Goal: Task Accomplishment & Management: Use online tool/utility

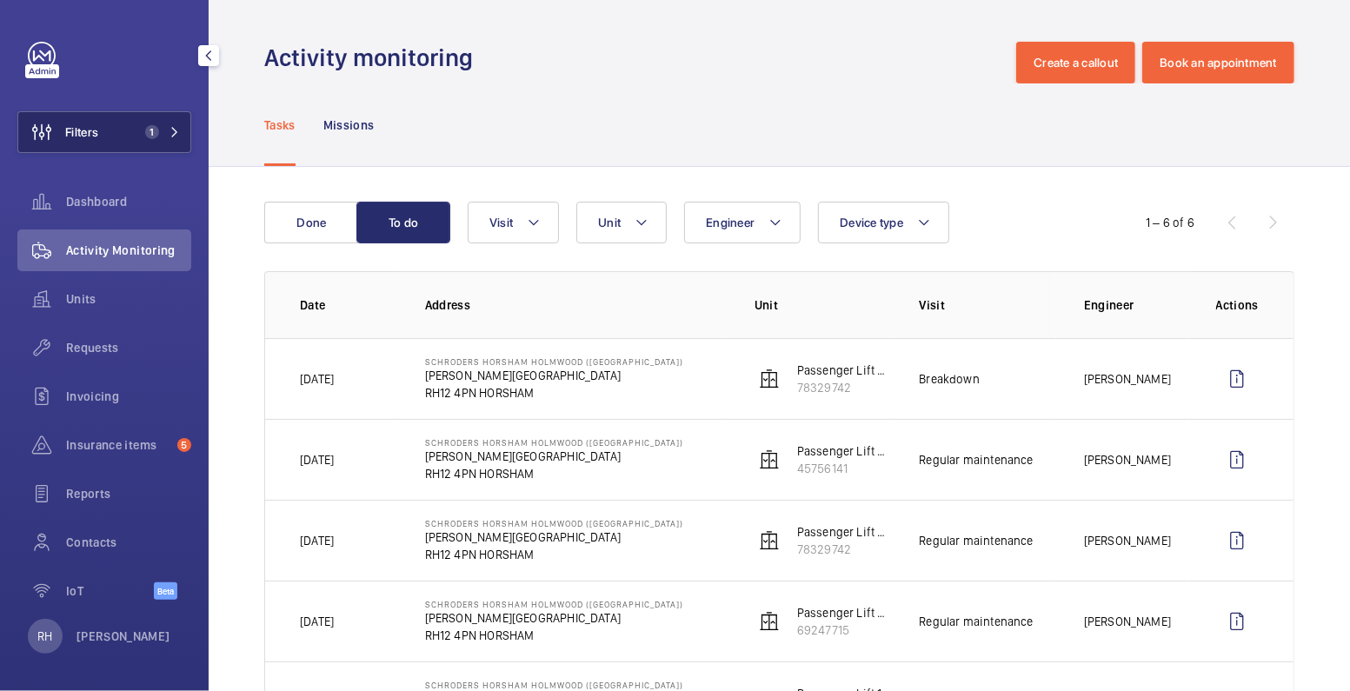
click at [116, 142] on button "Filters 1" at bounding box center [104, 132] width 174 height 42
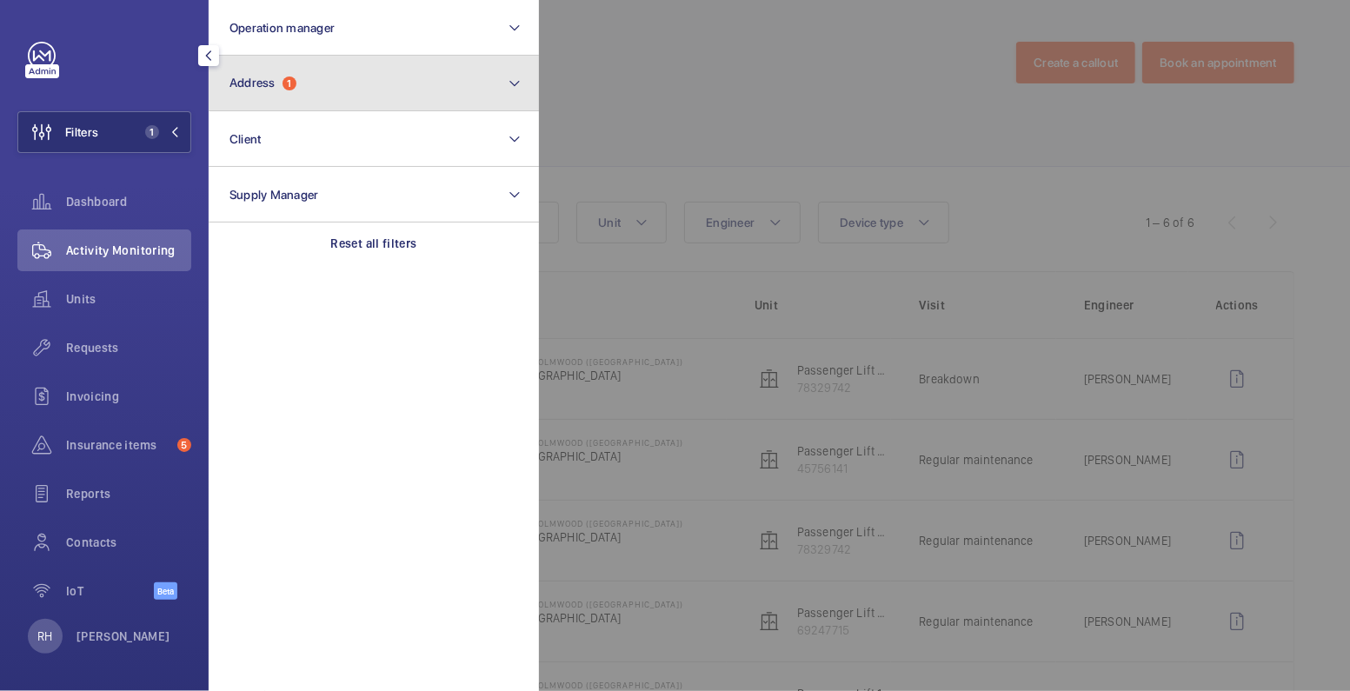
click at [364, 81] on button "Address 1" at bounding box center [374, 84] width 330 height 56
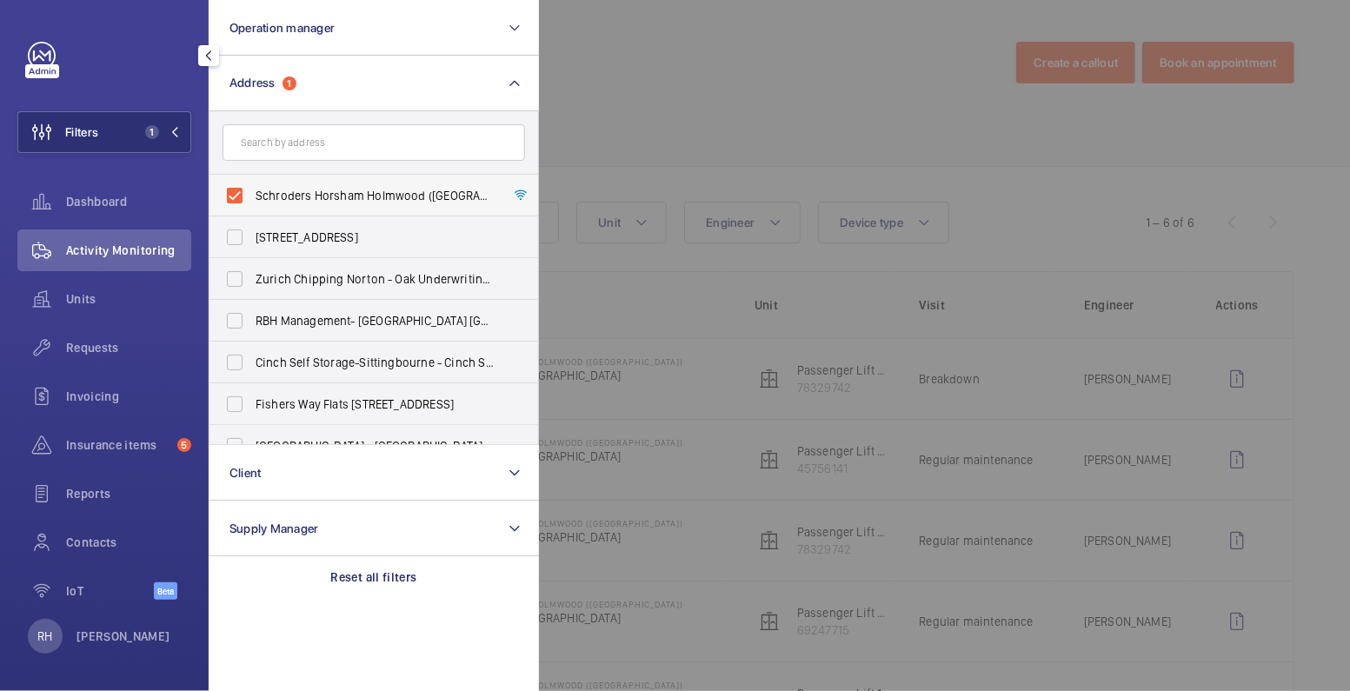
click at [262, 190] on span "Schroders Horsham Holmwood ([GEOGRAPHIC_DATA]) - [PERSON_NAME][STREET_ADDRESS]" at bounding box center [375, 195] width 239 height 17
click at [252, 190] on input "Schroders Horsham Holmwood ([GEOGRAPHIC_DATA]) - [PERSON_NAME][STREET_ADDRESS]" at bounding box center [234, 195] width 35 height 35
checkbox input "false"
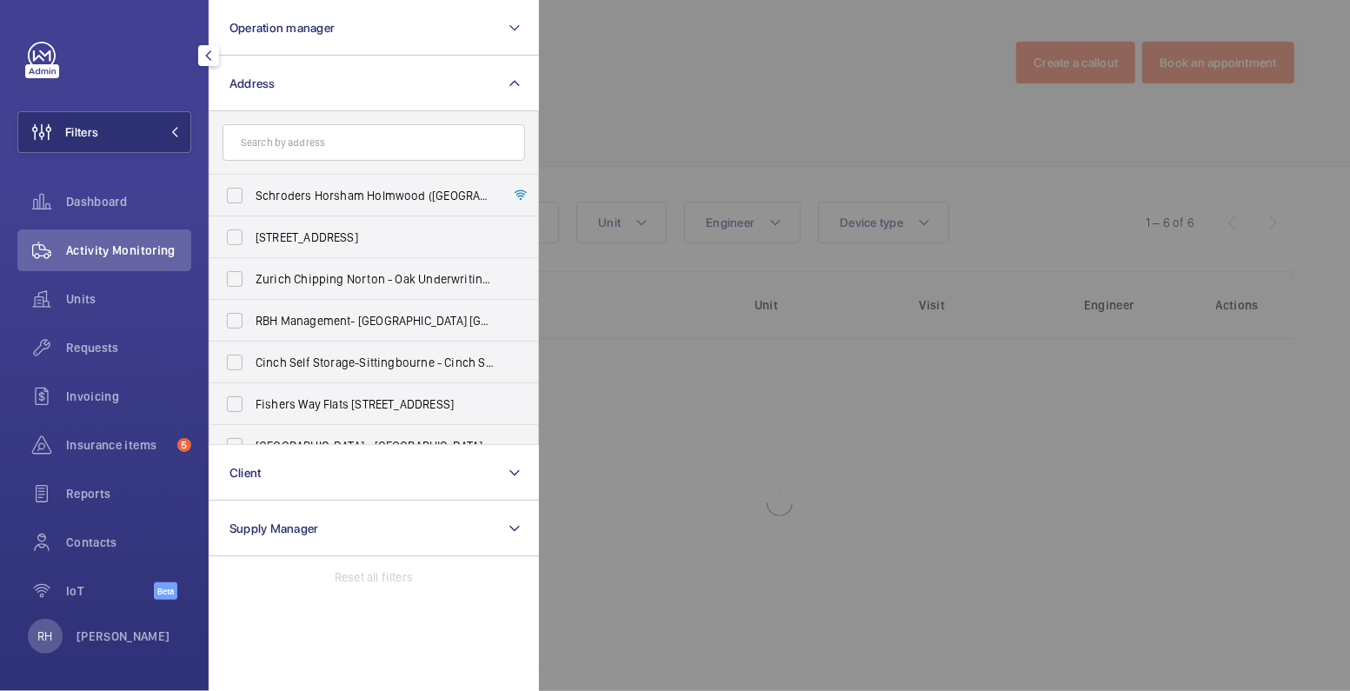
click at [666, 92] on div at bounding box center [1214, 345] width 1350 height 691
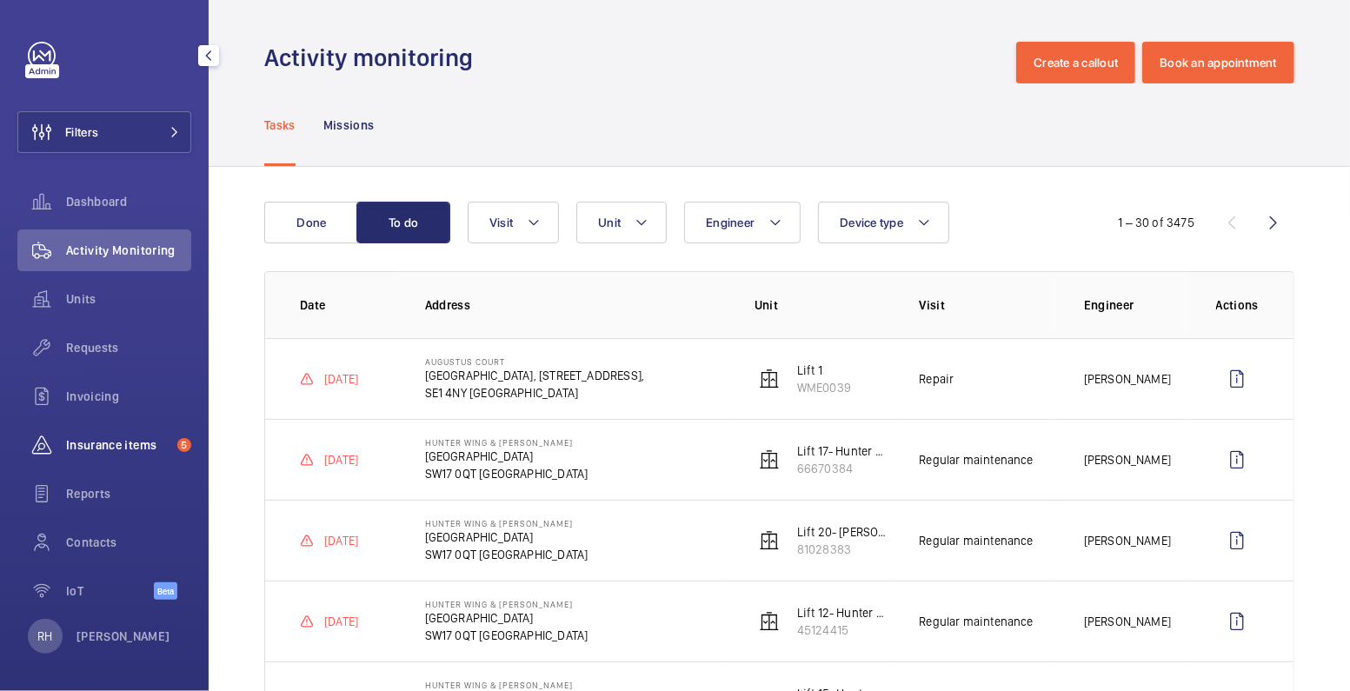
click at [135, 443] on span "Insurance items" at bounding box center [118, 445] width 104 height 17
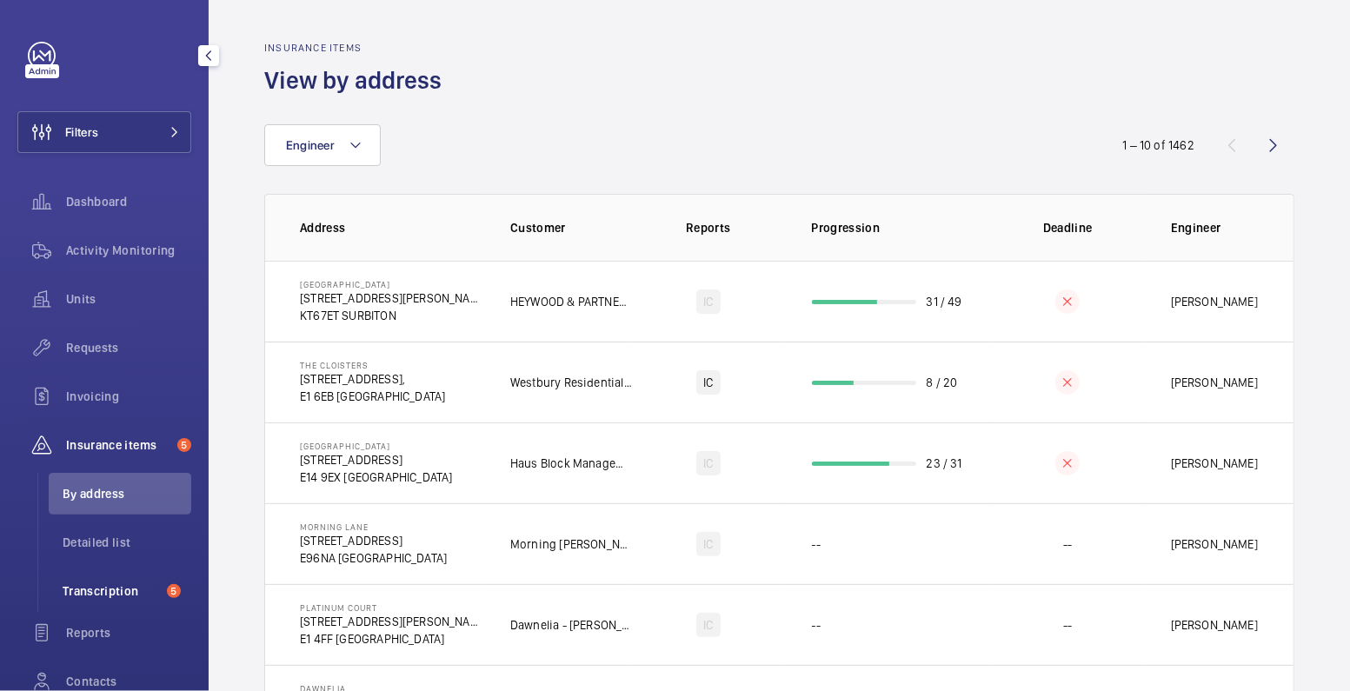
click at [116, 602] on li "Transcription 5" at bounding box center [120, 591] width 143 height 42
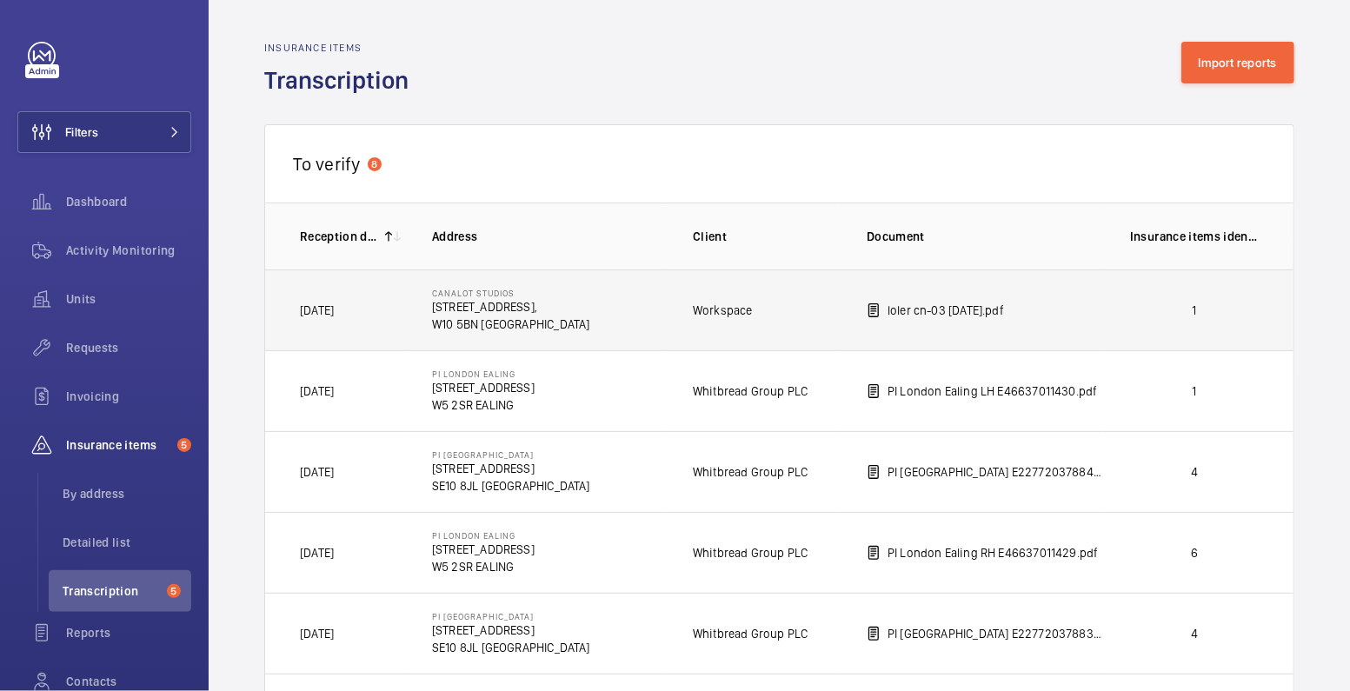
click at [1164, 323] on td "1" at bounding box center [1198, 310] width 191 height 81
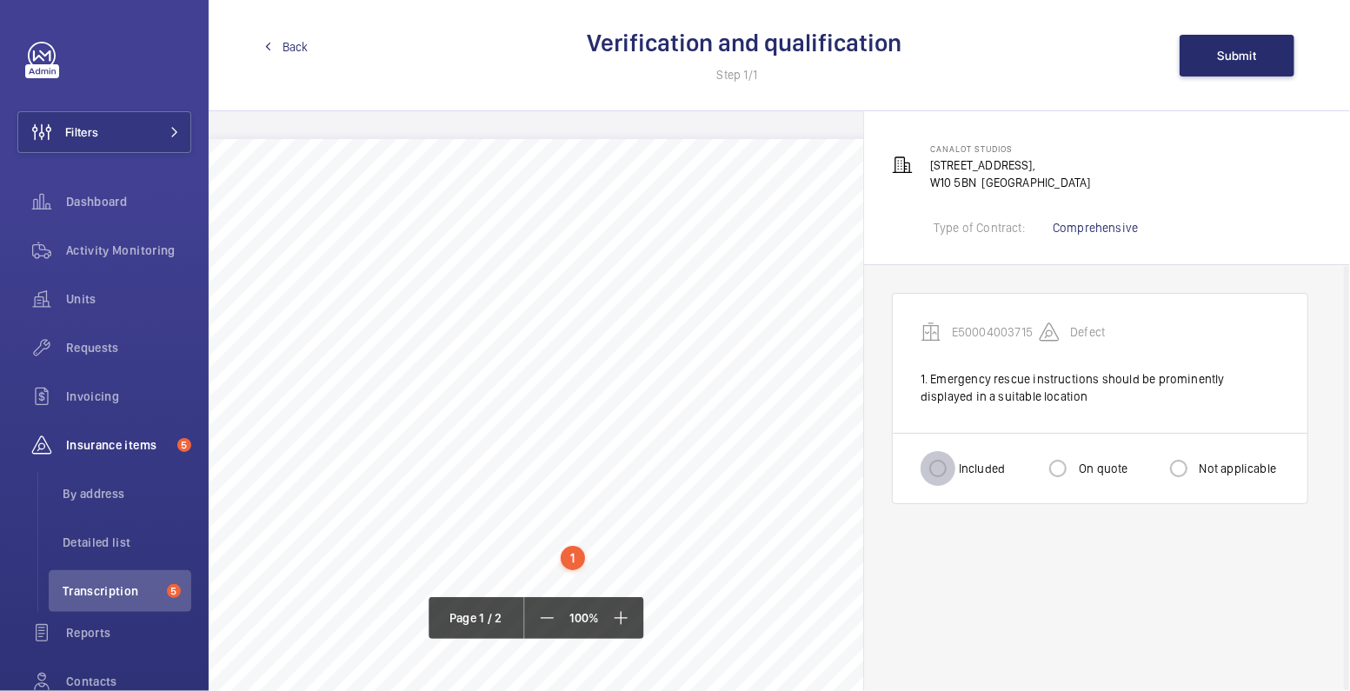
click at [923, 469] on input "Included" at bounding box center [938, 468] width 35 height 35
radio input "true"
click at [1218, 61] on span "Submit" at bounding box center [1237, 56] width 39 height 14
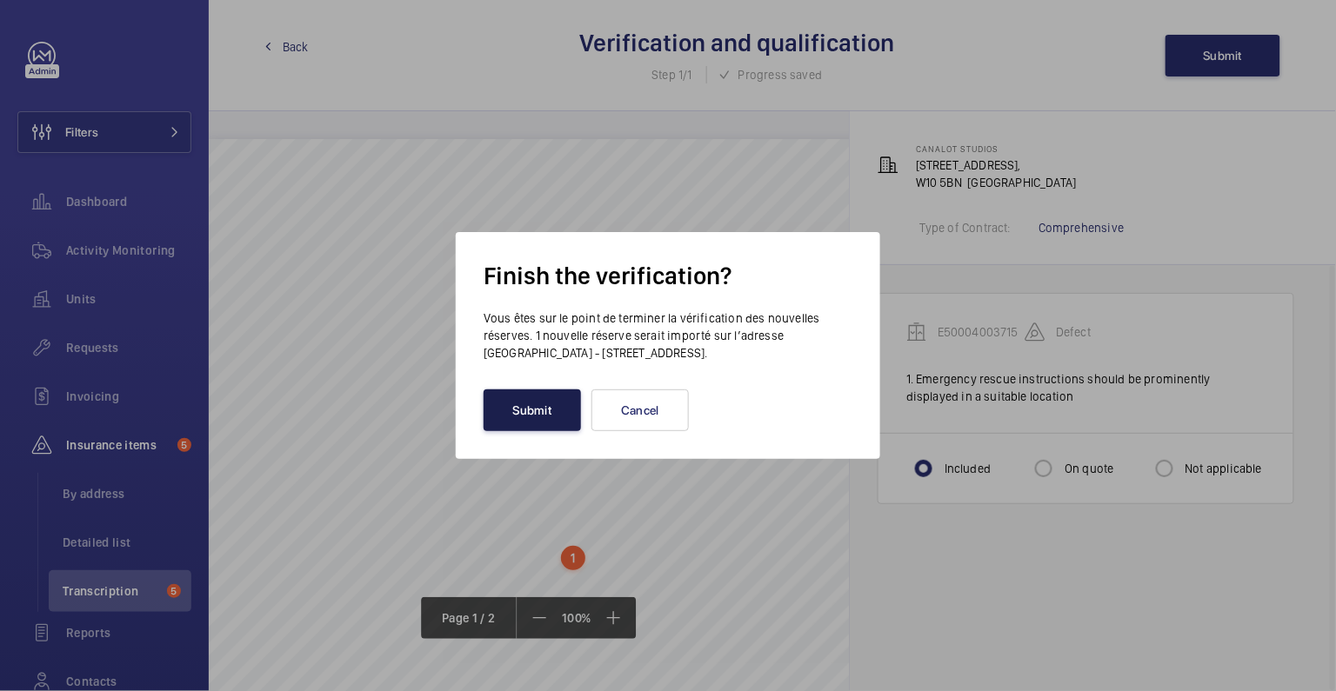
click at [568, 408] on button "Submit" at bounding box center [531, 411] width 97 height 42
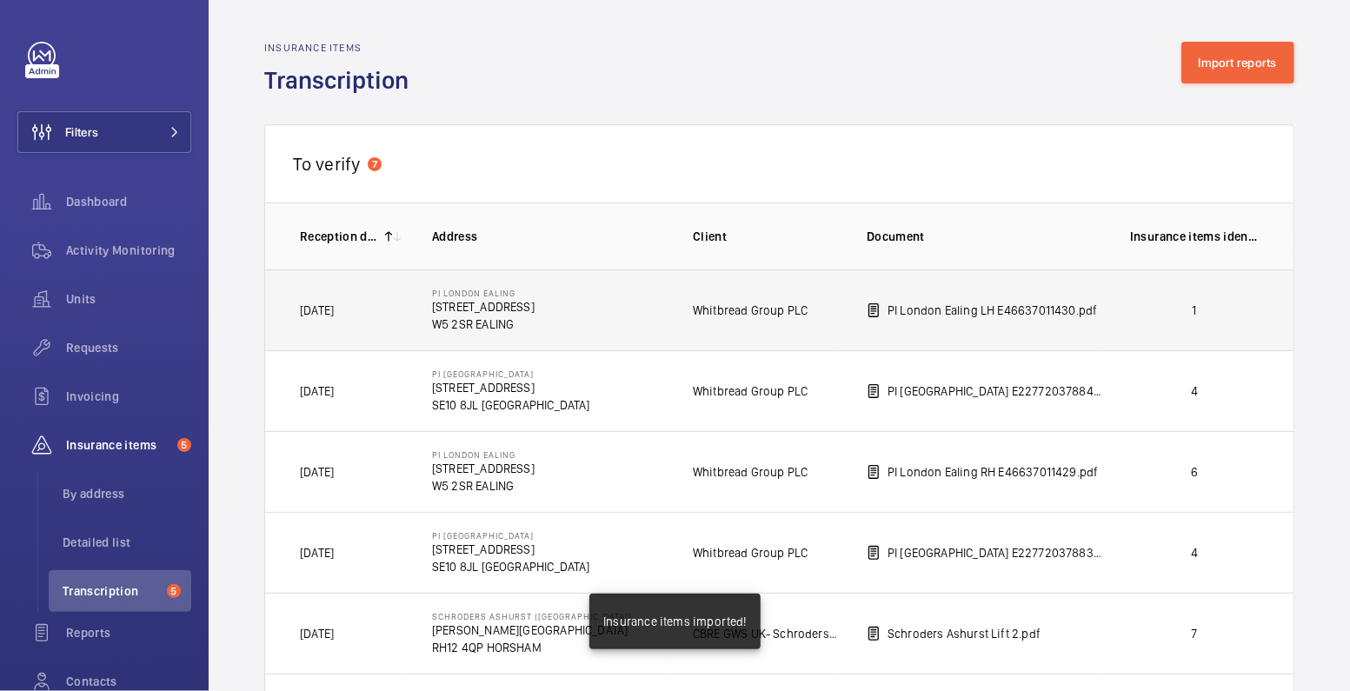
click at [1203, 302] on p "1" at bounding box center [1194, 310] width 129 height 17
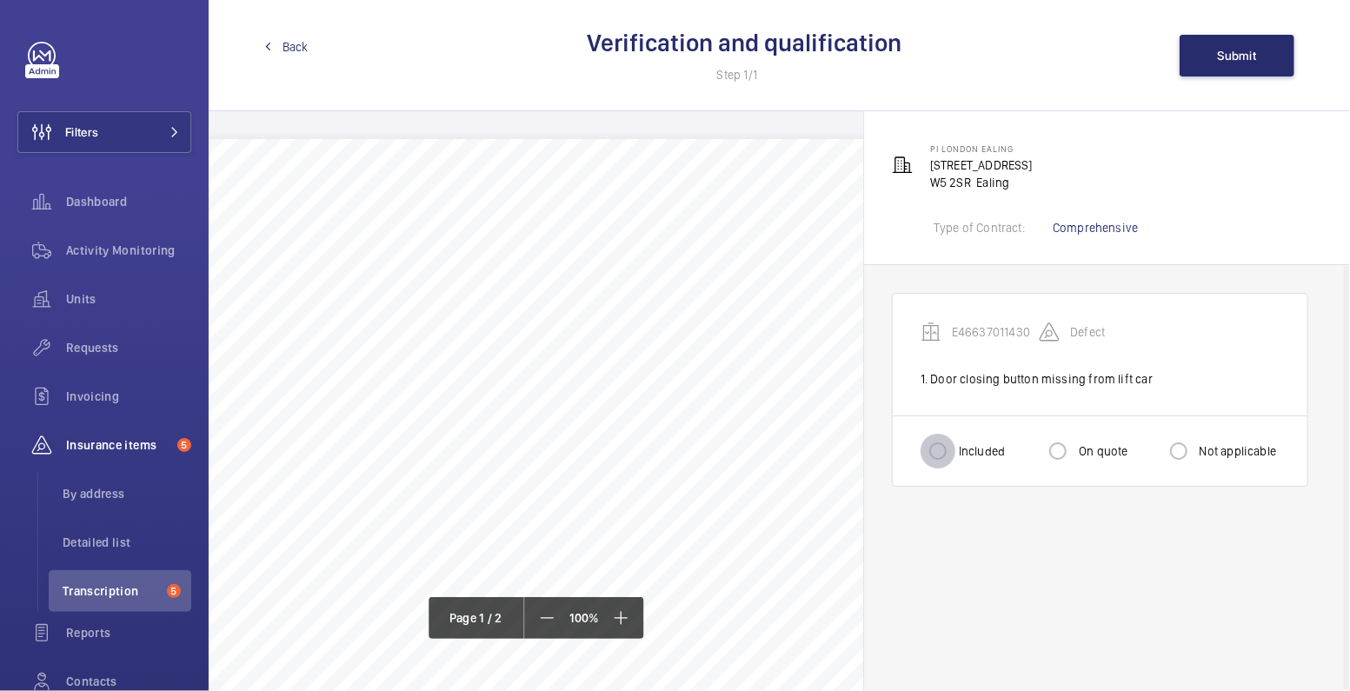
click at [932, 461] on input "Included" at bounding box center [938, 451] width 35 height 35
radio input "true"
click at [1232, 47] on button "Submit" at bounding box center [1237, 56] width 115 height 42
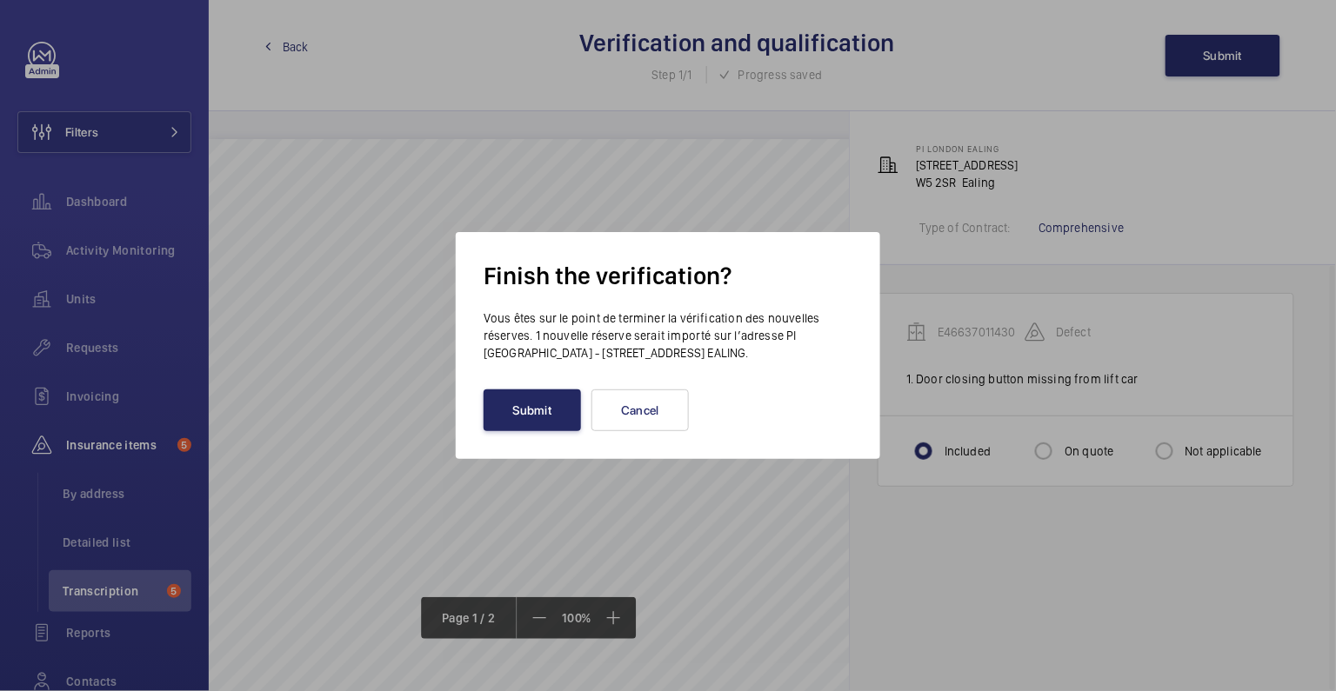
click at [508, 426] on button "Submit" at bounding box center [531, 411] width 97 height 42
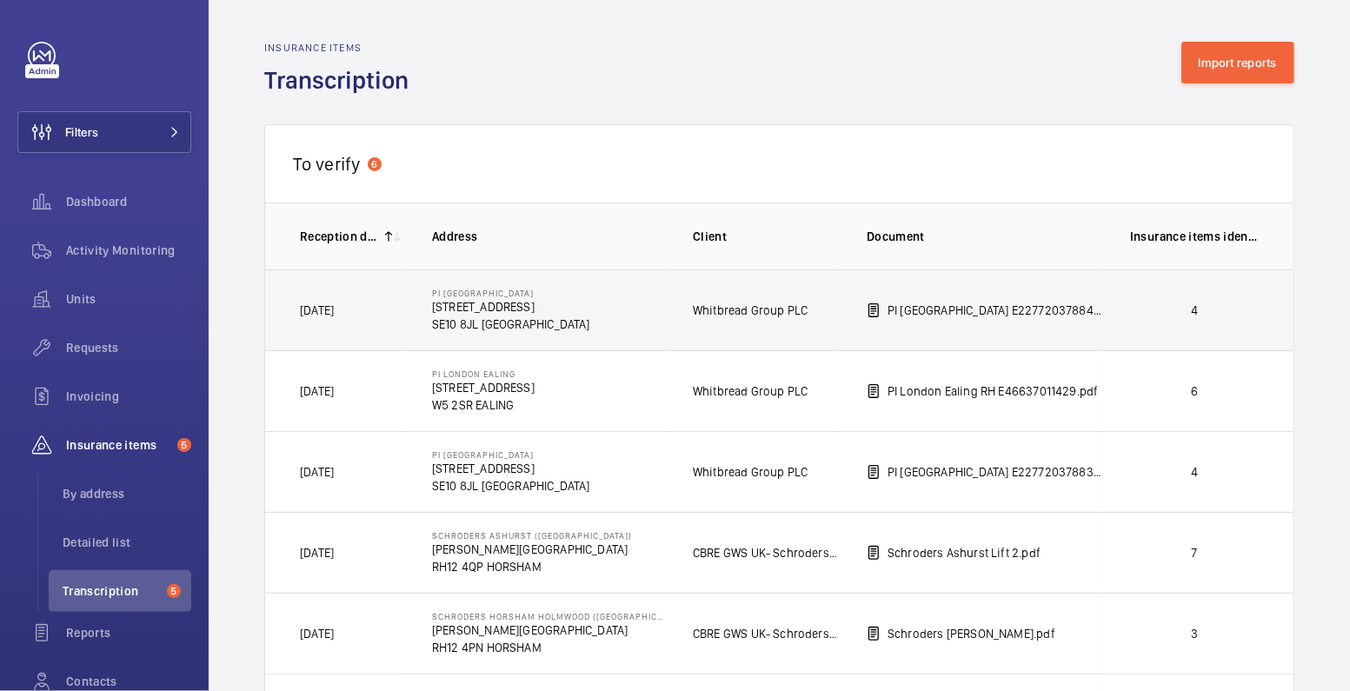
click at [1112, 333] on td "4" at bounding box center [1198, 310] width 191 height 81
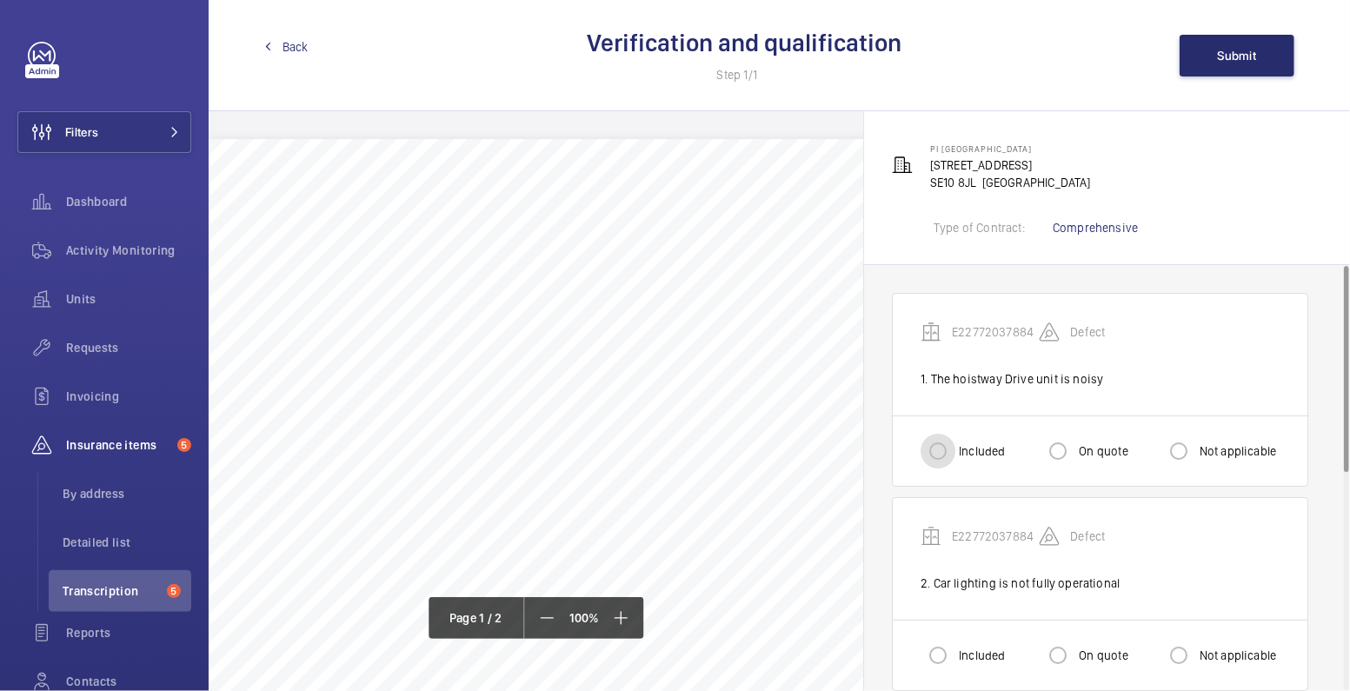
click at [946, 447] on input "Included" at bounding box center [938, 451] width 35 height 35
radio input "true"
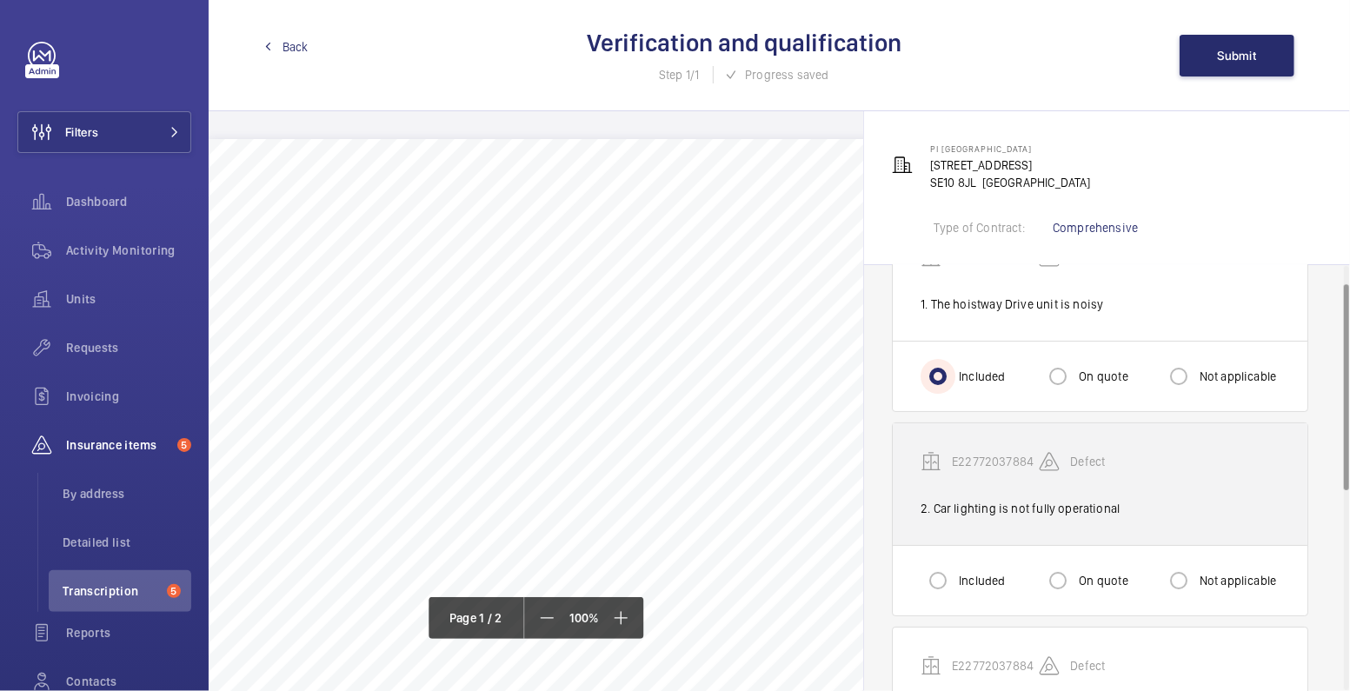
scroll to position [102, 0]
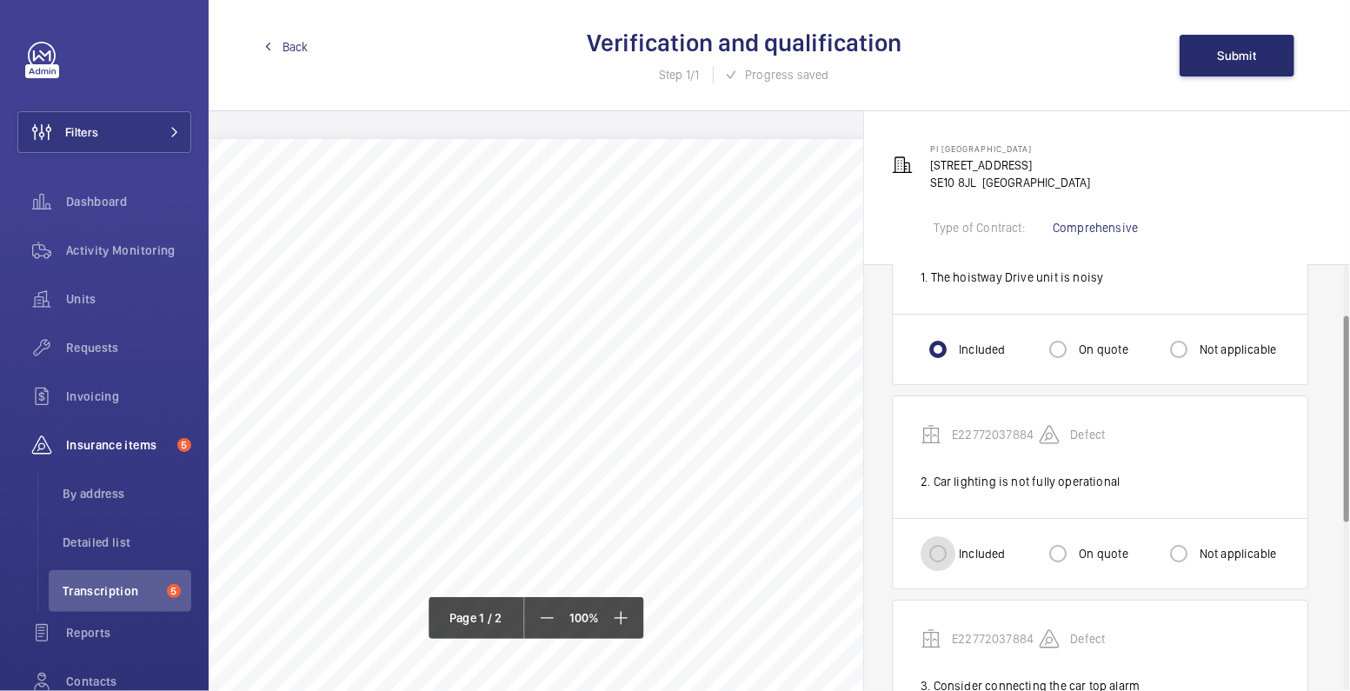
click at [936, 543] on input "Included" at bounding box center [938, 554] width 35 height 35
radio input "true"
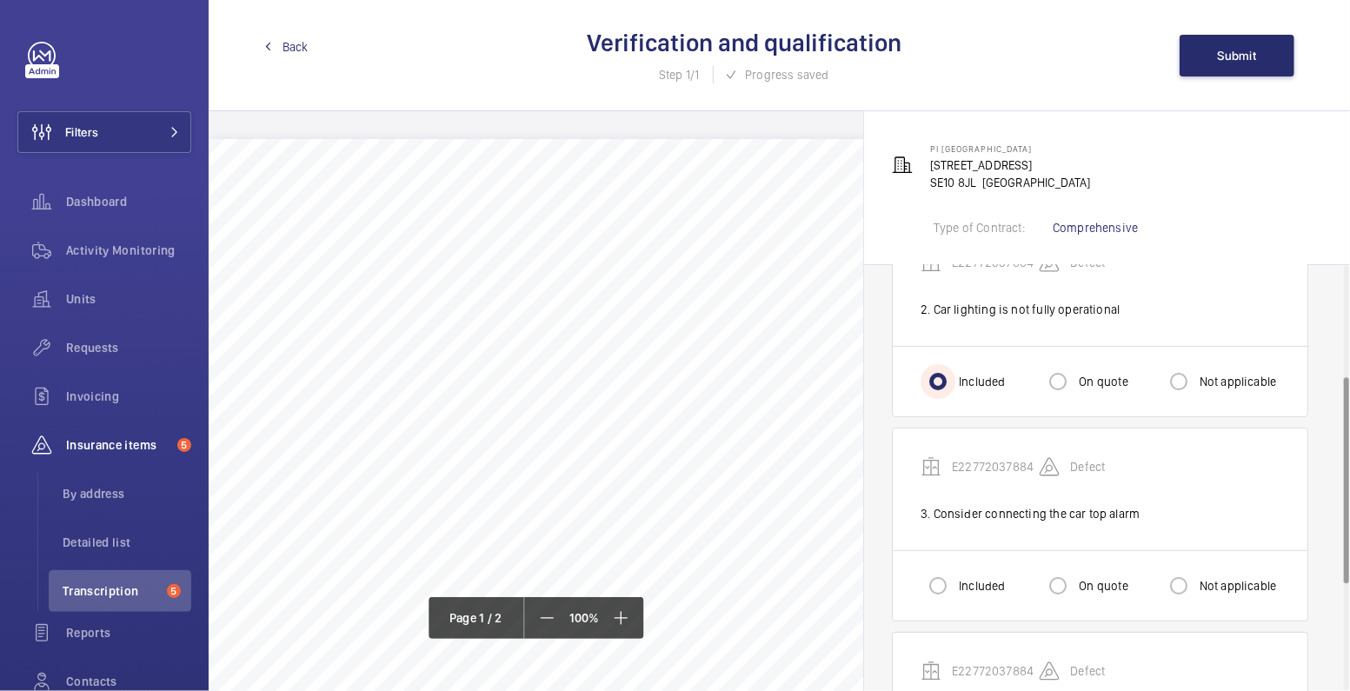
scroll to position [277, 0]
click at [938, 578] on input "Included" at bounding box center [938, 583] width 35 height 35
radio input "true"
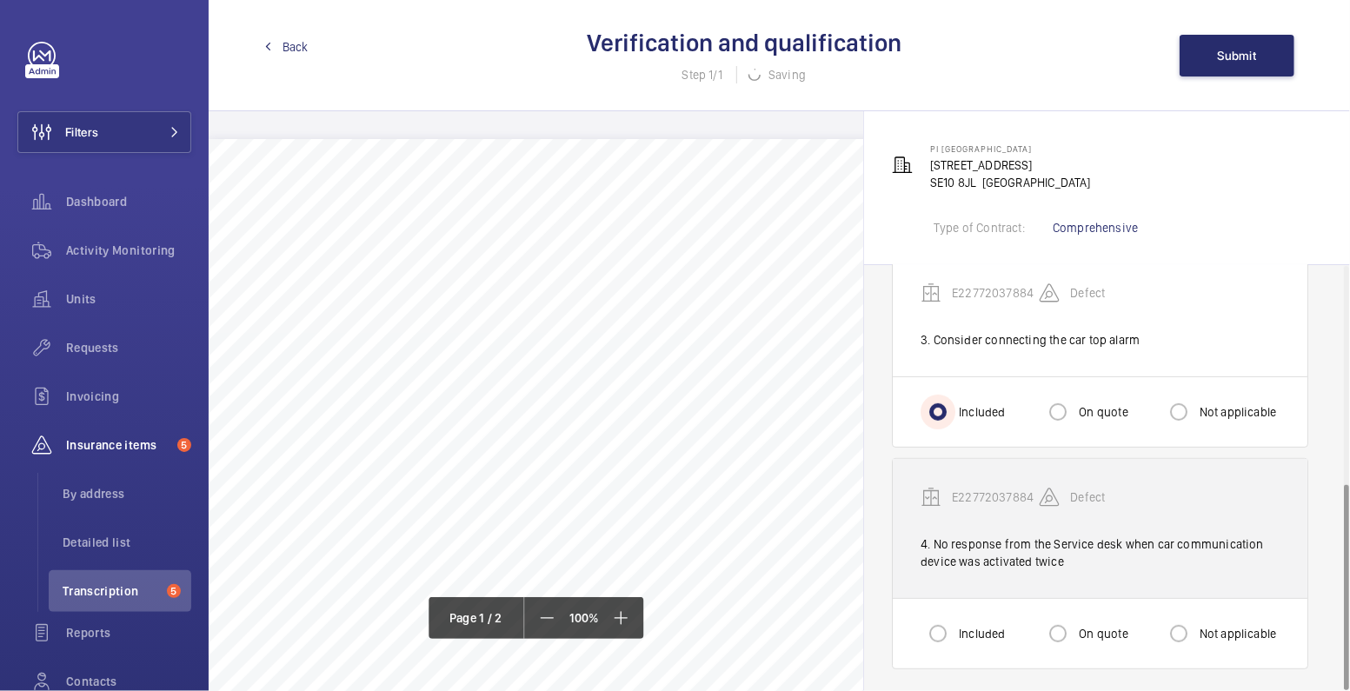
scroll to position [448, 0]
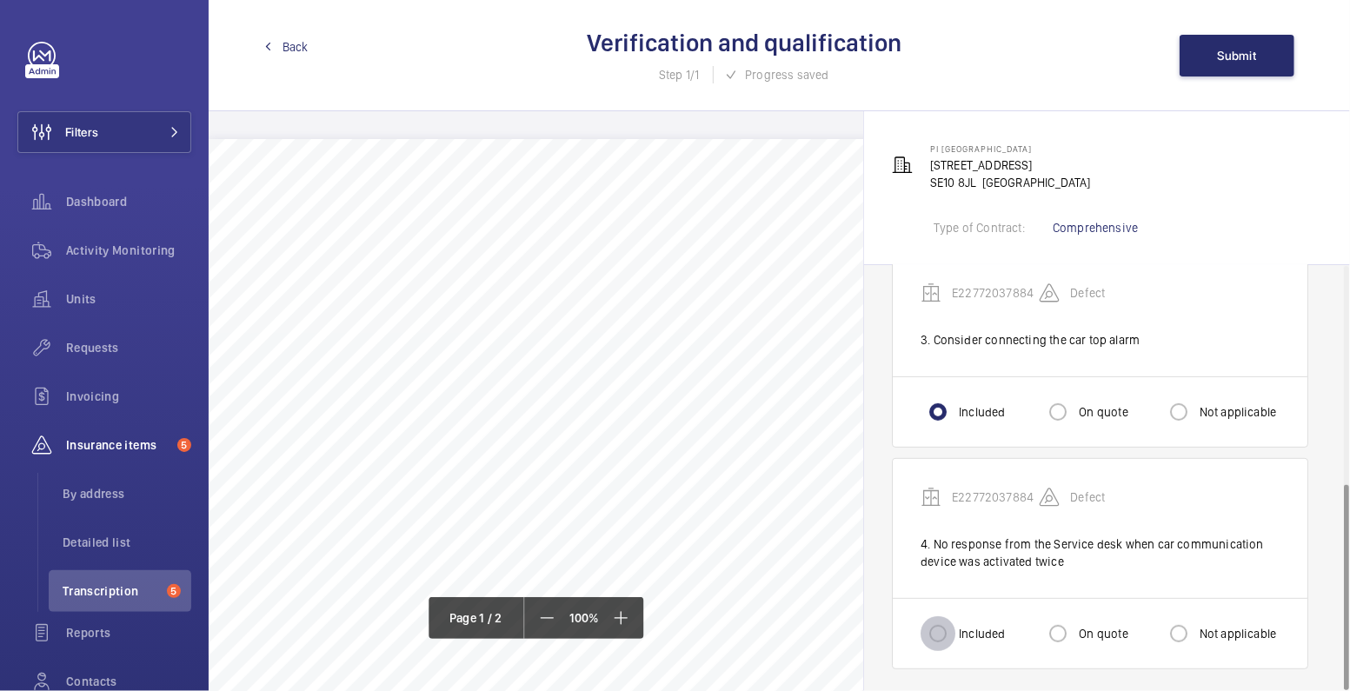
click at [929, 618] on input "Included" at bounding box center [938, 634] width 35 height 35
radio input "true"
click at [1237, 66] on button "Submit" at bounding box center [1237, 56] width 115 height 42
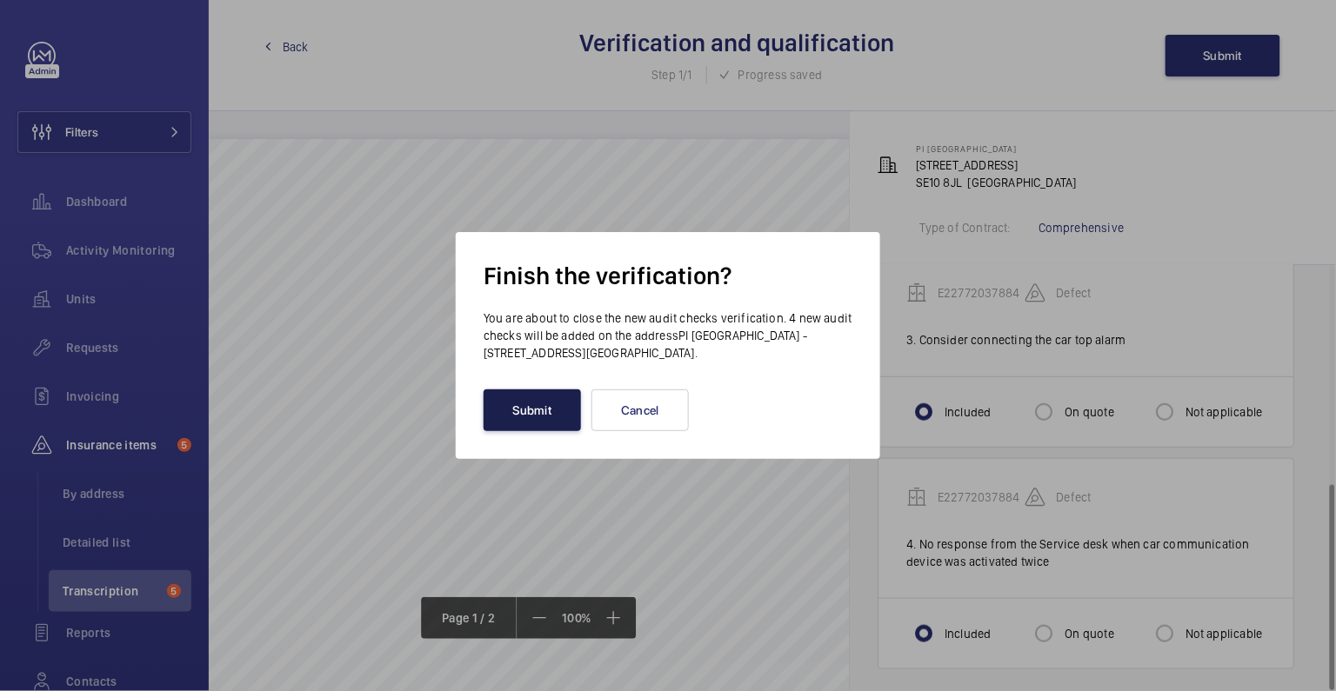
click at [530, 409] on button "Submit" at bounding box center [531, 411] width 97 height 42
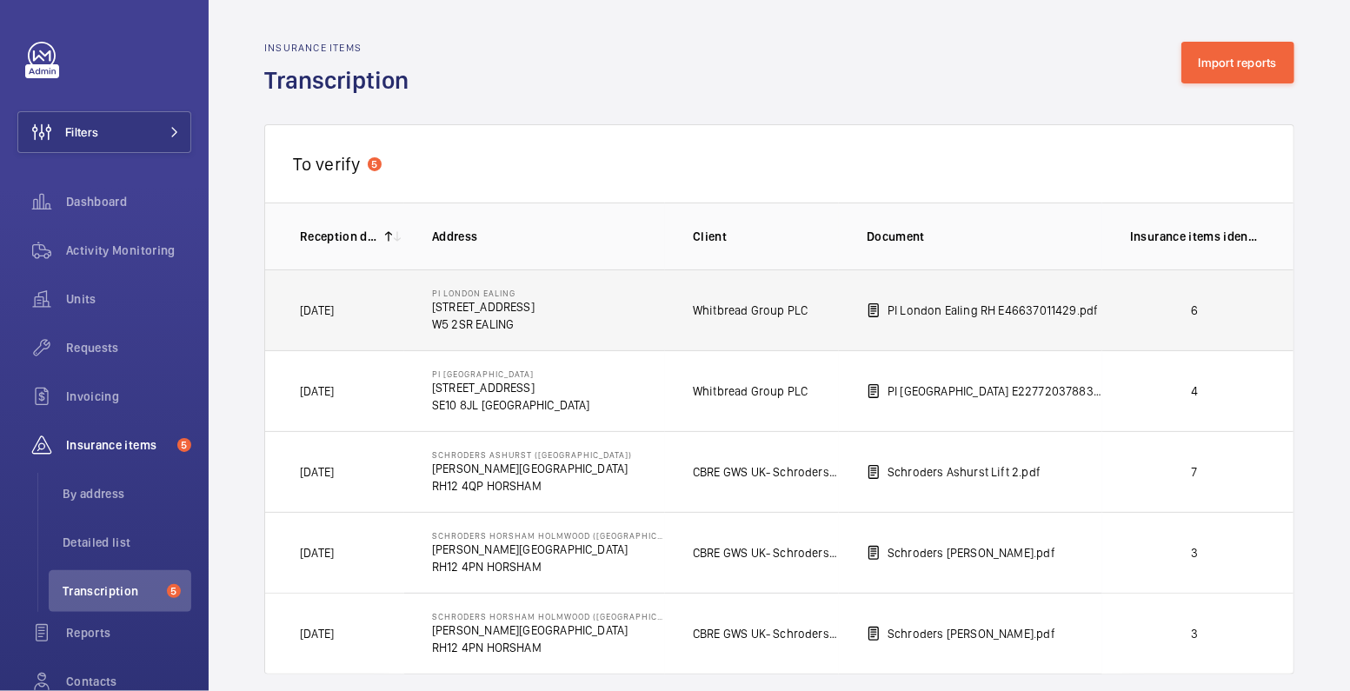
click at [1140, 313] on p "6" at bounding box center [1194, 310] width 129 height 17
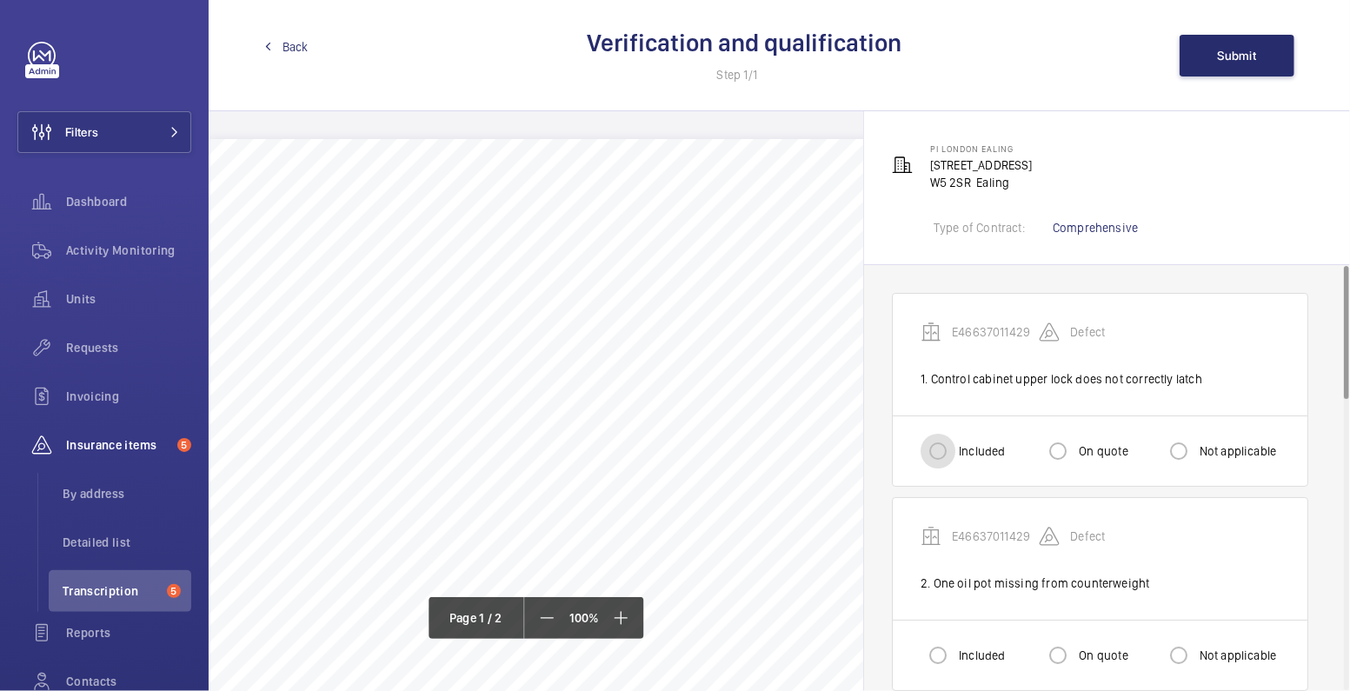
click at [950, 450] on input "Included" at bounding box center [938, 451] width 35 height 35
radio input "true"
click at [949, 653] on input "Included" at bounding box center [938, 655] width 35 height 35
radio input "true"
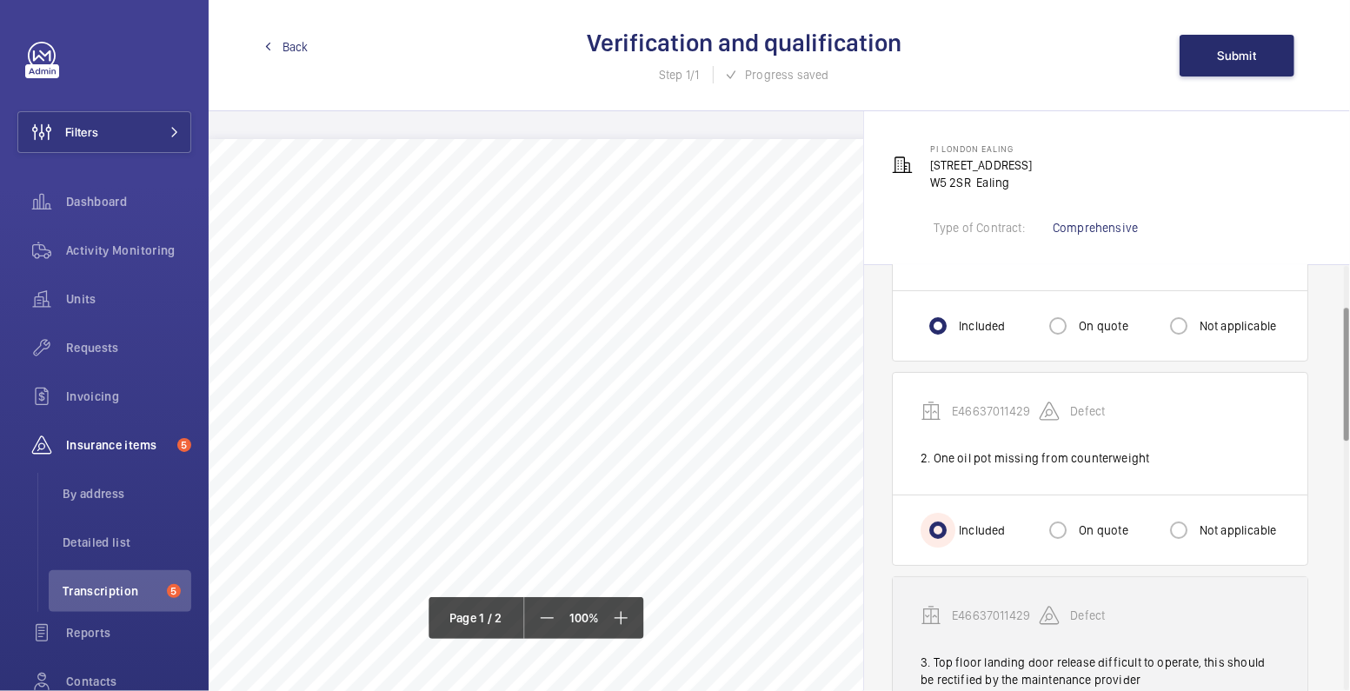
scroll to position [260, 0]
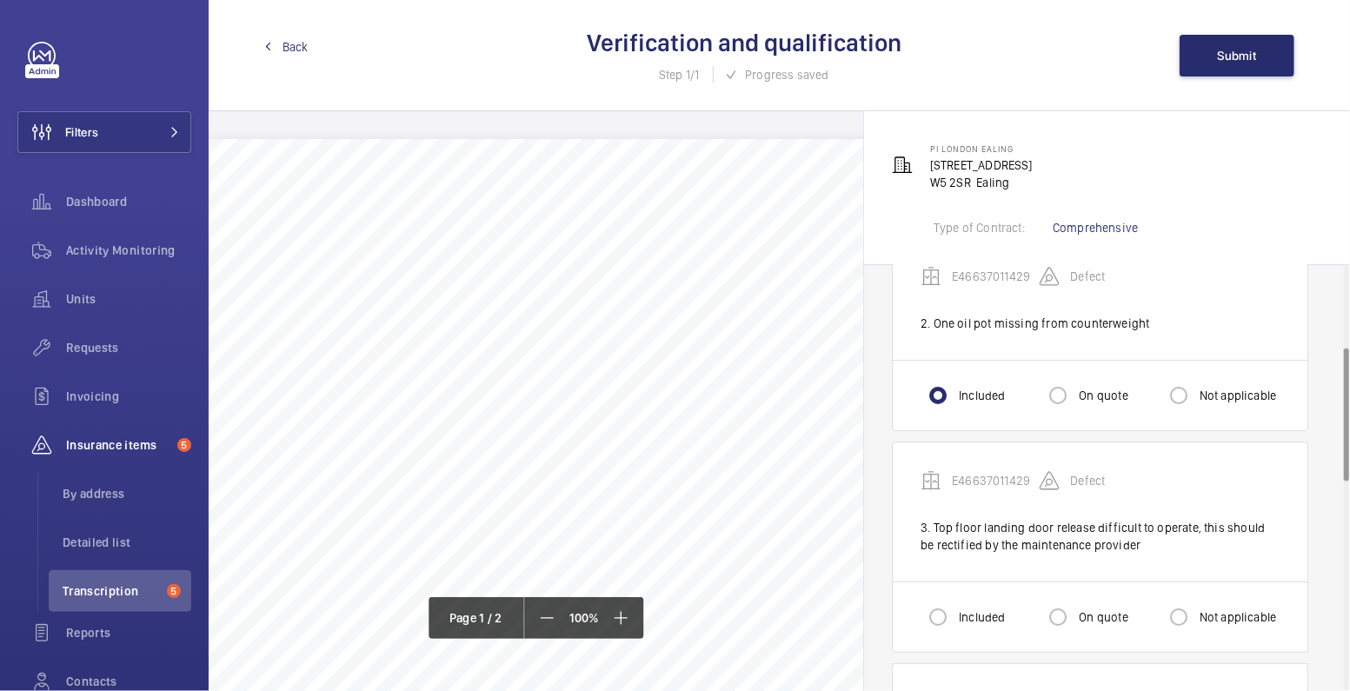
click at [961, 615] on label "Included" at bounding box center [981, 617] width 50 height 17
click at [956, 615] on input "Included" at bounding box center [938, 617] width 35 height 35
radio input "true"
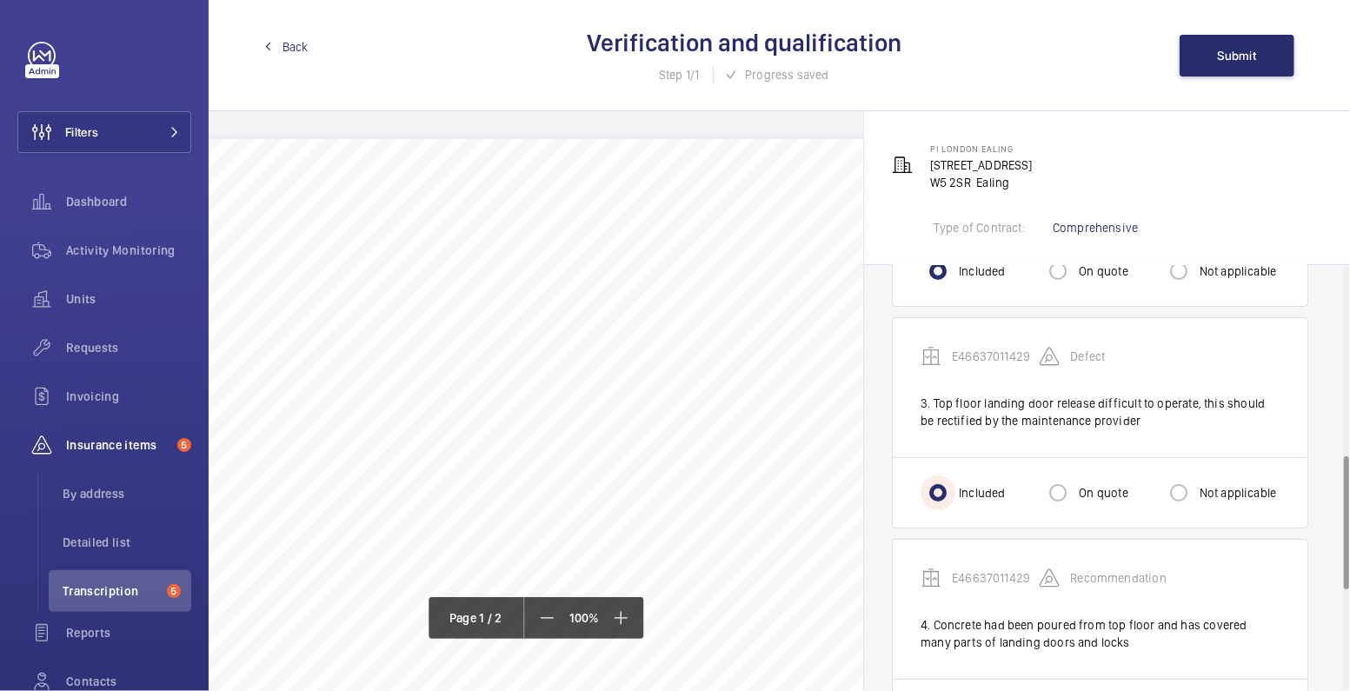
scroll to position [602, 0]
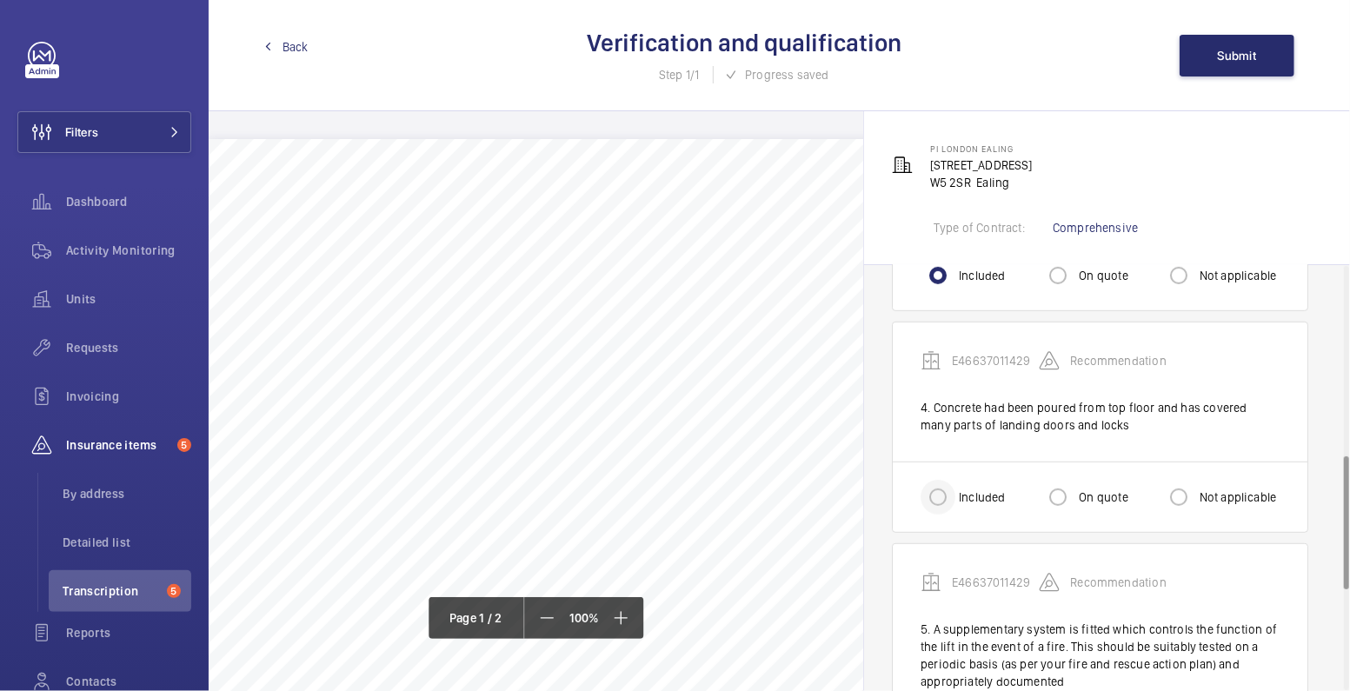
click at [928, 510] on div at bounding box center [938, 498] width 42 height 42
radio input "true"
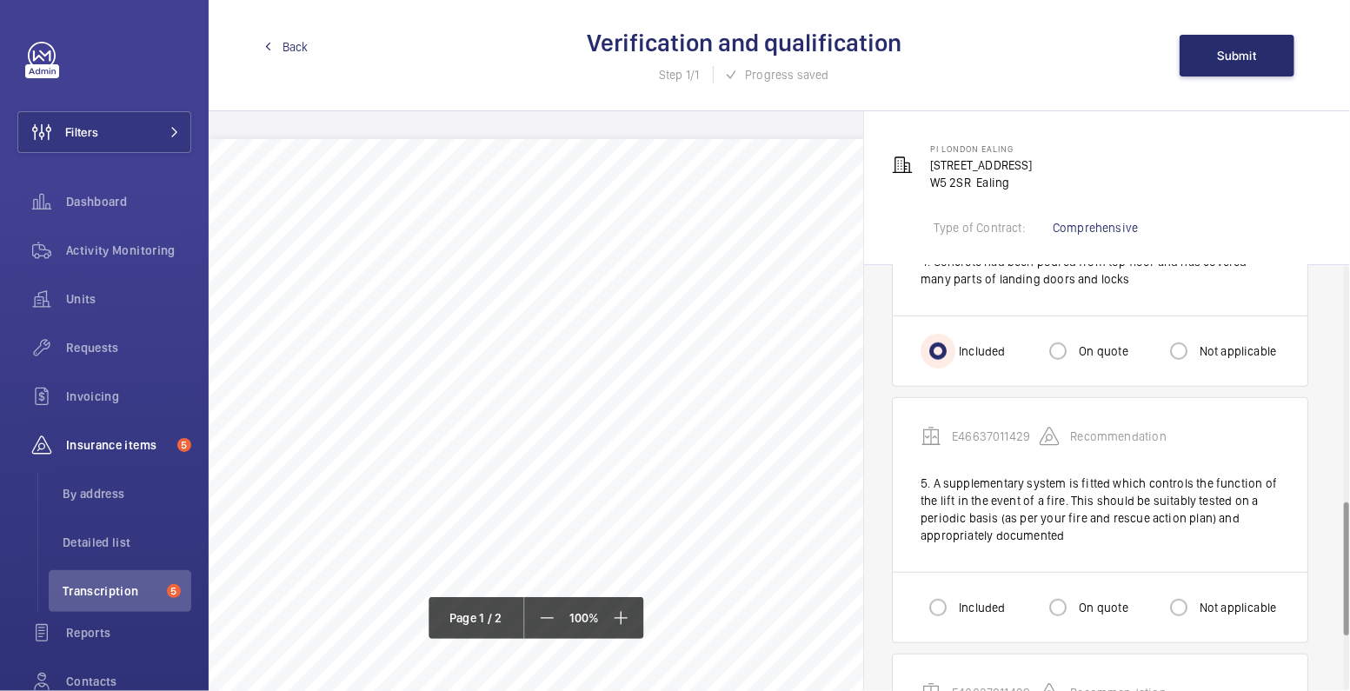
scroll to position [749, 0]
click at [943, 600] on input "Included" at bounding box center [938, 607] width 35 height 35
radio input "true"
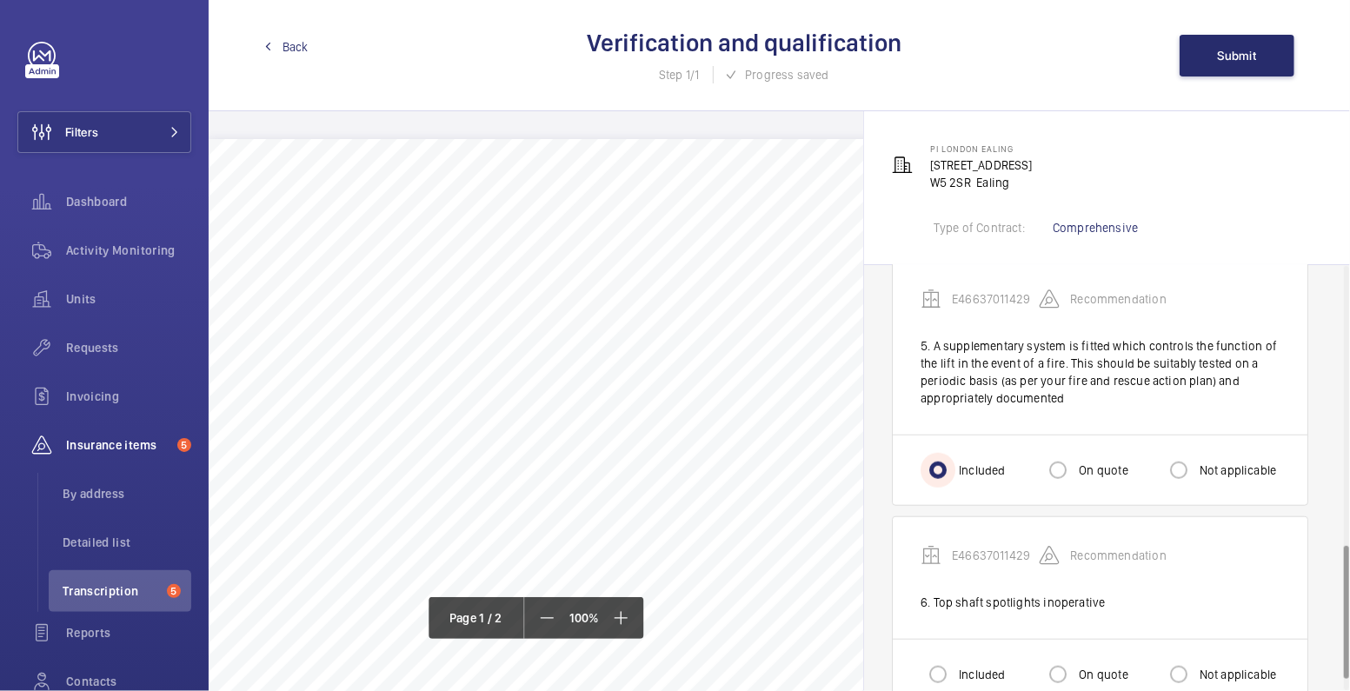
scroll to position [923, 0]
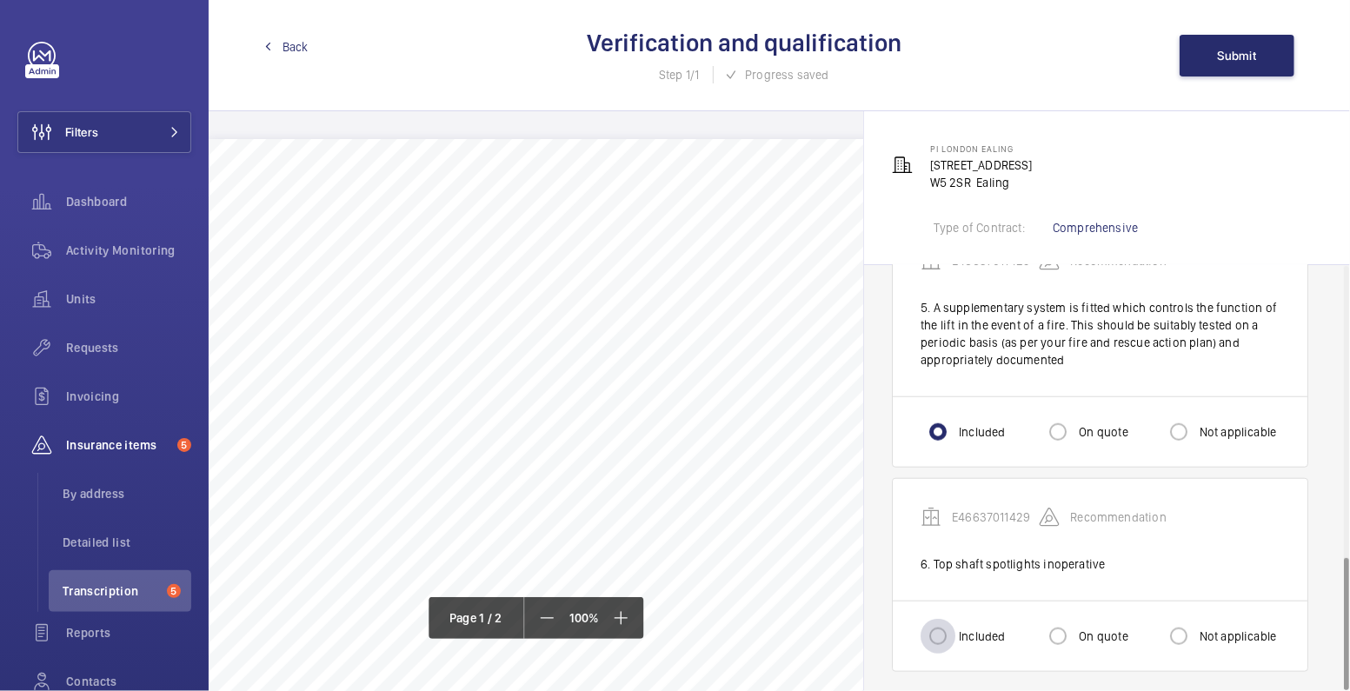
click at [956, 631] on div at bounding box center [938, 637] width 42 height 42
radio input "true"
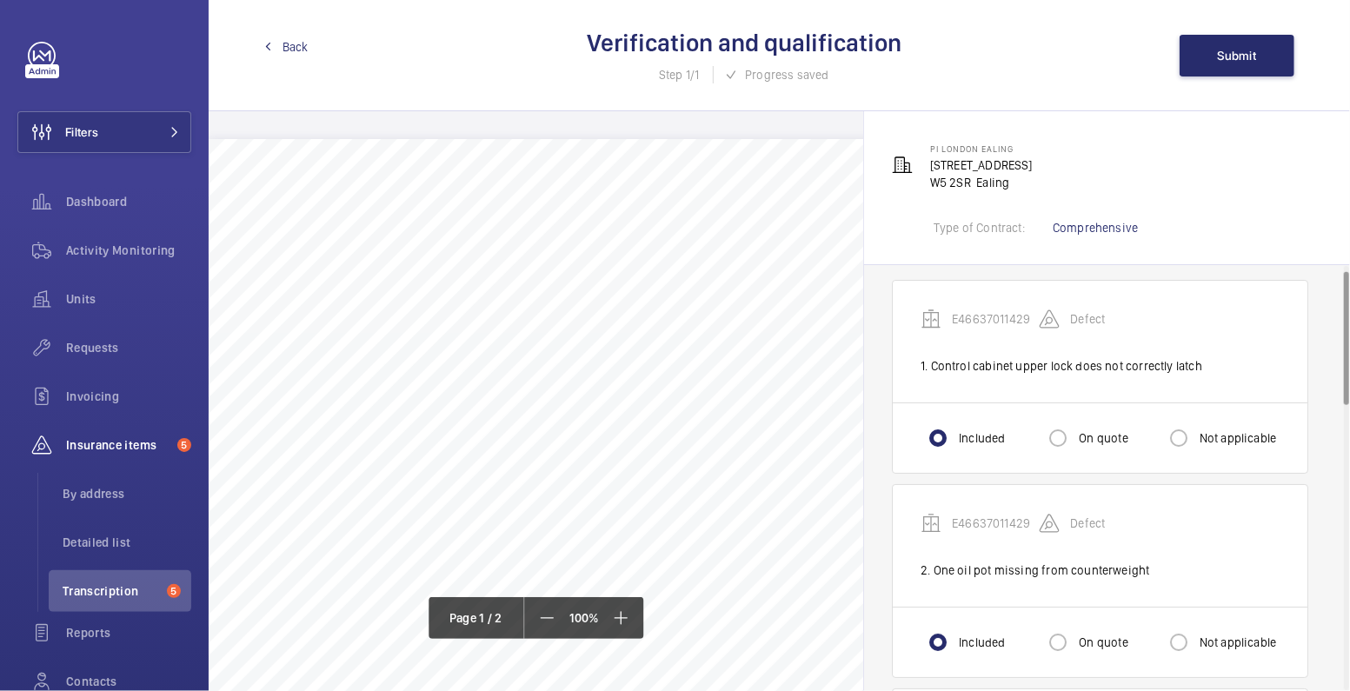
scroll to position [0, 0]
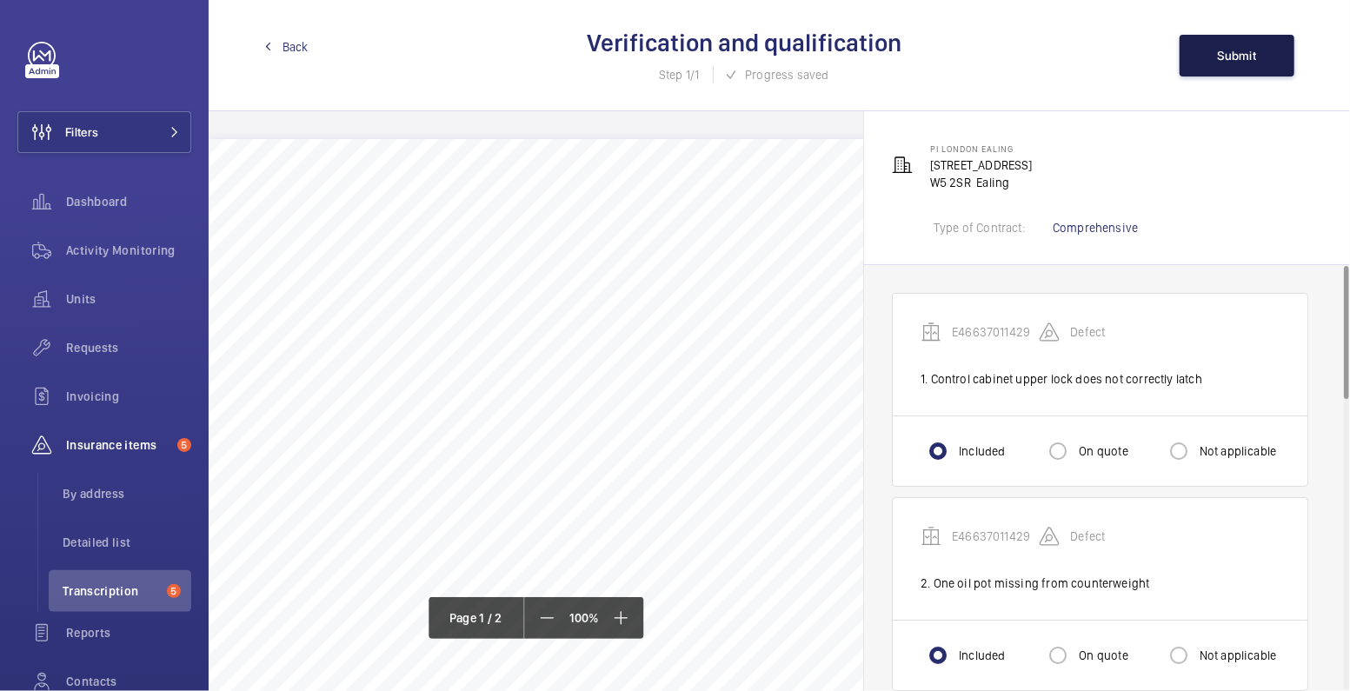
click at [1226, 56] on span "Submit" at bounding box center [1237, 56] width 39 height 14
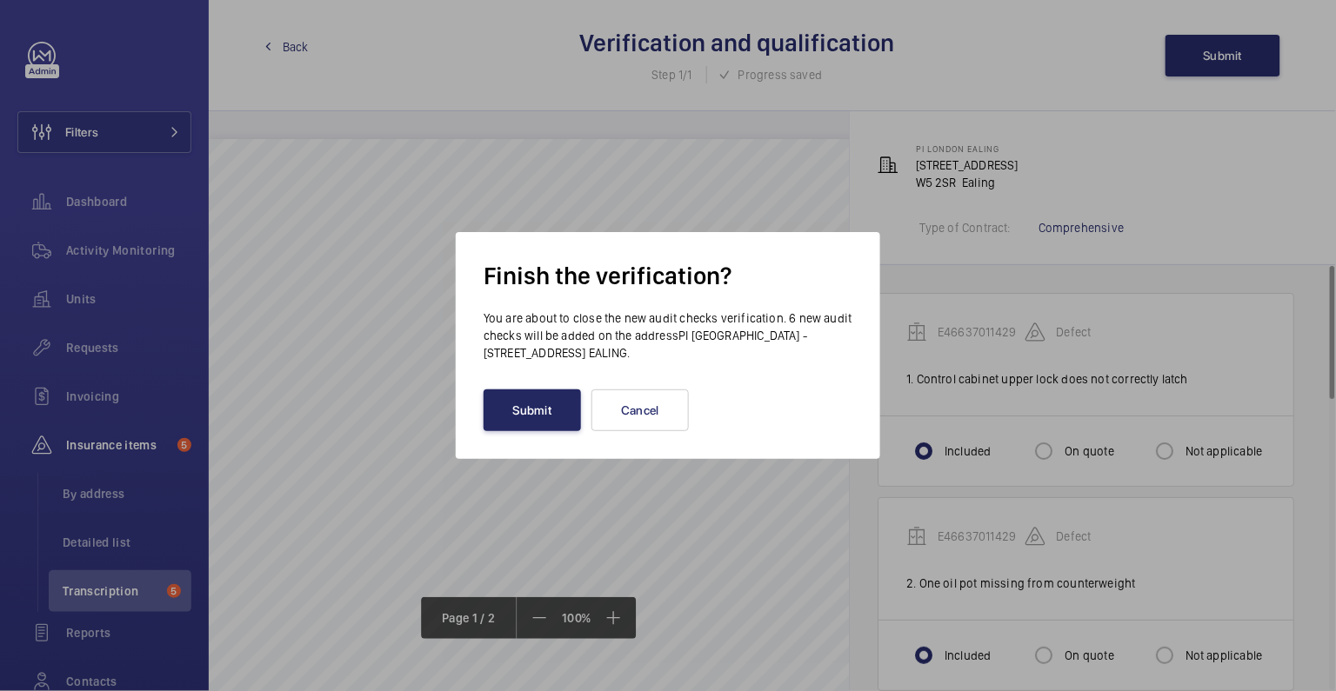
click at [523, 418] on button "Submit" at bounding box center [531, 411] width 97 height 42
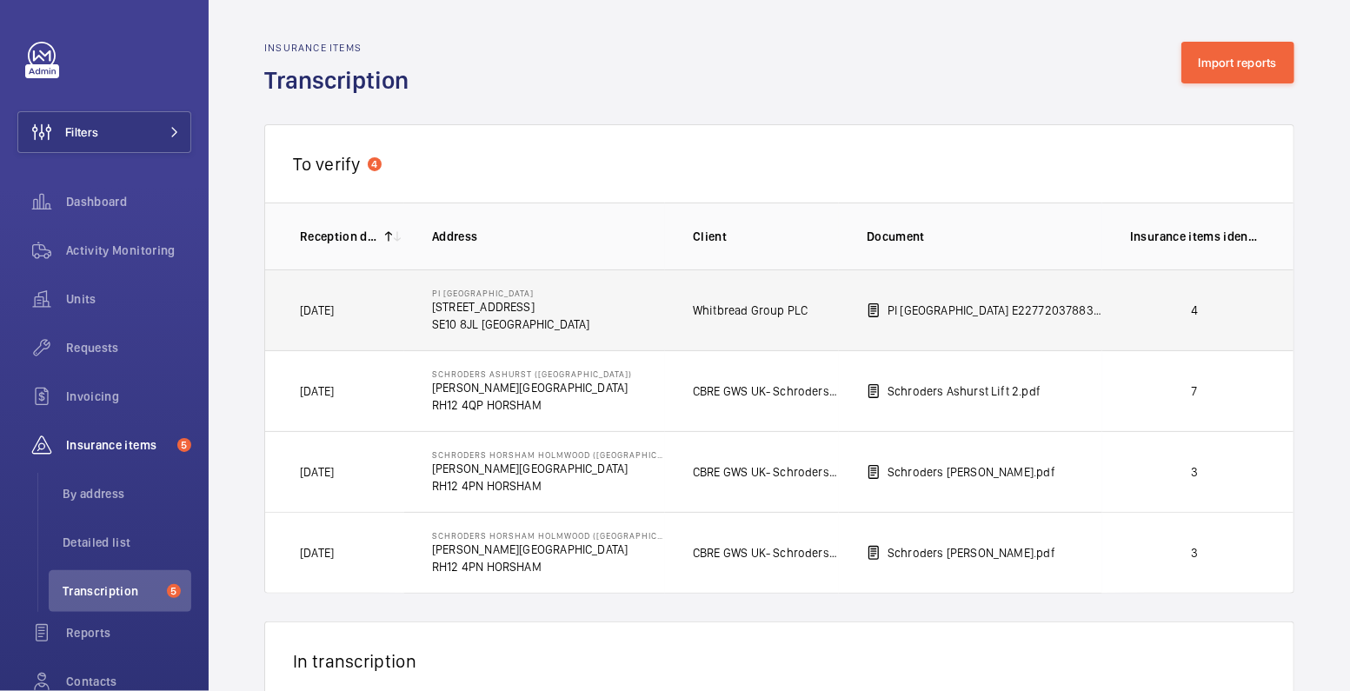
click at [1172, 326] on td "4" at bounding box center [1198, 310] width 191 height 81
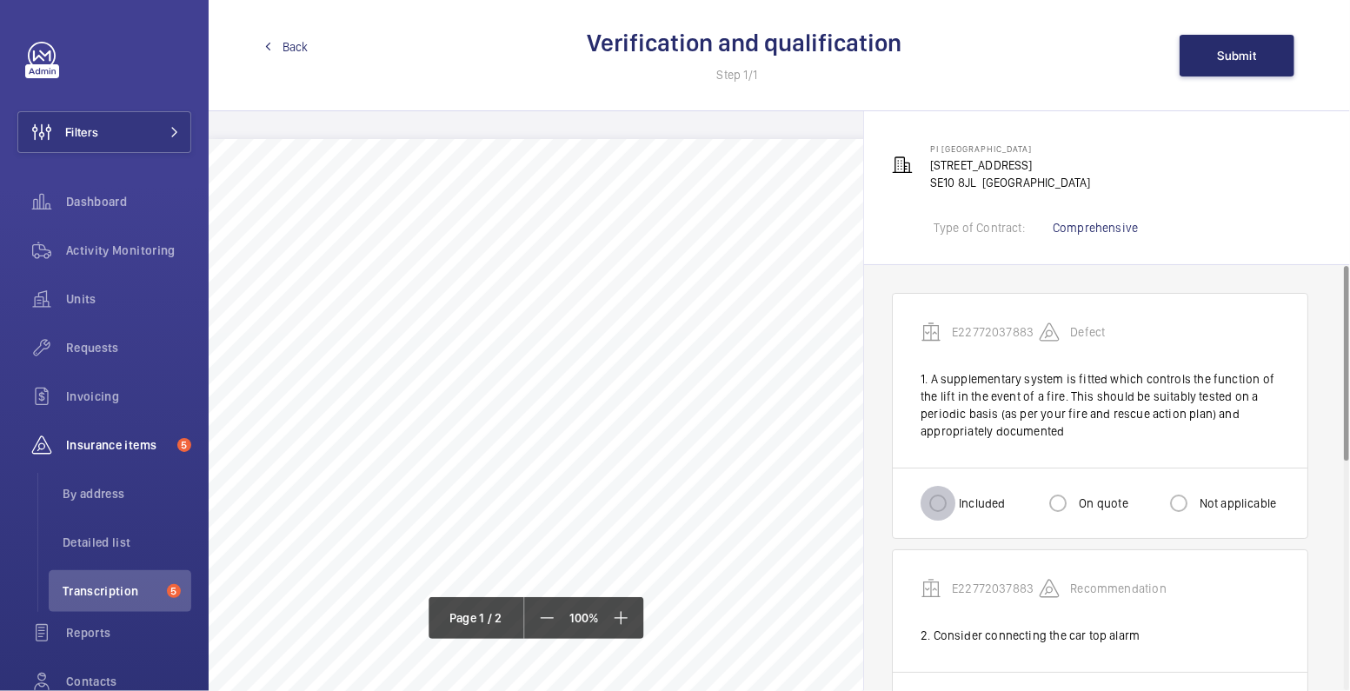
click at [940, 496] on input "Included" at bounding box center [938, 503] width 35 height 35
radio input "true"
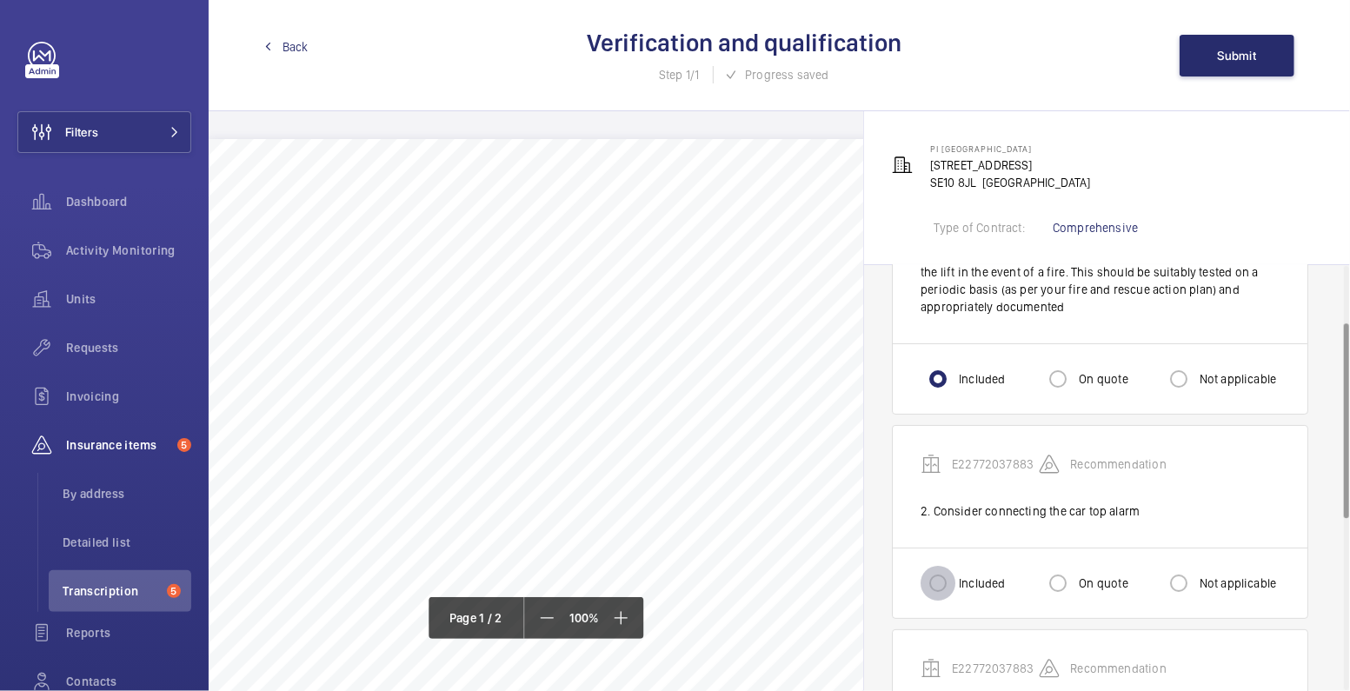
click at [945, 582] on input "Included" at bounding box center [938, 583] width 35 height 35
radio input "true"
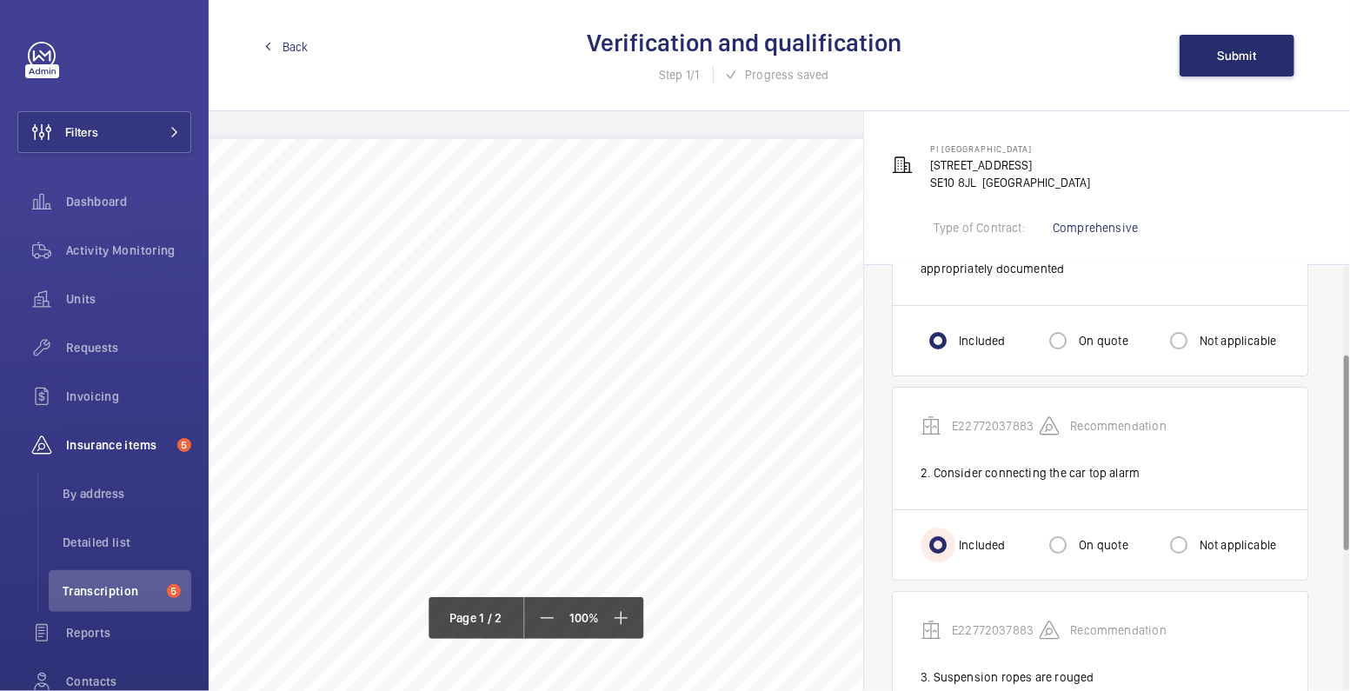
scroll to position [424, 0]
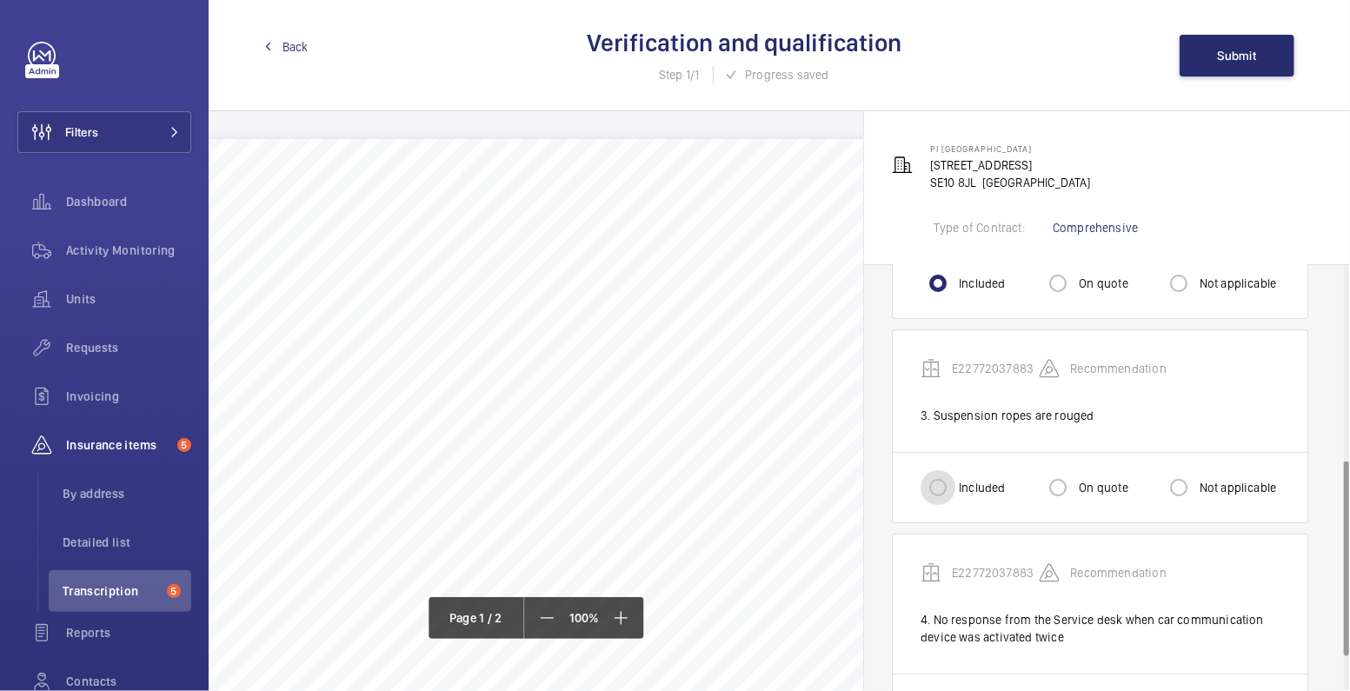
click at [938, 492] on input "Included" at bounding box center [938, 487] width 35 height 35
radio input "true"
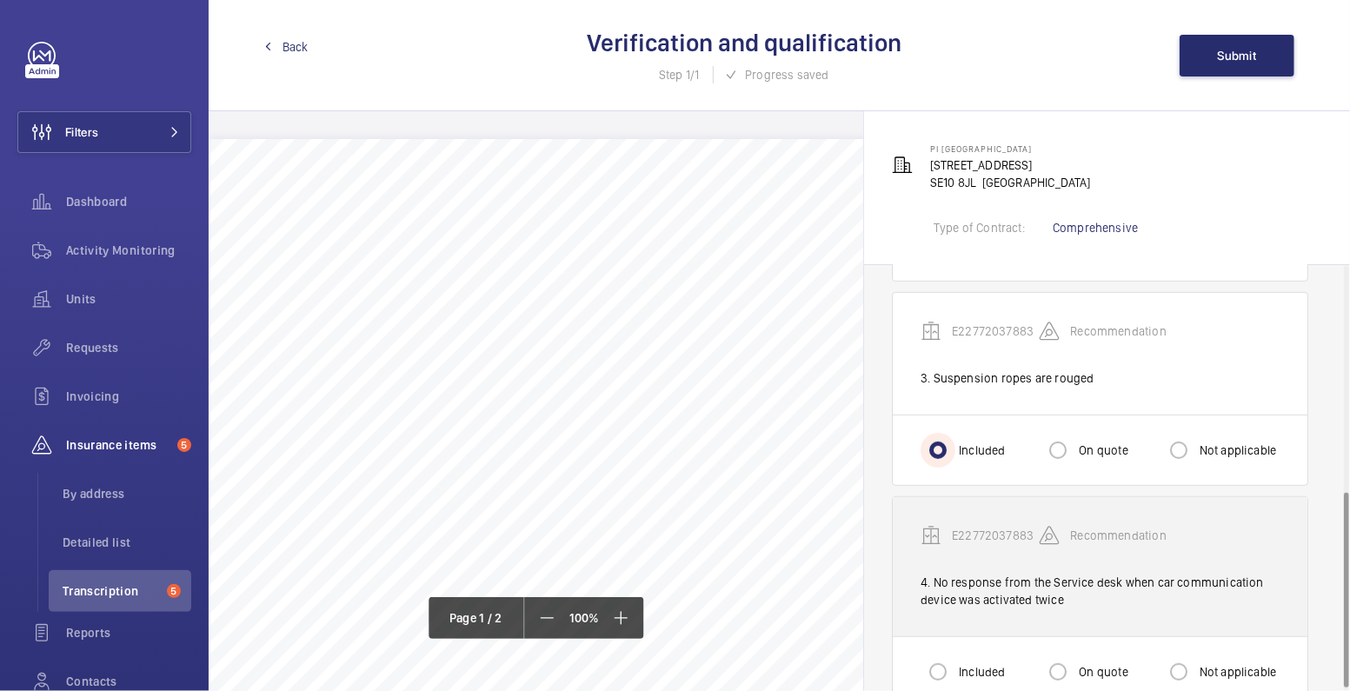
scroll to position [497, 0]
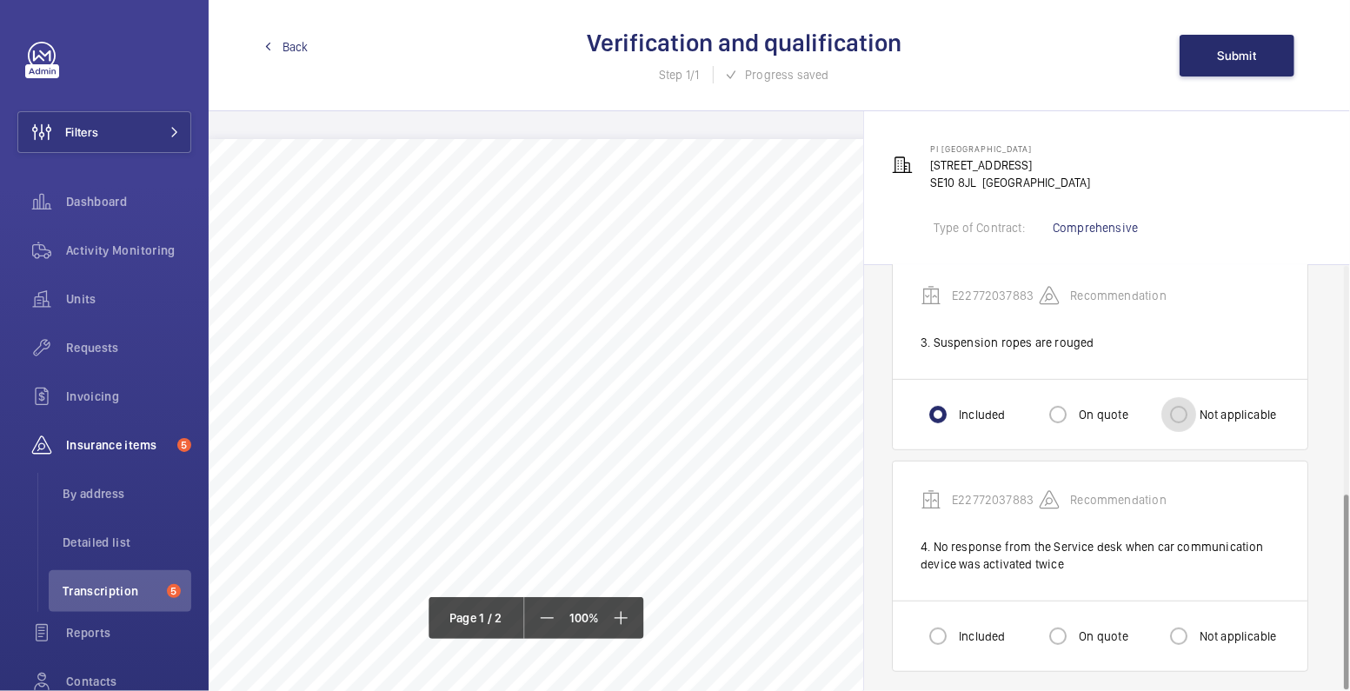
click at [1185, 419] on input "Not applicable" at bounding box center [1179, 414] width 35 height 35
radio input "true"
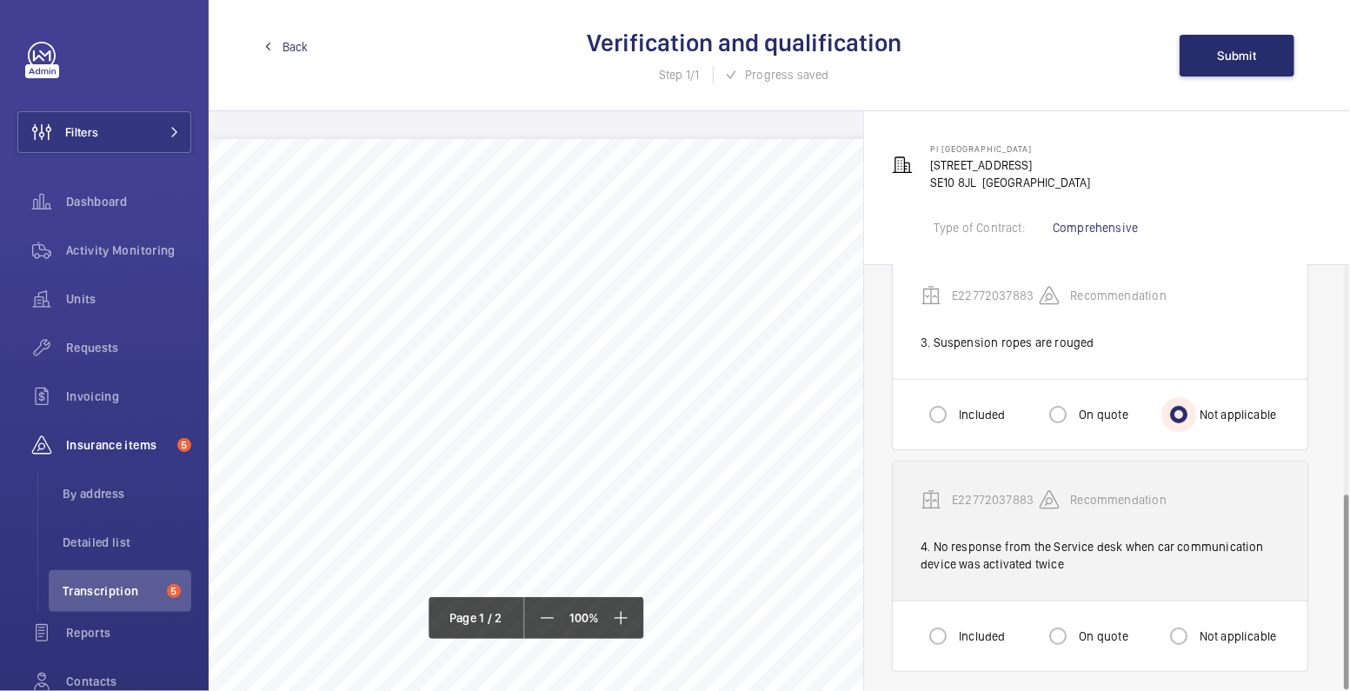
scroll to position [500, 0]
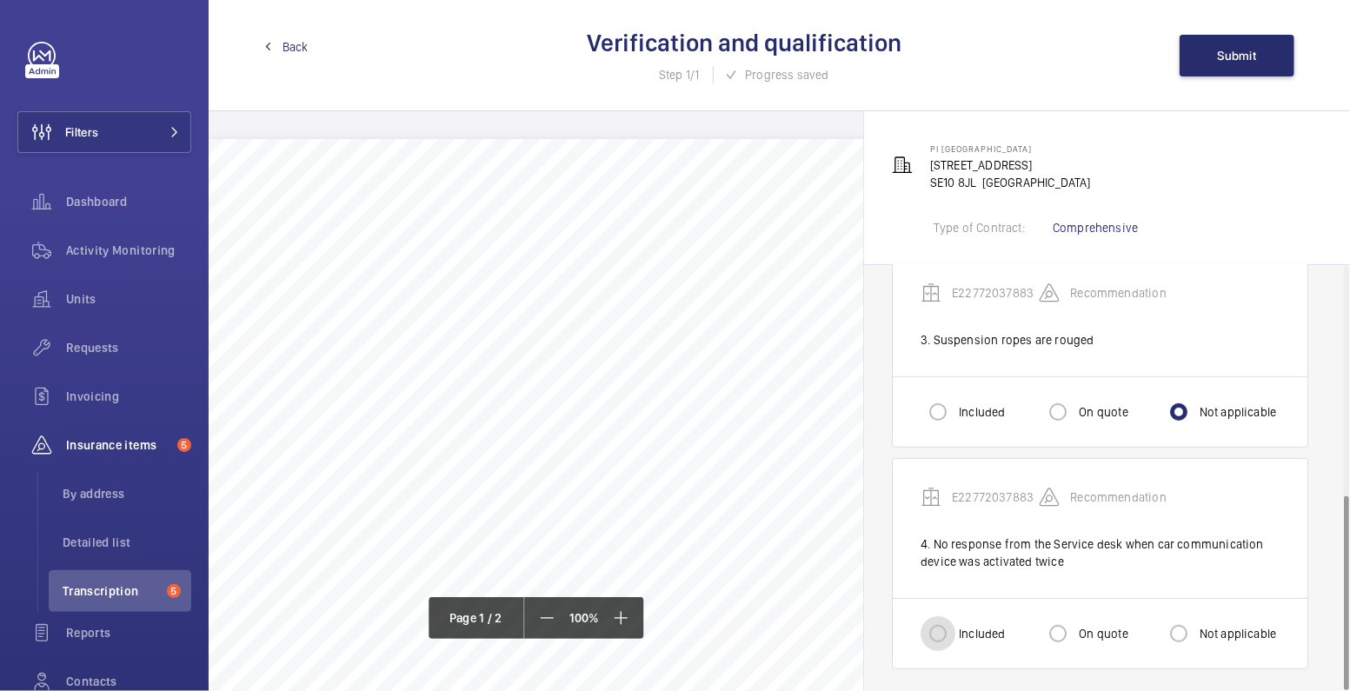
click at [930, 629] on input "Included" at bounding box center [938, 634] width 35 height 35
radio input "true"
click at [1244, 60] on span "Submit" at bounding box center [1237, 56] width 39 height 14
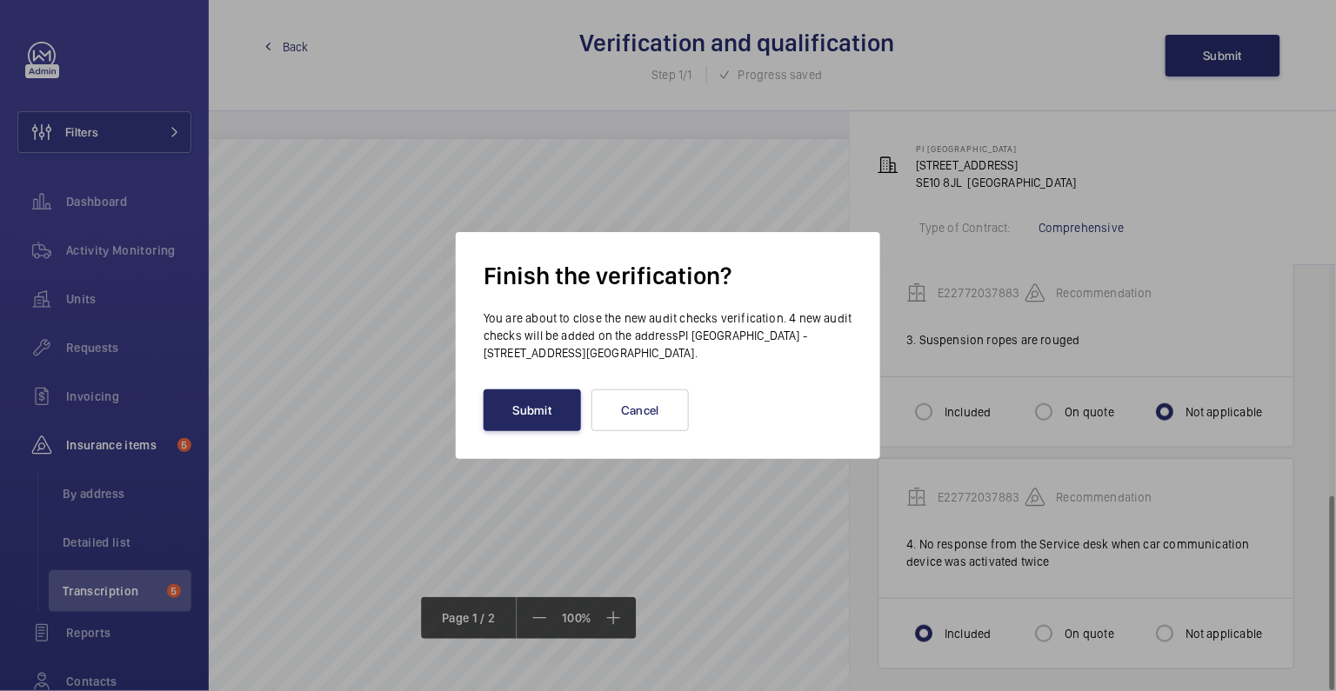
click at [516, 407] on button "Submit" at bounding box center [531, 411] width 97 height 42
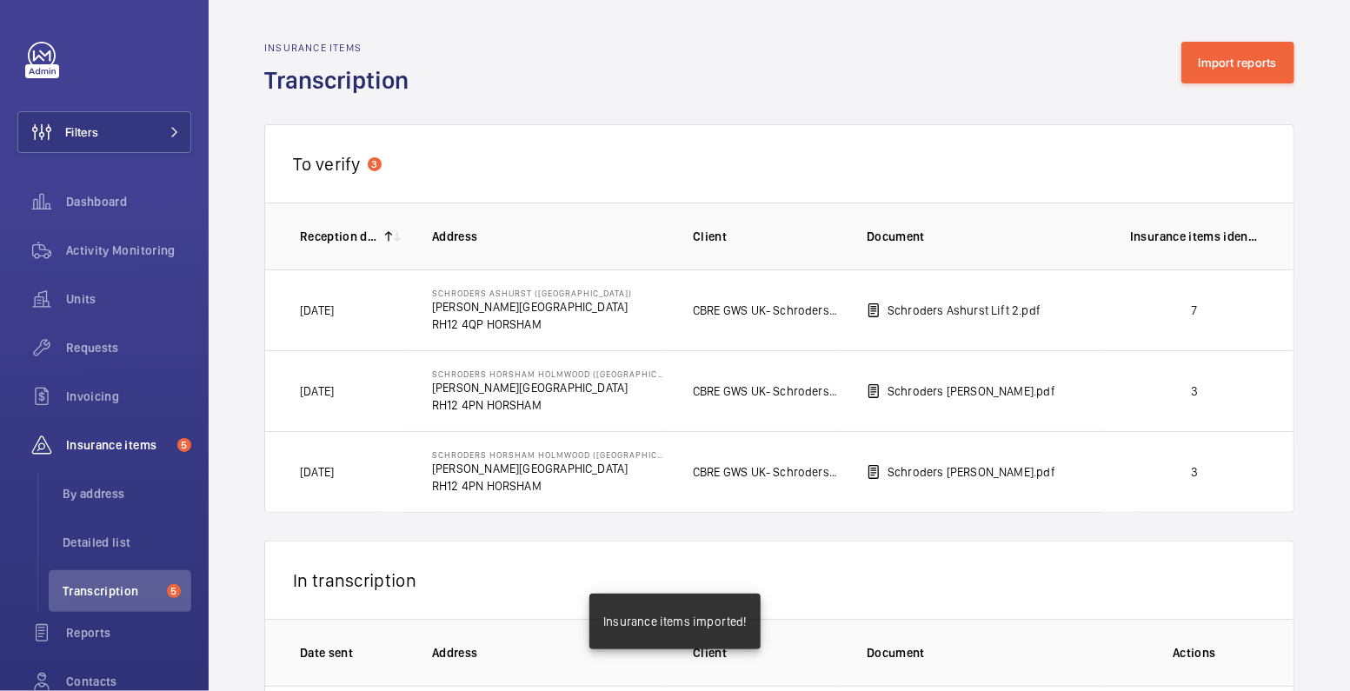
click at [1156, 310] on p "7" at bounding box center [1194, 310] width 129 height 17
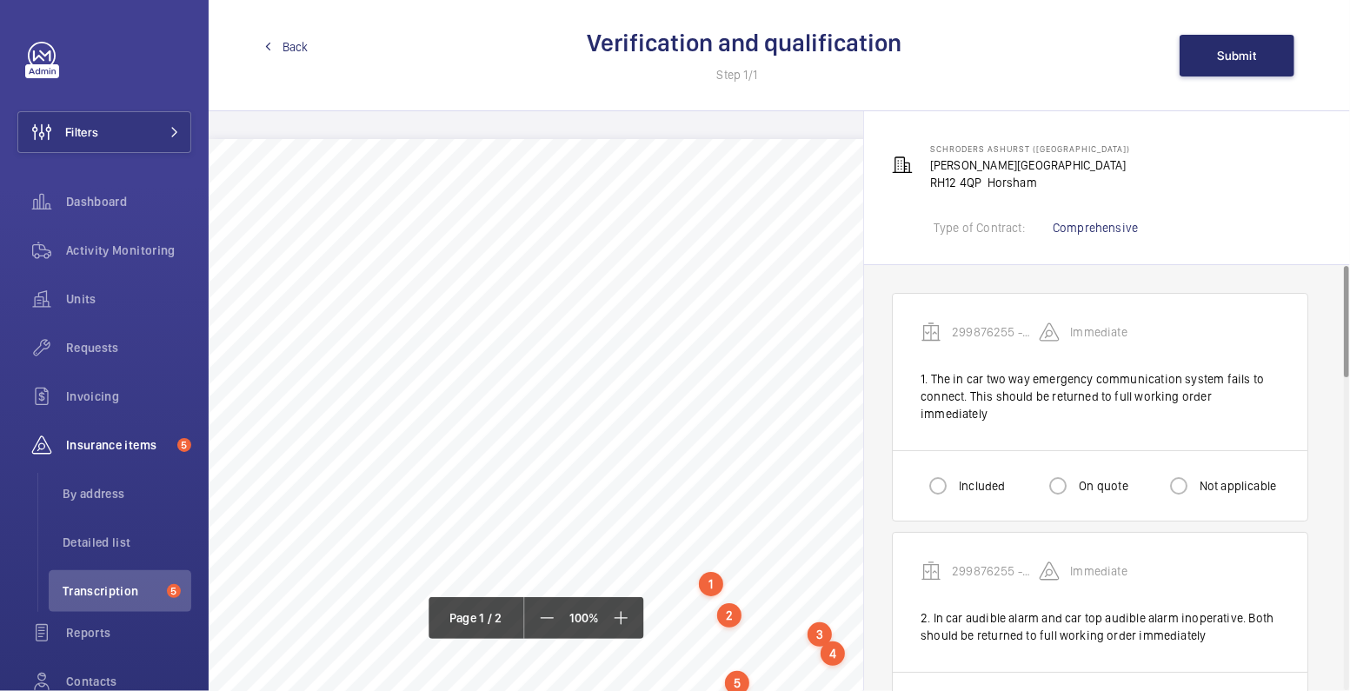
click at [962, 477] on label "Included" at bounding box center [981, 485] width 50 height 17
click at [956, 475] on input "Included" at bounding box center [938, 486] width 35 height 35
radio input "true"
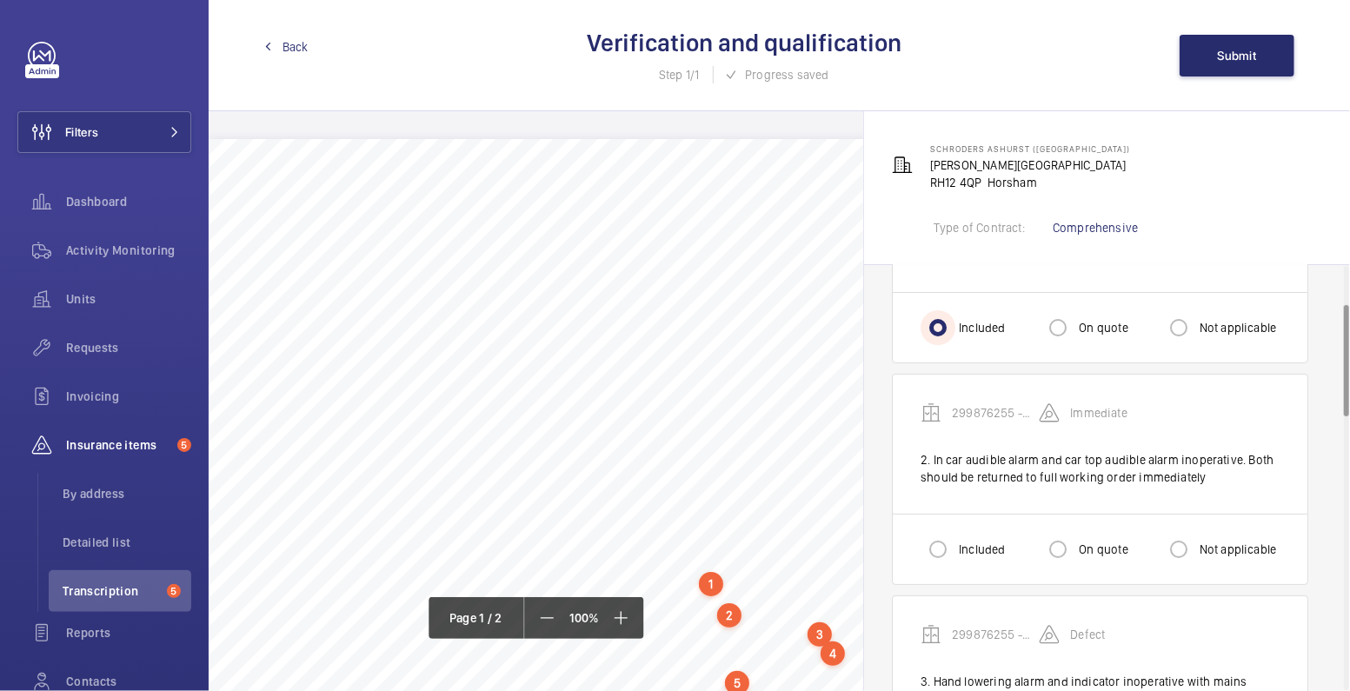
scroll to position [163, 0]
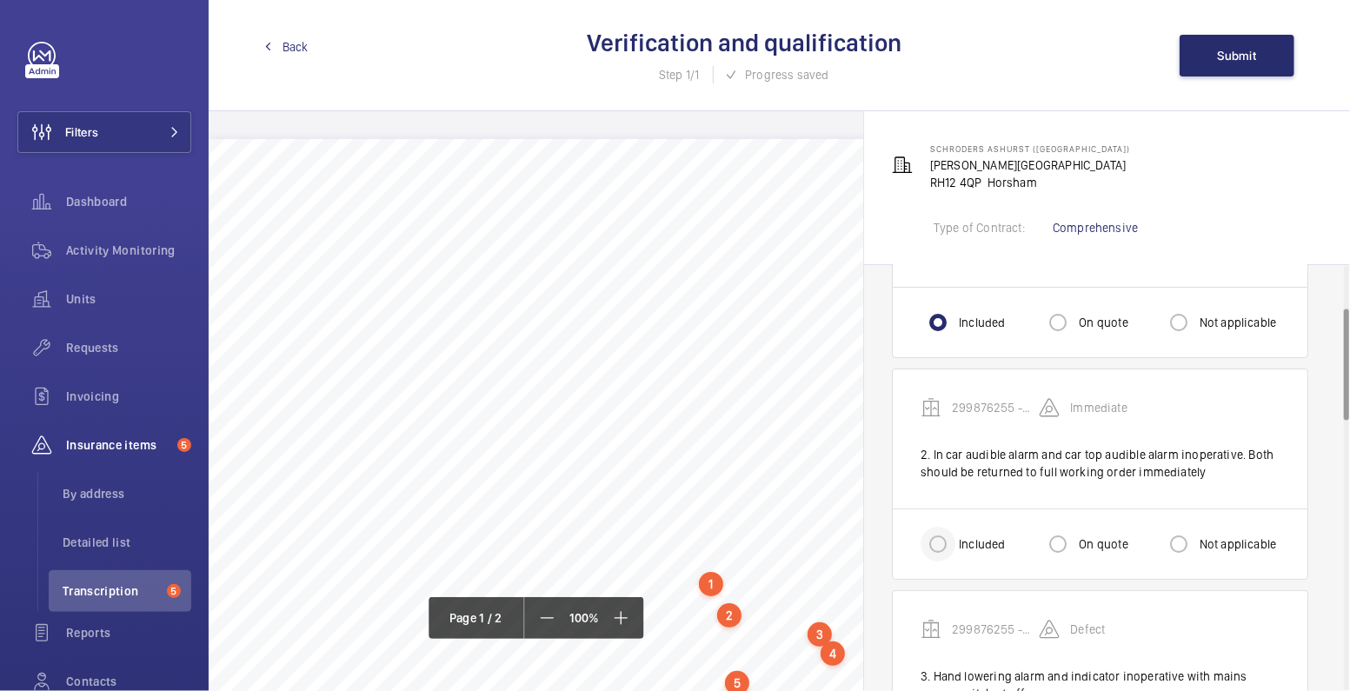
click at [937, 542] on div at bounding box center [938, 544] width 42 height 42
radio input "true"
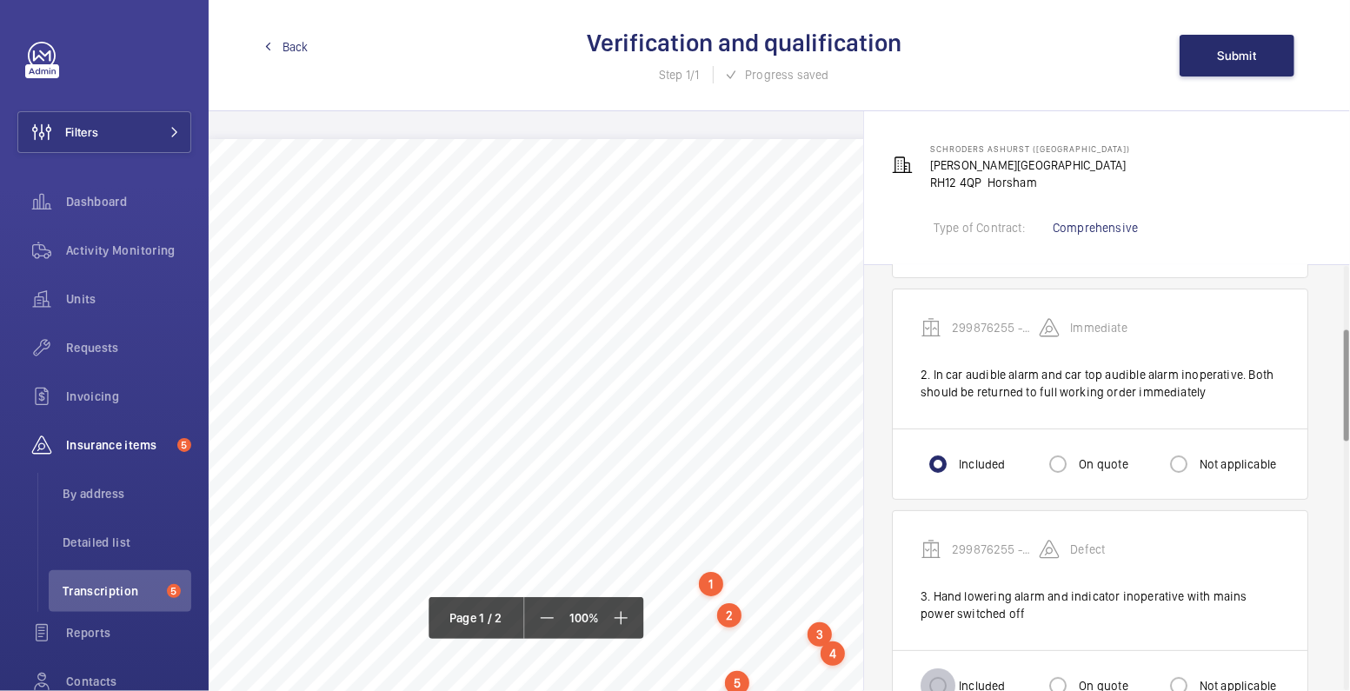
click at [938, 669] on input "Included" at bounding box center [938, 686] width 35 height 35
radio input "true"
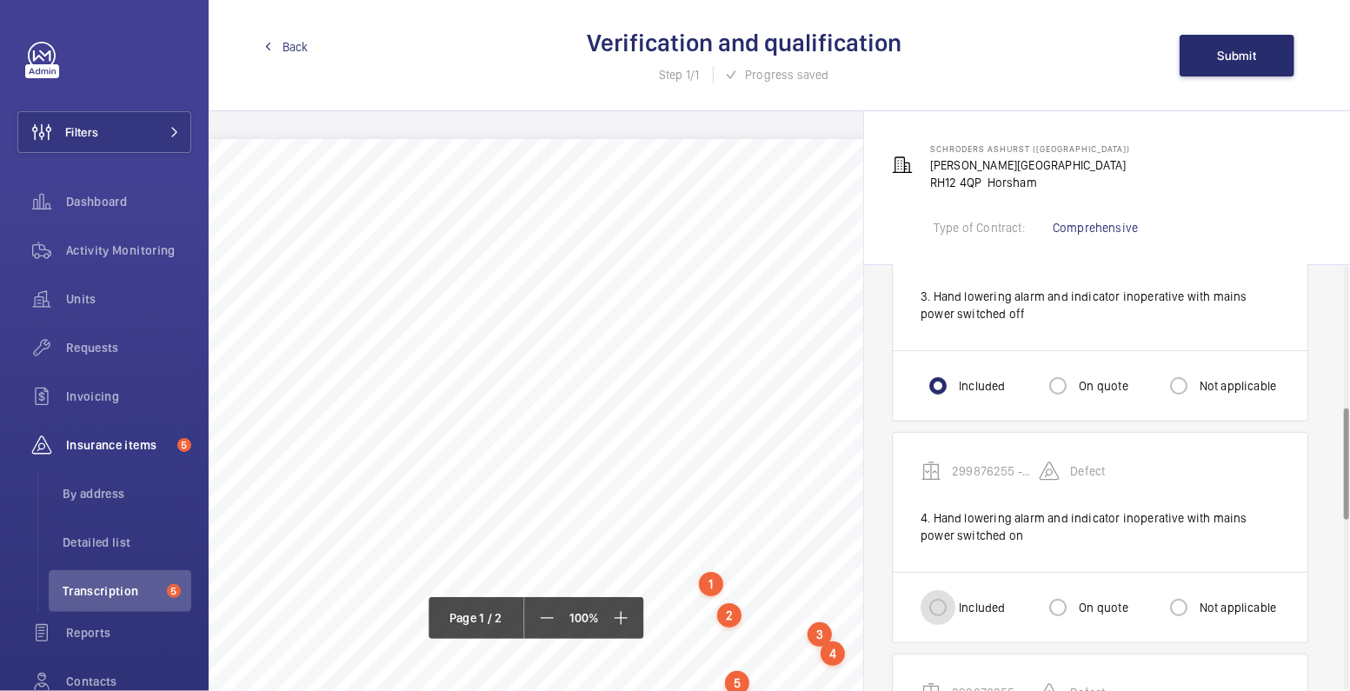
click at [946, 590] on input "Included" at bounding box center [938, 607] width 35 height 35
radio input "true"
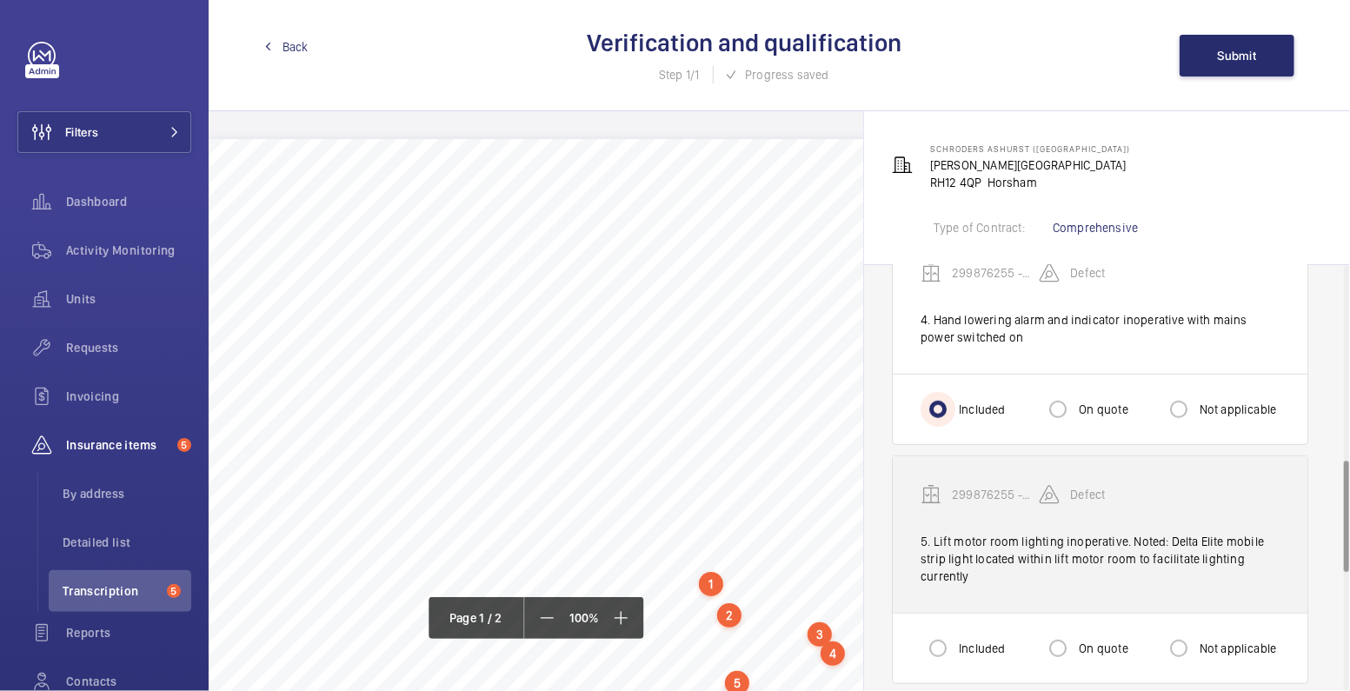
scroll to position [744, 0]
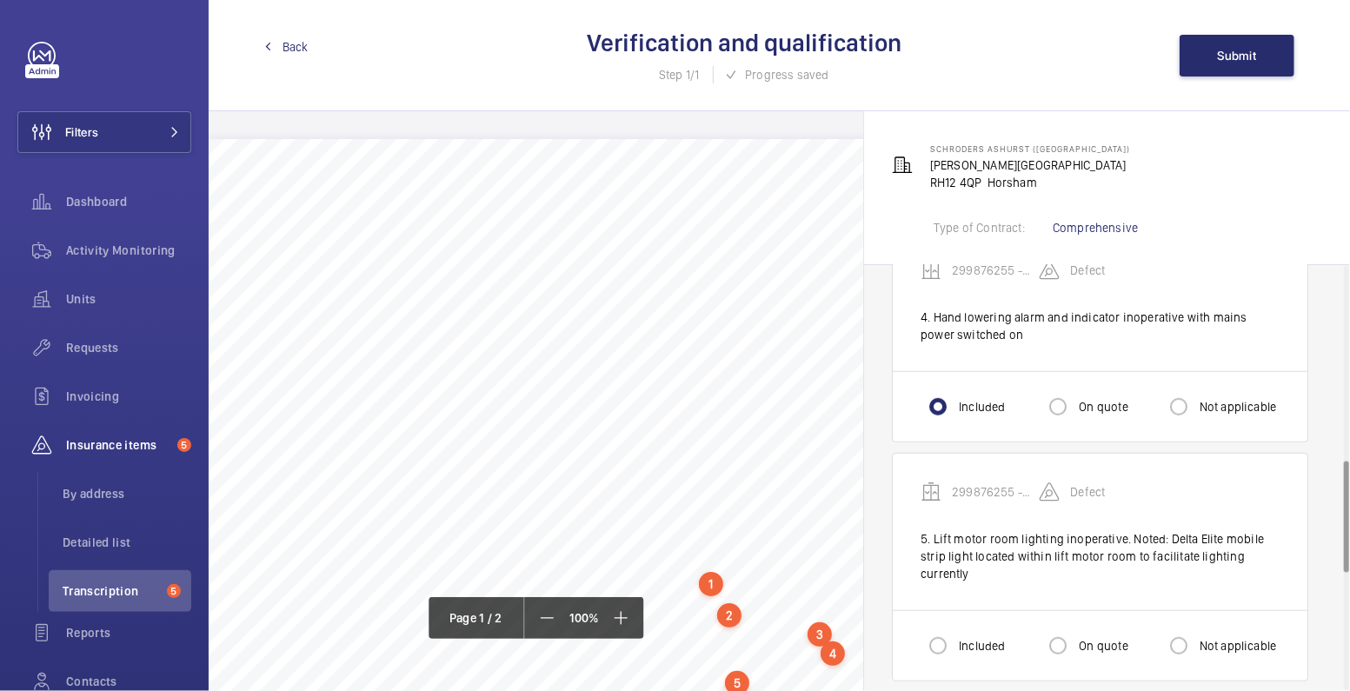
click at [1231, 637] on label "Not applicable" at bounding box center [1237, 645] width 81 height 17
click at [1197, 629] on input "Not applicable" at bounding box center [1179, 646] width 35 height 35
radio input "true"
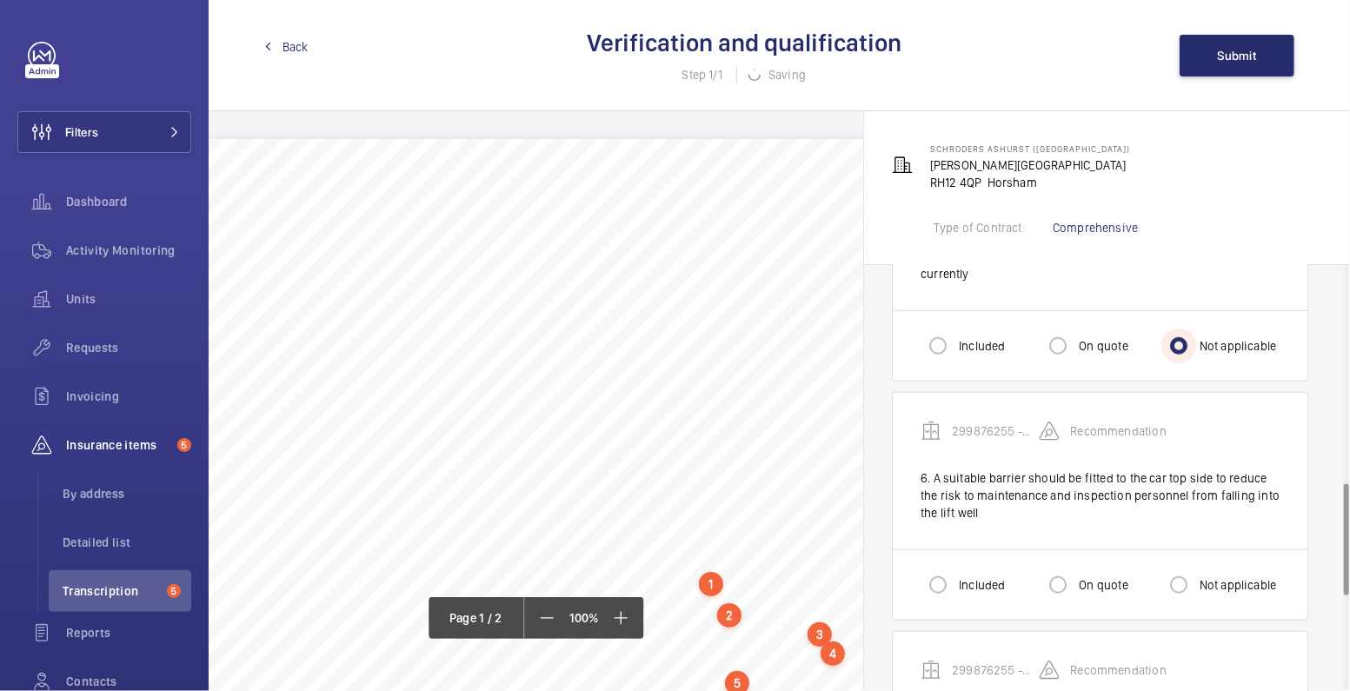
scroll to position [1063, 0]
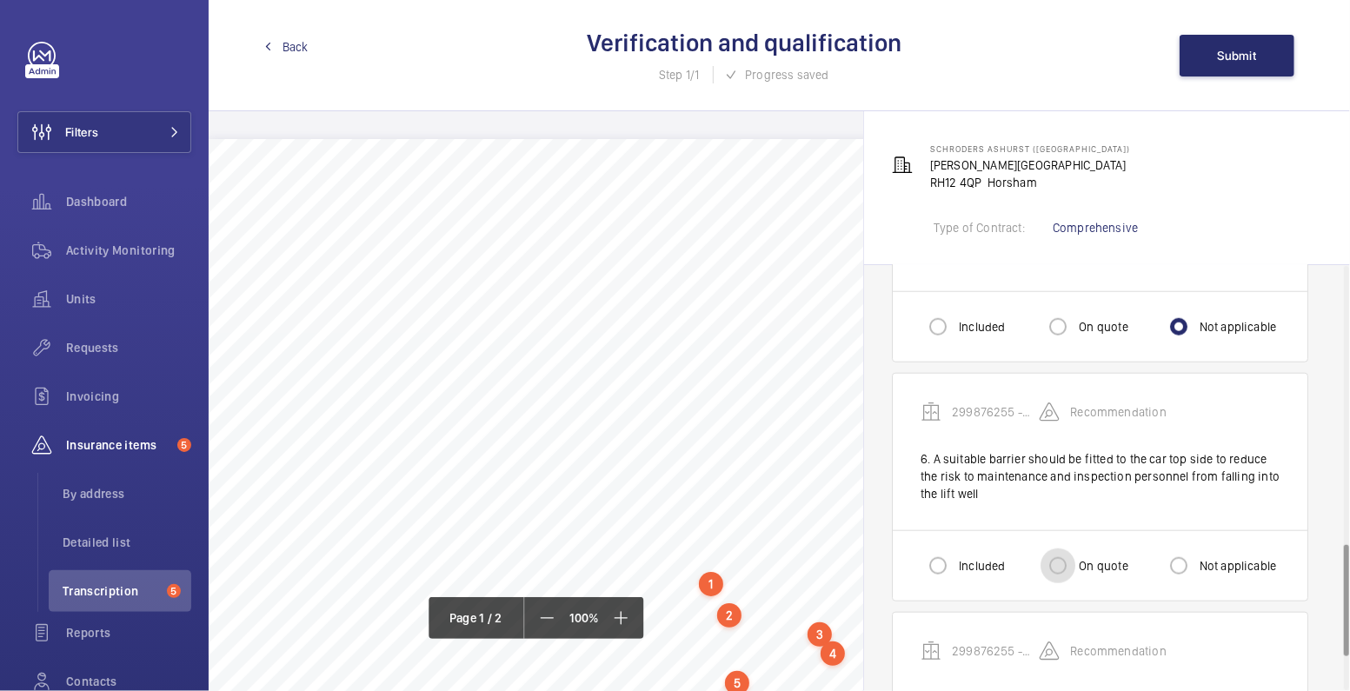
click at [1064, 549] on input "On quote" at bounding box center [1058, 566] width 35 height 35
radio input "true"
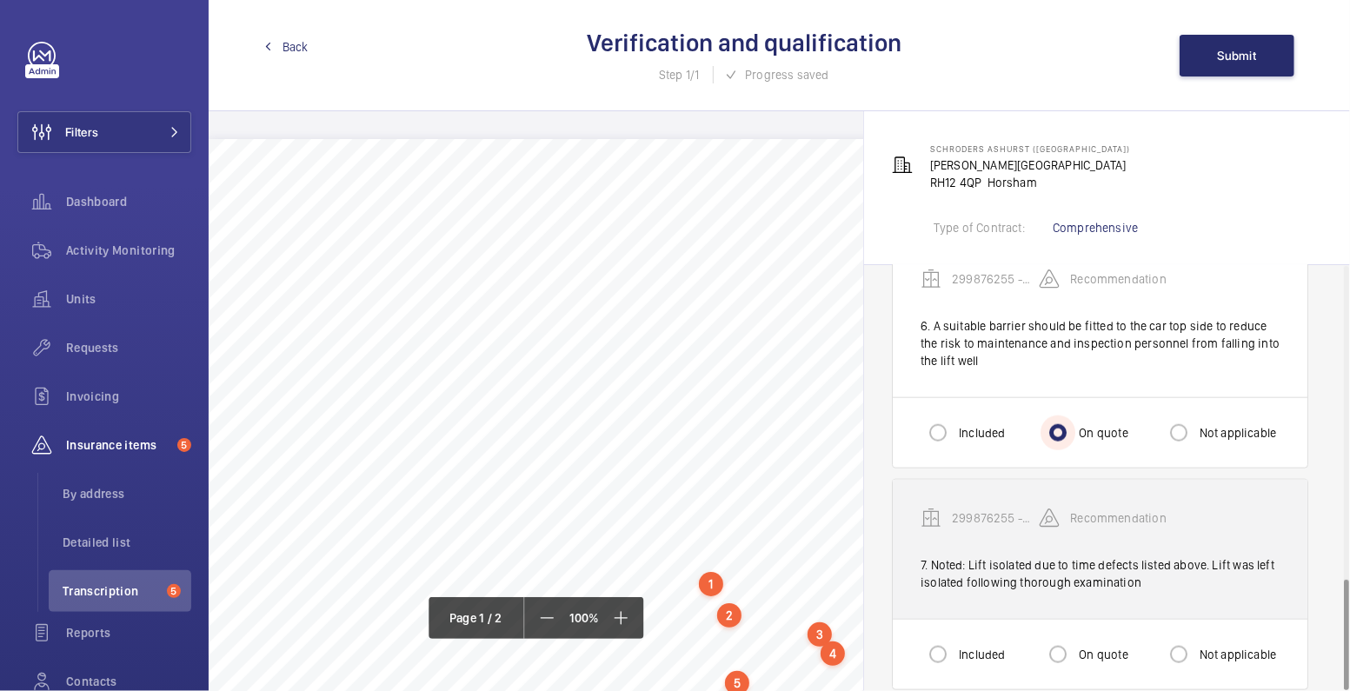
scroll to position [1197, 0]
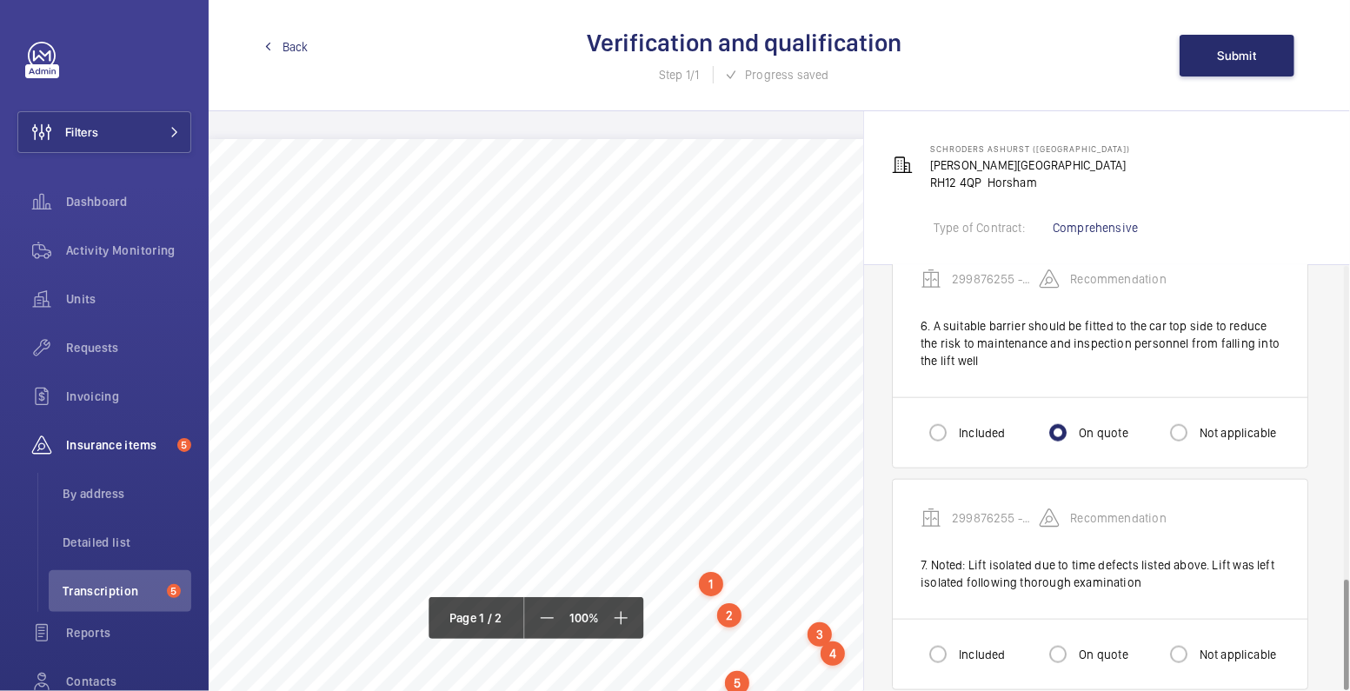
click at [964, 646] on label "Included" at bounding box center [981, 654] width 50 height 17
click at [956, 637] on input "Included" at bounding box center [938, 654] width 35 height 35
radio input "true"
click at [1223, 53] on span "Submit" at bounding box center [1237, 56] width 39 height 14
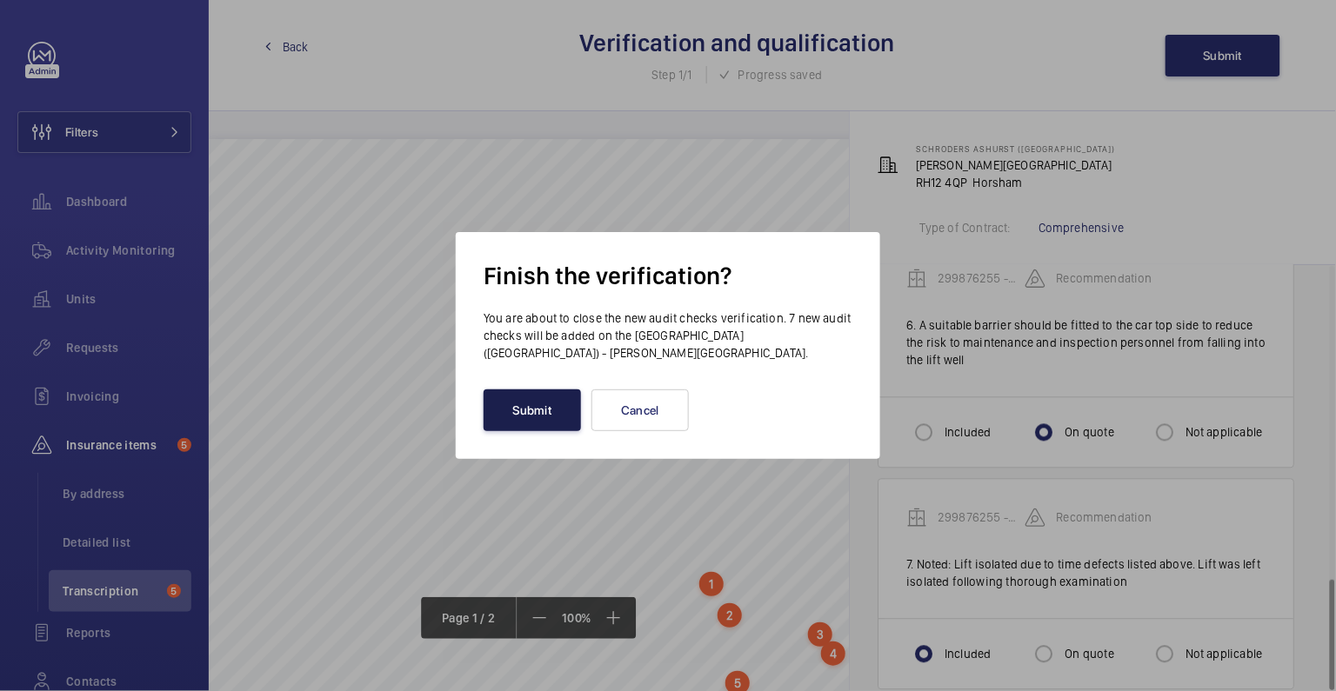
click at [520, 418] on button "Submit" at bounding box center [531, 411] width 97 height 42
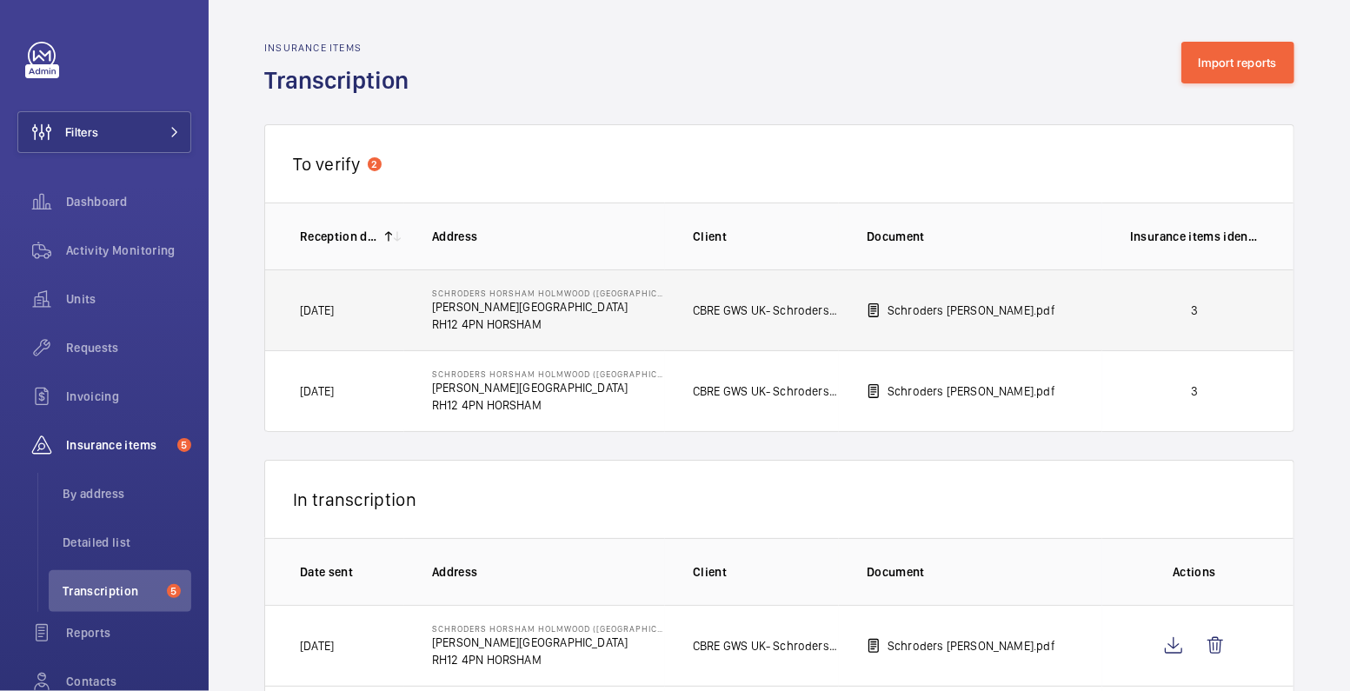
click at [1155, 313] on p "3" at bounding box center [1194, 310] width 129 height 17
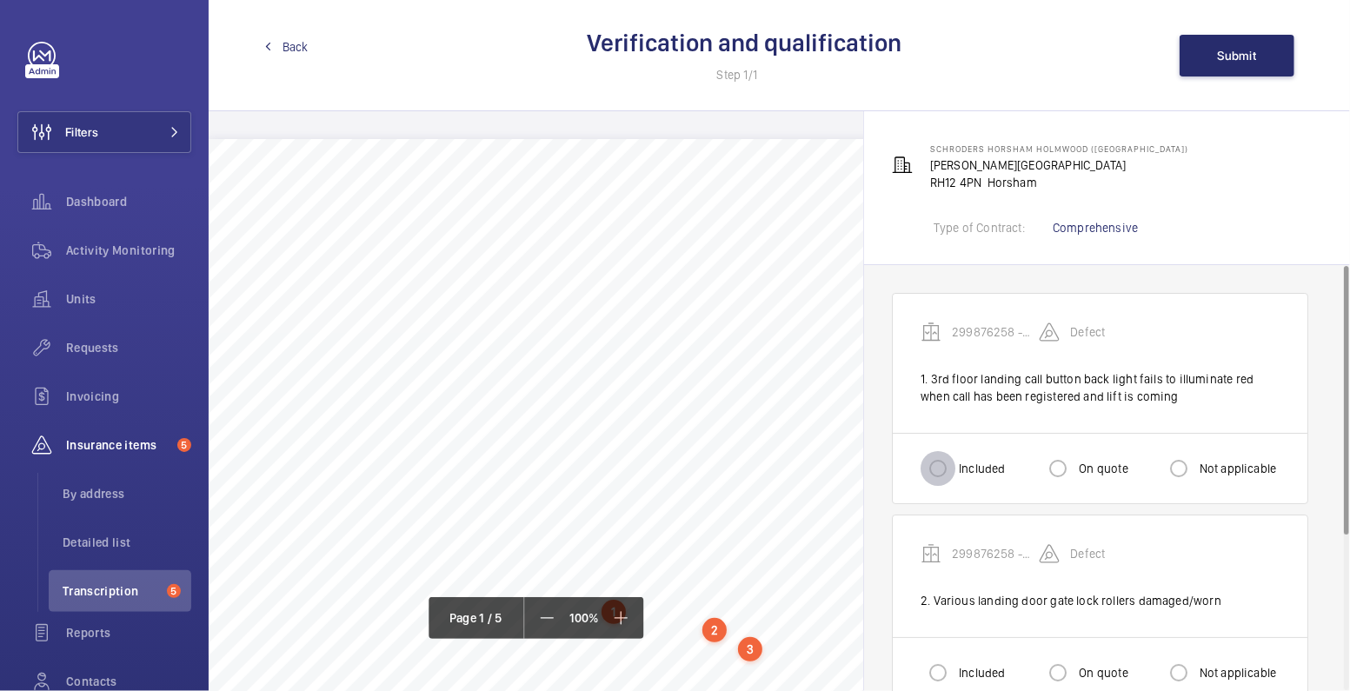
click at [955, 461] on input "Included" at bounding box center [938, 468] width 35 height 35
radio input "true"
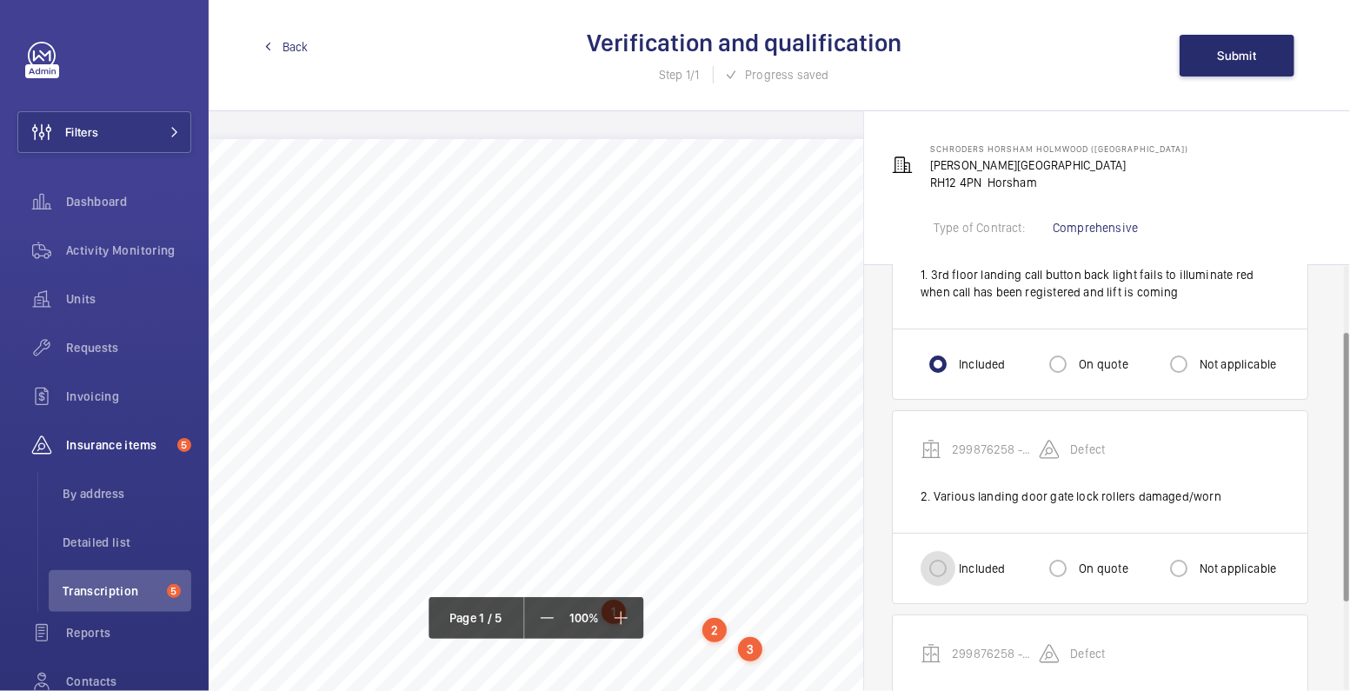
click at [950, 572] on input "Included" at bounding box center [938, 568] width 35 height 35
radio input "true"
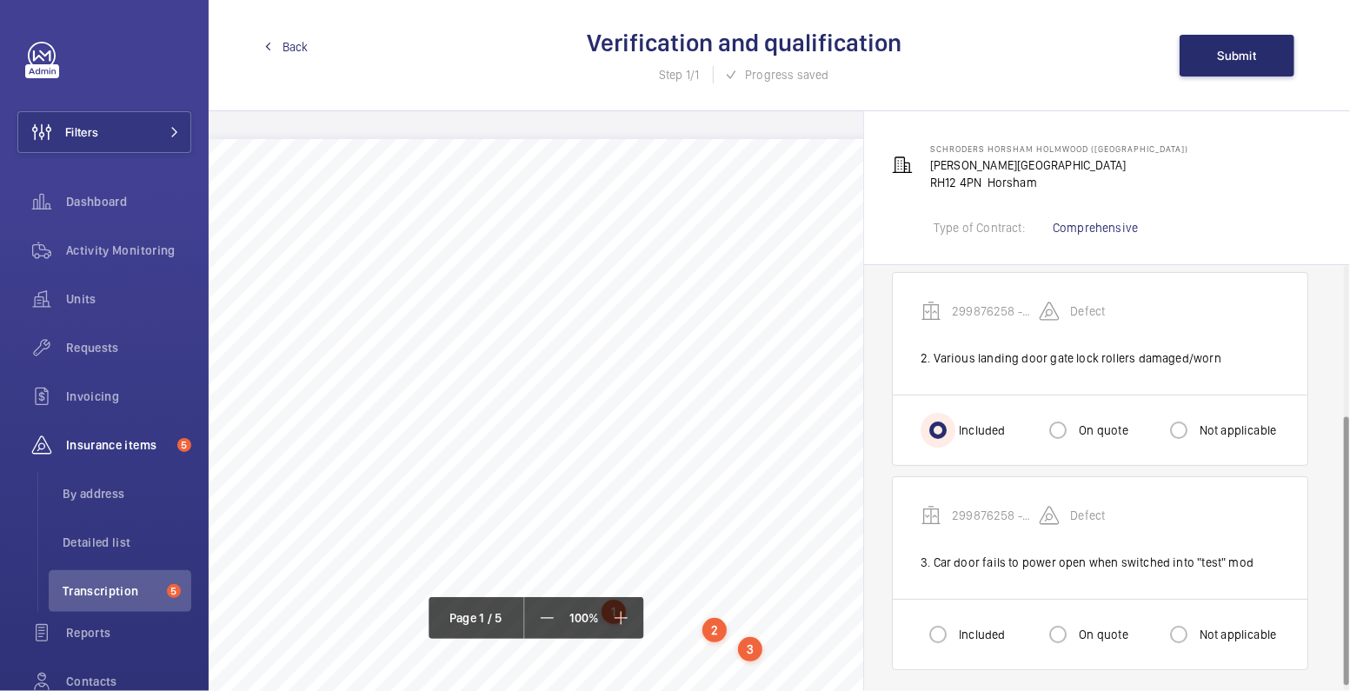
scroll to position [244, 0]
click at [953, 620] on input "Included" at bounding box center [938, 633] width 35 height 35
radio input "true"
click at [1244, 51] on span "Submit" at bounding box center [1237, 56] width 39 height 14
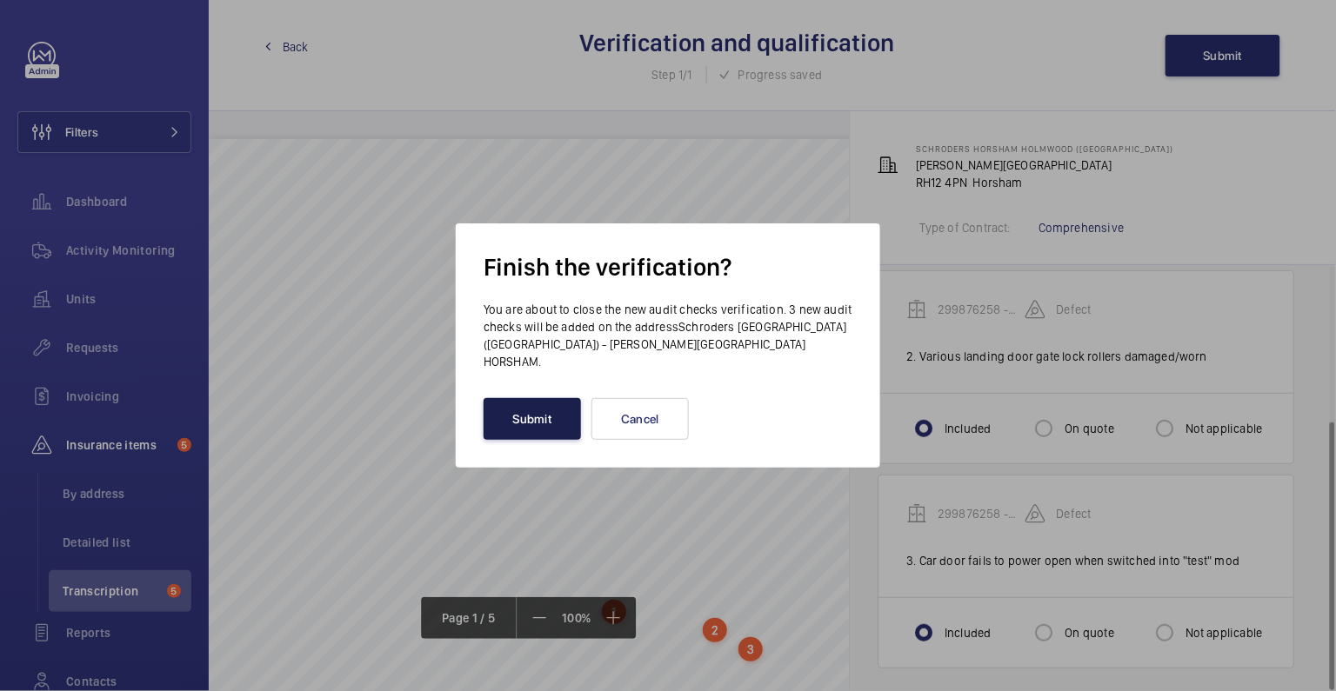
click at [533, 435] on button "Submit" at bounding box center [531, 419] width 97 height 42
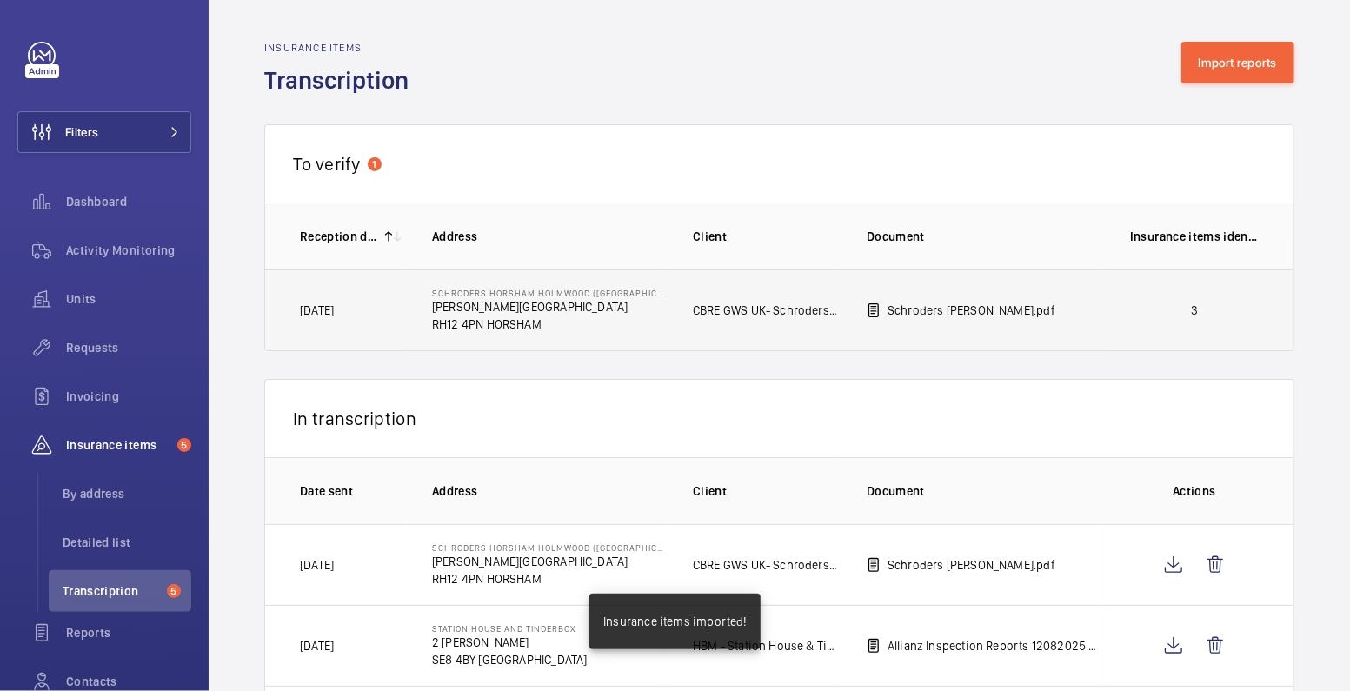
click at [1183, 329] on td "3" at bounding box center [1198, 311] width 191 height 82
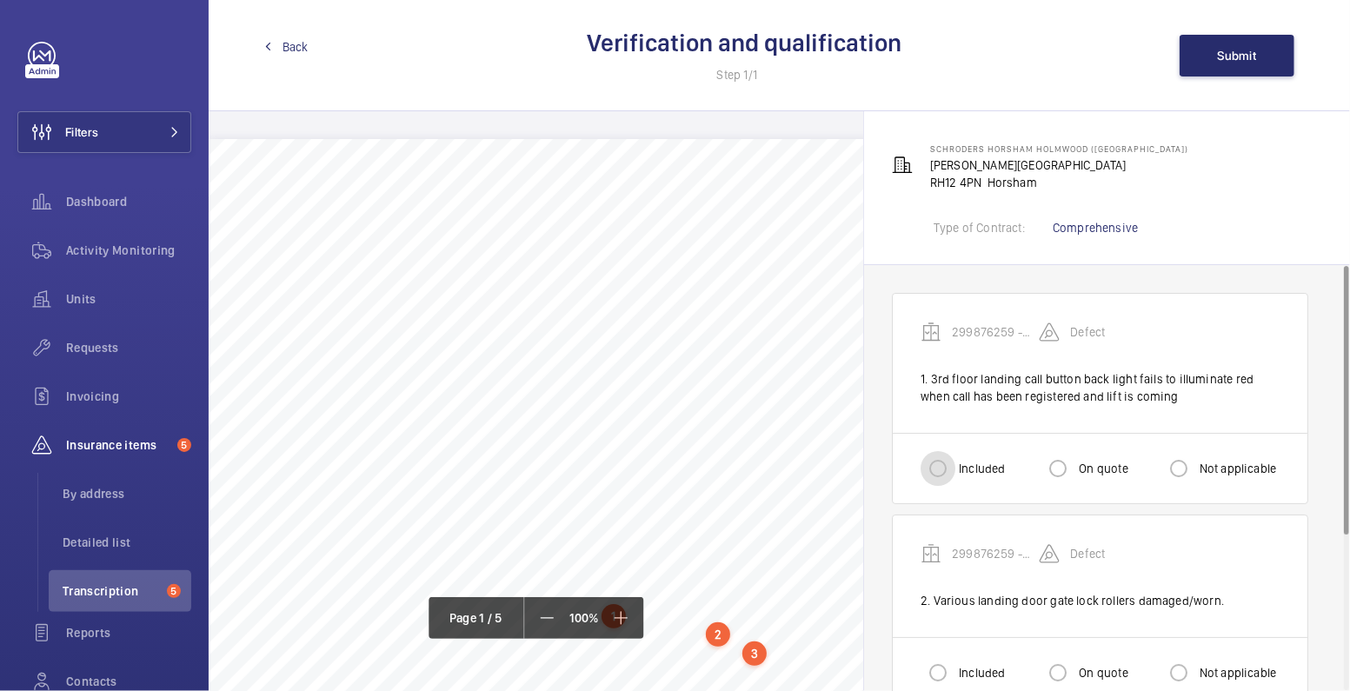
click at [945, 465] on input "Included" at bounding box center [938, 468] width 35 height 35
radio input "true"
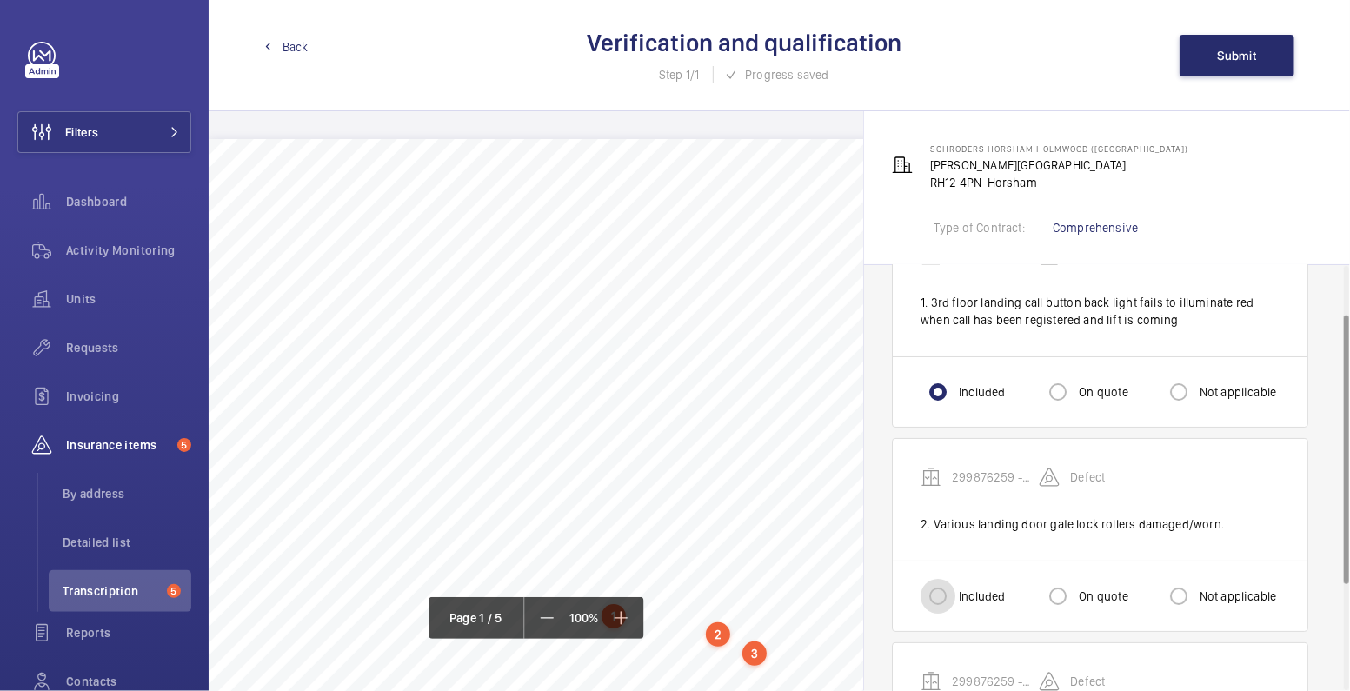
click at [950, 596] on input "Included" at bounding box center [938, 596] width 35 height 35
radio input "true"
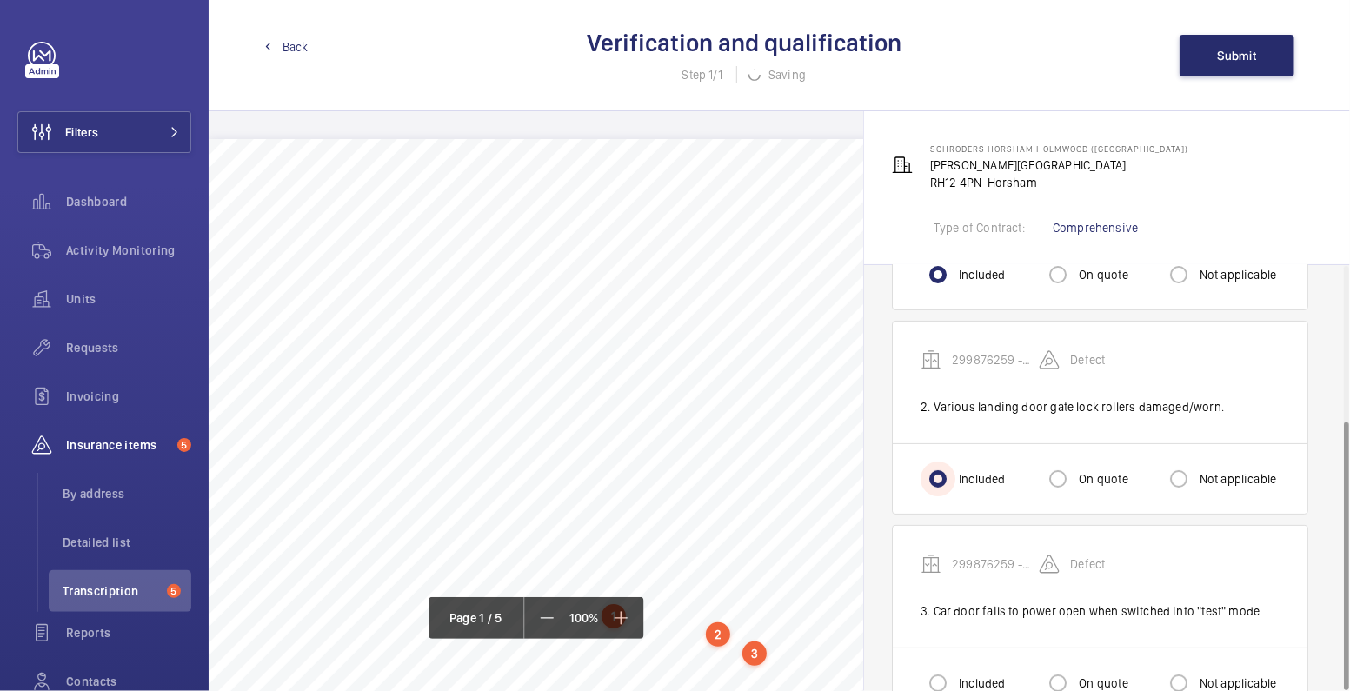
scroll to position [244, 0]
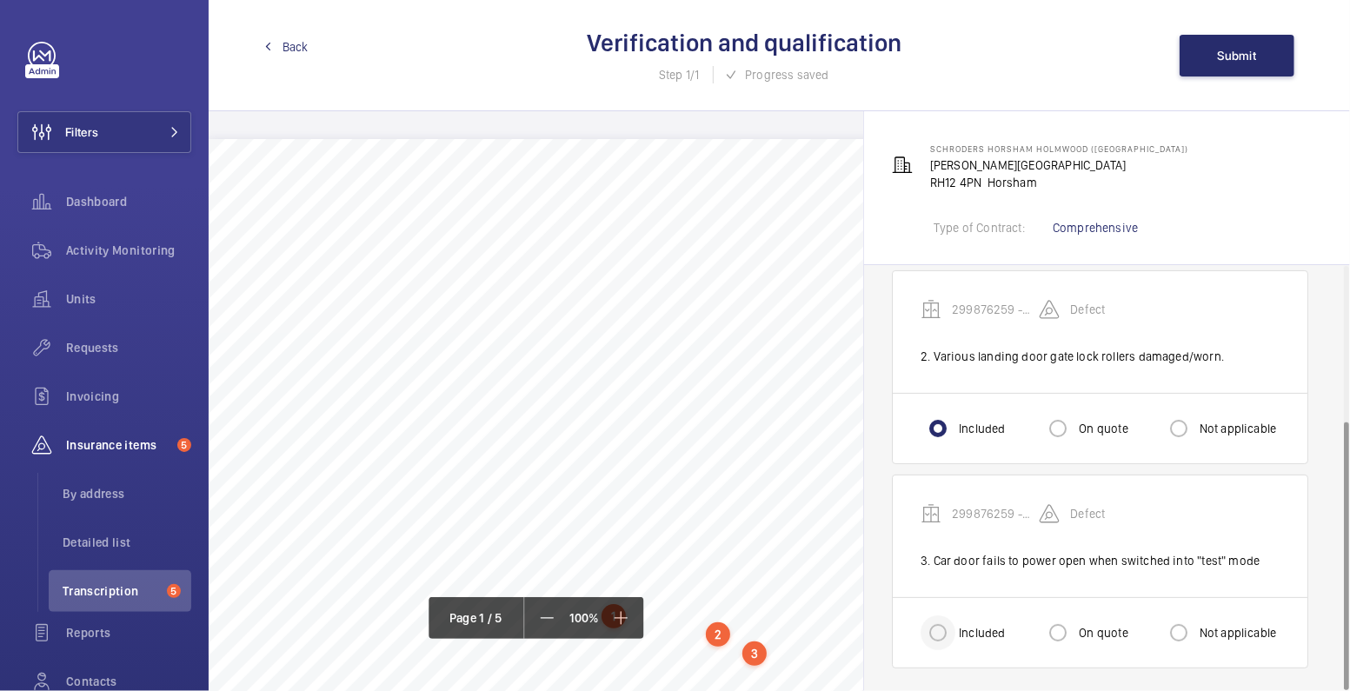
click at [940, 648] on div at bounding box center [938, 633] width 42 height 42
radio input "true"
click at [1243, 62] on span "Submit" at bounding box center [1237, 56] width 39 height 14
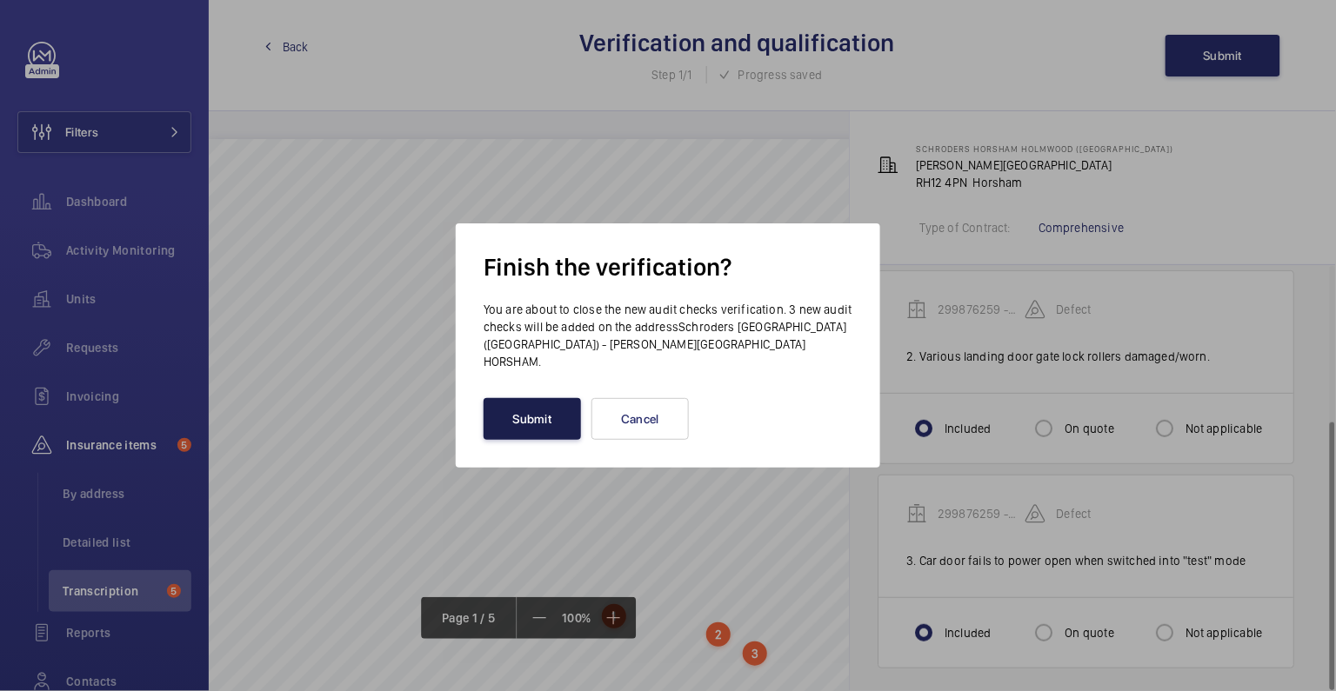
click at [537, 425] on button "Submit" at bounding box center [531, 419] width 97 height 42
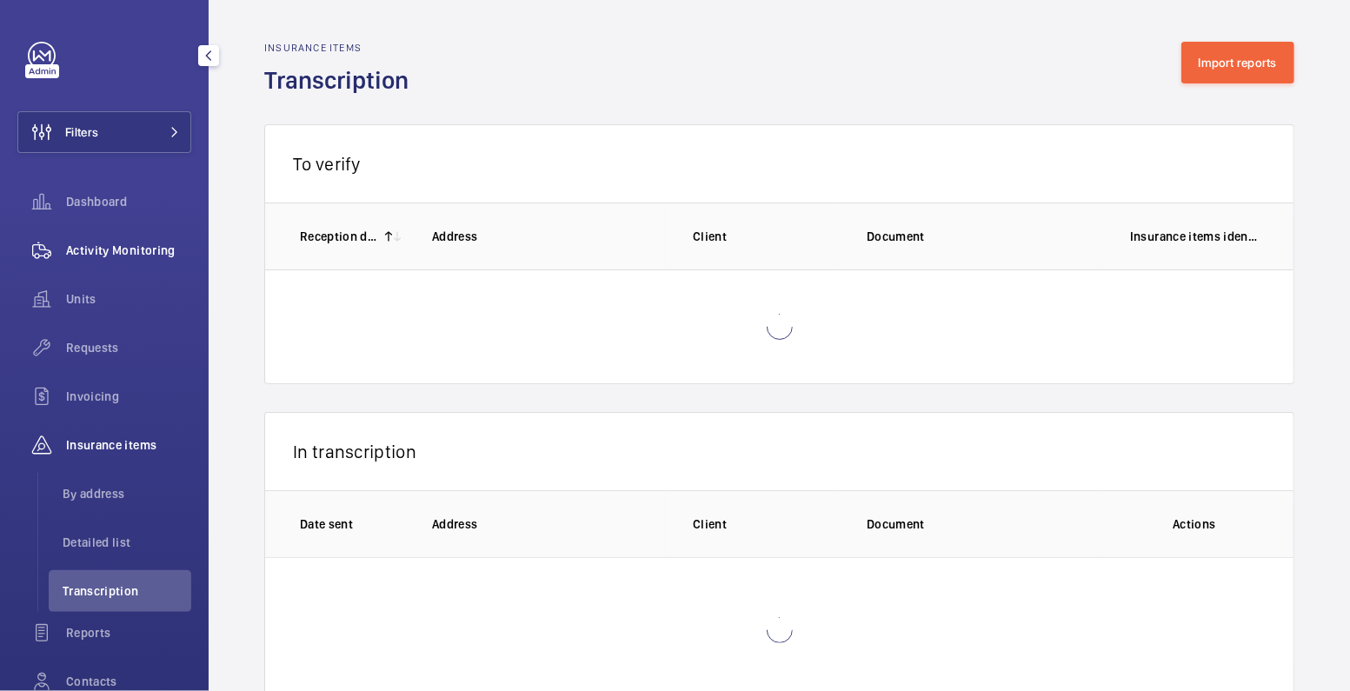
click at [112, 250] on span "Activity Monitoring" at bounding box center [128, 250] width 125 height 17
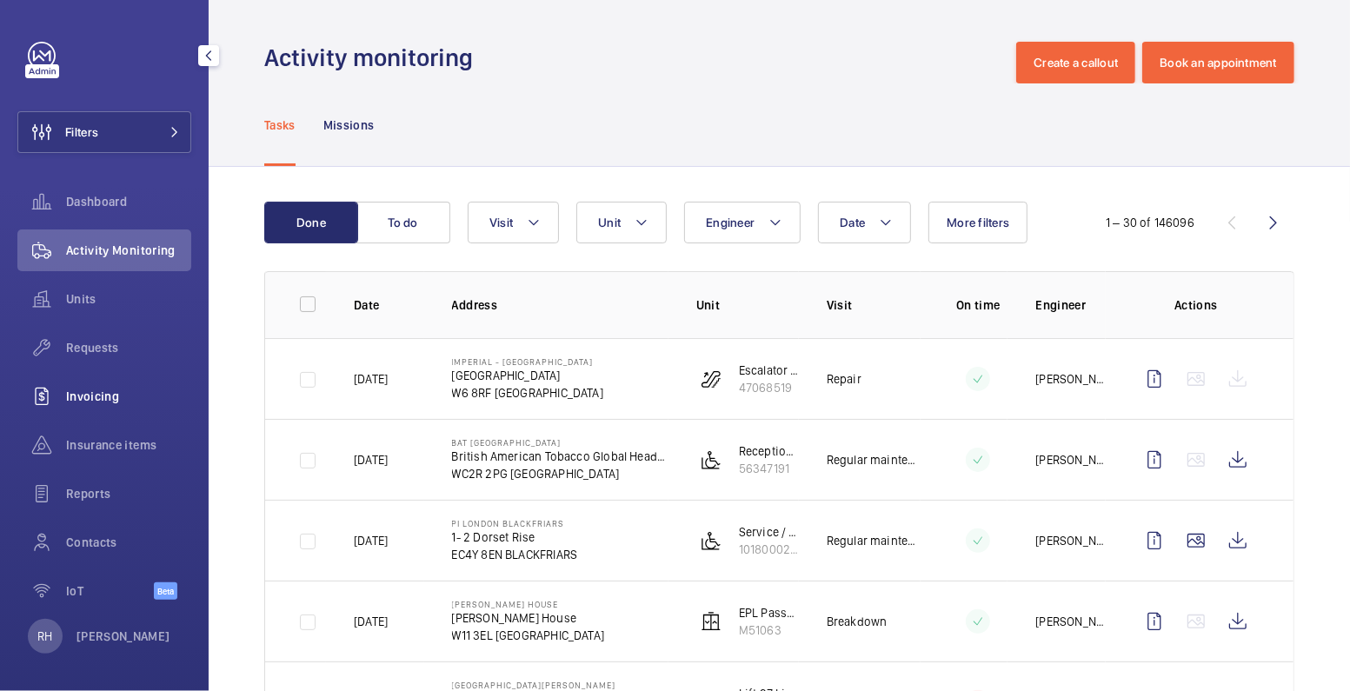
click at [99, 398] on span "Invoicing" at bounding box center [128, 396] width 125 height 17
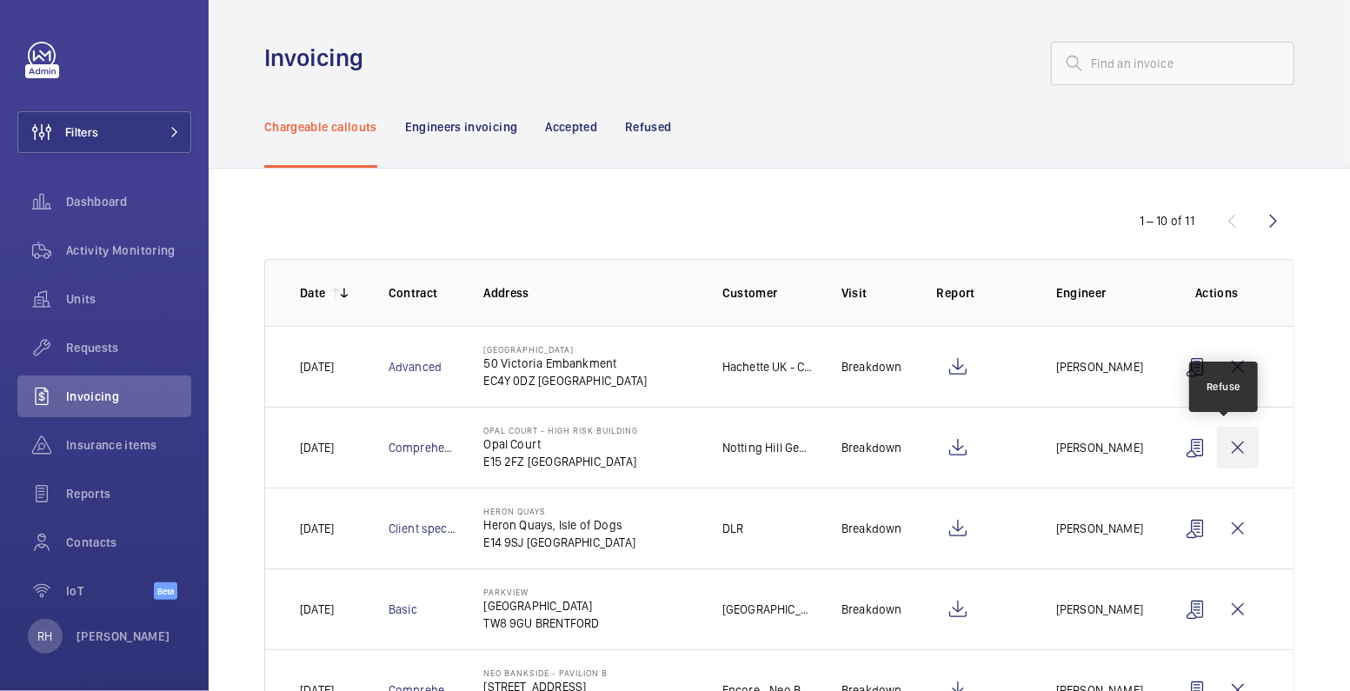
click at [1231, 450] on wm-front-icon-button at bounding box center [1238, 448] width 42 height 42
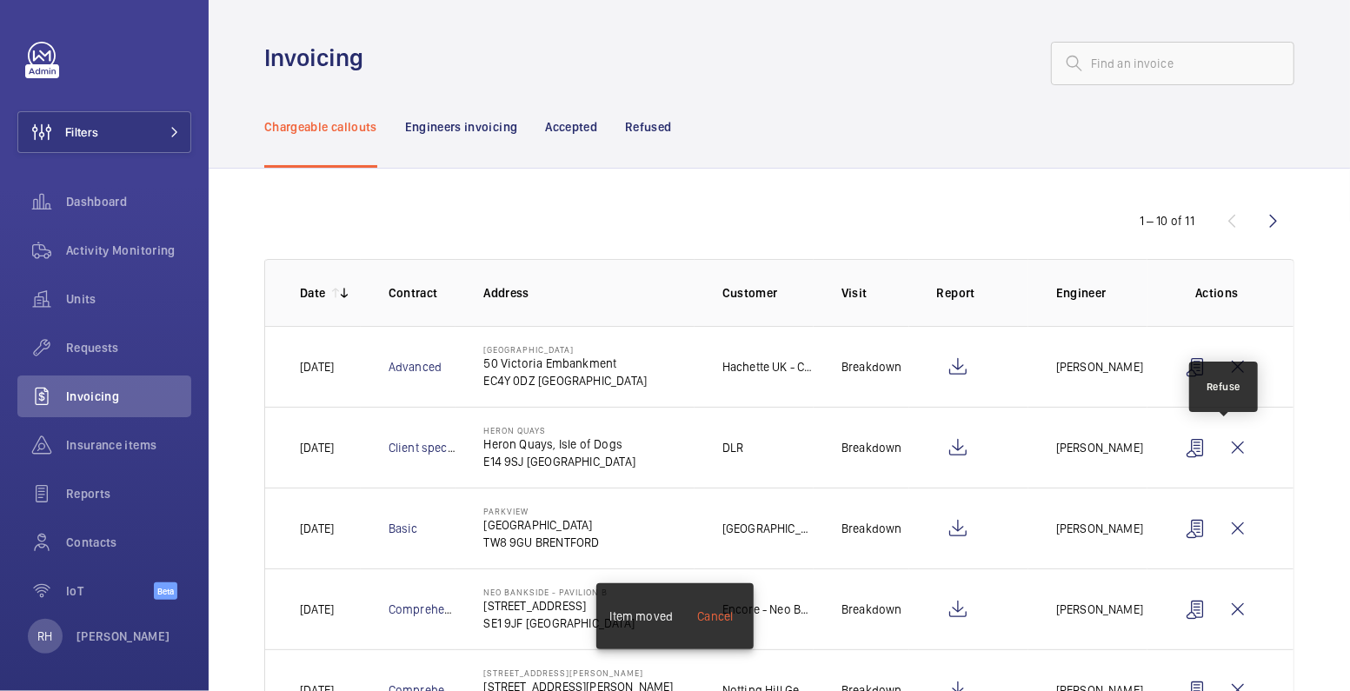
click at [1231, 450] on wm-front-icon-button at bounding box center [1238, 448] width 42 height 42
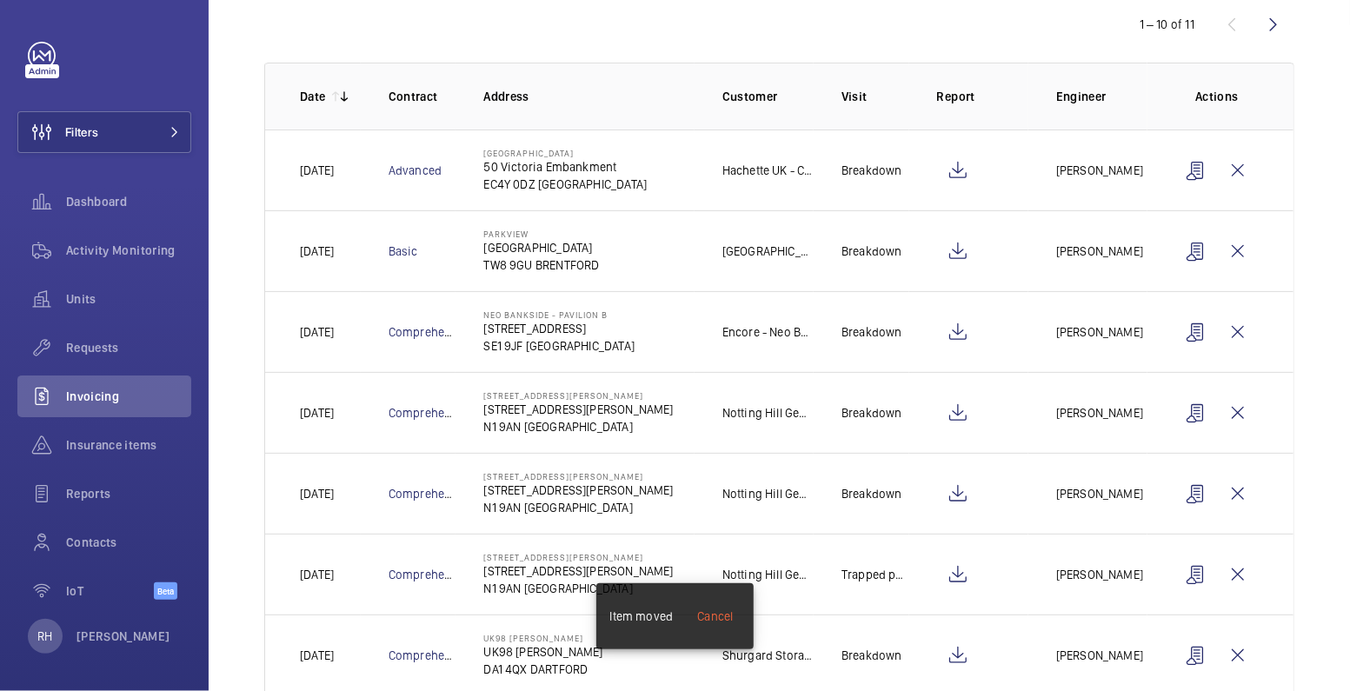
scroll to position [200, 0]
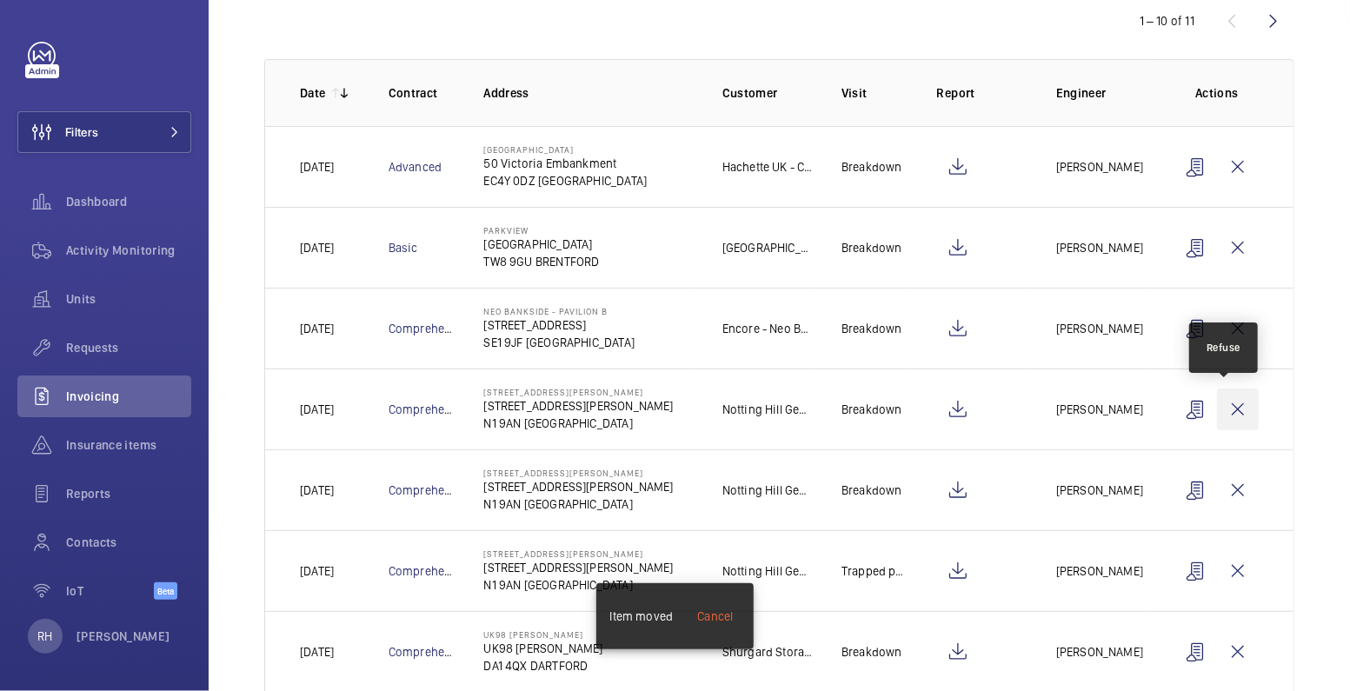
click at [1230, 404] on wm-front-icon-button at bounding box center [1238, 410] width 42 height 42
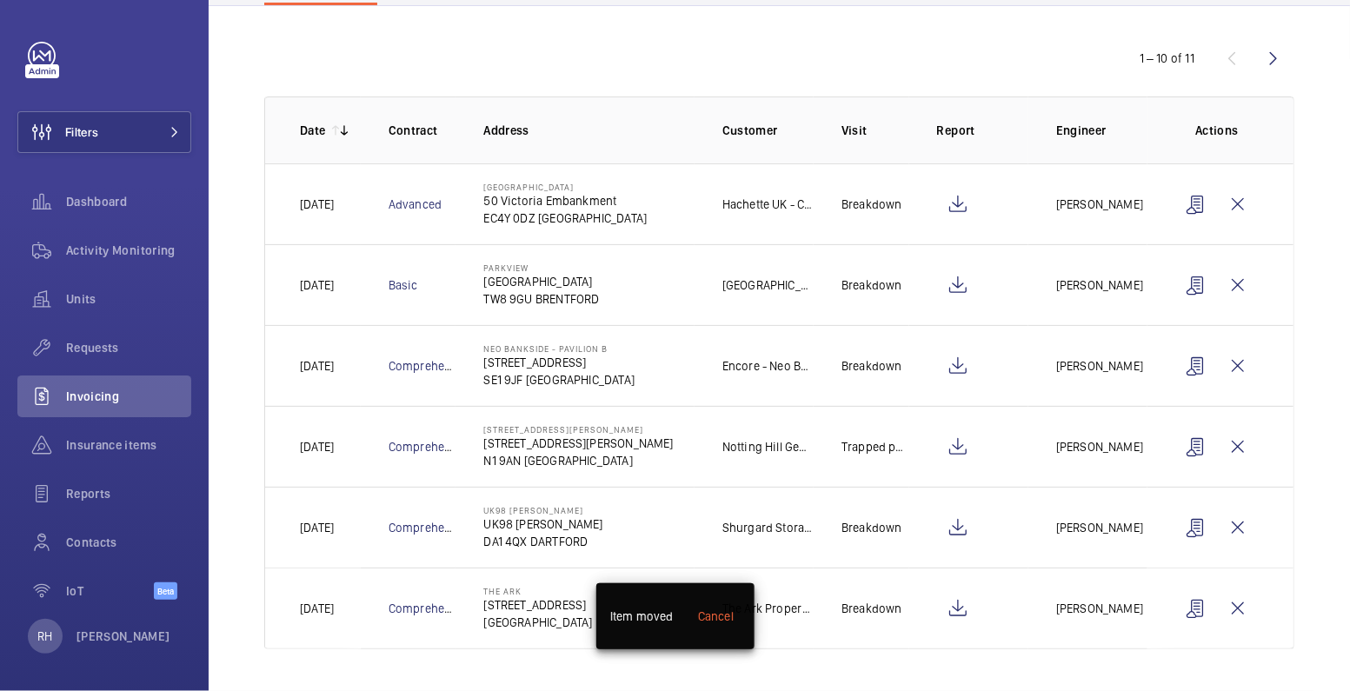
scroll to position [157, 0]
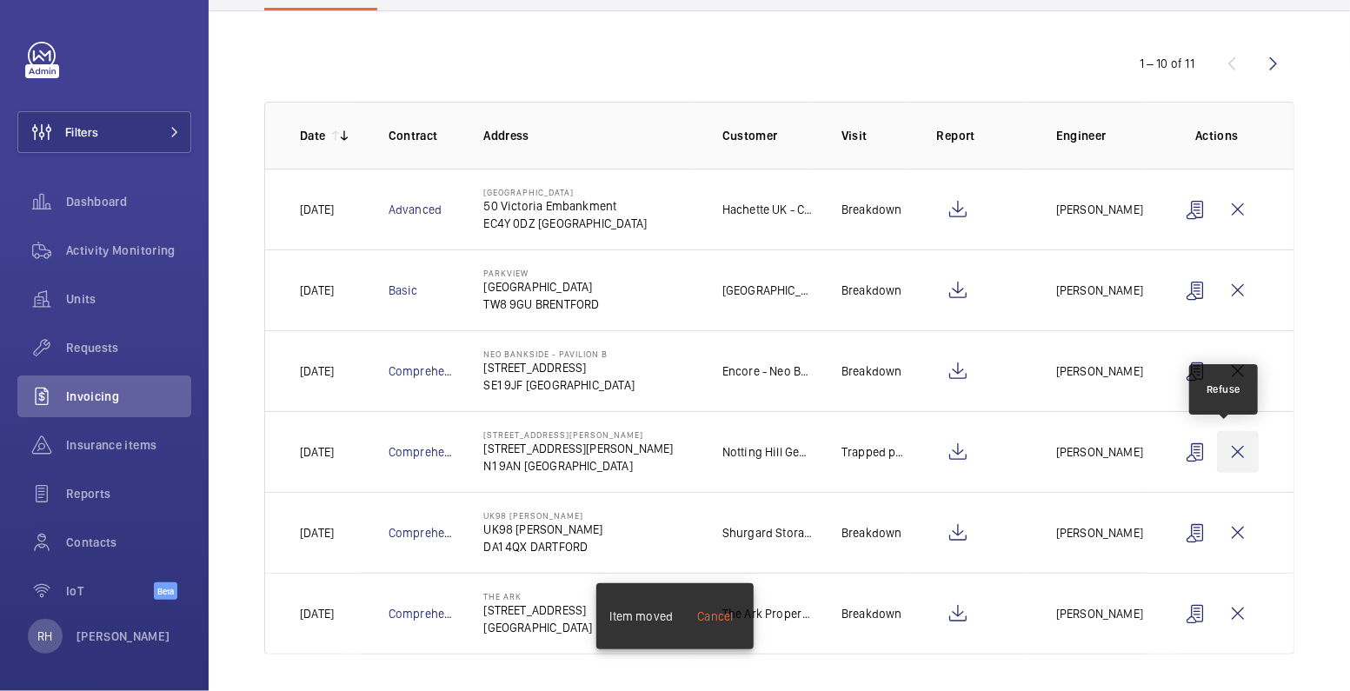
click at [1234, 447] on wm-front-icon-button at bounding box center [1238, 452] width 42 height 42
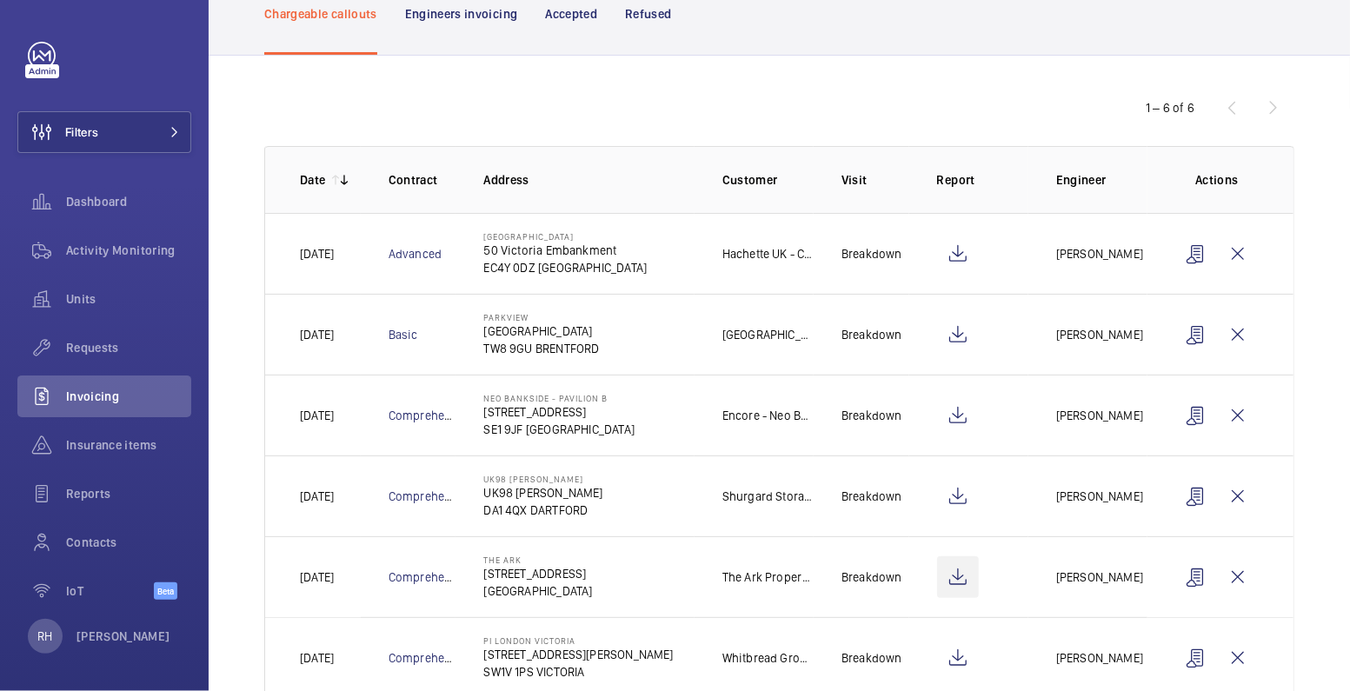
scroll to position [157, 0]
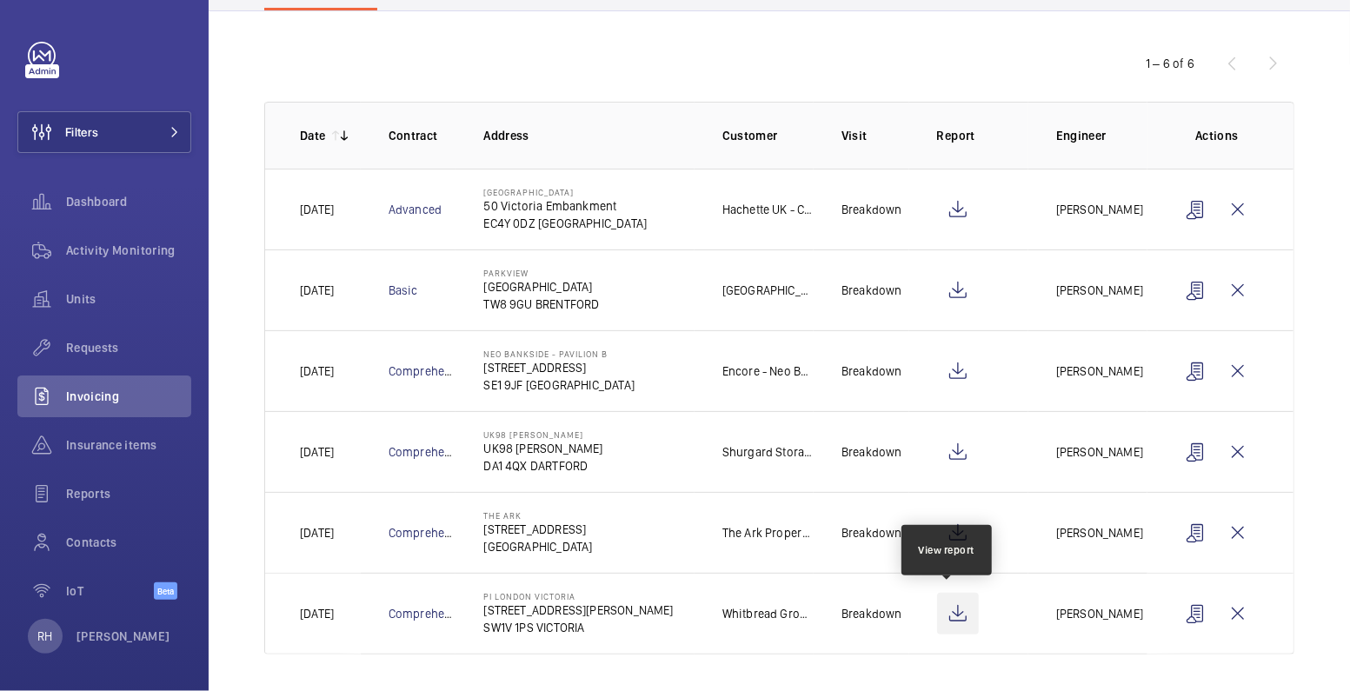
click at [940, 618] on wm-front-icon-button at bounding box center [958, 614] width 42 height 42
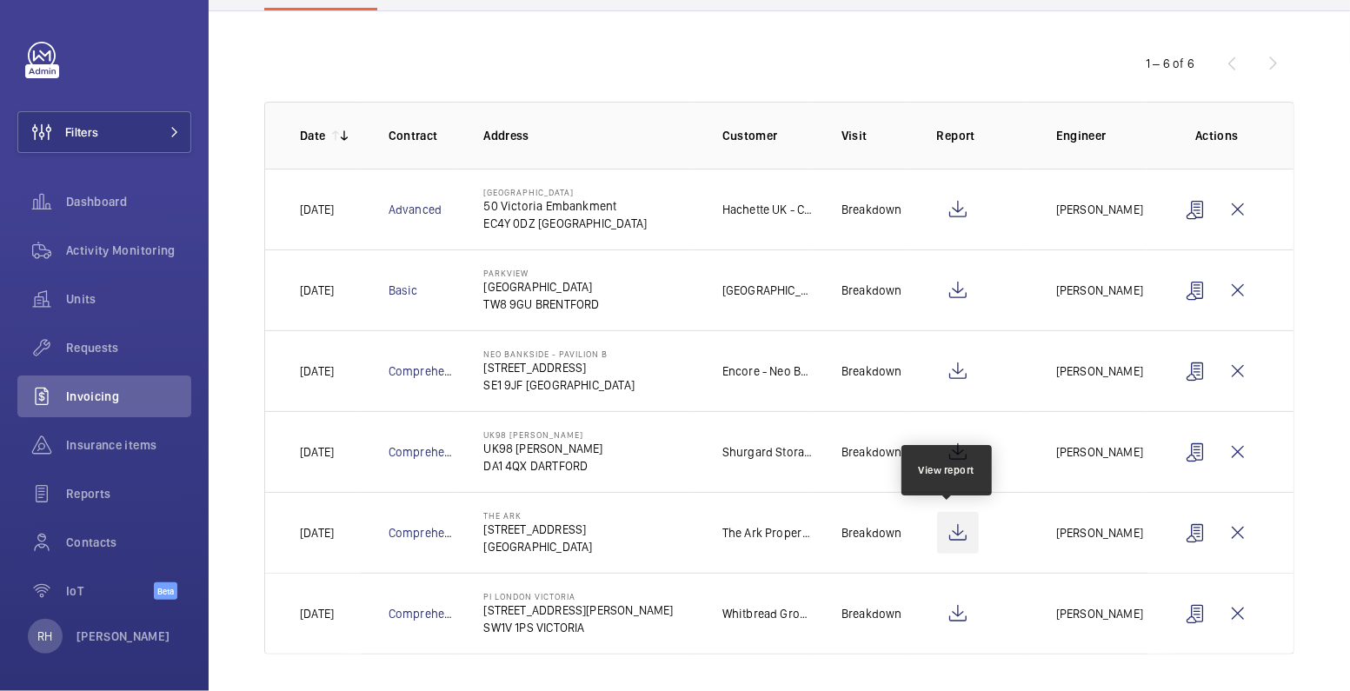
click at [957, 528] on wm-front-icon-button at bounding box center [958, 533] width 42 height 42
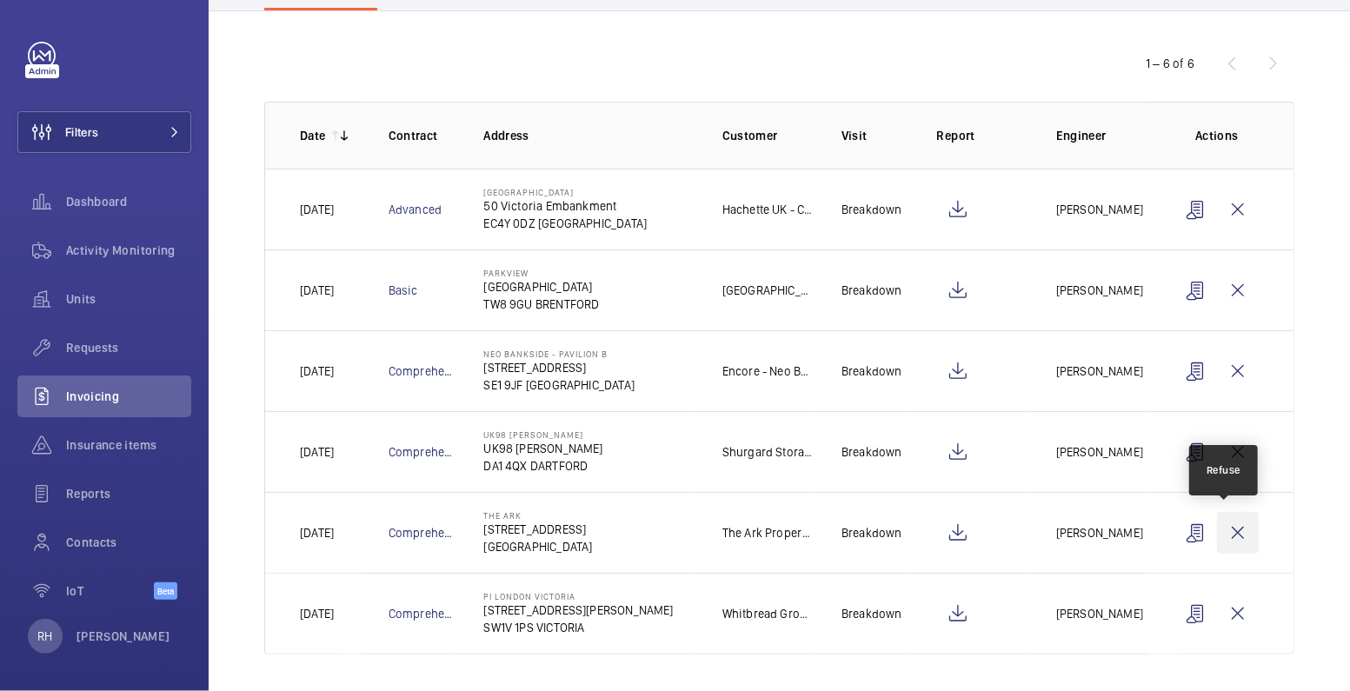
click at [1230, 529] on wm-front-icon-button at bounding box center [1238, 533] width 42 height 42
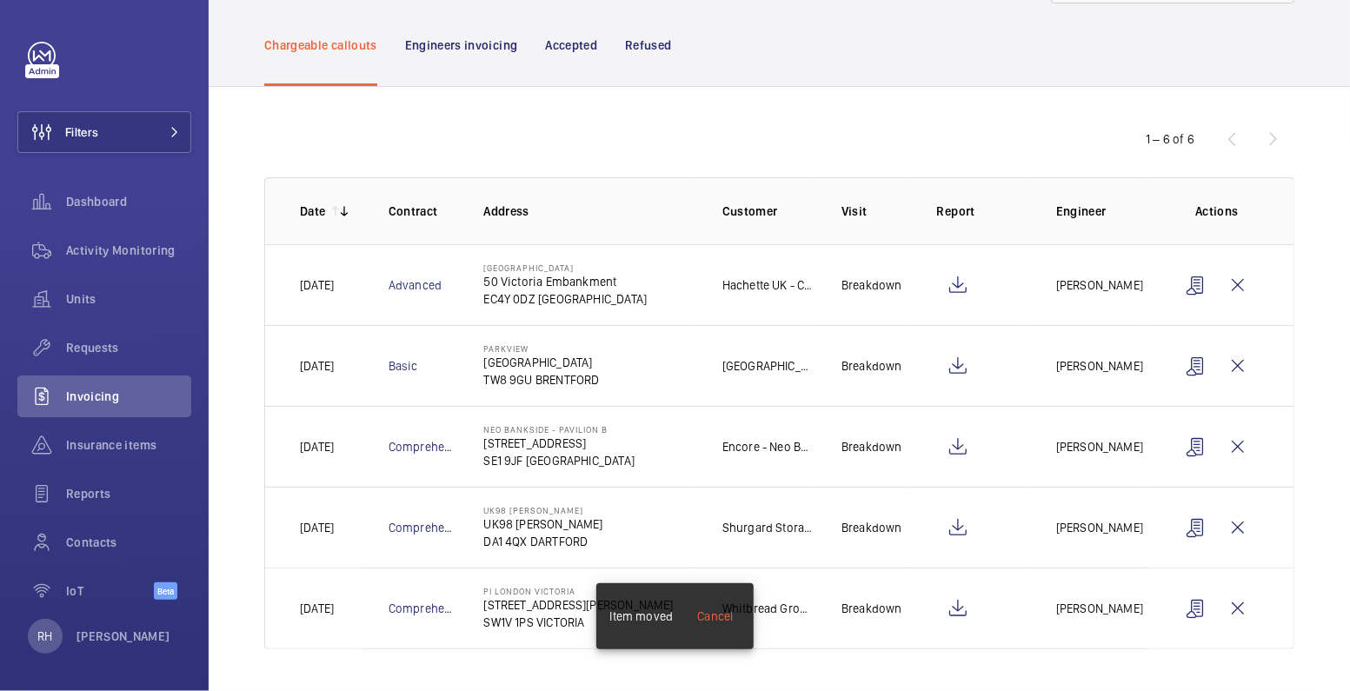
scroll to position [77, 0]
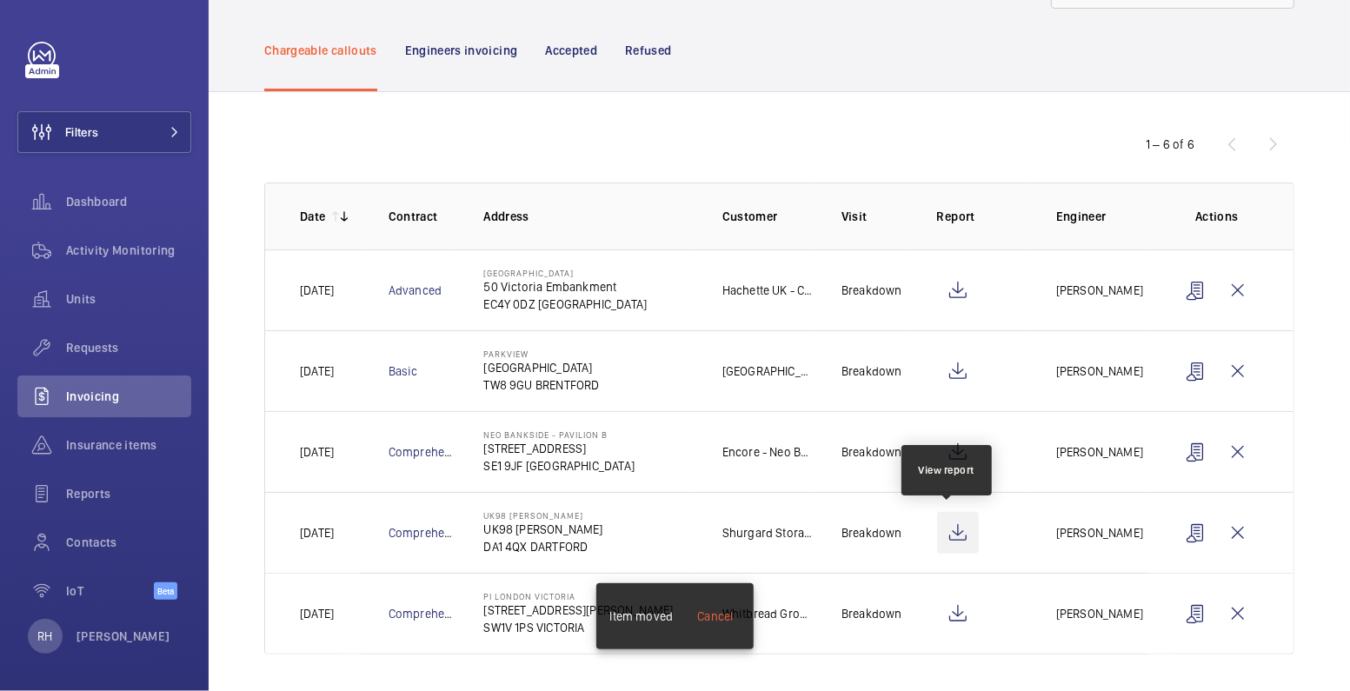
click at [957, 534] on wm-front-icon-button at bounding box center [958, 533] width 42 height 42
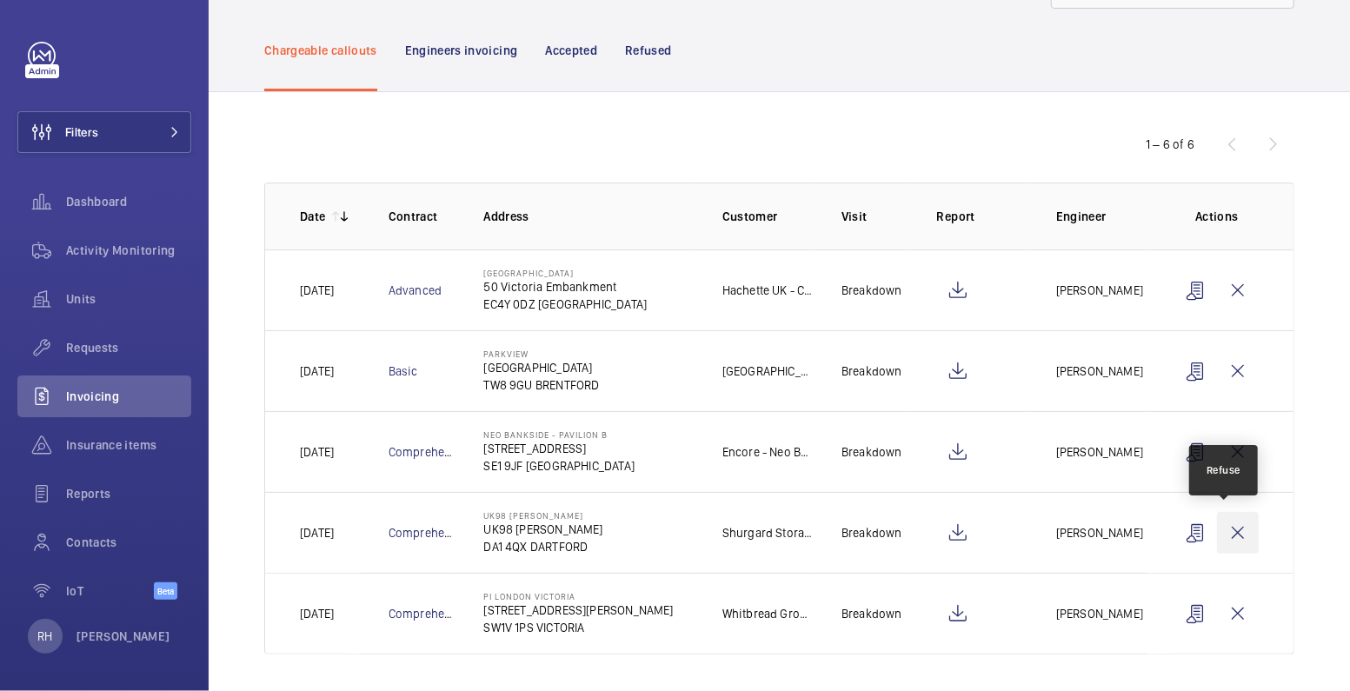
click at [1227, 531] on wm-front-icon-button at bounding box center [1238, 533] width 42 height 42
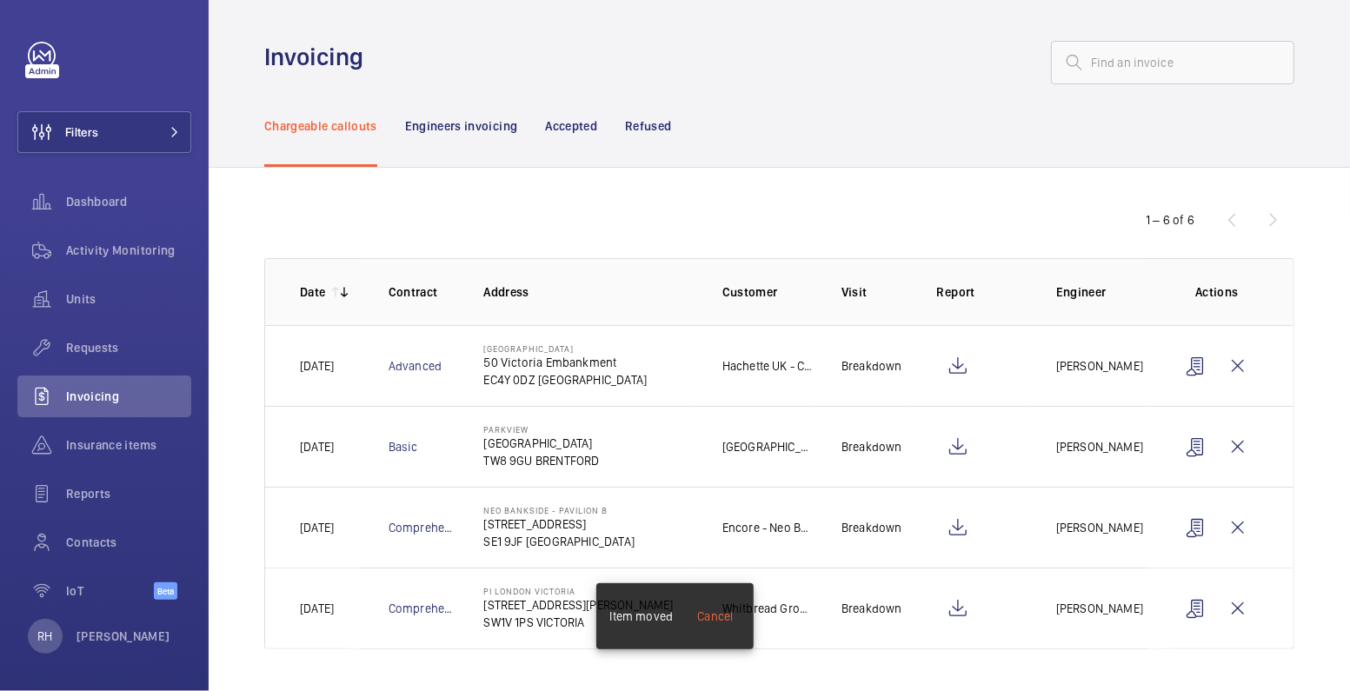
scroll to position [0, 0]
click at [960, 527] on wm-front-icon-button at bounding box center [958, 529] width 42 height 42
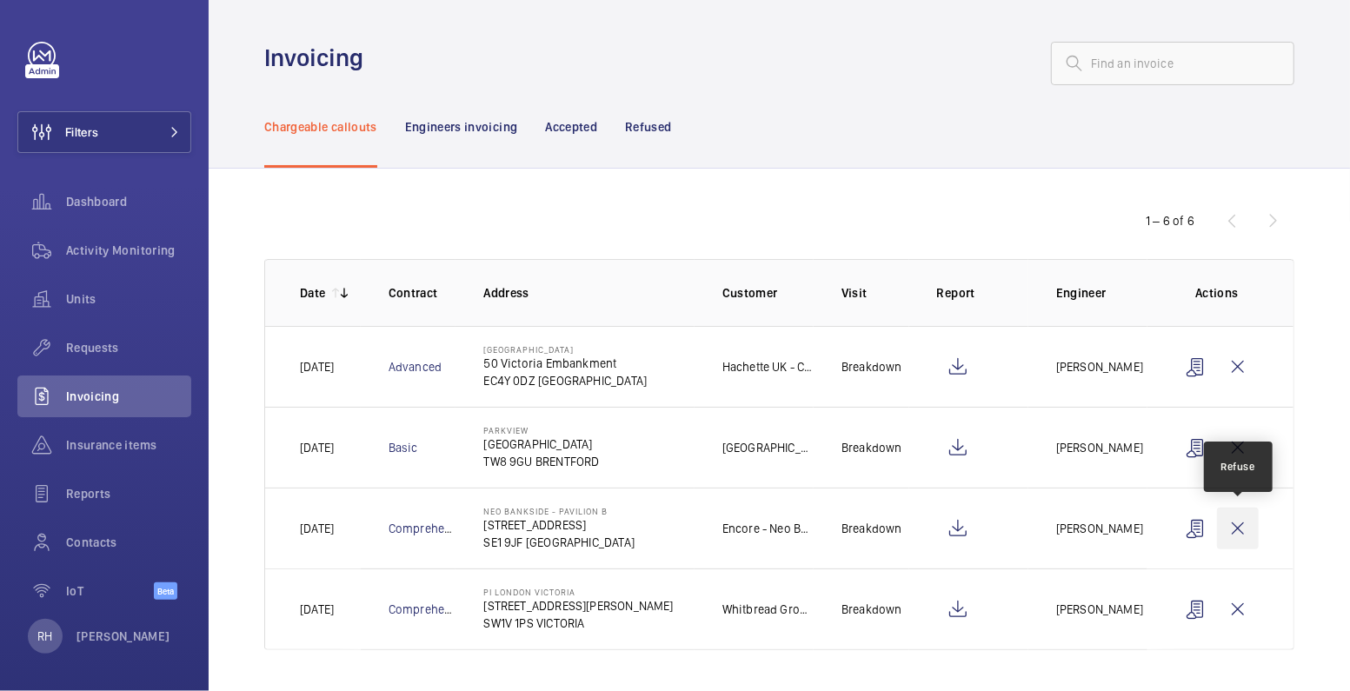
click at [1226, 526] on wm-front-icon-button at bounding box center [1238, 529] width 42 height 42
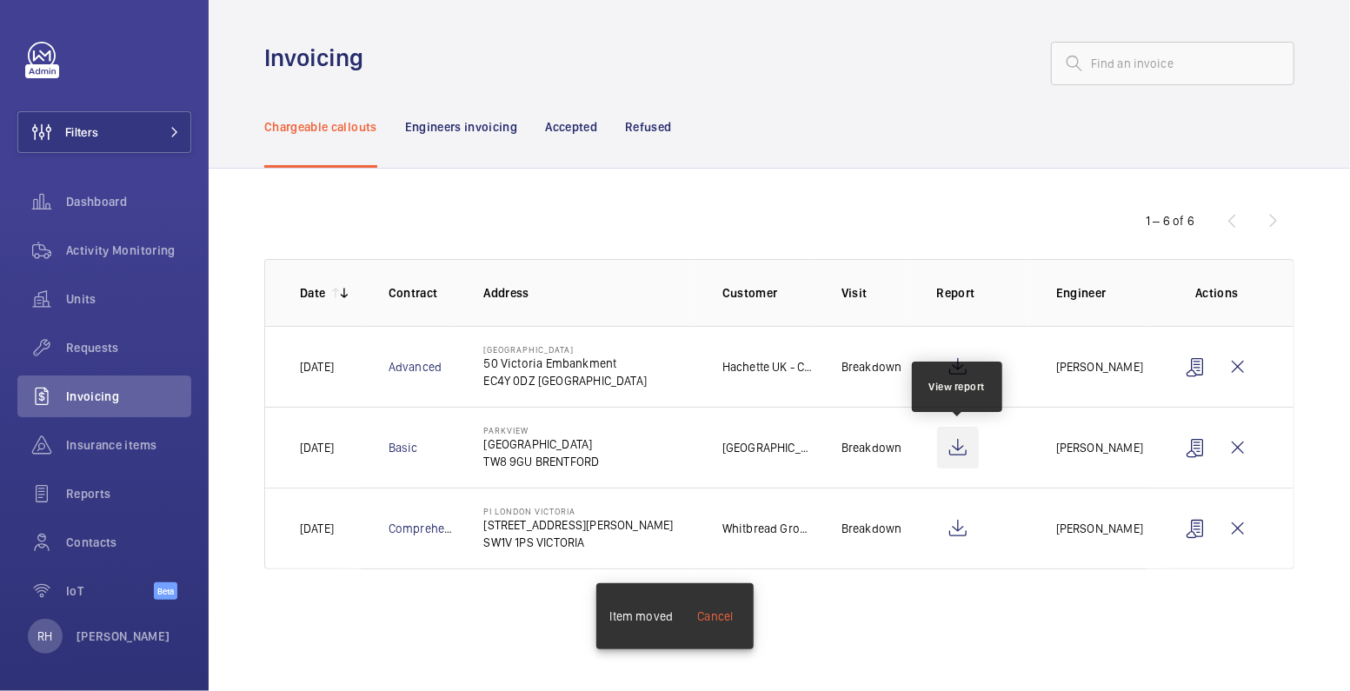
click at [949, 454] on wm-front-icon-button at bounding box center [958, 448] width 42 height 42
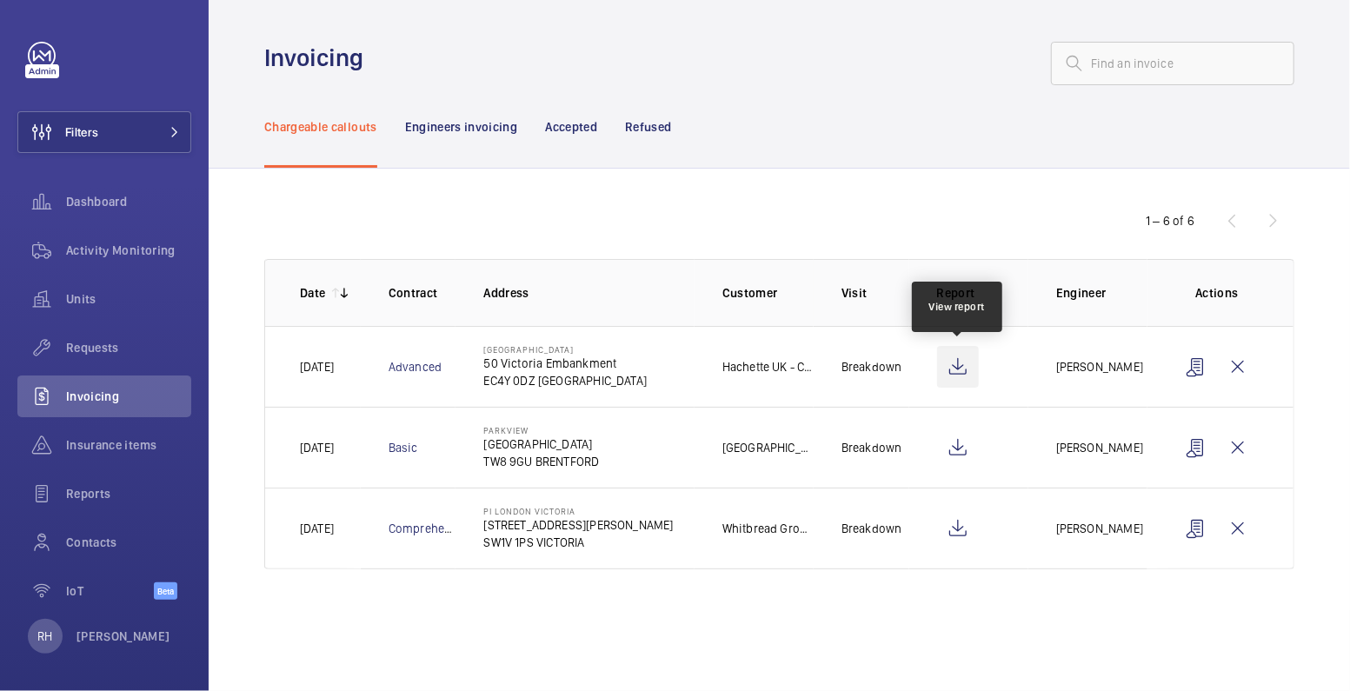
click at [954, 370] on wm-front-icon-button at bounding box center [958, 367] width 42 height 42
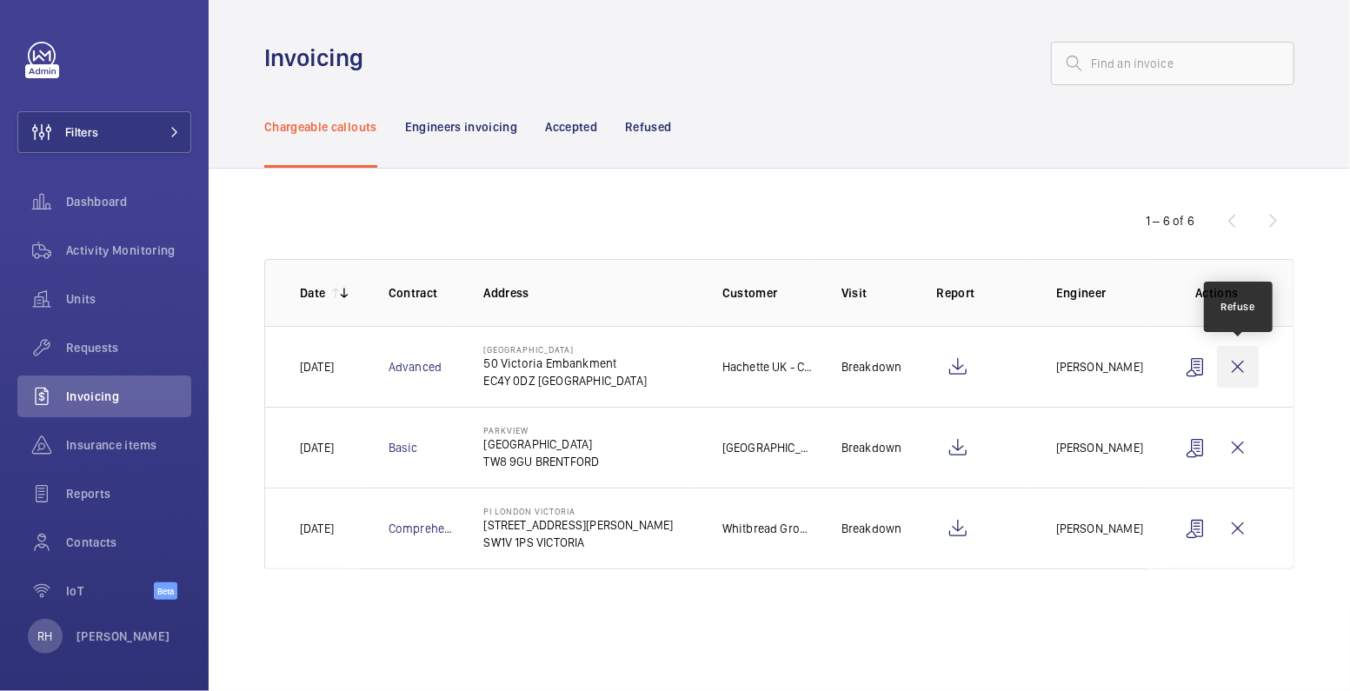
click at [1236, 371] on wm-front-icon-button at bounding box center [1238, 367] width 42 height 42
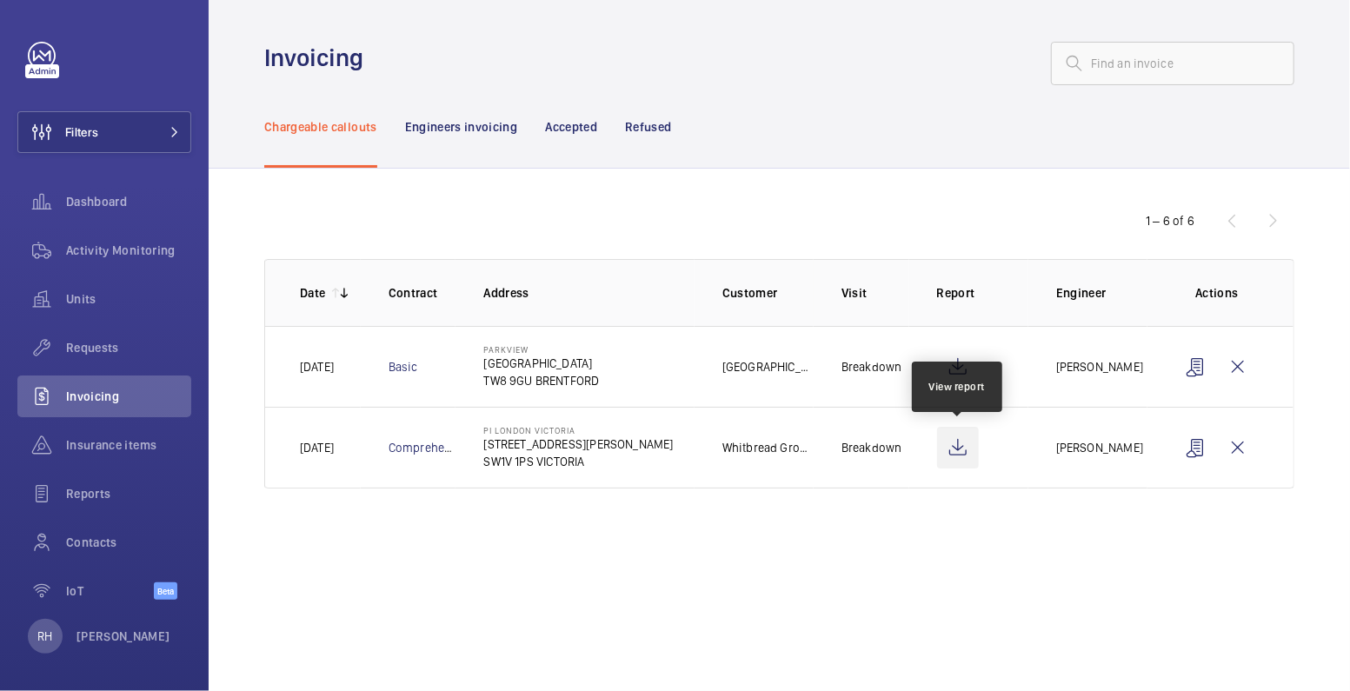
click at [951, 454] on wm-front-icon-button at bounding box center [958, 448] width 42 height 42
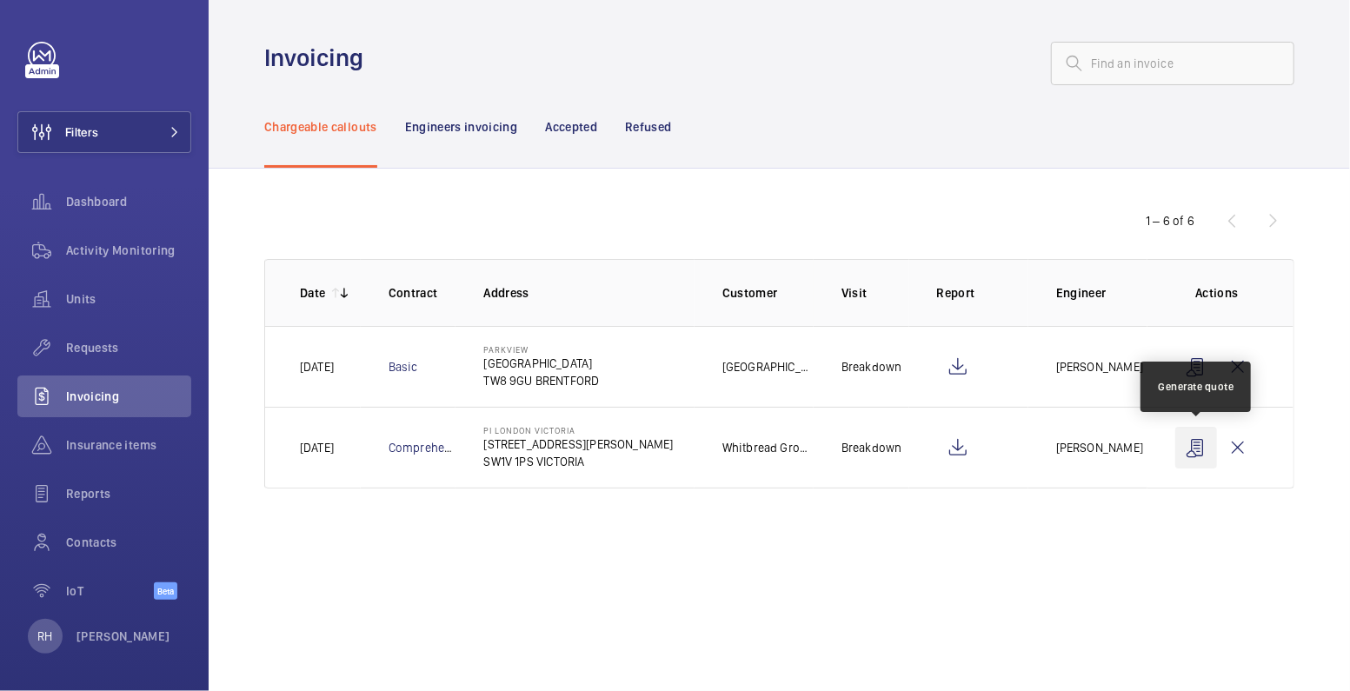
click at [1194, 454] on wm-front-icon-button at bounding box center [1197, 448] width 42 height 42
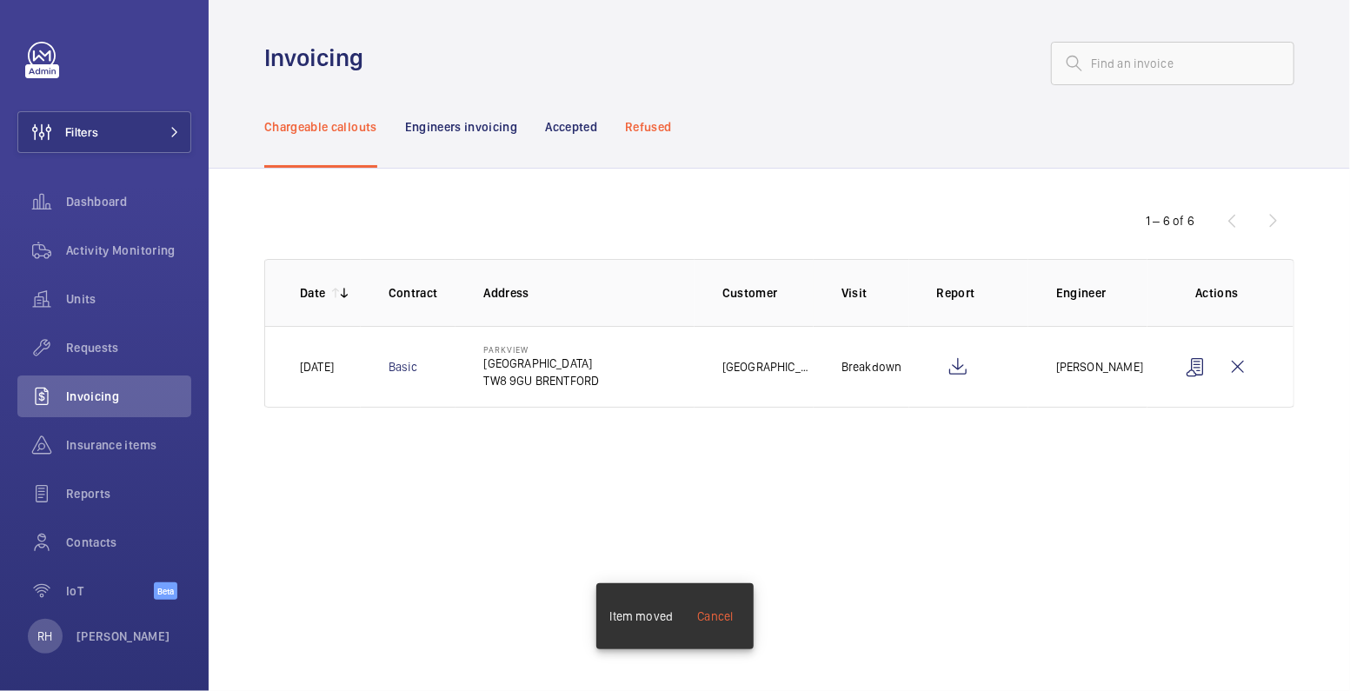
click at [648, 130] on p "Refused" at bounding box center [648, 126] width 46 height 17
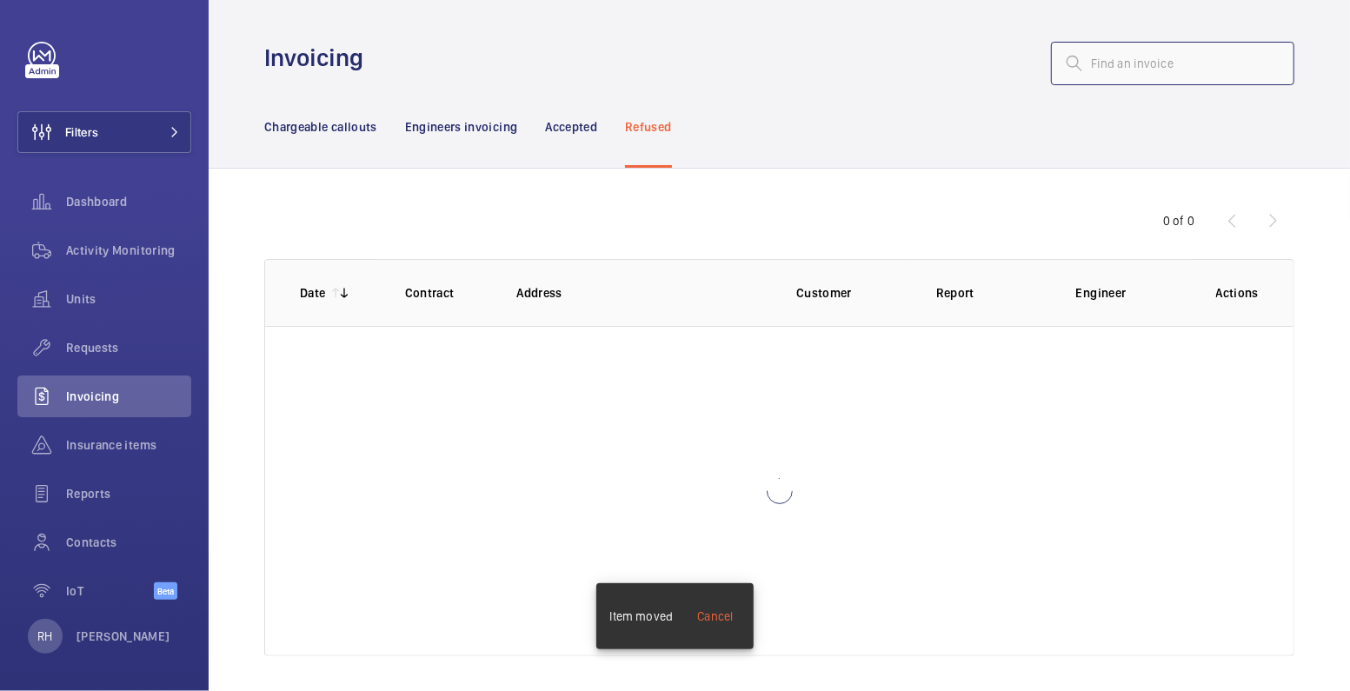
click at [1144, 71] on input "text" at bounding box center [1172, 63] width 243 height 43
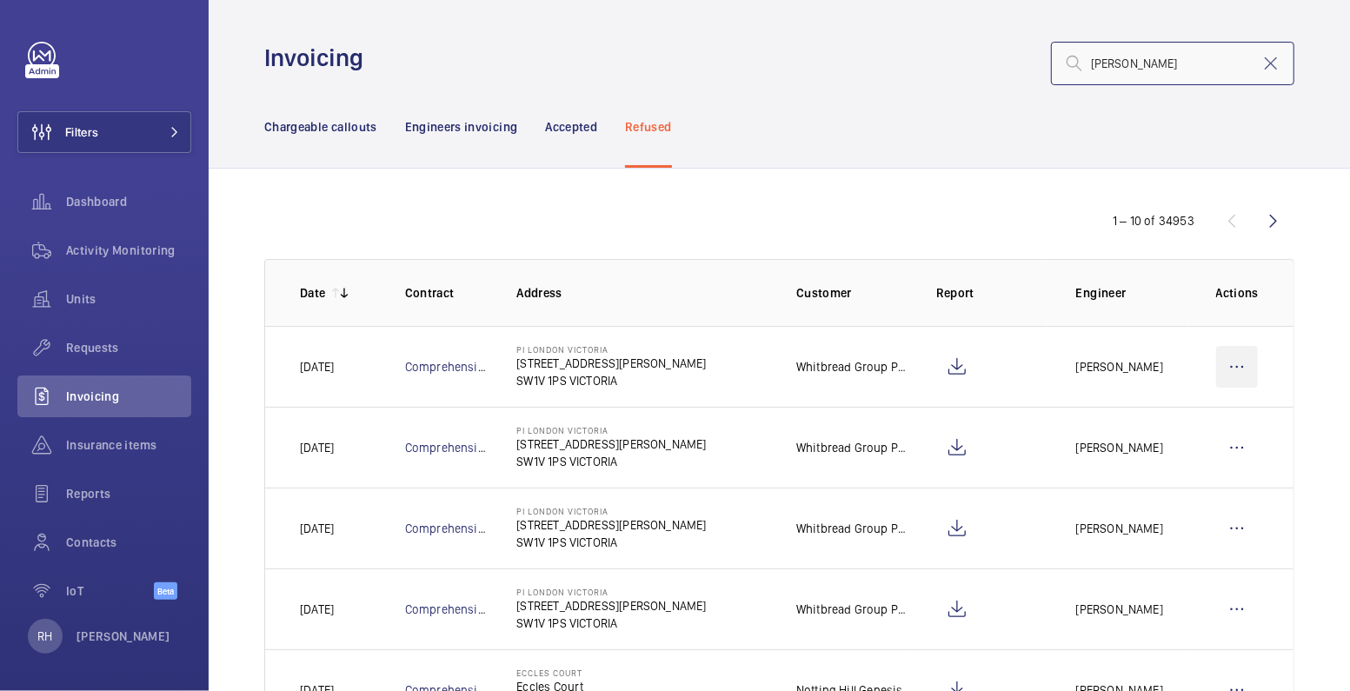
type input "eccleston"
click at [1233, 363] on wm-front-icon-button at bounding box center [1238, 367] width 42 height 42
click at [1209, 414] on p "Move to Engineers invoicing" at bounding box center [1162, 419] width 155 height 17
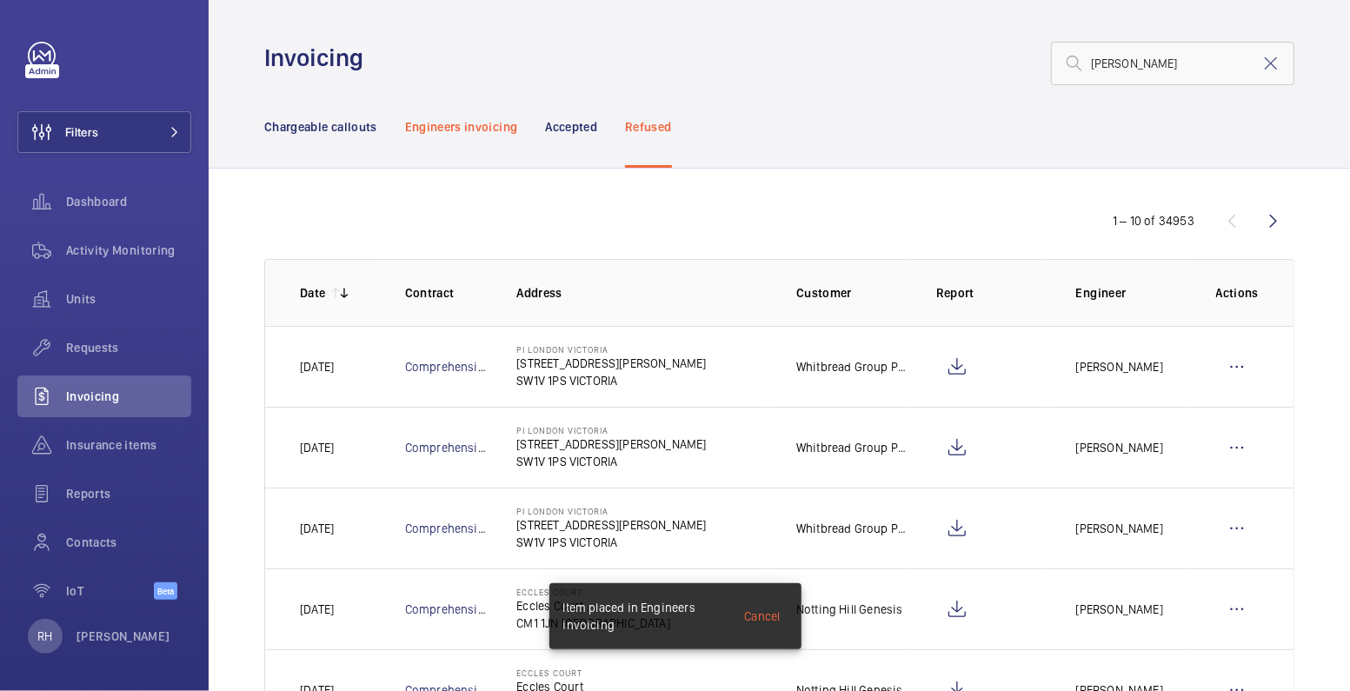
click at [471, 135] on div "Engineers invoicing" at bounding box center [461, 126] width 113 height 83
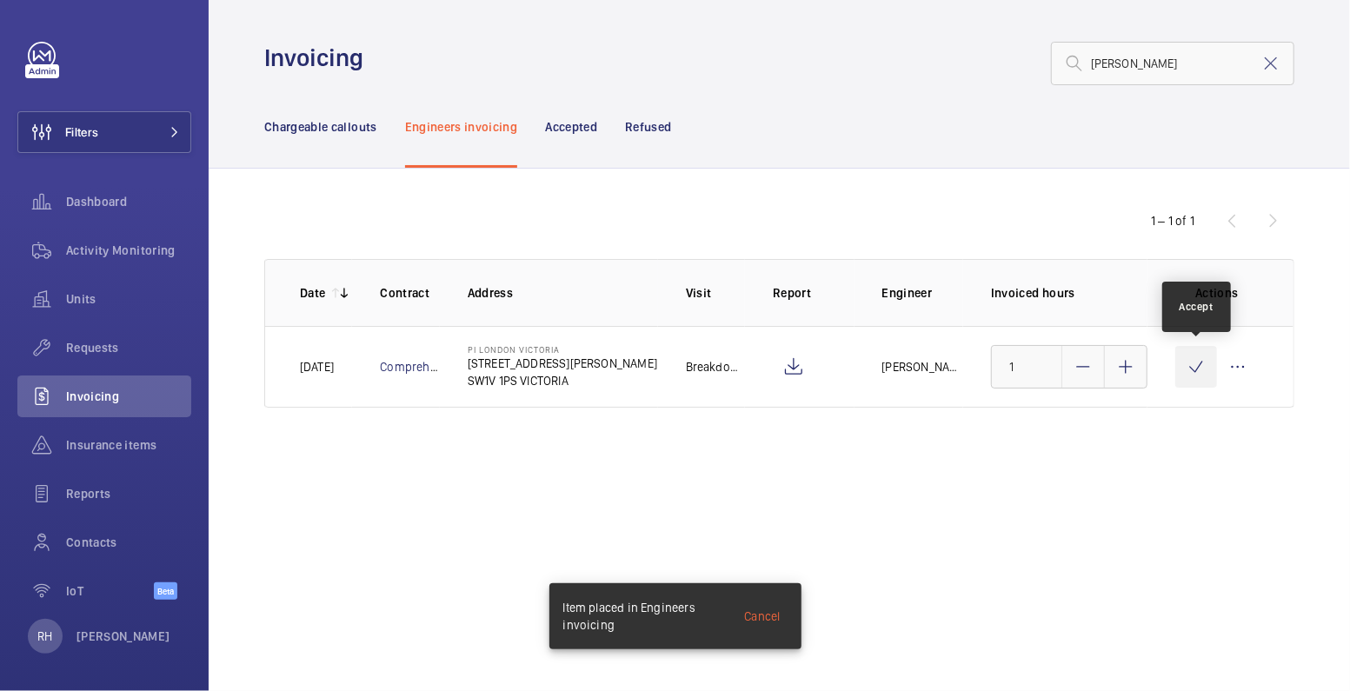
click at [1202, 369] on wm-front-icon-button at bounding box center [1197, 367] width 42 height 42
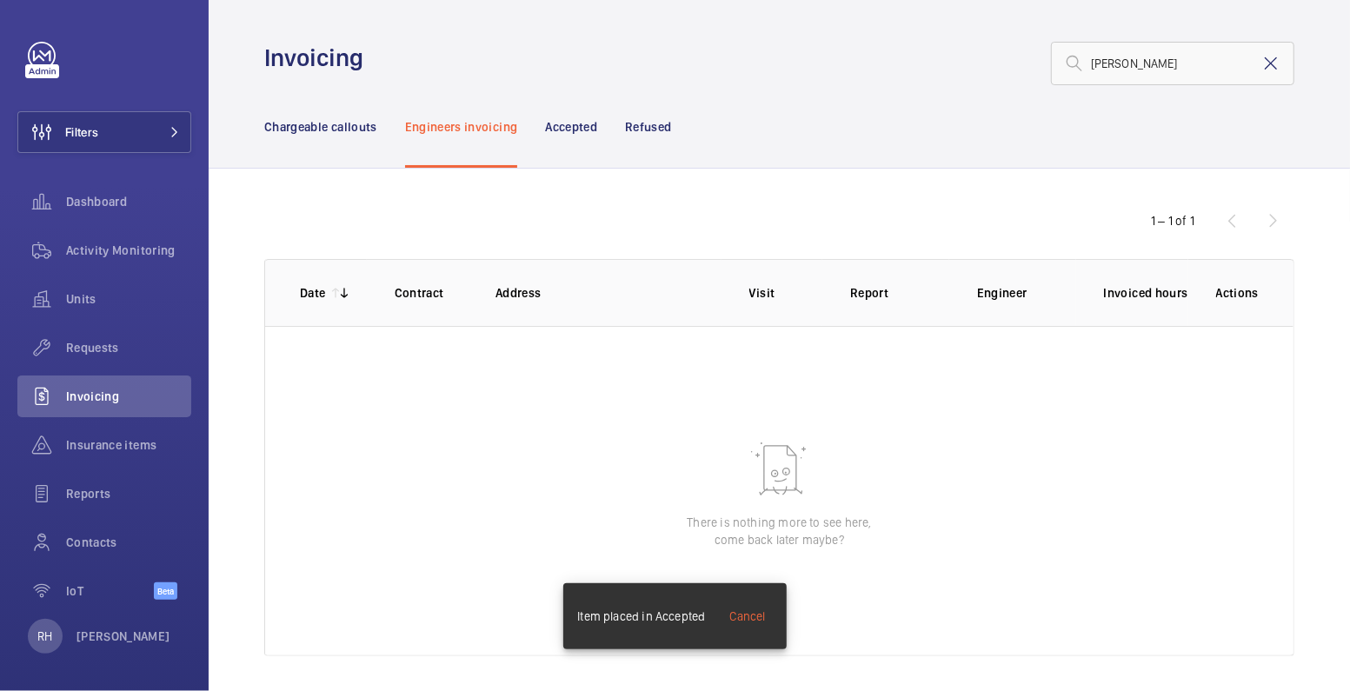
click at [1261, 67] on mat-icon at bounding box center [1271, 63] width 21 height 21
click at [330, 120] on p "Chargeable callouts" at bounding box center [320, 126] width 113 height 17
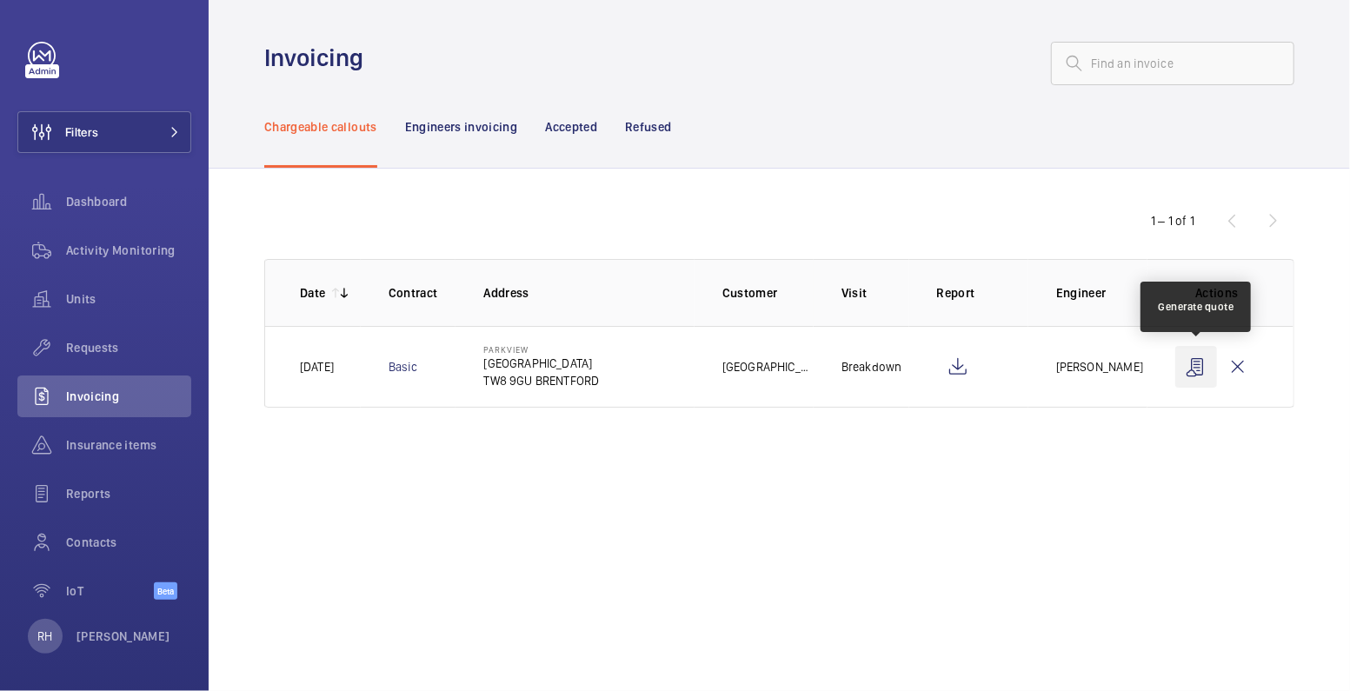
click at [1195, 376] on wm-front-icon-button at bounding box center [1197, 367] width 42 height 42
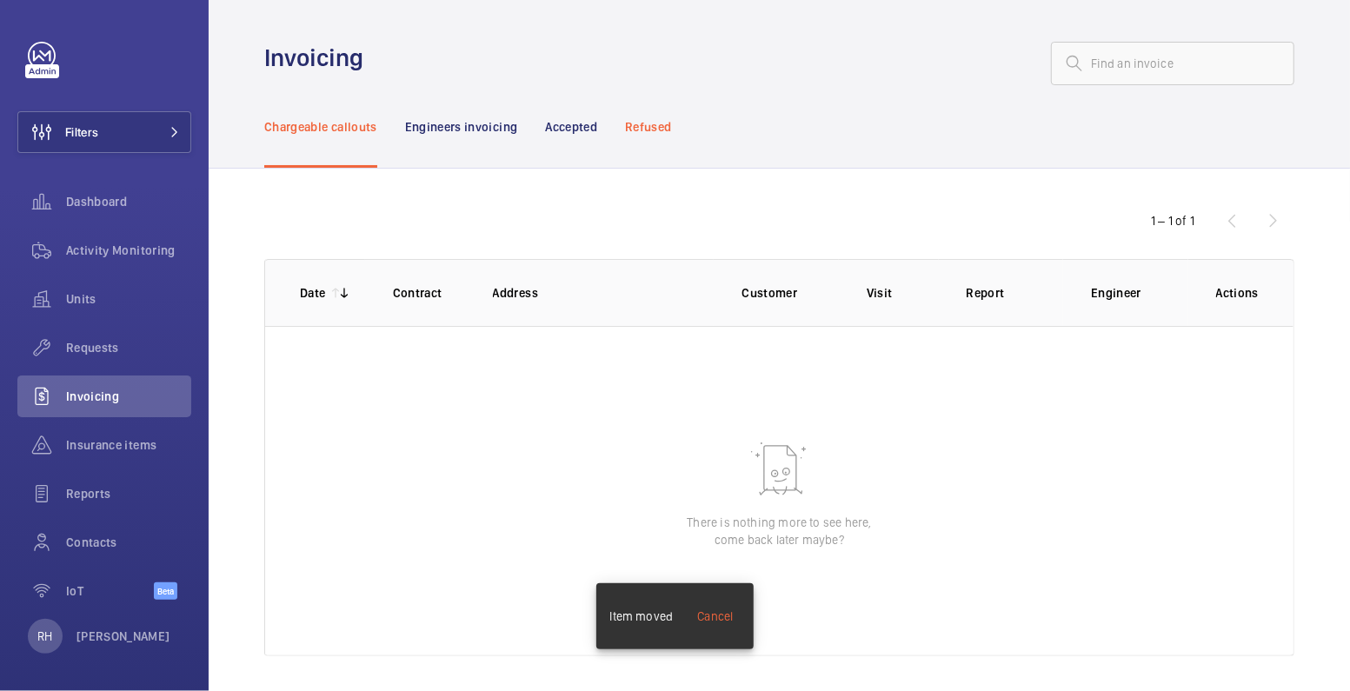
click at [659, 128] on p "Refused" at bounding box center [648, 126] width 46 height 17
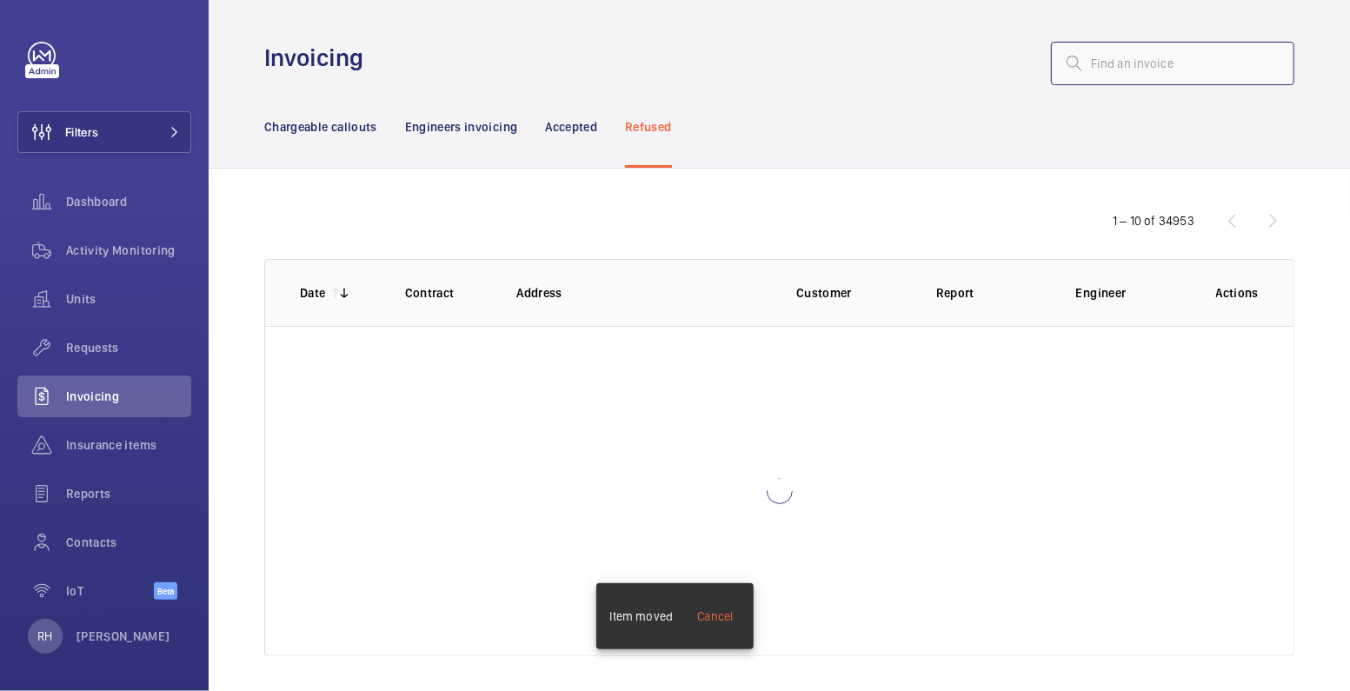
click at [1130, 75] on input "text" at bounding box center [1172, 63] width 243 height 43
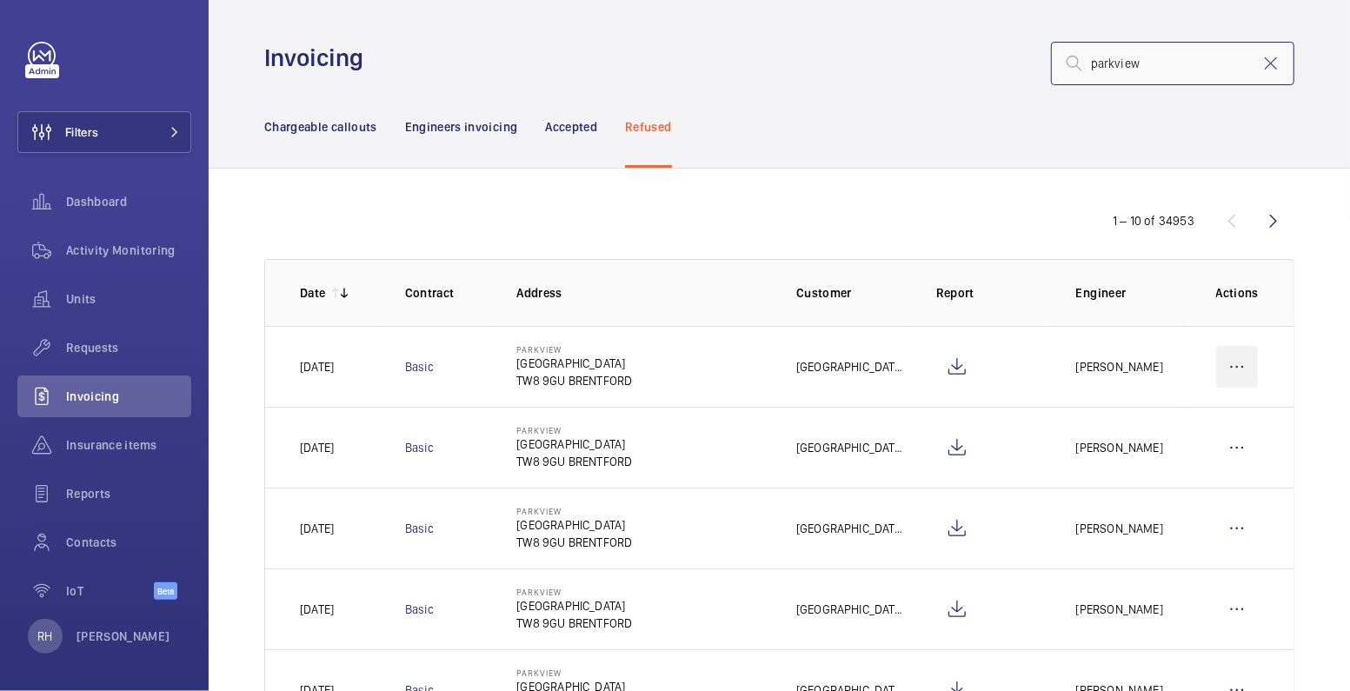
type input "parkview"
click at [1223, 370] on wm-front-icon-button at bounding box center [1238, 367] width 42 height 42
click at [1199, 420] on p "Move to Engineers invoicing" at bounding box center [1162, 419] width 155 height 17
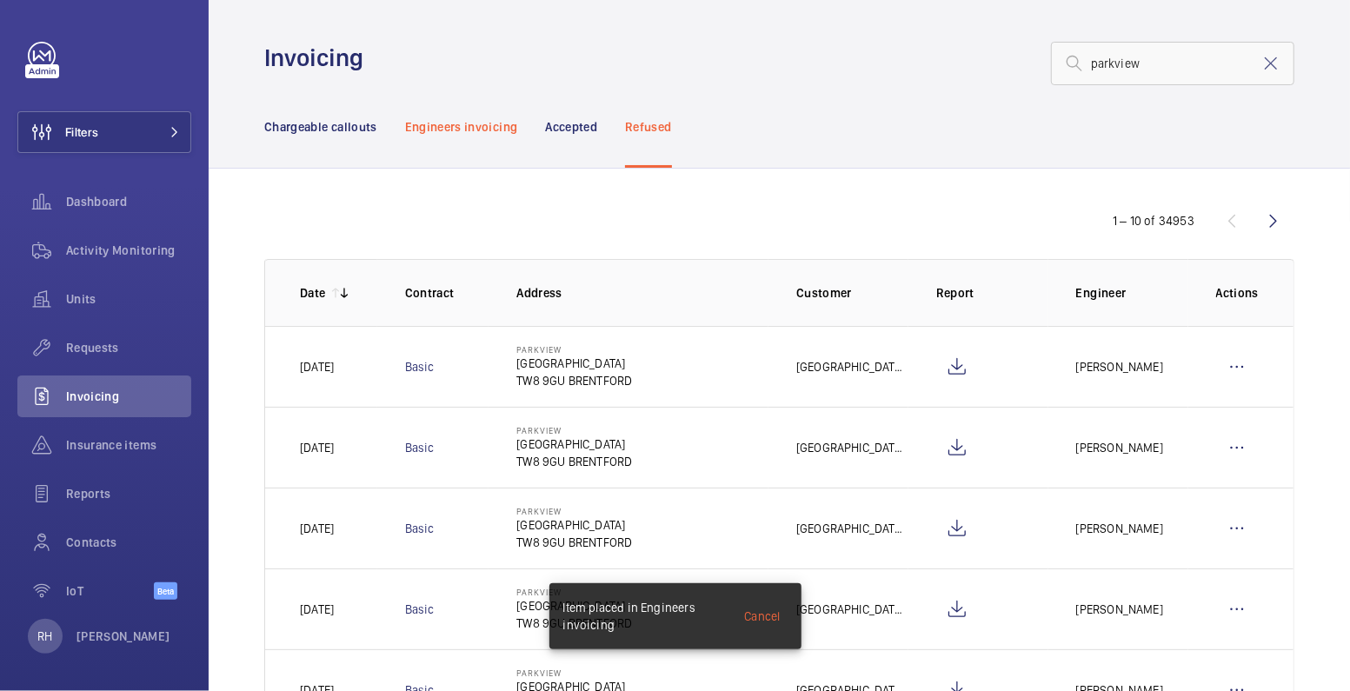
click at [486, 115] on div "Engineers invoicing" at bounding box center [461, 126] width 113 height 83
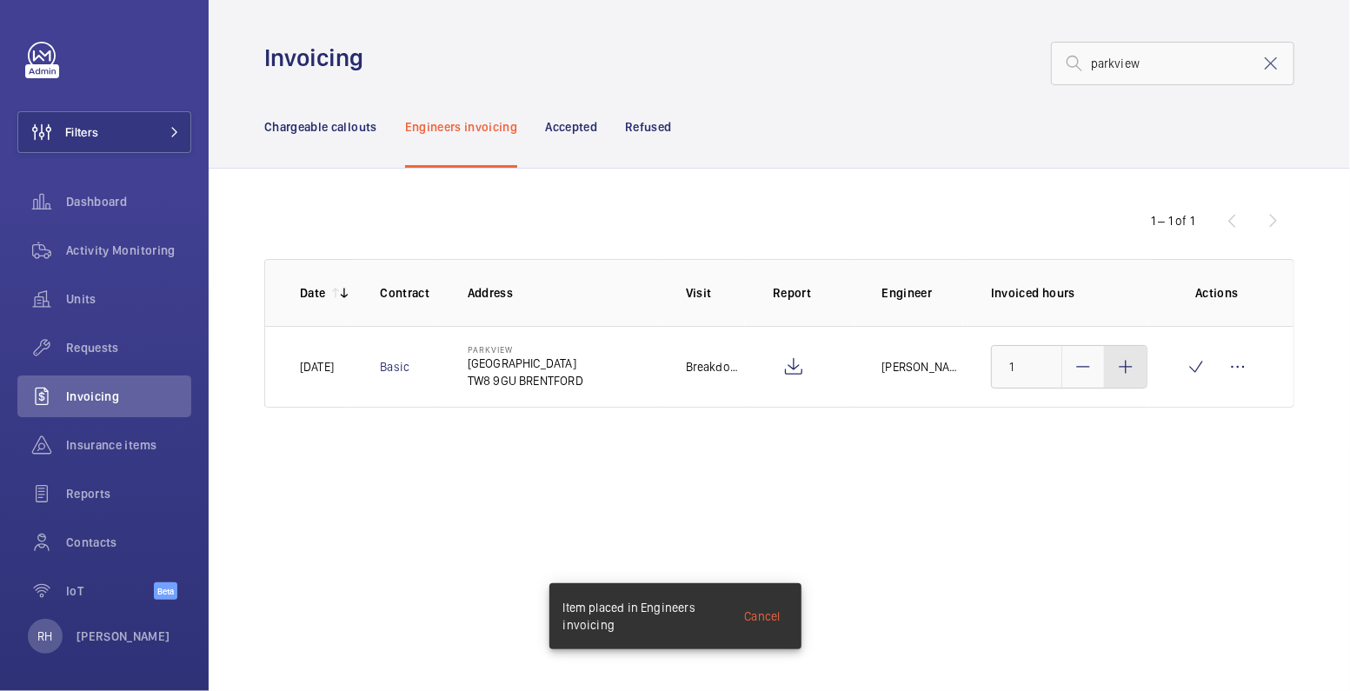
click at [1120, 366] on mat-icon at bounding box center [1126, 367] width 21 height 21
click at [1119, 366] on mat-icon at bounding box center [1126, 367] width 21 height 21
type input "3"
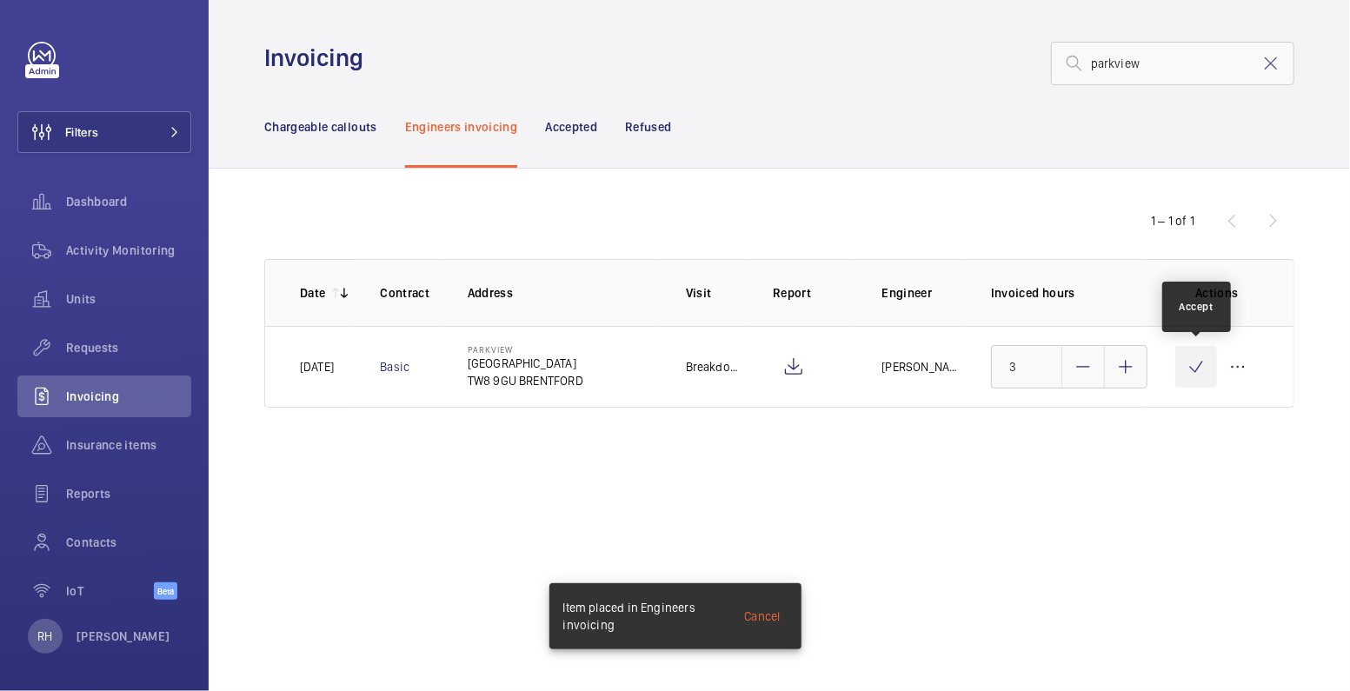
click at [1197, 373] on wm-front-icon-button at bounding box center [1197, 367] width 42 height 42
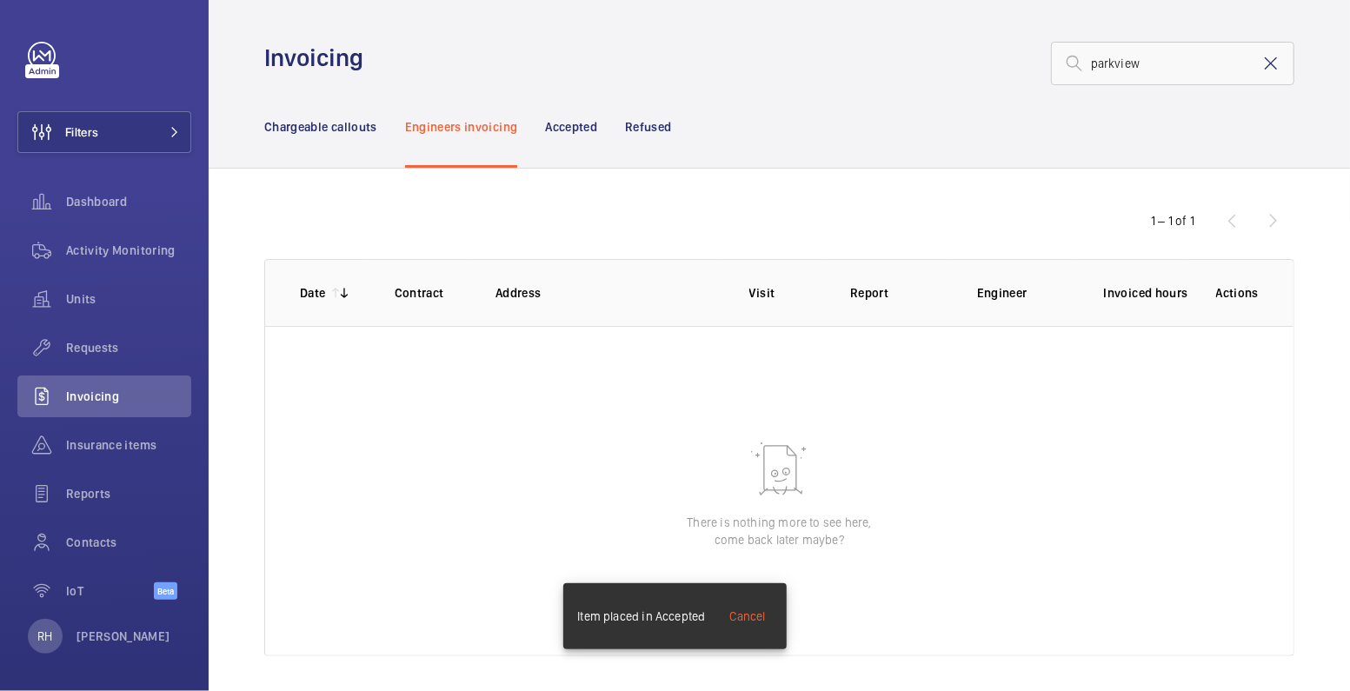
click at [1261, 67] on mat-icon at bounding box center [1271, 63] width 21 height 21
click at [310, 128] on p "Chargeable callouts" at bounding box center [320, 126] width 113 height 17
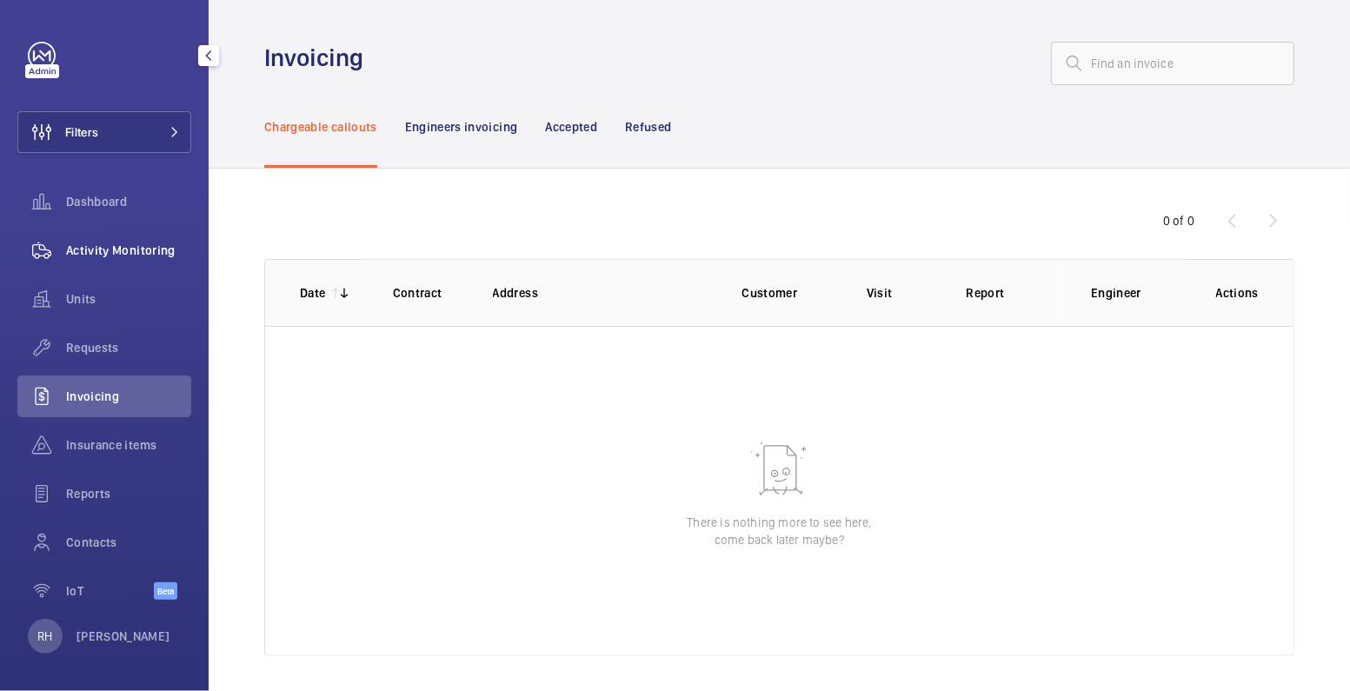
click at [97, 253] on span "Activity Monitoring" at bounding box center [128, 250] width 125 height 17
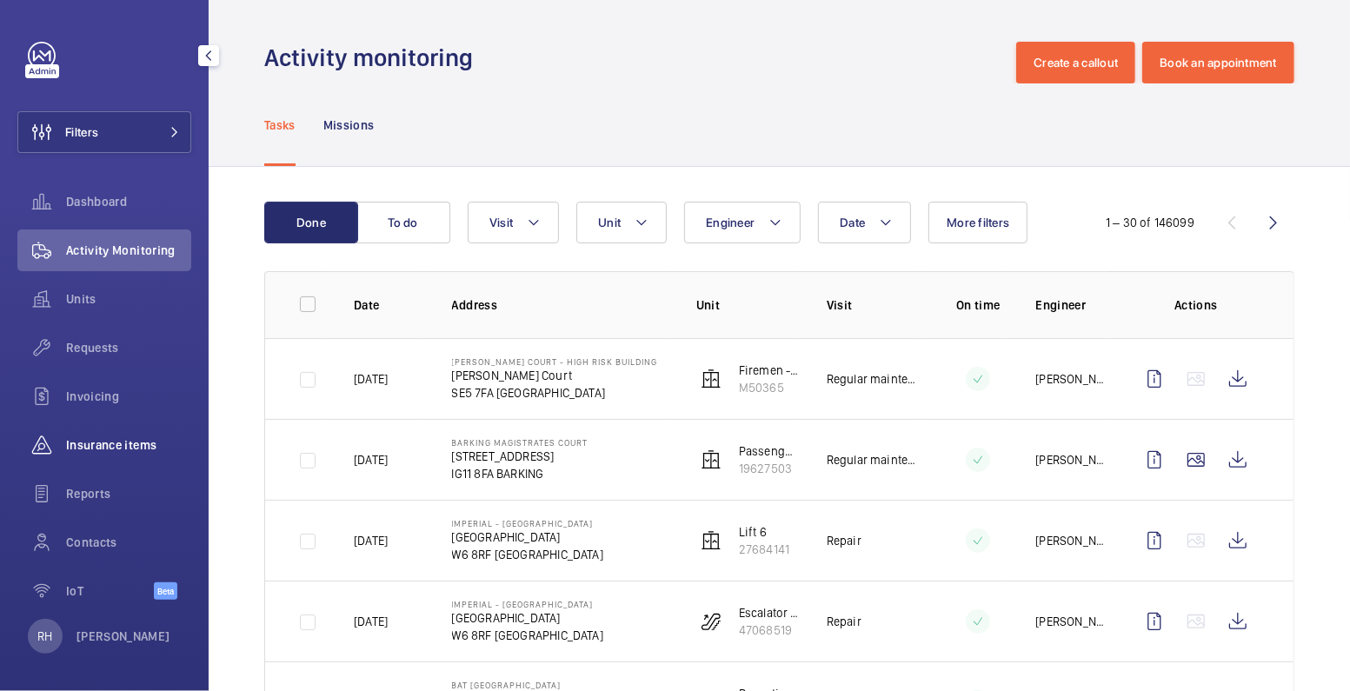
click at [89, 447] on span "Insurance items" at bounding box center [128, 445] width 125 height 17
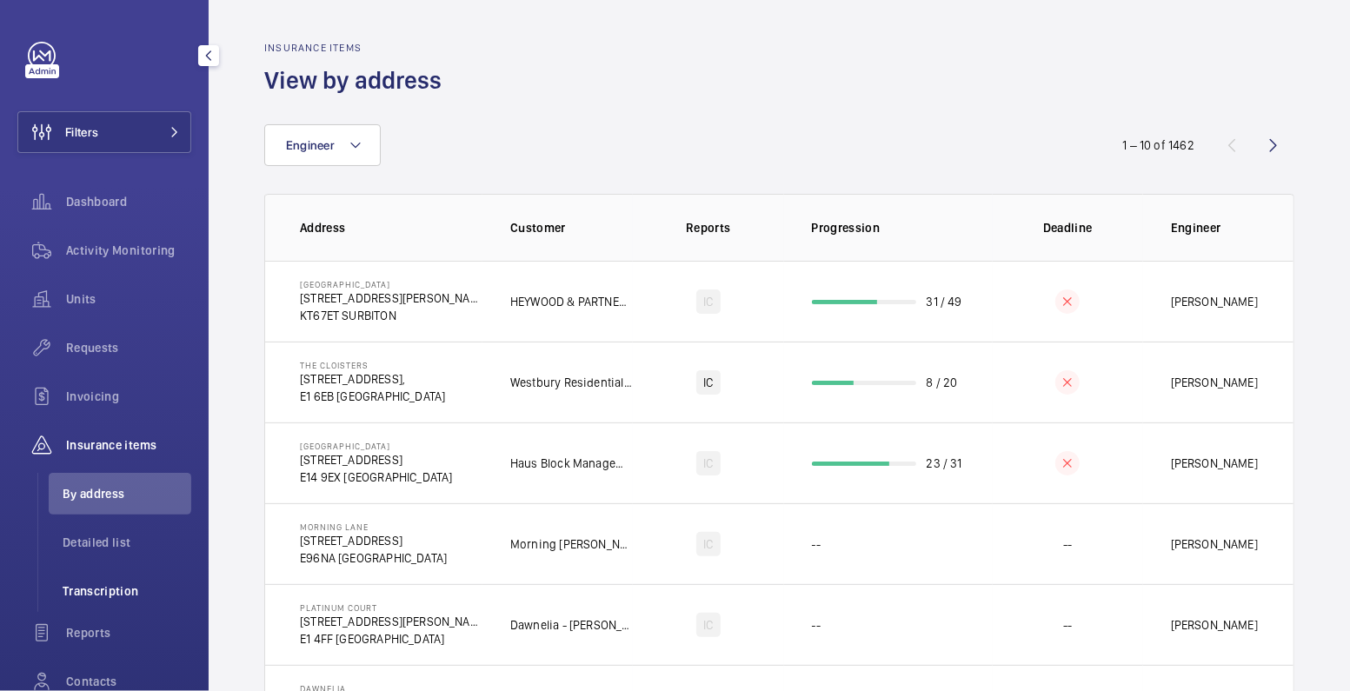
click at [102, 592] on span "Transcription" at bounding box center [127, 591] width 129 height 17
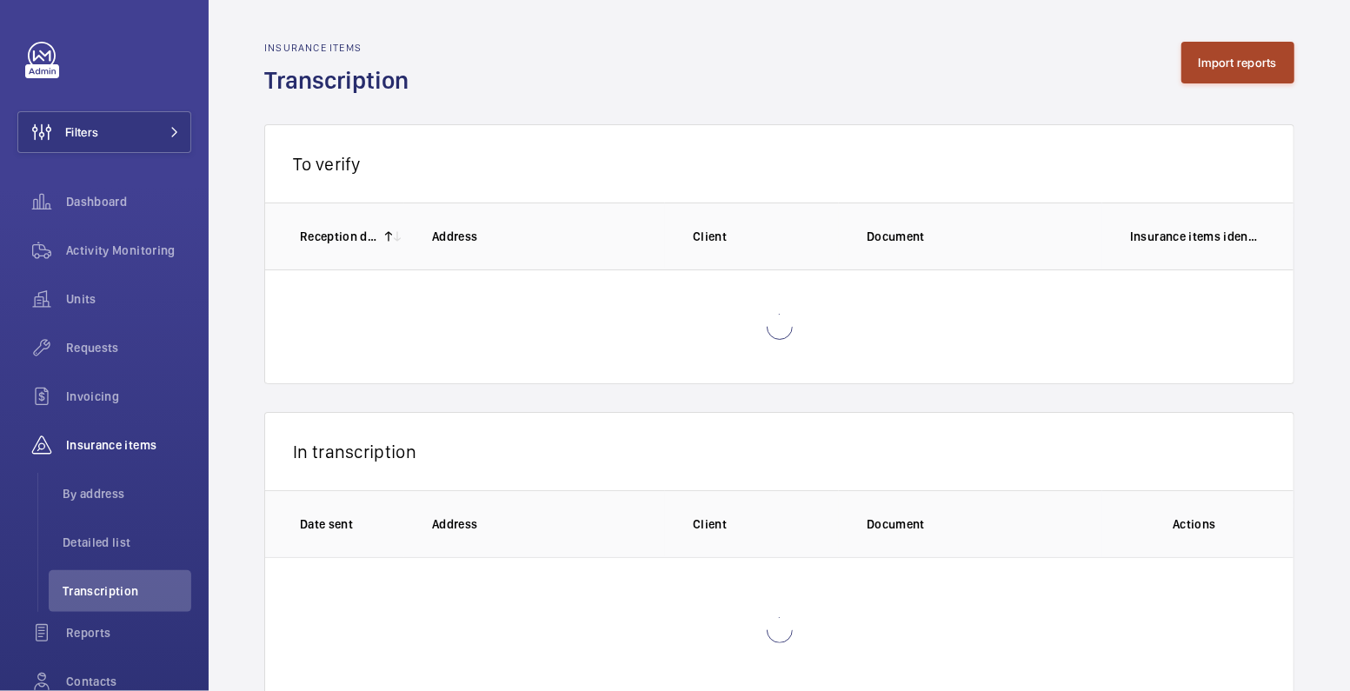
click at [1224, 76] on button "Import reports" at bounding box center [1239, 63] width 114 height 42
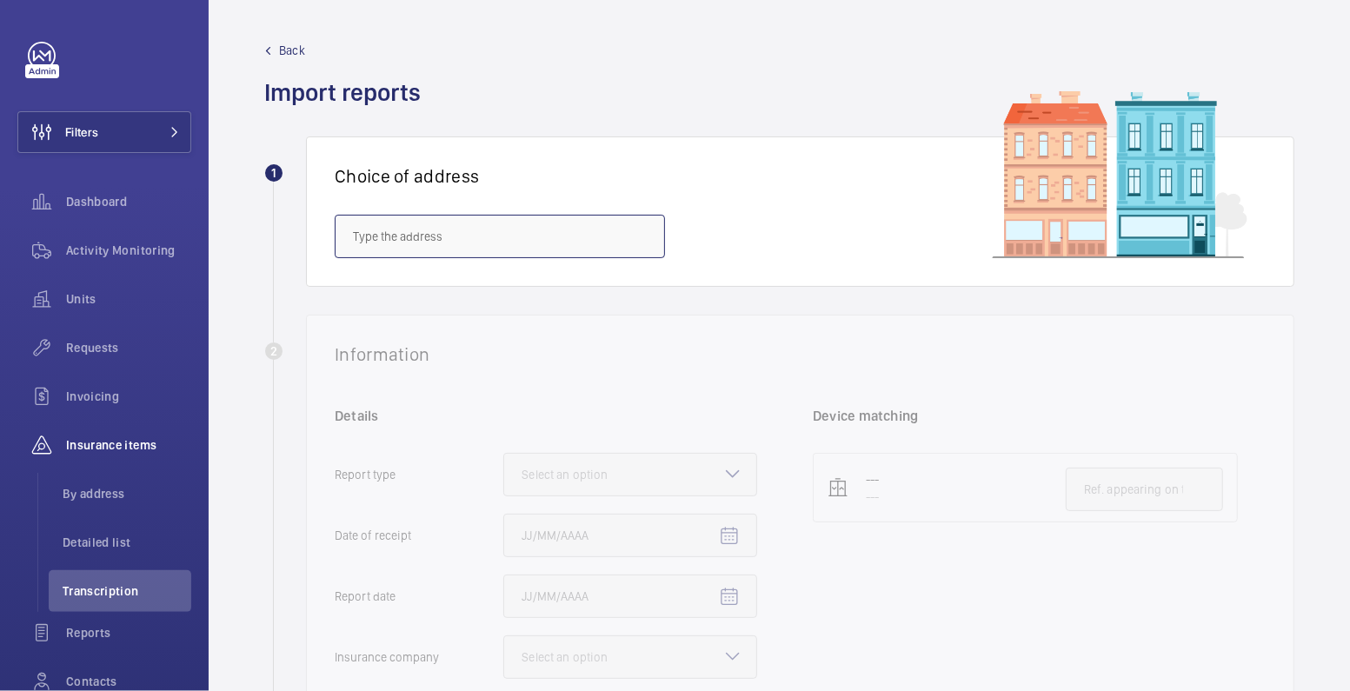
click at [517, 233] on input "text" at bounding box center [500, 236] width 330 height 43
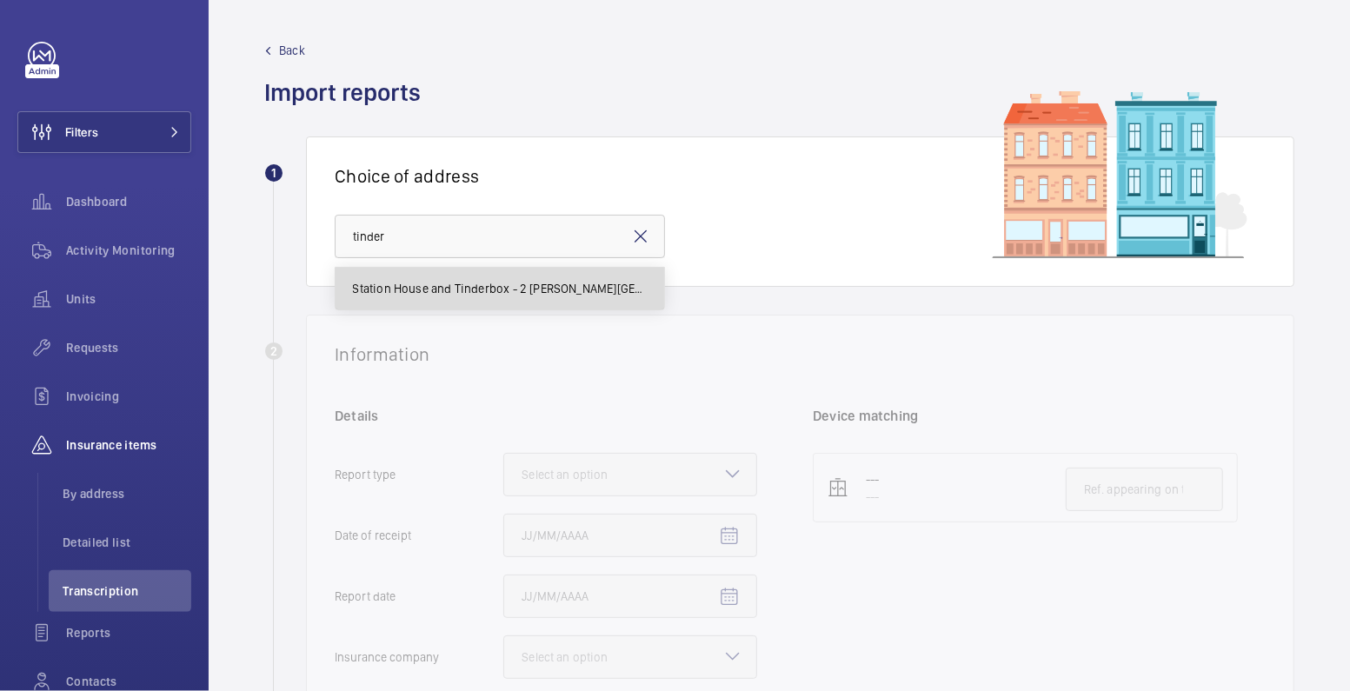
click at [524, 281] on span "Station House and Tinderbox - 2 Octavius St, LONDON SE8 4BY" at bounding box center [500, 288] width 294 height 17
type input "Station House and Tinderbox - 2 Octavius St, LONDON SE8 4BY"
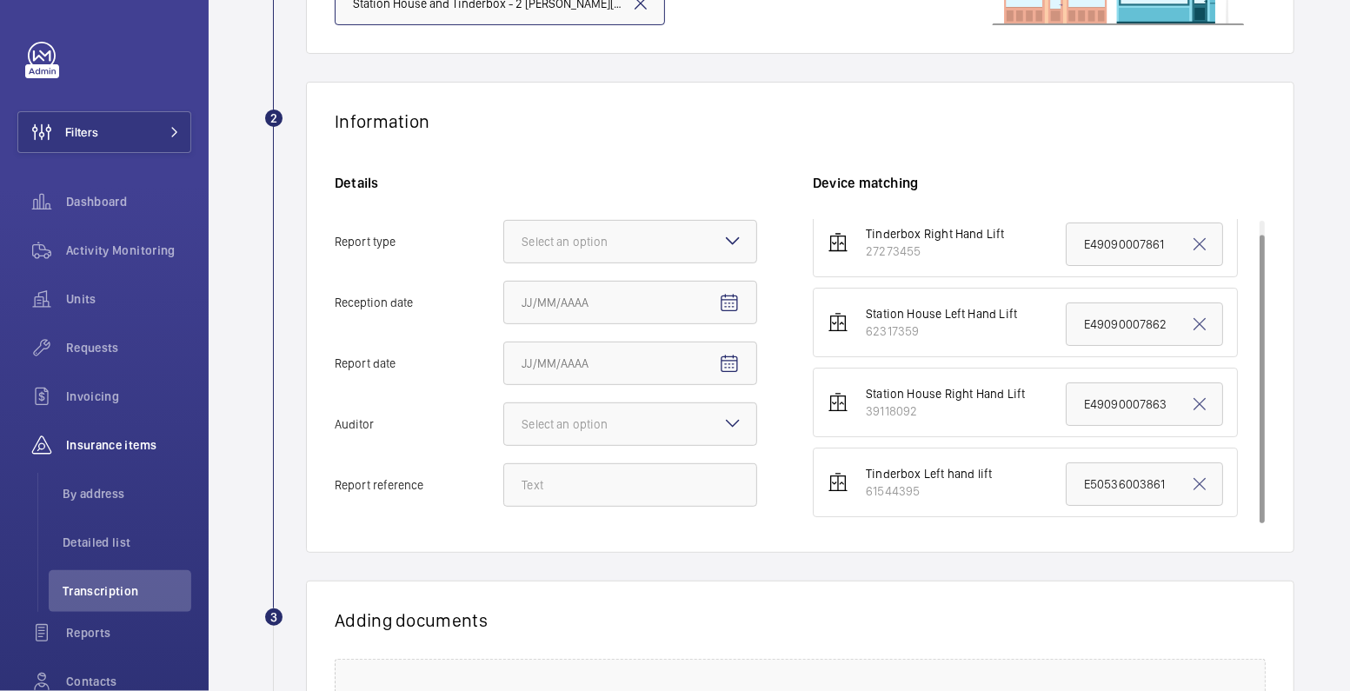
scroll to position [269, 0]
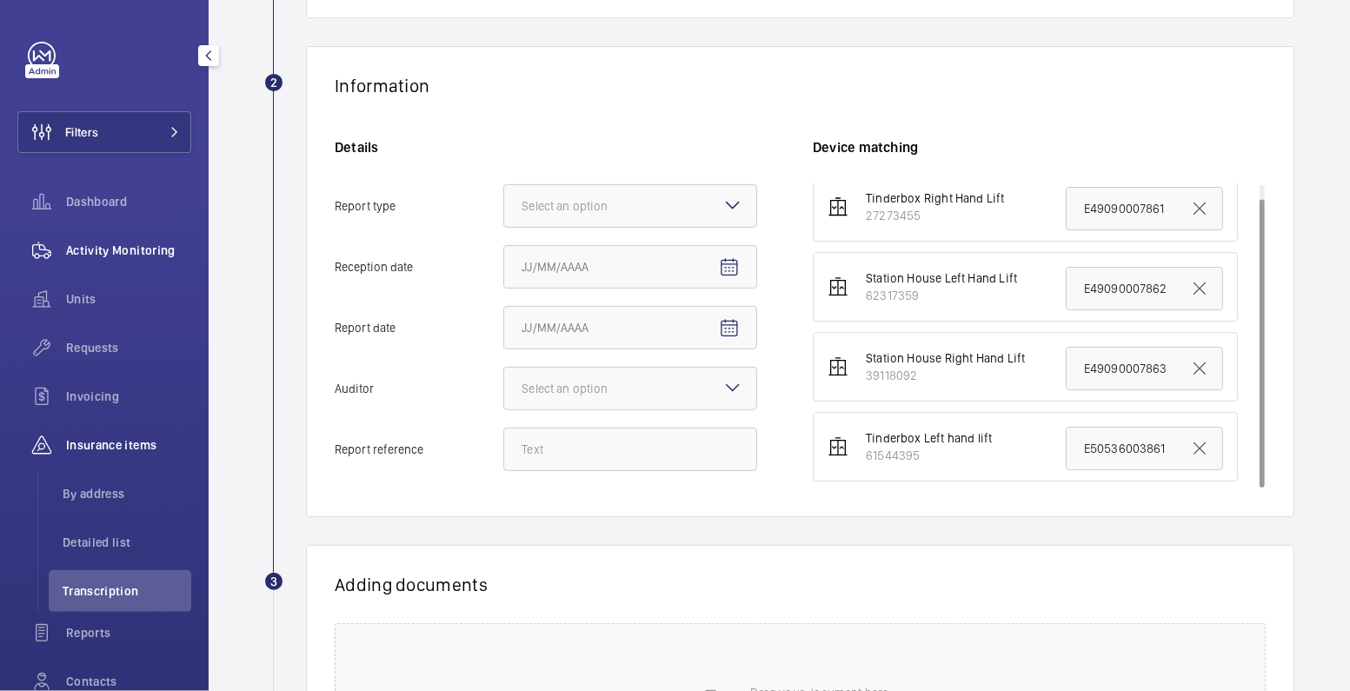
click at [128, 257] on span "Activity Monitoring" at bounding box center [128, 250] width 125 height 17
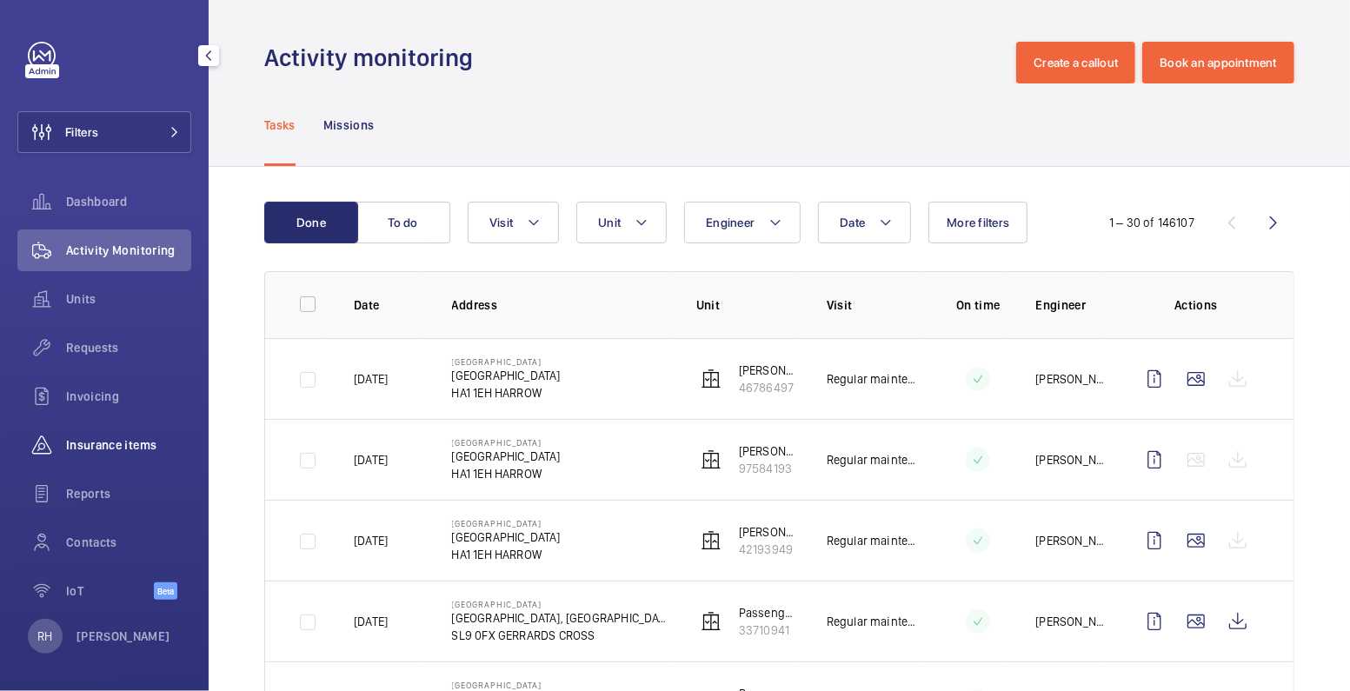
click at [122, 440] on span "Insurance items" at bounding box center [128, 445] width 125 height 17
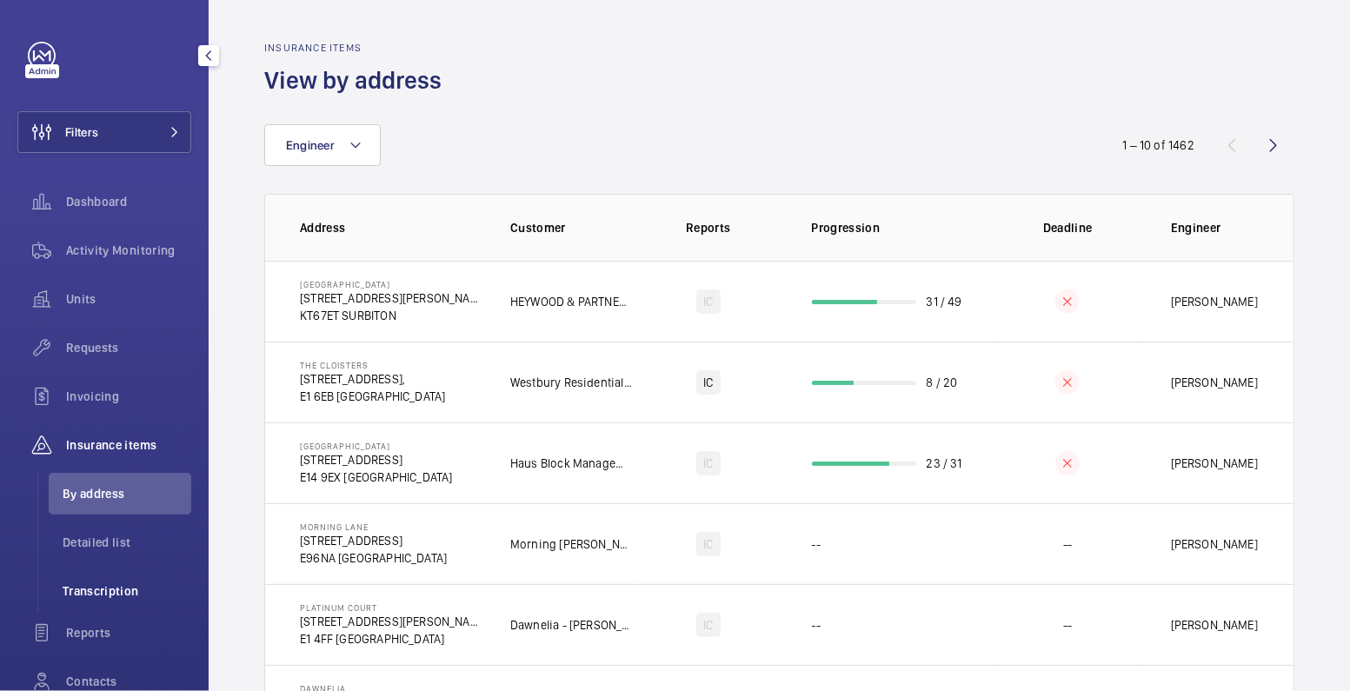
click at [124, 587] on span "Transcription" at bounding box center [127, 591] width 129 height 17
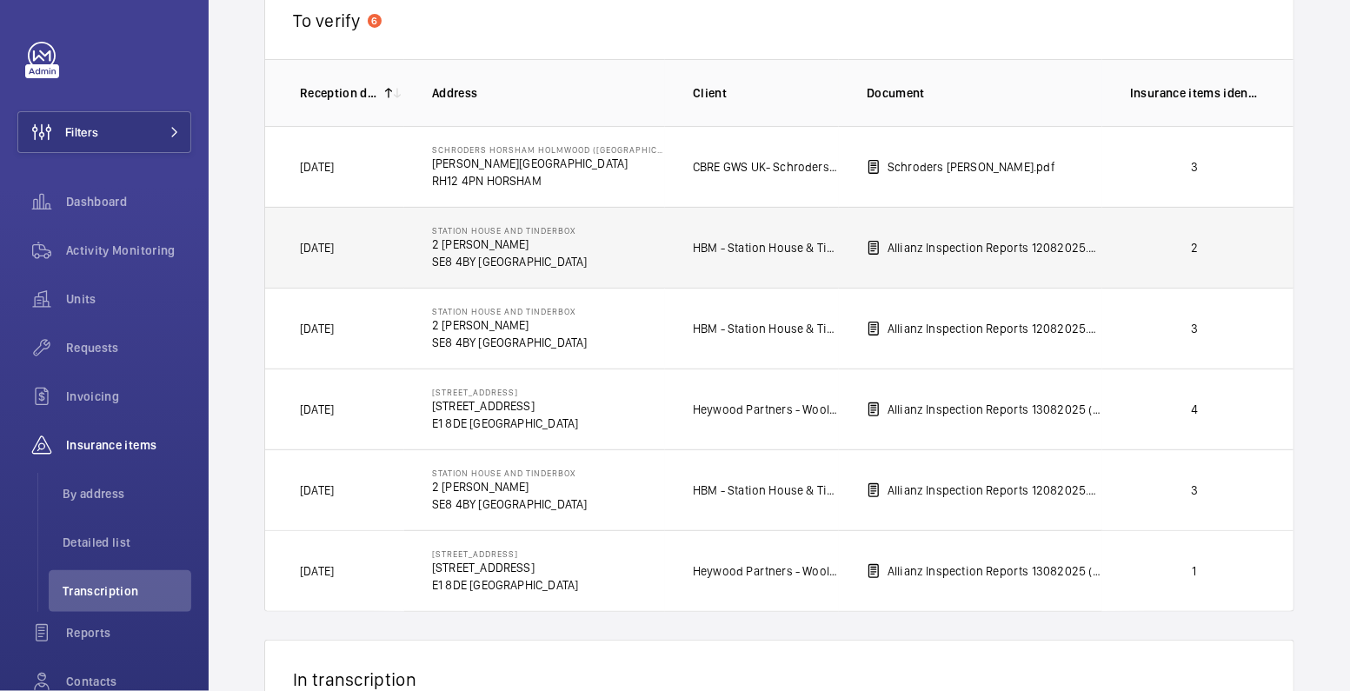
scroll to position [4, 0]
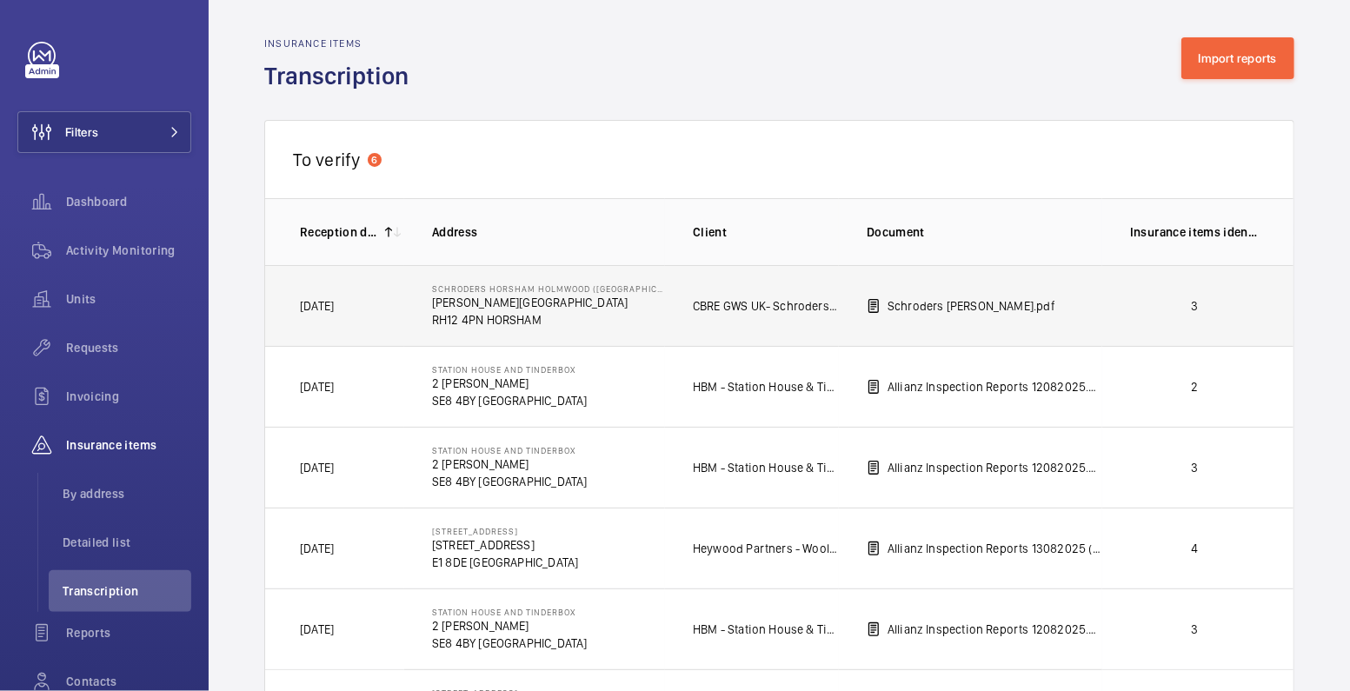
click at [1225, 302] on p "3" at bounding box center [1194, 305] width 129 height 17
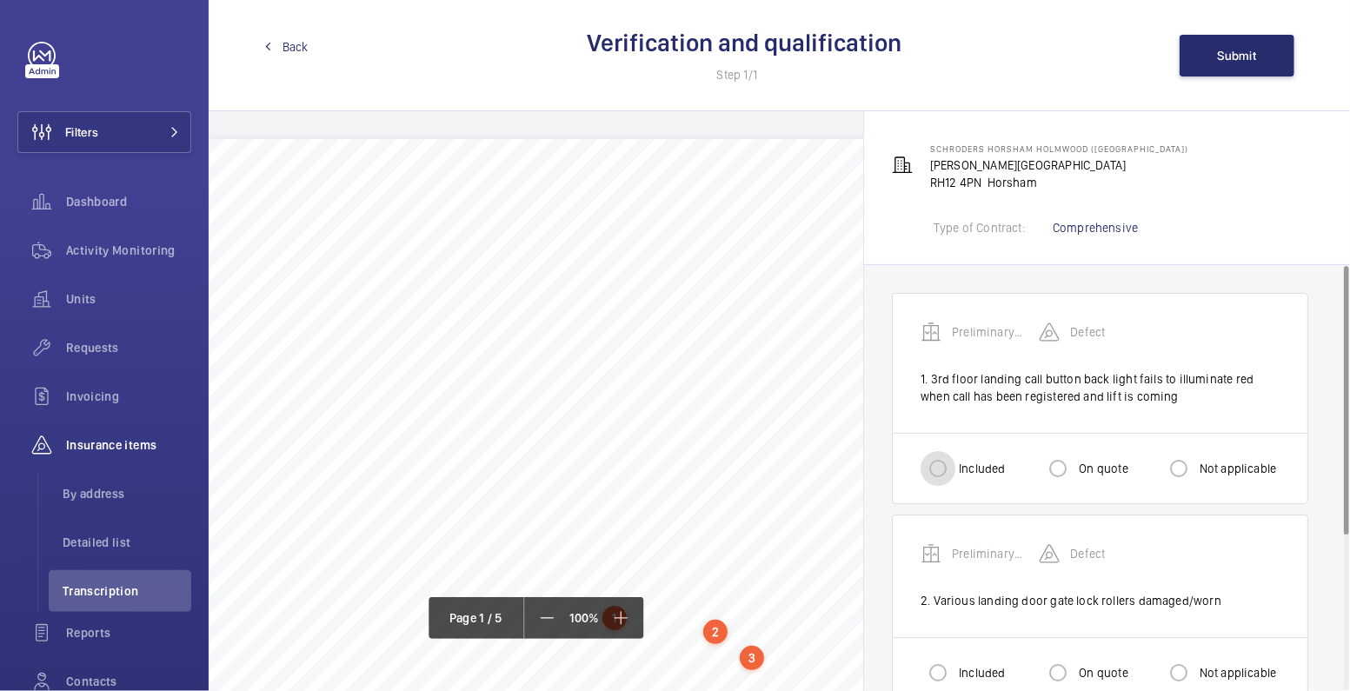
click at [944, 463] on input "Included" at bounding box center [938, 468] width 35 height 35
radio input "true"
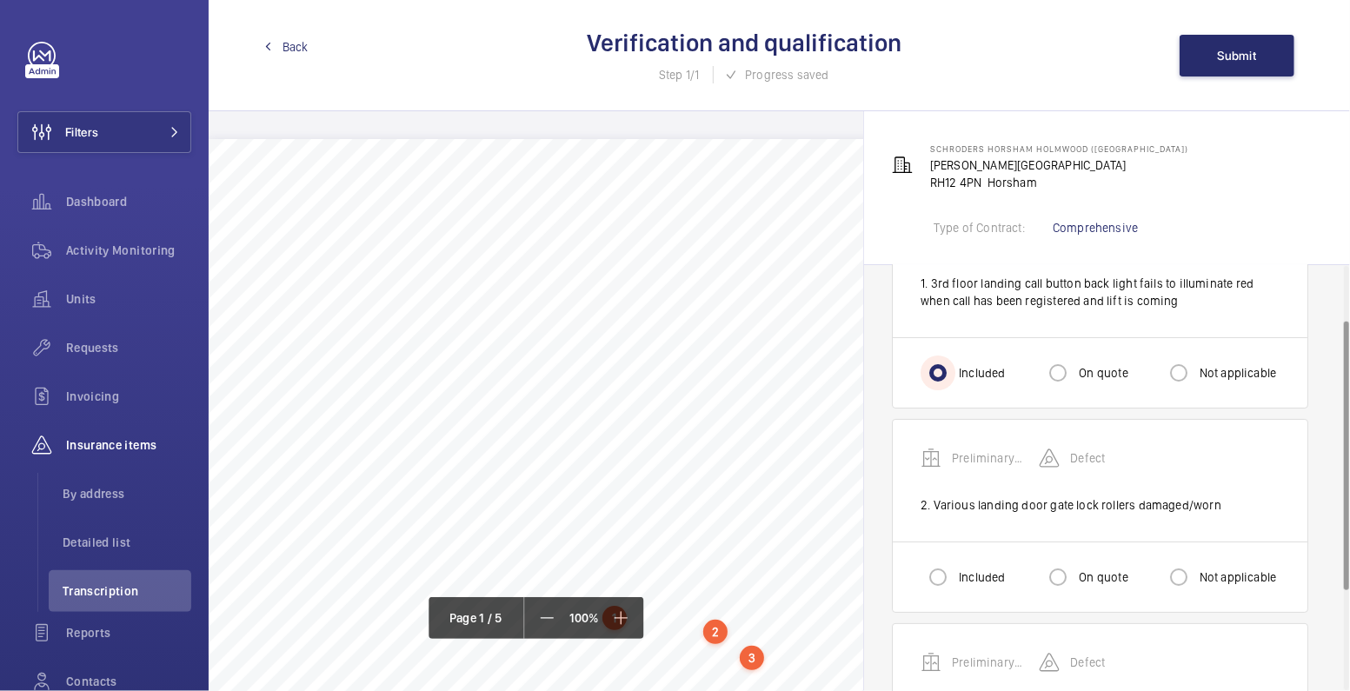
scroll to position [97, 0]
click at [960, 576] on label "Included" at bounding box center [981, 576] width 50 height 17
click at [956, 576] on input "Included" at bounding box center [938, 576] width 35 height 35
radio input "true"
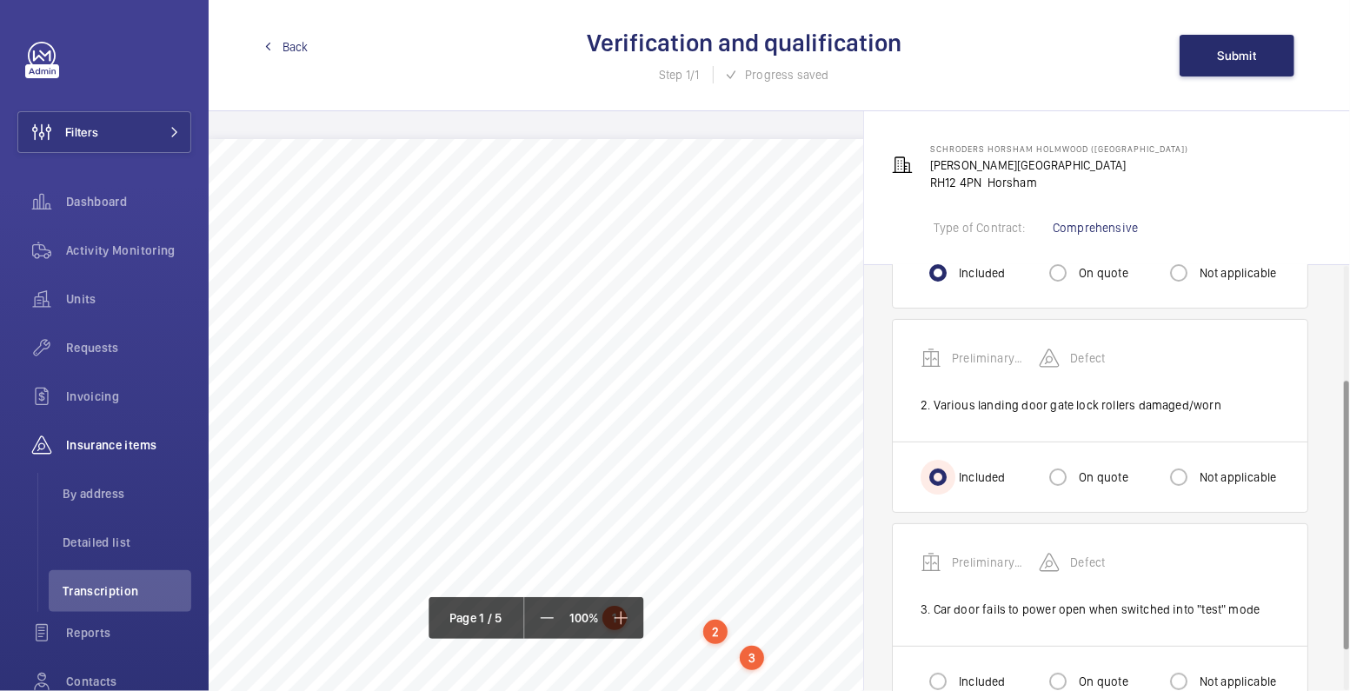
scroll to position [244, 0]
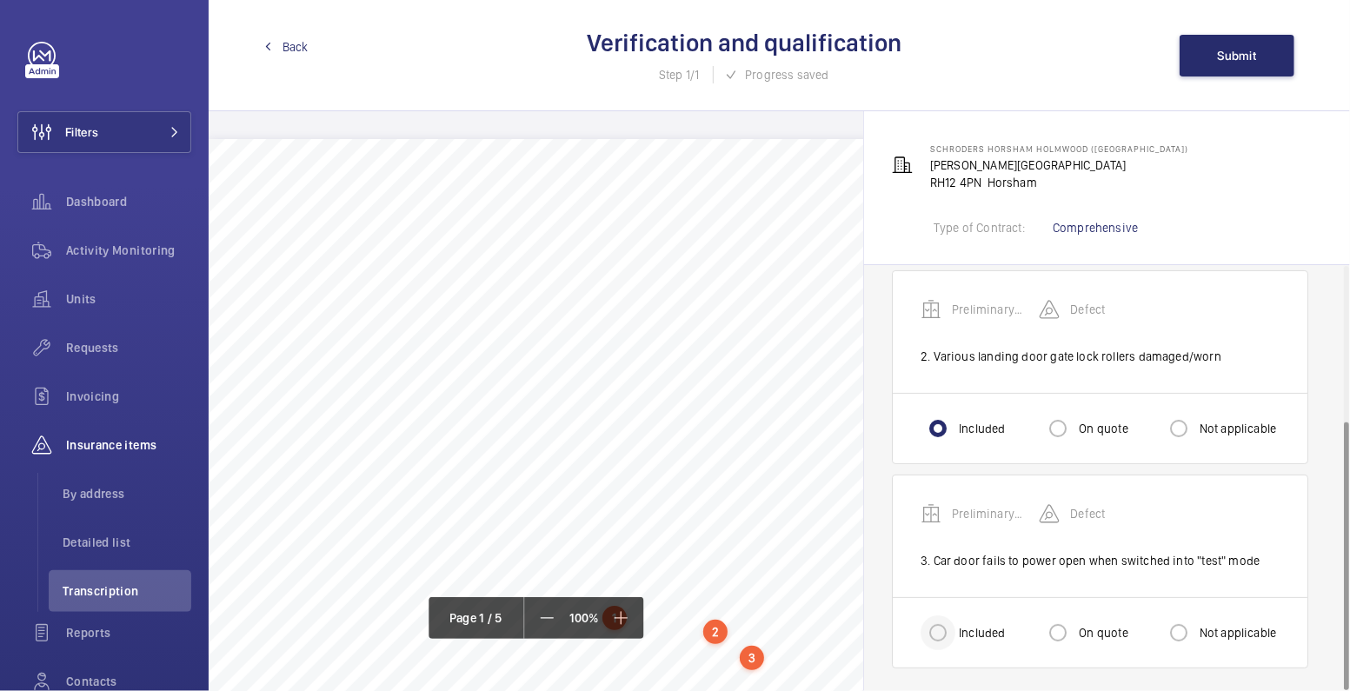
click at [958, 628] on div at bounding box center [938, 633] width 42 height 42
radio input "true"
click at [1246, 52] on span "Submit" at bounding box center [1237, 56] width 39 height 14
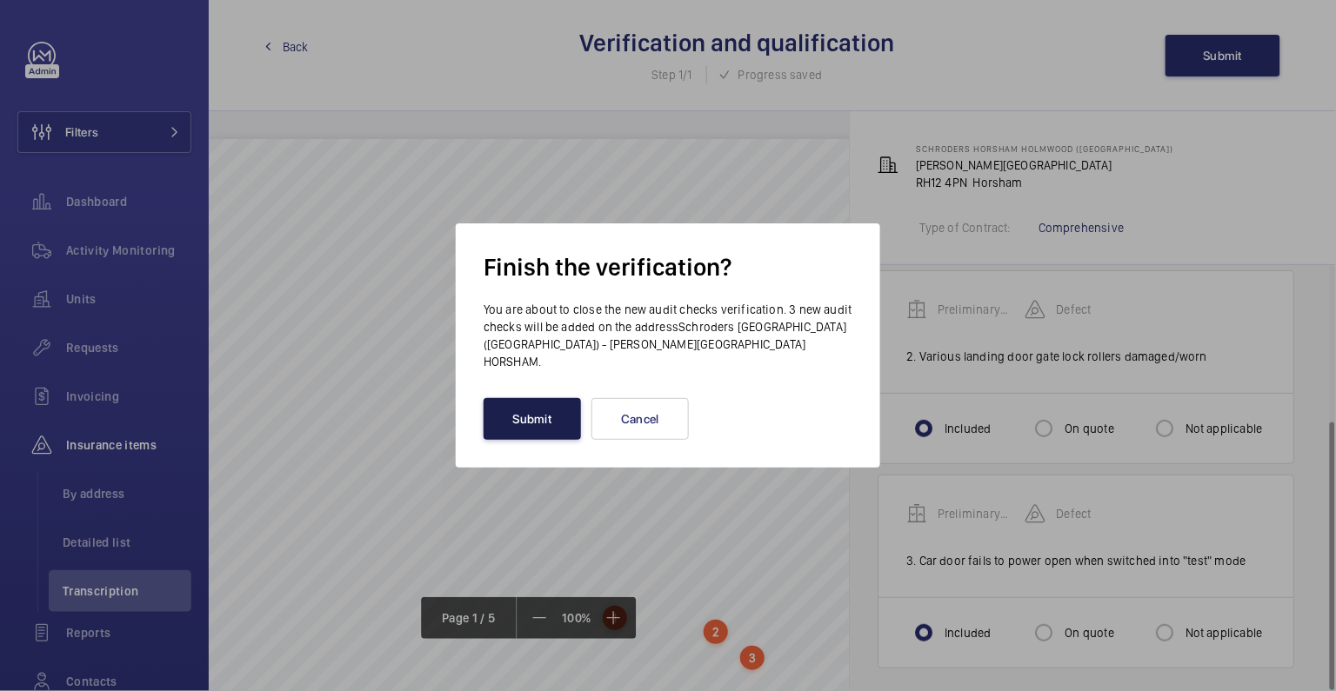
click at [530, 423] on button "Submit" at bounding box center [531, 419] width 97 height 42
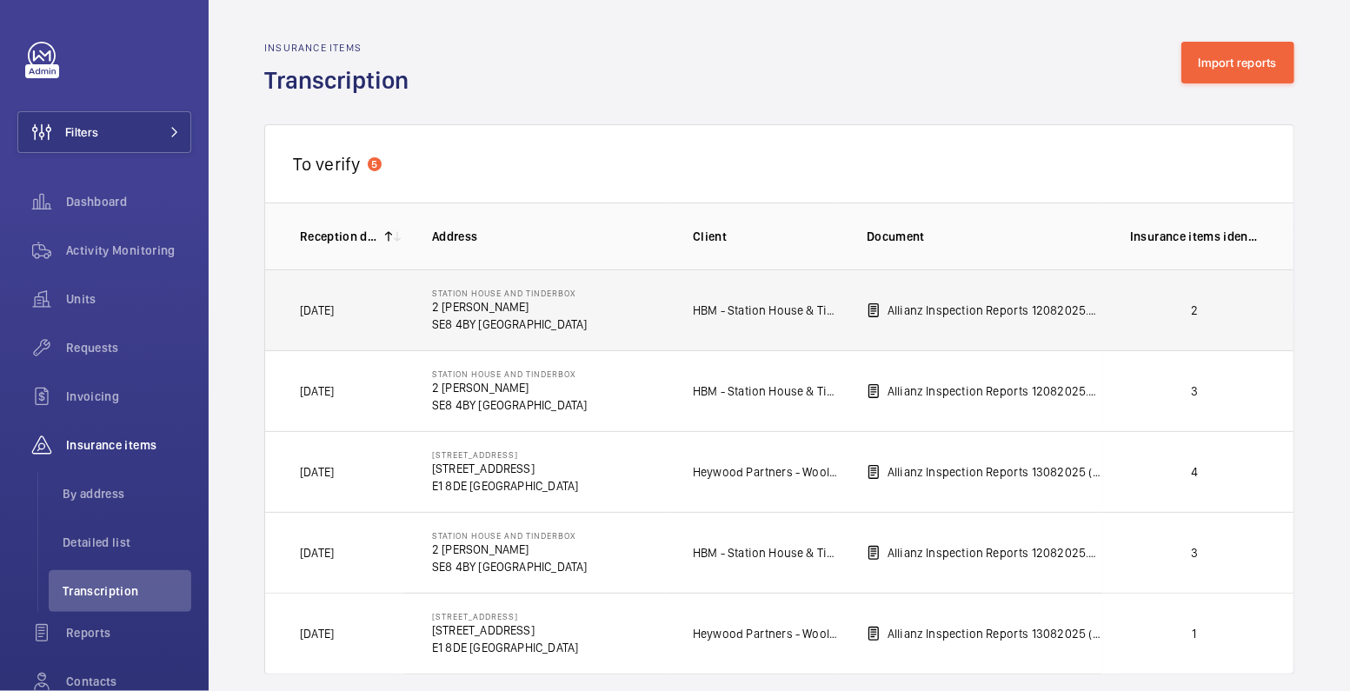
click at [1137, 312] on p "2" at bounding box center [1194, 310] width 129 height 17
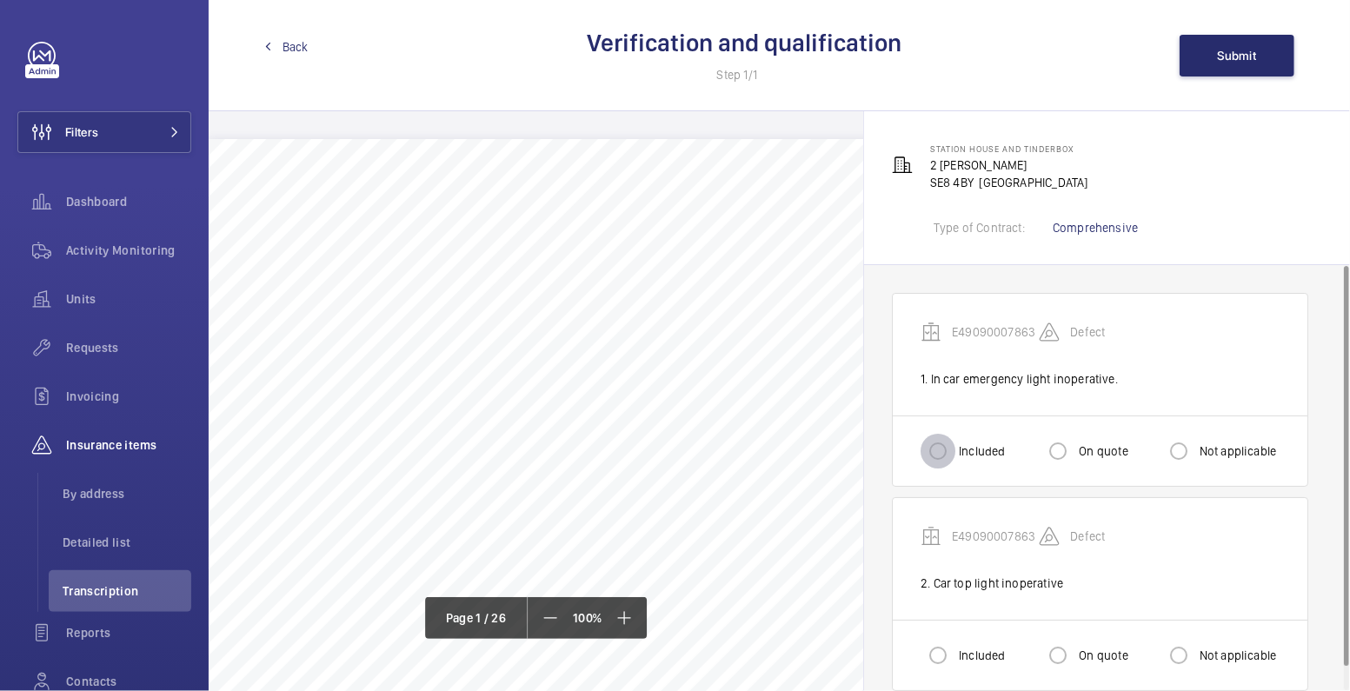
click at [950, 453] on input "Included" at bounding box center [938, 451] width 35 height 35
radio input "true"
click at [967, 647] on label "Included" at bounding box center [981, 655] width 50 height 17
click at [956, 647] on input "Included" at bounding box center [938, 655] width 35 height 35
radio input "true"
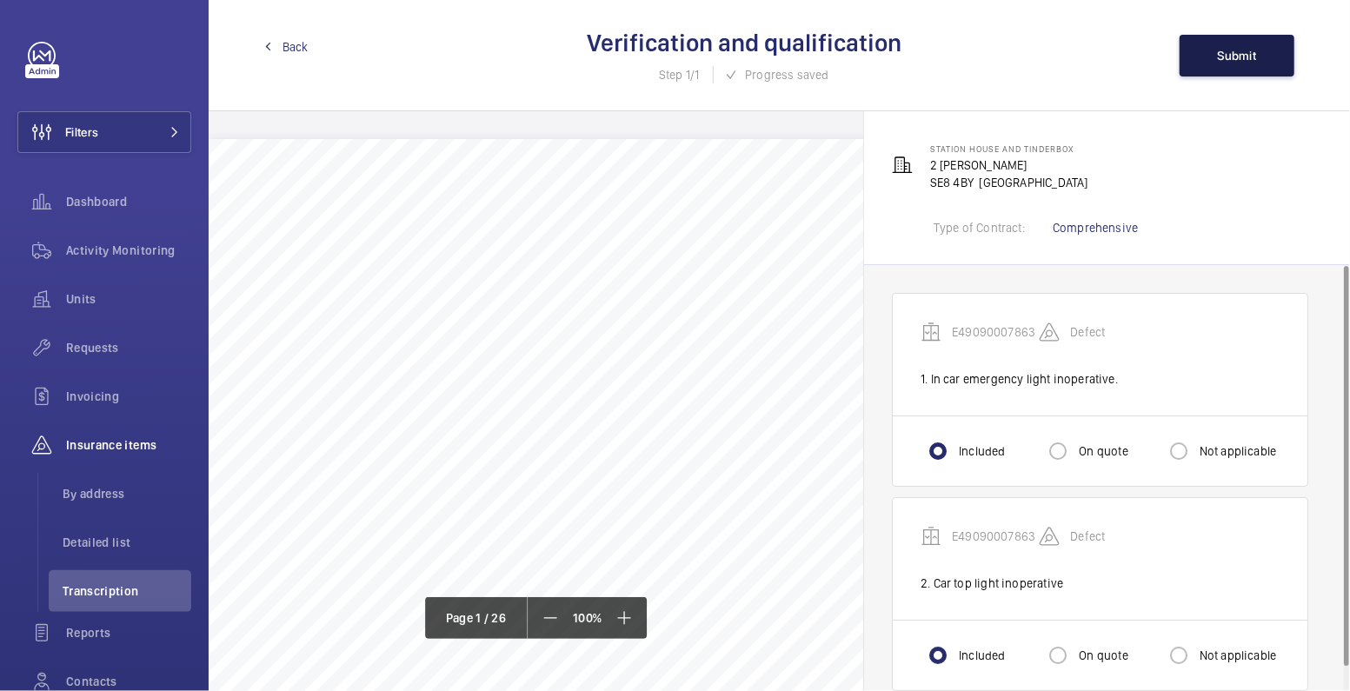
click at [1231, 65] on button "Submit" at bounding box center [1237, 56] width 115 height 42
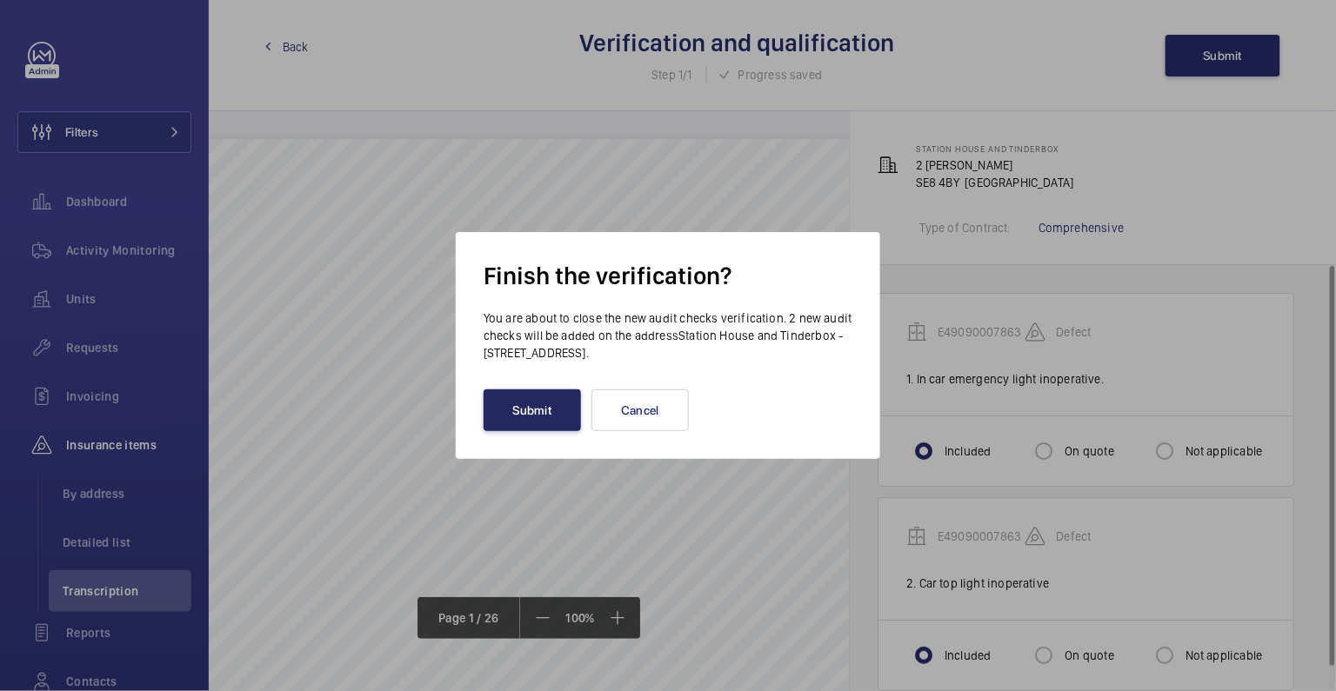
click at [551, 404] on button "Submit" at bounding box center [531, 411] width 97 height 42
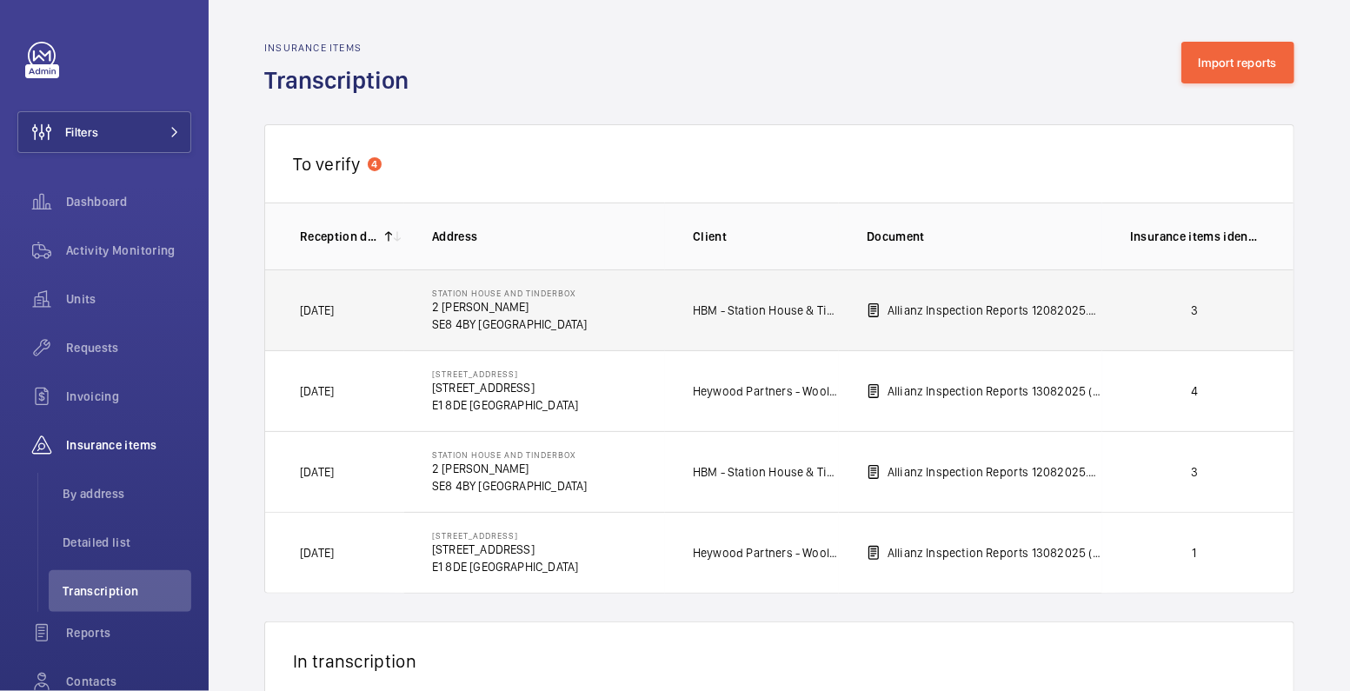
click at [1137, 317] on td "3" at bounding box center [1198, 310] width 191 height 81
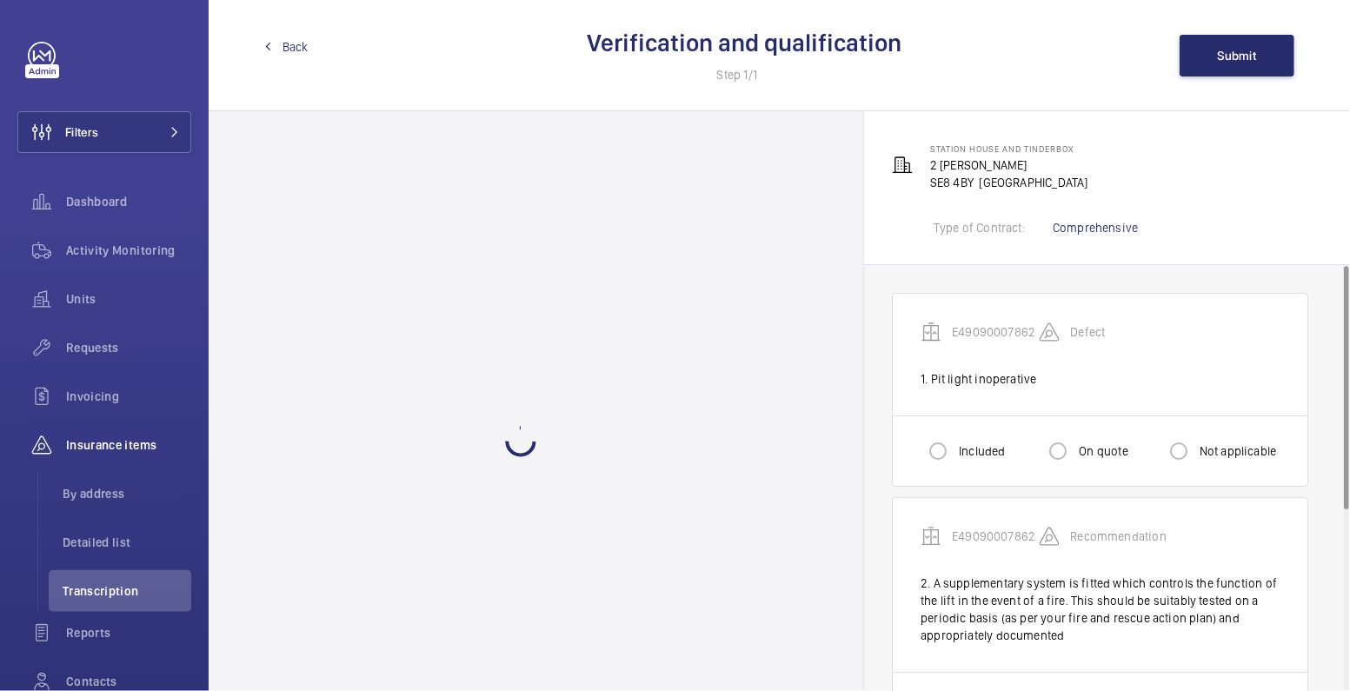
click at [976, 440] on div "Included" at bounding box center [963, 451] width 84 height 35
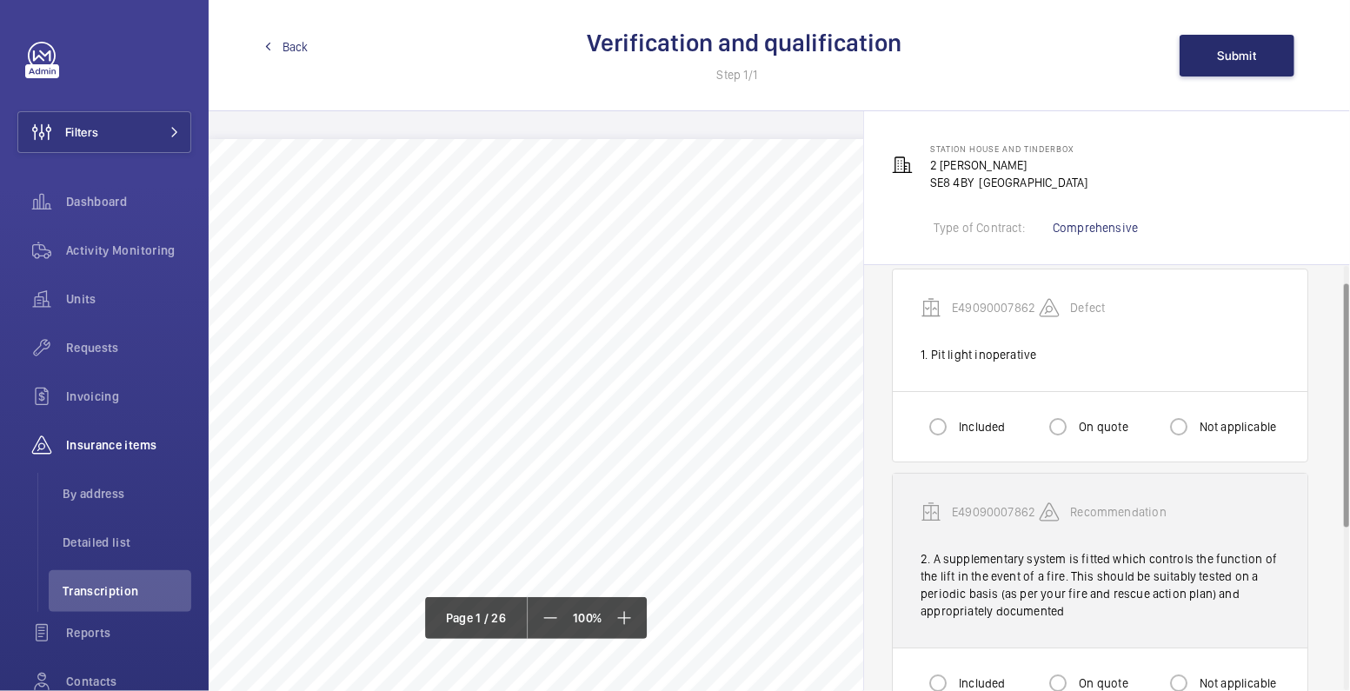
scroll to position [57, 0]
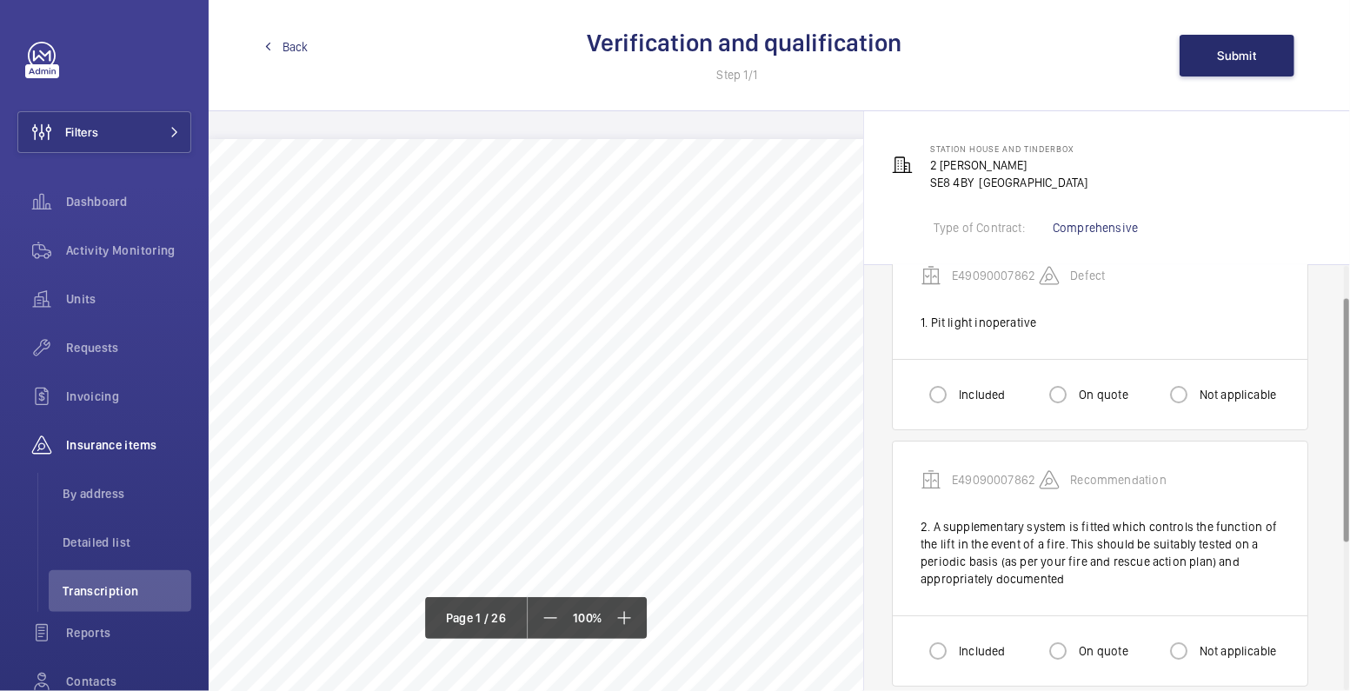
click at [961, 650] on label "Included" at bounding box center [981, 651] width 50 height 17
click at [956, 650] on input "Included" at bounding box center [938, 651] width 35 height 35
radio input "true"
click at [938, 390] on input "Included" at bounding box center [938, 394] width 35 height 35
radio input "true"
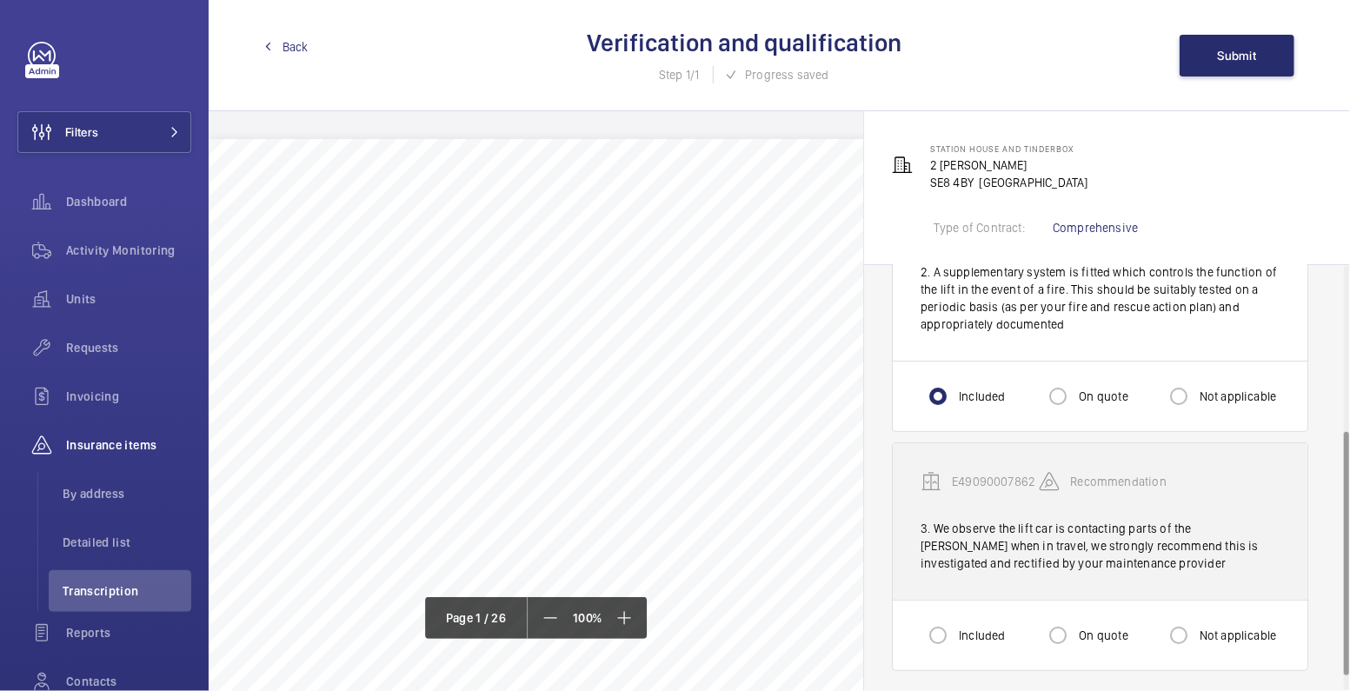
scroll to position [314, 0]
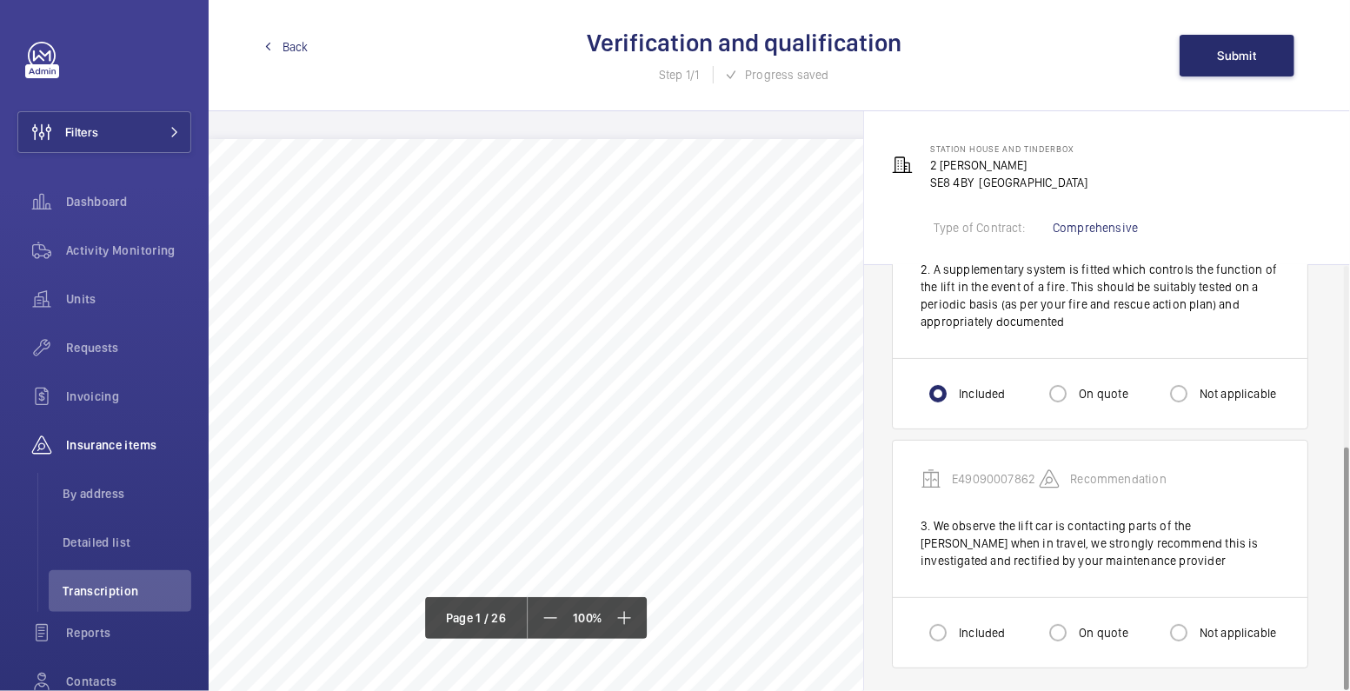
click at [963, 630] on label "Included" at bounding box center [981, 632] width 50 height 17
click at [956, 630] on input "Included" at bounding box center [938, 633] width 35 height 35
radio input "true"
click at [1244, 50] on span "Submit" at bounding box center [1237, 56] width 39 height 14
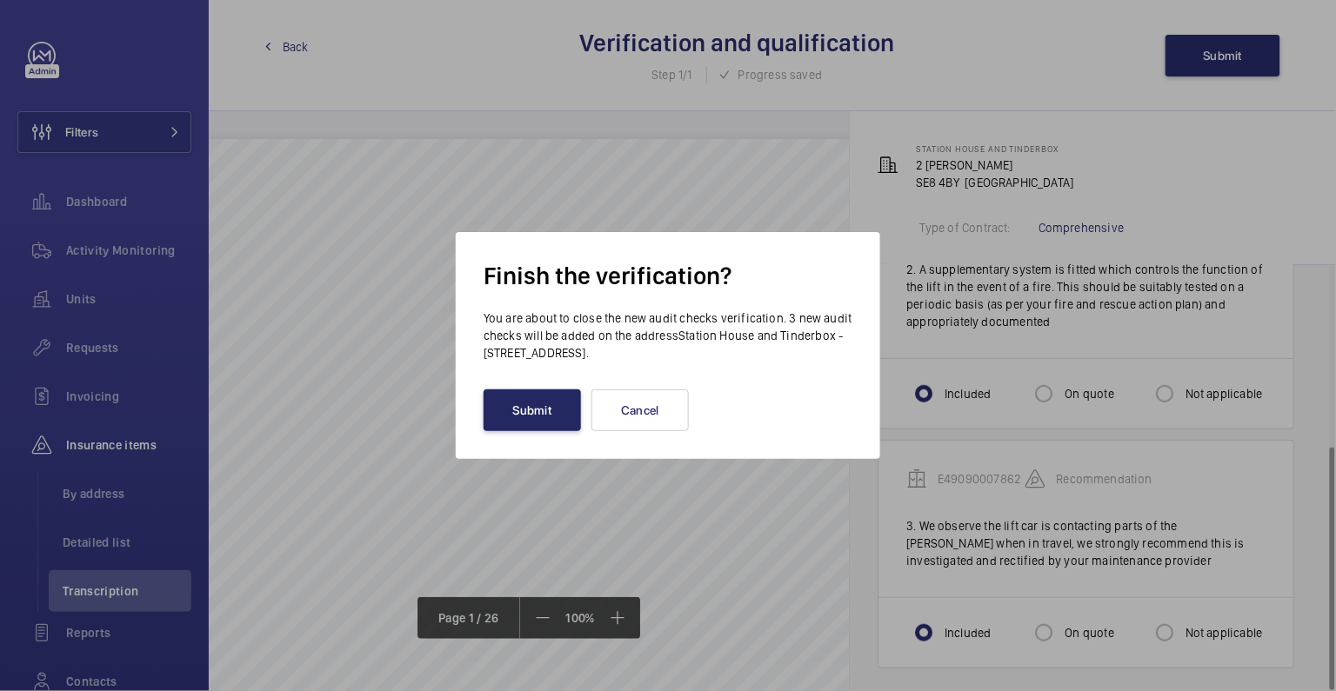
click at [547, 416] on button "Submit" at bounding box center [531, 411] width 97 height 42
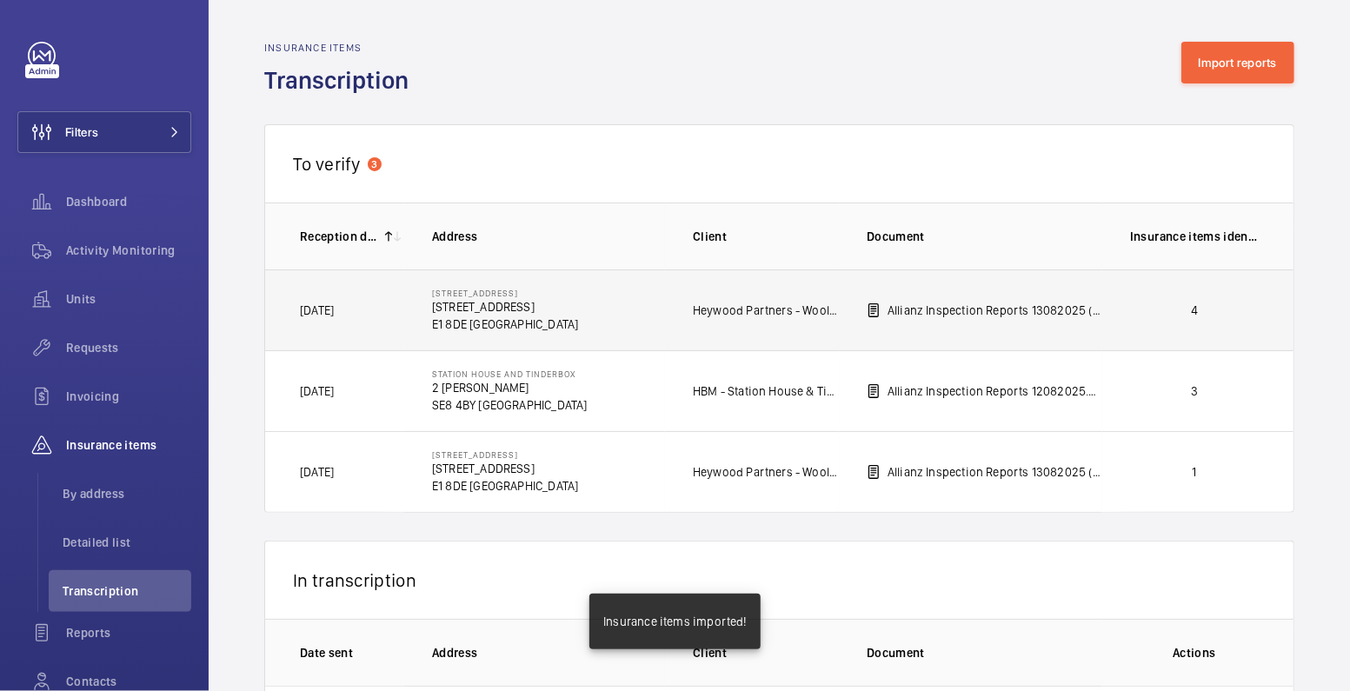
click at [1173, 317] on p "4" at bounding box center [1194, 310] width 129 height 17
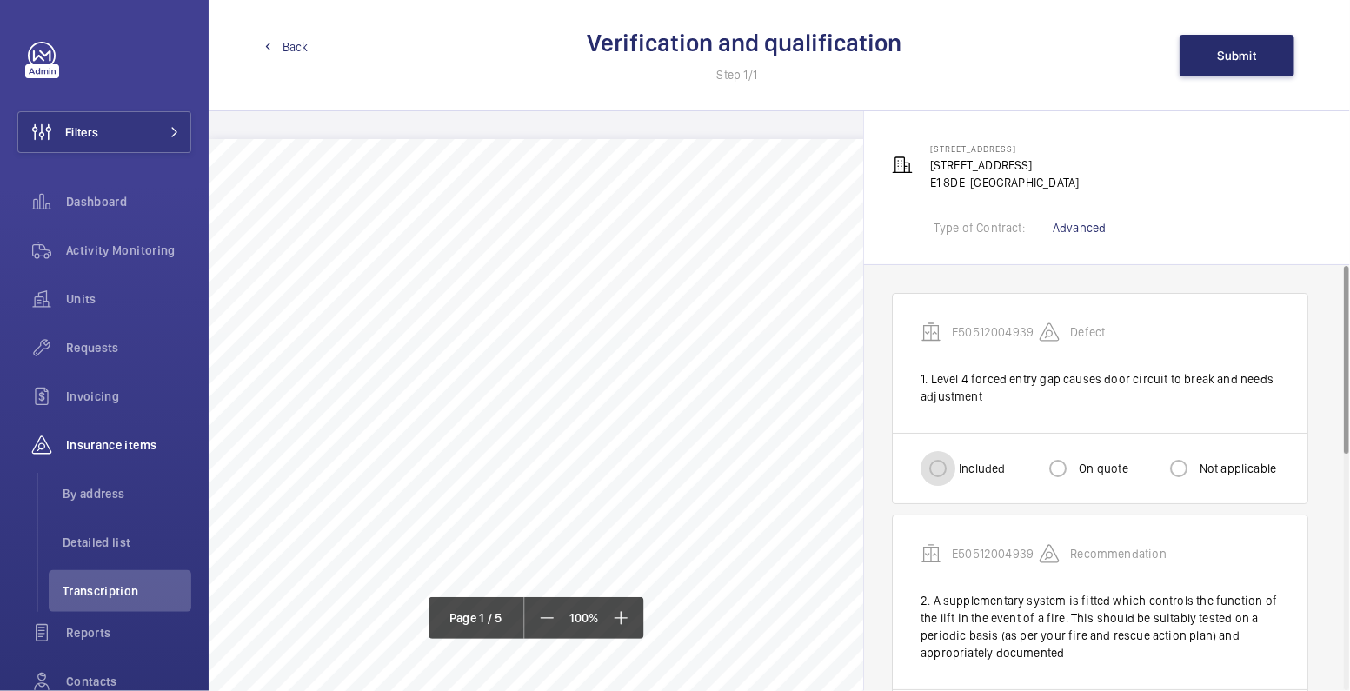
click at [943, 453] on input "Included" at bounding box center [938, 468] width 35 height 35
radio input "true"
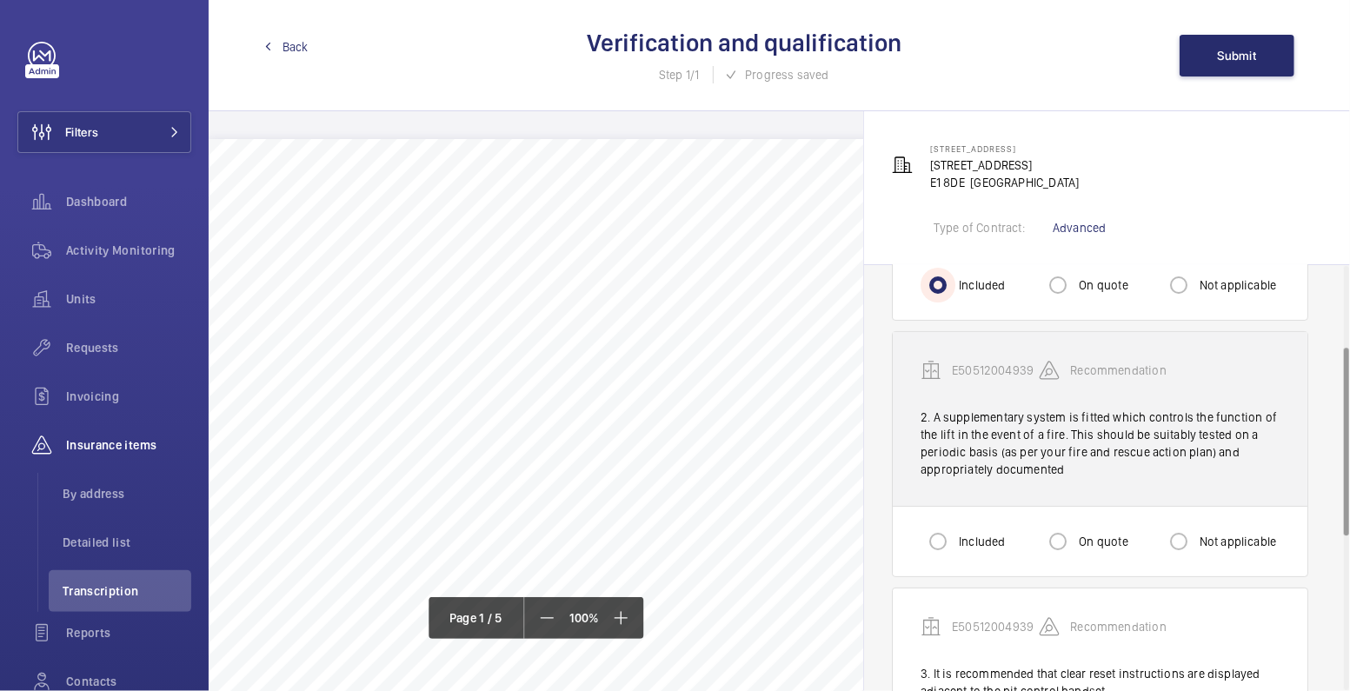
scroll to position [184, 0]
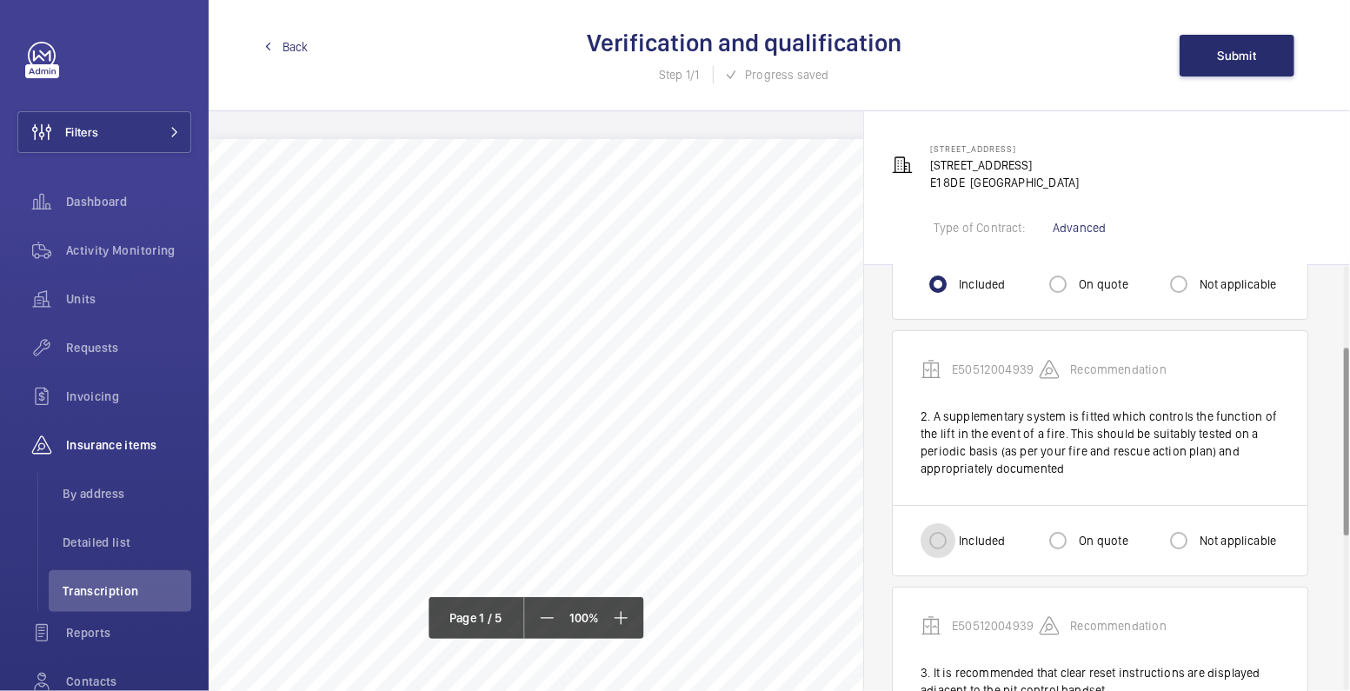
click at [944, 553] on input "Included" at bounding box center [938, 540] width 35 height 35
radio input "true"
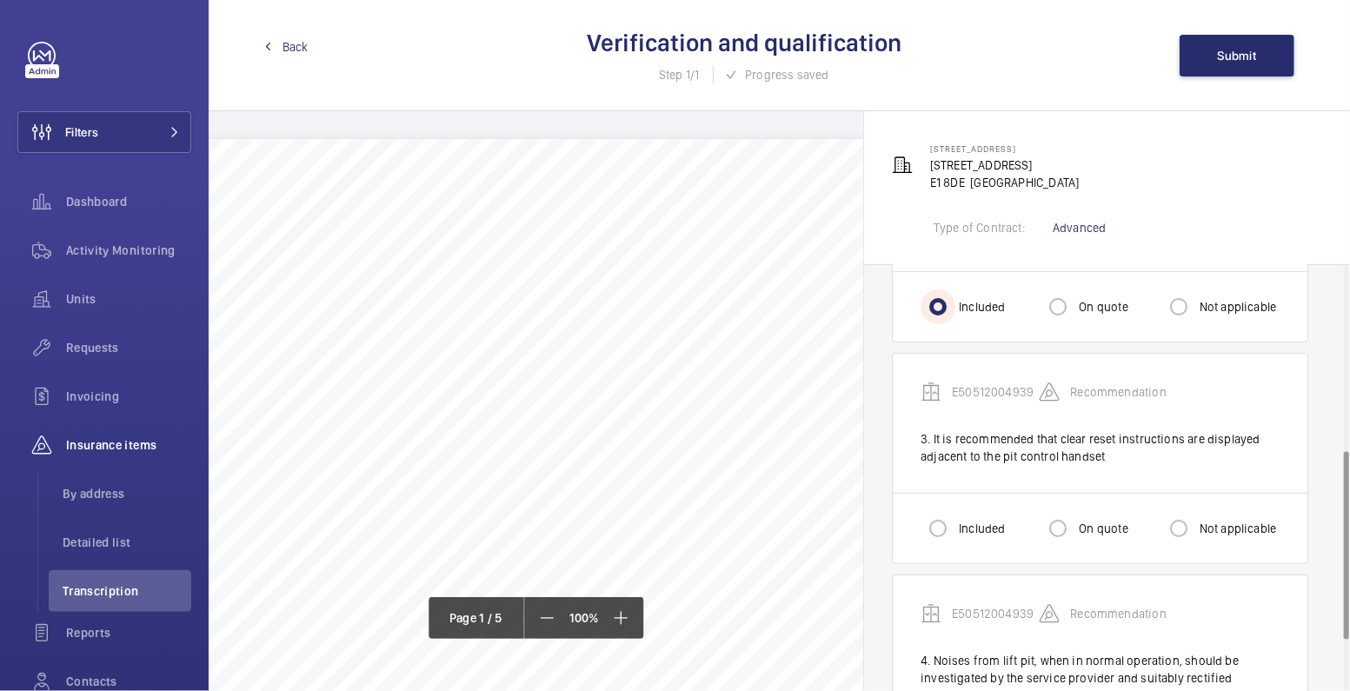
scroll to position [418, 0]
click at [932, 533] on input "Included" at bounding box center [938, 528] width 35 height 35
radio input "true"
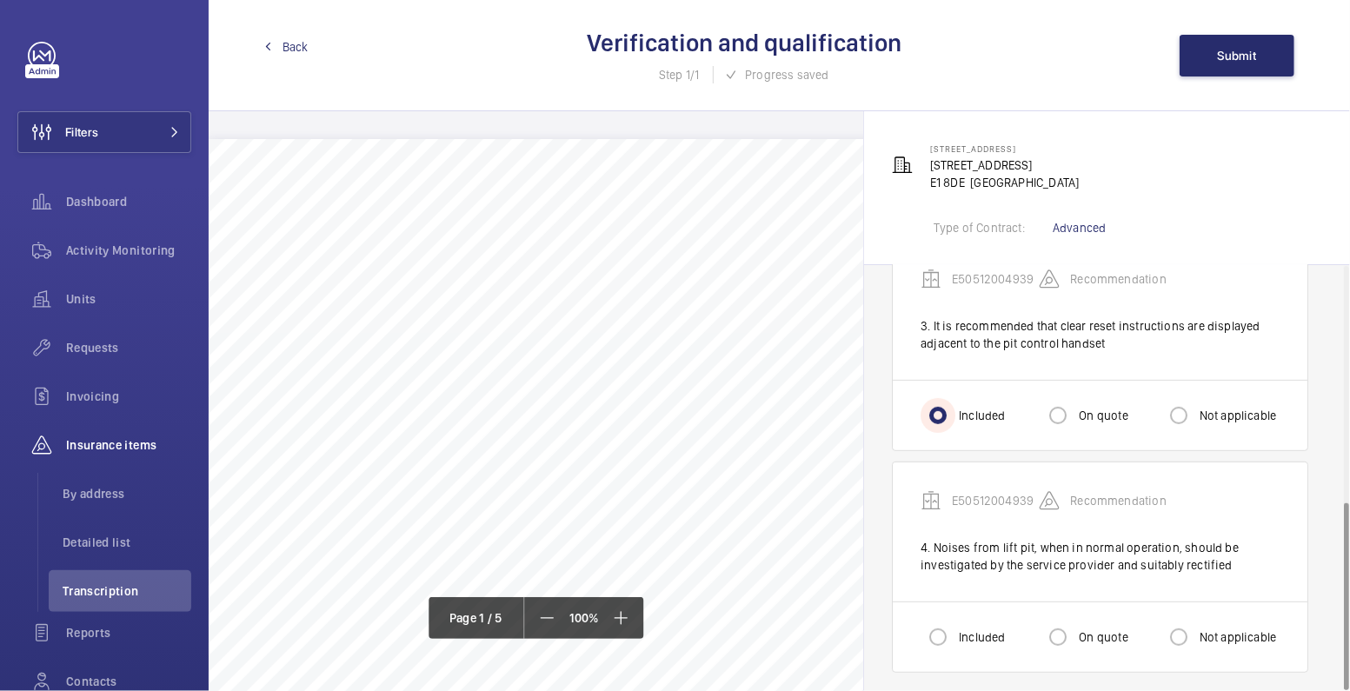
scroll to position [535, 0]
click at [944, 623] on input "Included" at bounding box center [938, 634] width 35 height 35
radio input "true"
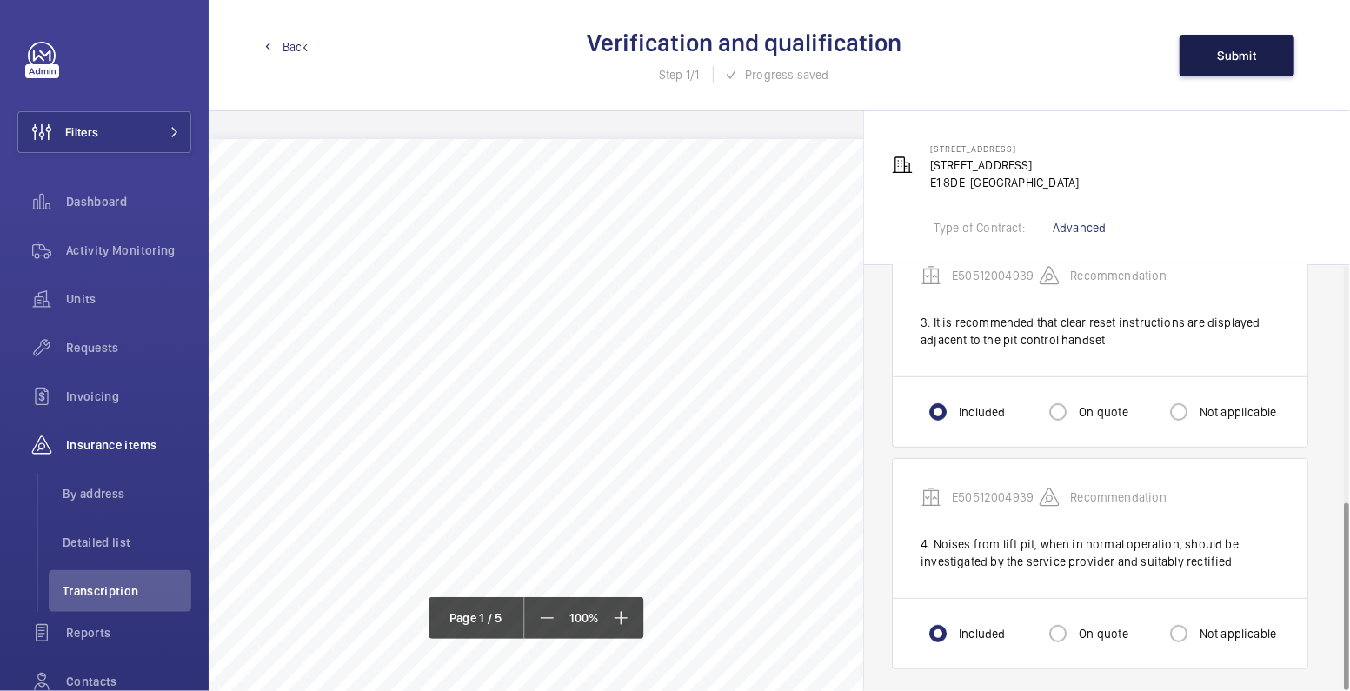
click at [1264, 68] on button "Submit" at bounding box center [1237, 56] width 115 height 42
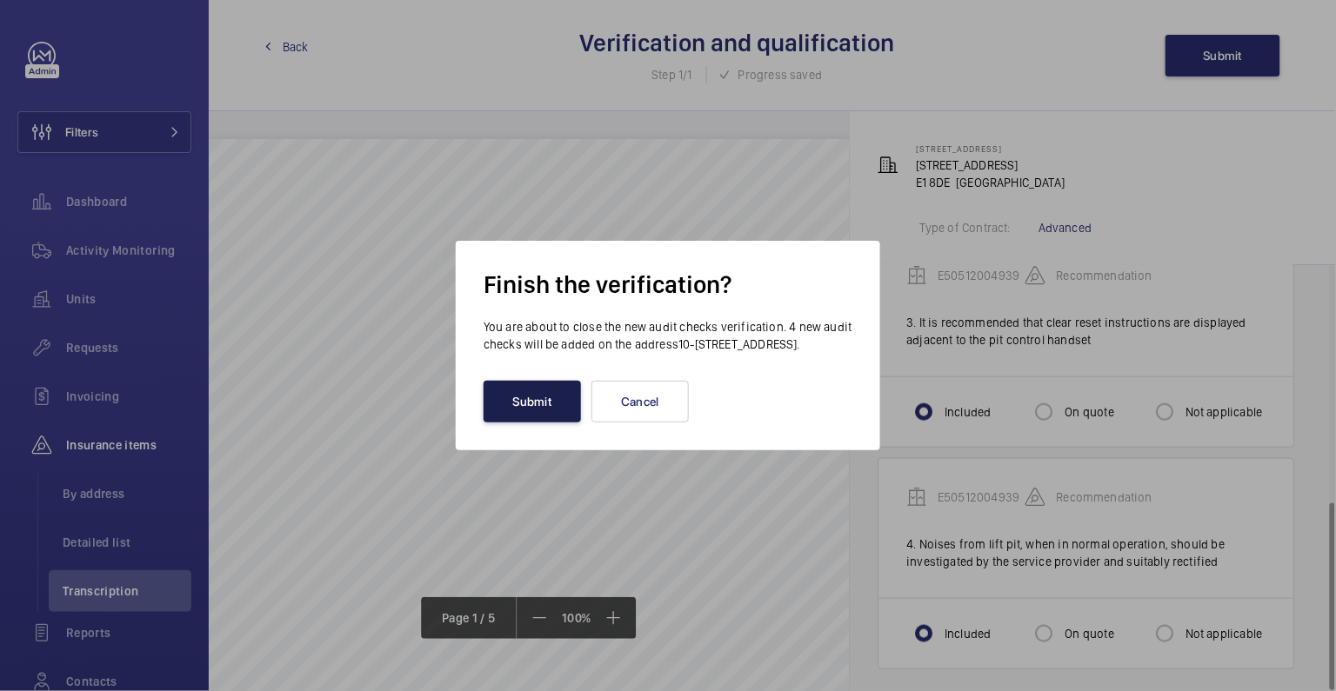
click at [530, 421] on button "Submit" at bounding box center [531, 402] width 97 height 42
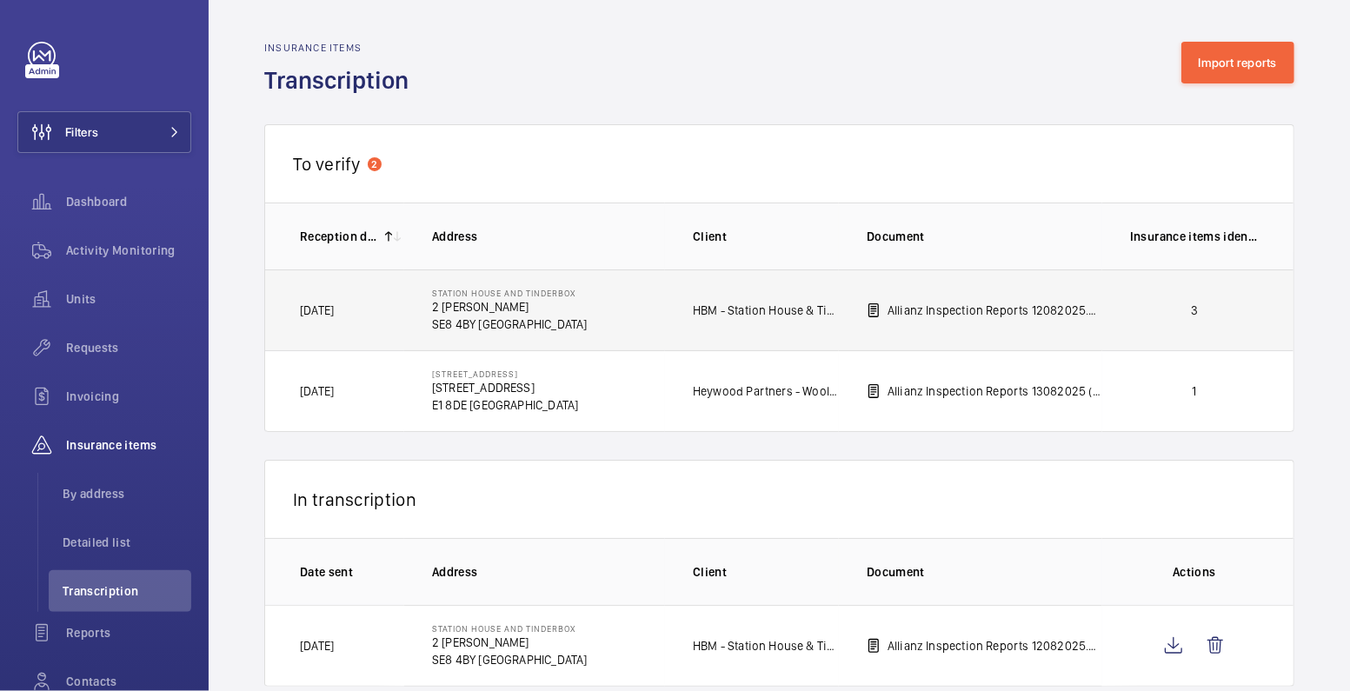
click at [1187, 310] on p "3" at bounding box center [1194, 310] width 129 height 17
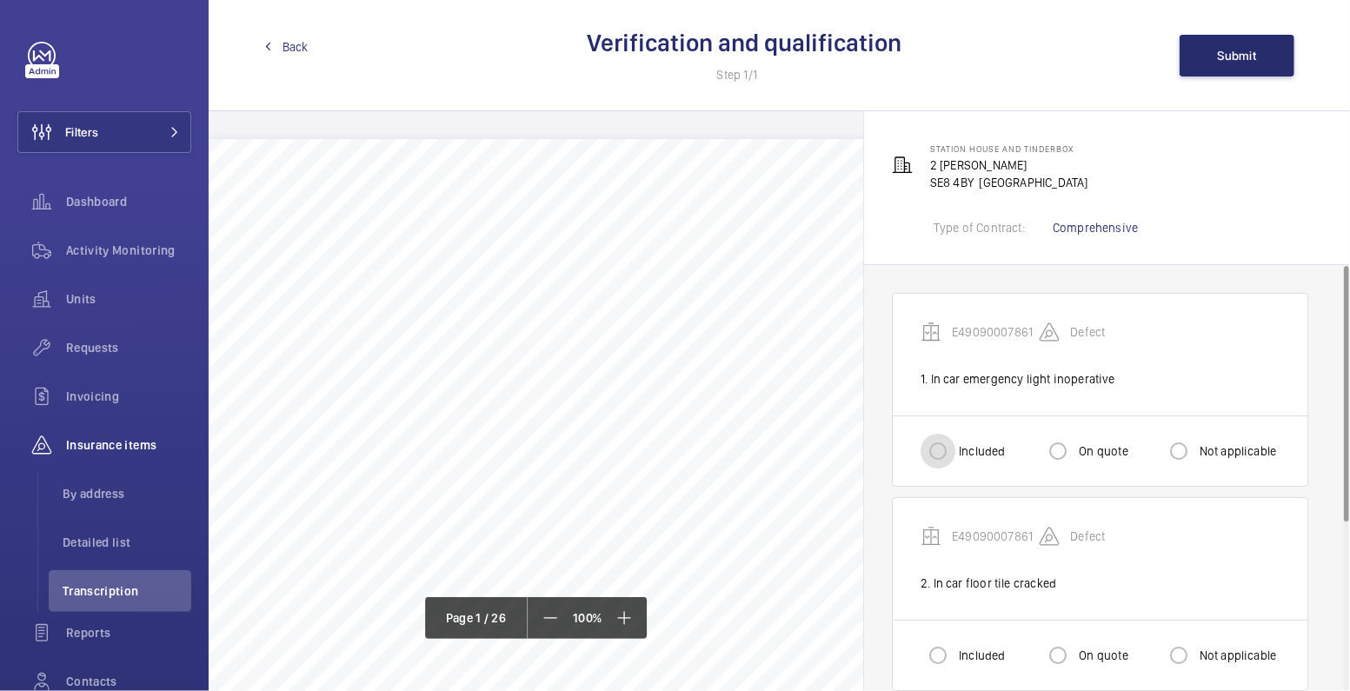
click at [955, 445] on input "Included" at bounding box center [938, 451] width 35 height 35
radio input "true"
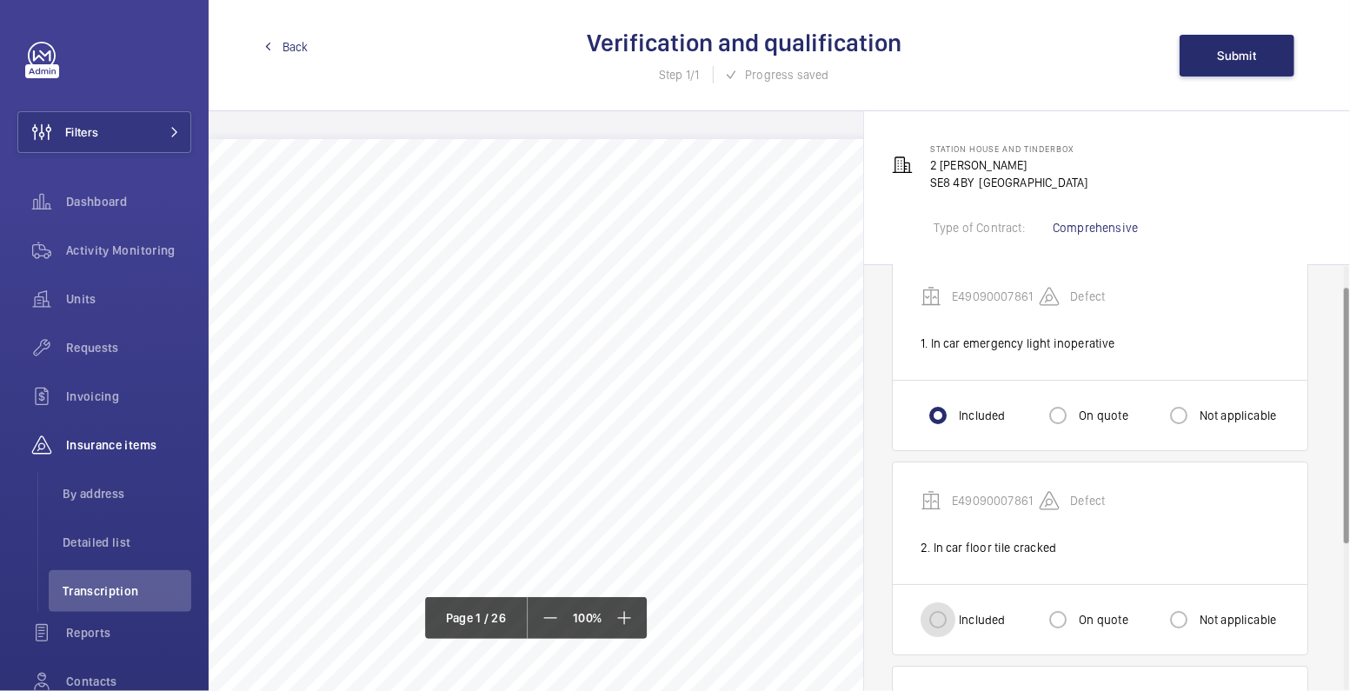
click at [953, 613] on input "Included" at bounding box center [938, 620] width 35 height 35
radio input "true"
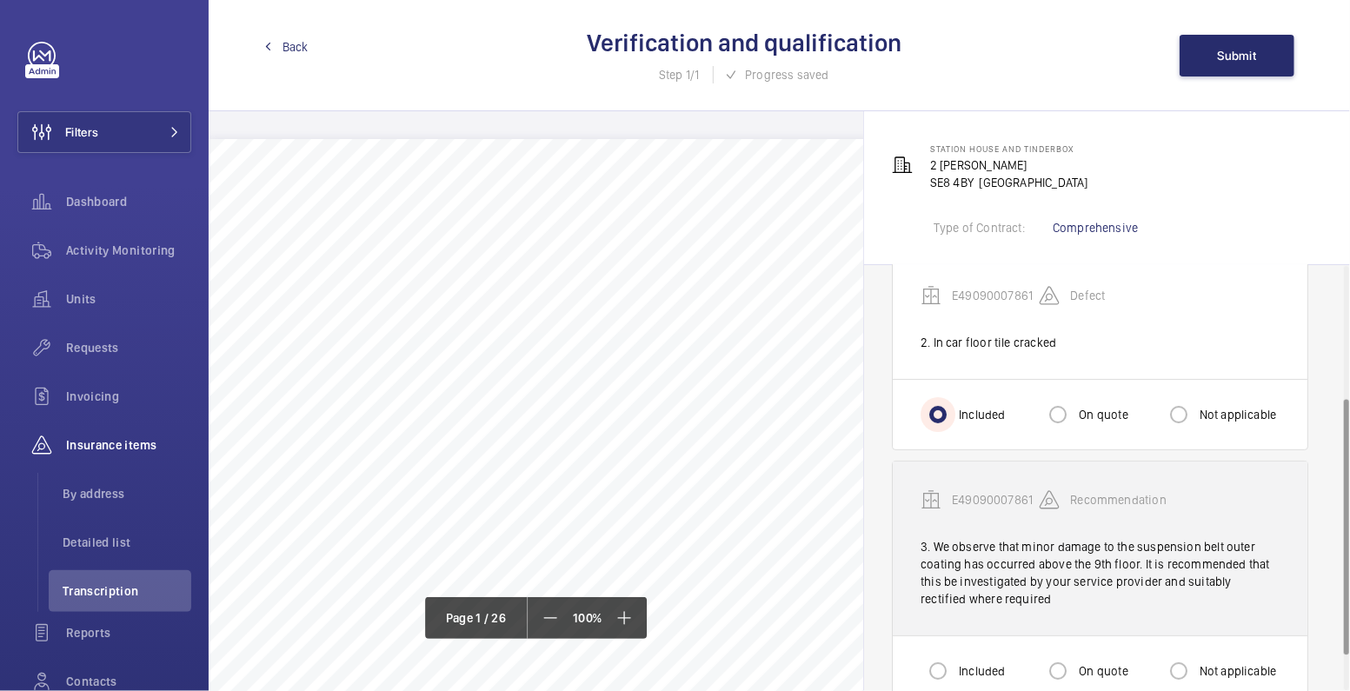
scroll to position [279, 0]
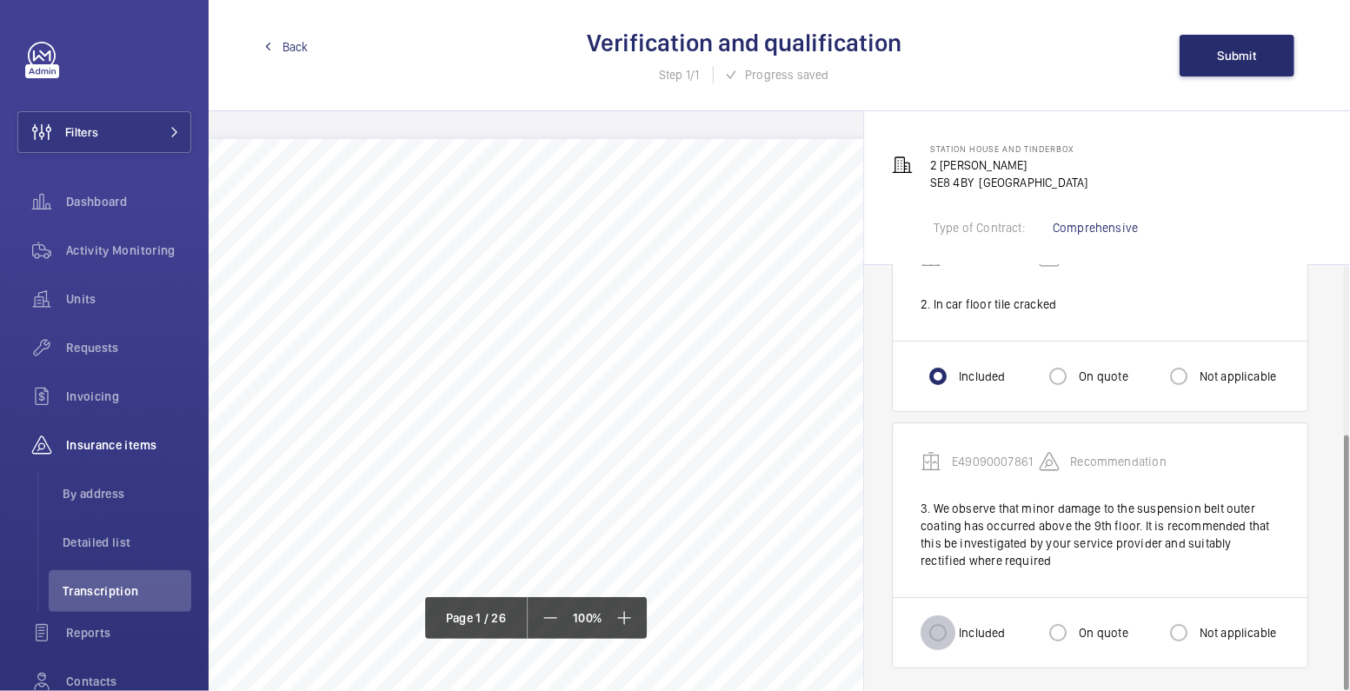
click at [951, 627] on input "Included" at bounding box center [938, 633] width 35 height 35
radio input "true"
click at [1238, 40] on button "Submit" at bounding box center [1237, 56] width 115 height 42
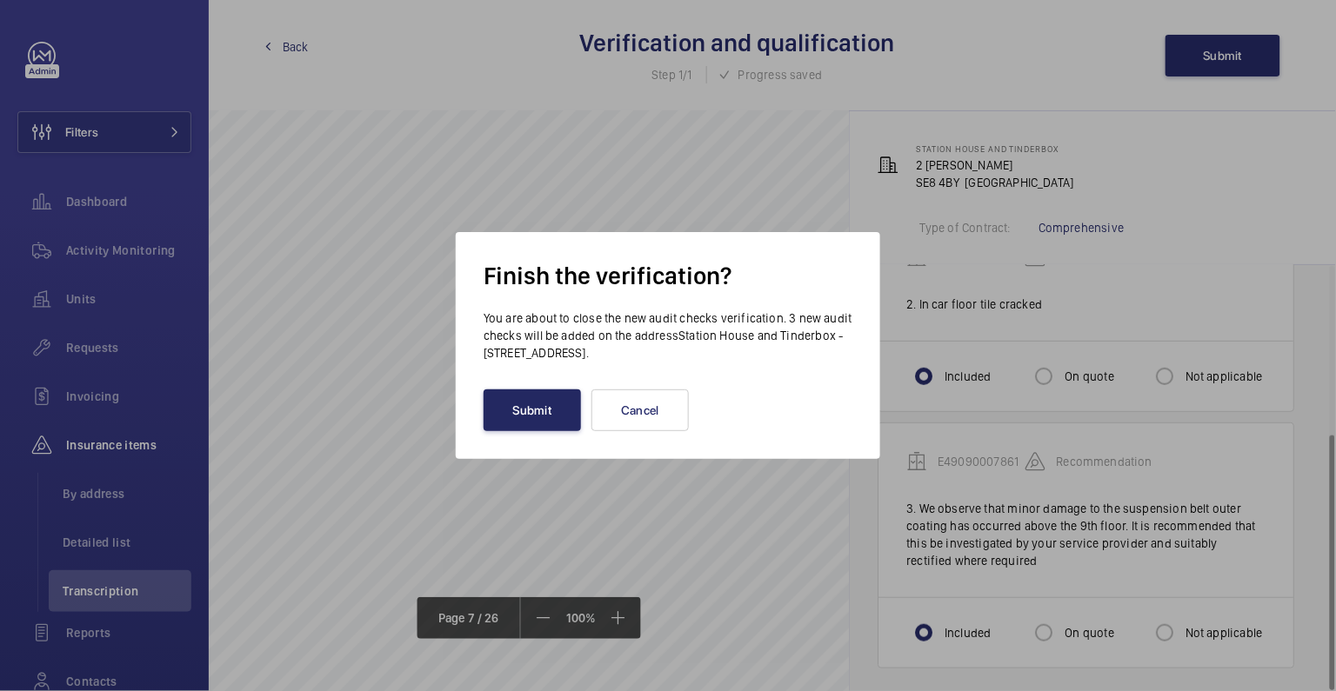
click at [556, 413] on button "Submit" at bounding box center [531, 411] width 97 height 42
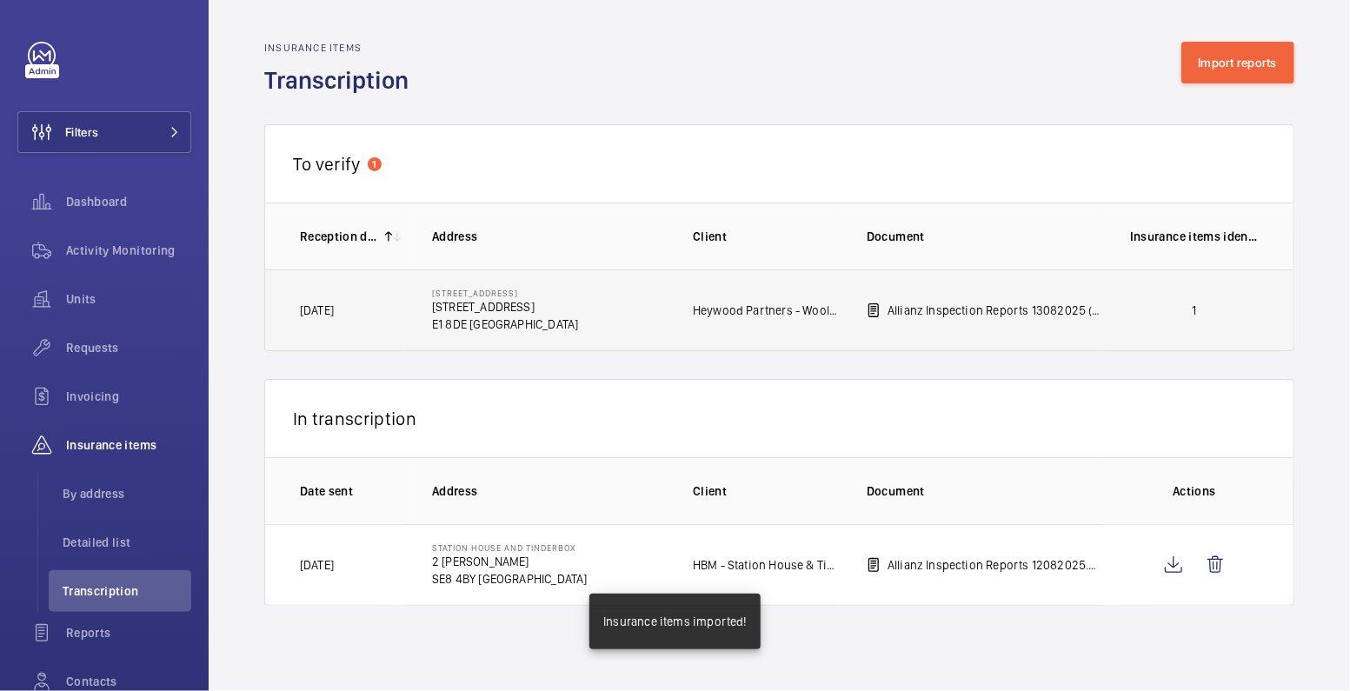
click at [1156, 312] on p "1" at bounding box center [1194, 310] width 129 height 17
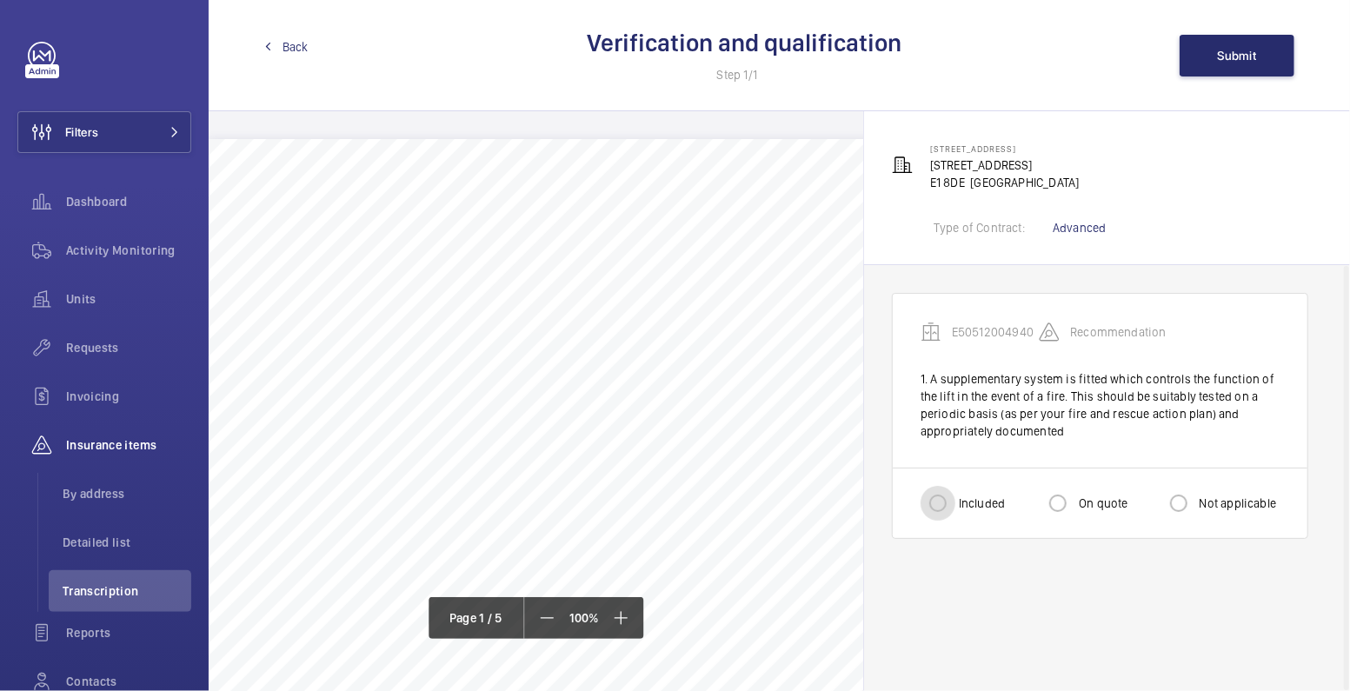
click at [953, 505] on input "Included" at bounding box center [938, 503] width 35 height 35
radio input "true"
click at [1242, 62] on span "Submit" at bounding box center [1237, 56] width 39 height 14
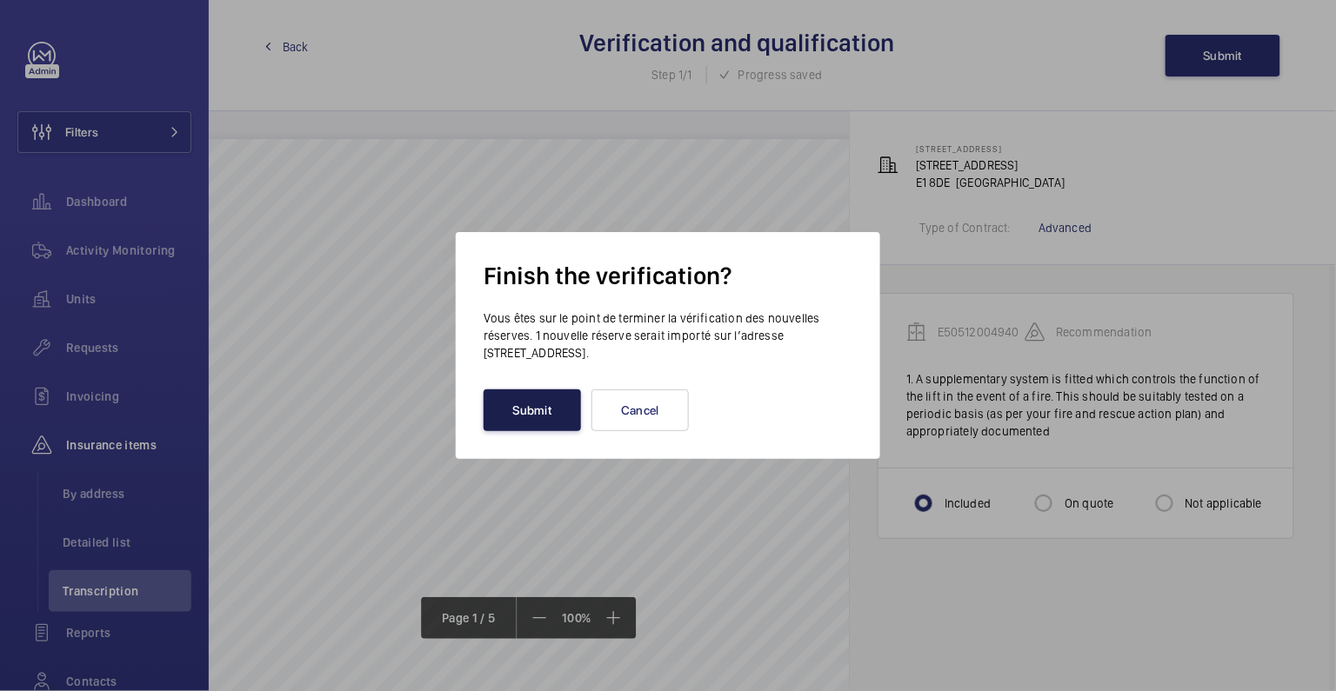
click at [526, 423] on button "Submit" at bounding box center [531, 411] width 97 height 42
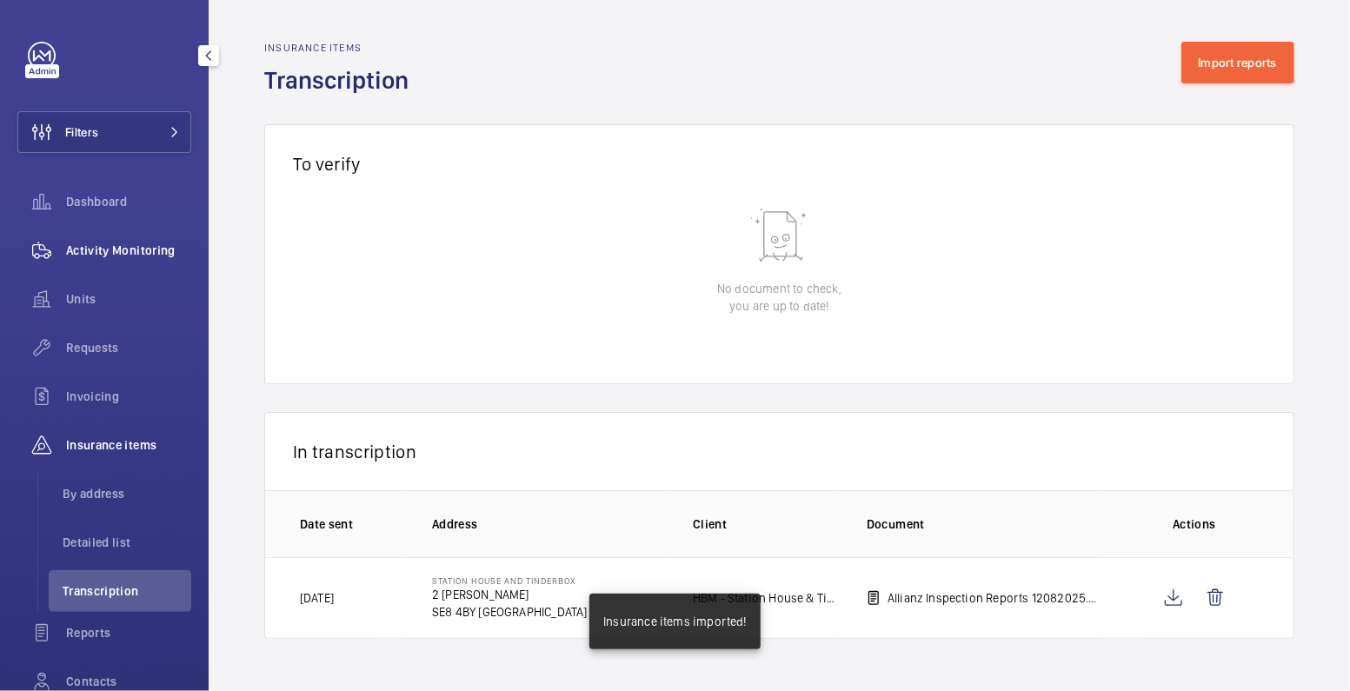
click at [119, 256] on span "Activity Monitoring" at bounding box center [128, 250] width 125 height 17
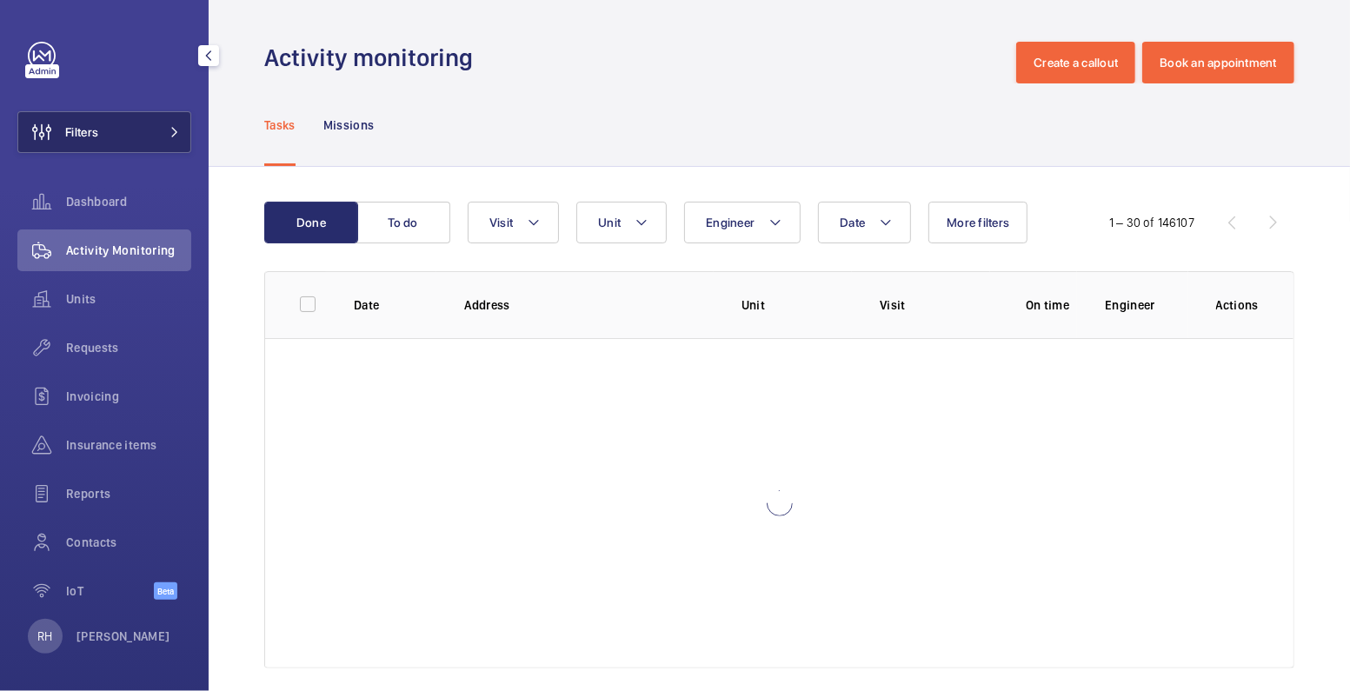
click at [119, 146] on button "Filters" at bounding box center [104, 132] width 174 height 42
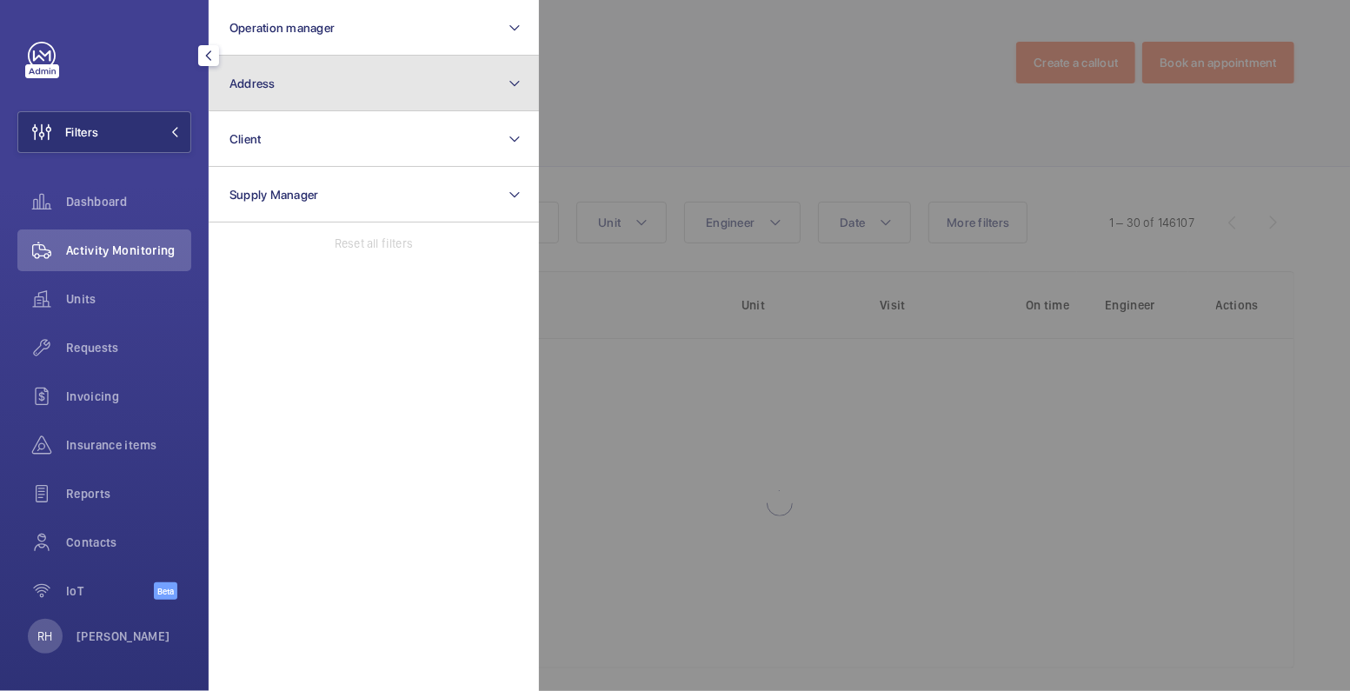
click at [397, 86] on button "Address" at bounding box center [374, 84] width 330 height 56
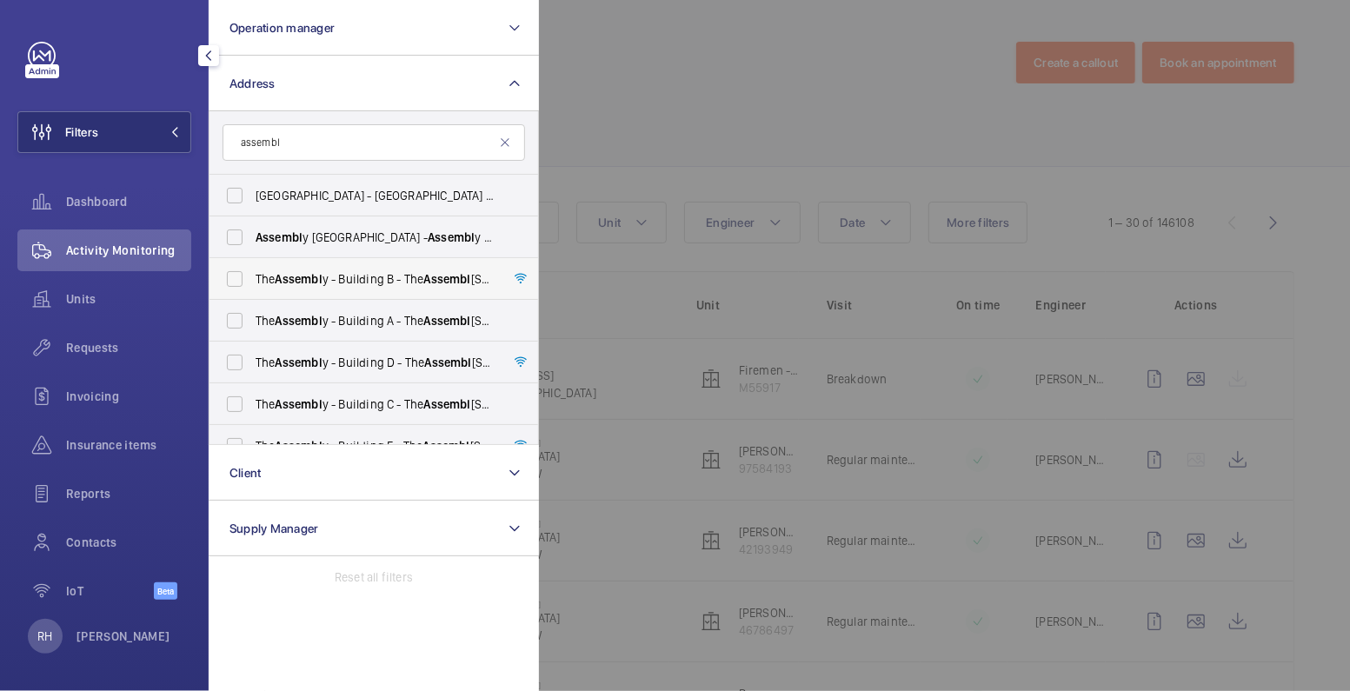
type input "assembl"
click at [312, 275] on span "Assembl" at bounding box center [299, 279] width 47 height 14
click at [252, 275] on input "The Assembl y - Building B - The Assembl y - Building B, Montrose Crescent, WEM…" at bounding box center [234, 279] width 35 height 35
checkbox input "true"
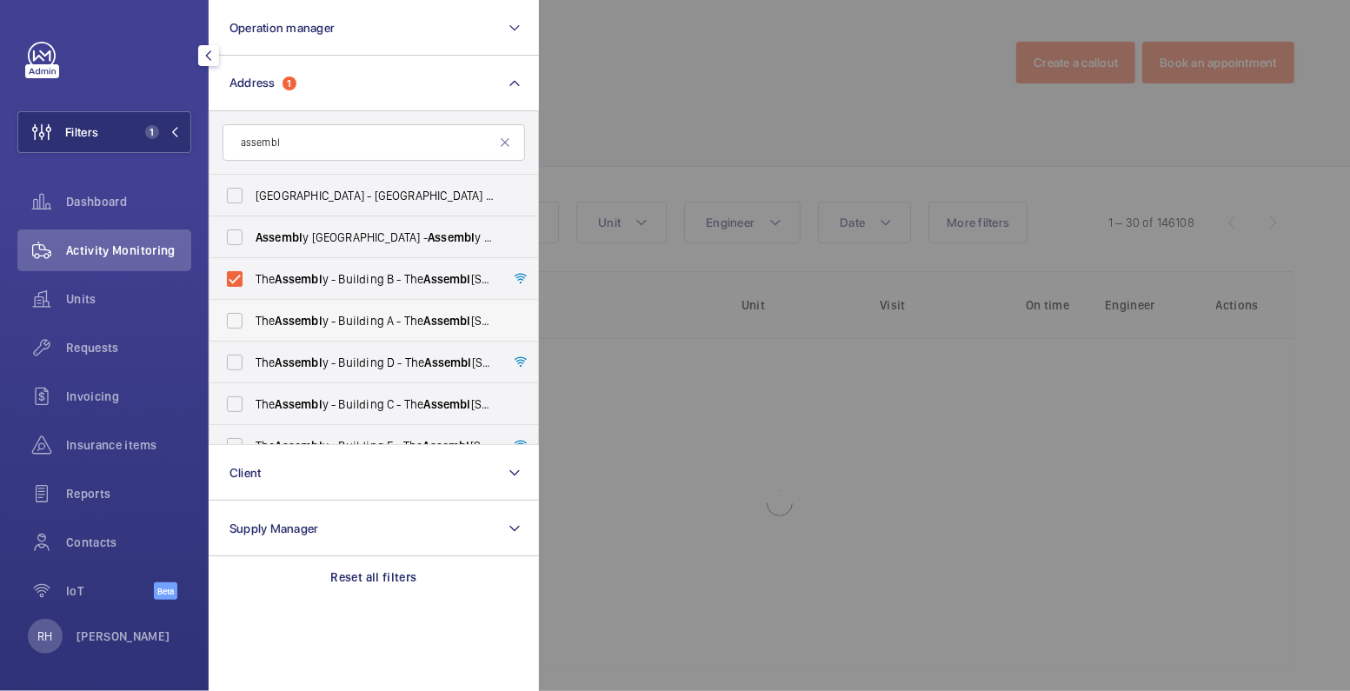
click at [299, 316] on span "Assembl" at bounding box center [299, 321] width 47 height 14
click at [252, 316] on input "The Assembl y - Building A - The Assembl y - Building A, Montrose Crescent, WEM…" at bounding box center [234, 320] width 35 height 35
checkbox input "true"
click at [291, 344] on label "The Assembl y - Building D - The Assembl y - Building D, Montrose Crescent, WEM…" at bounding box center [361, 363] width 303 height 42
click at [252, 345] on input "The Assembl y - Building D - The Assembl y - Building D, Montrose Crescent, WEM…" at bounding box center [234, 362] width 35 height 35
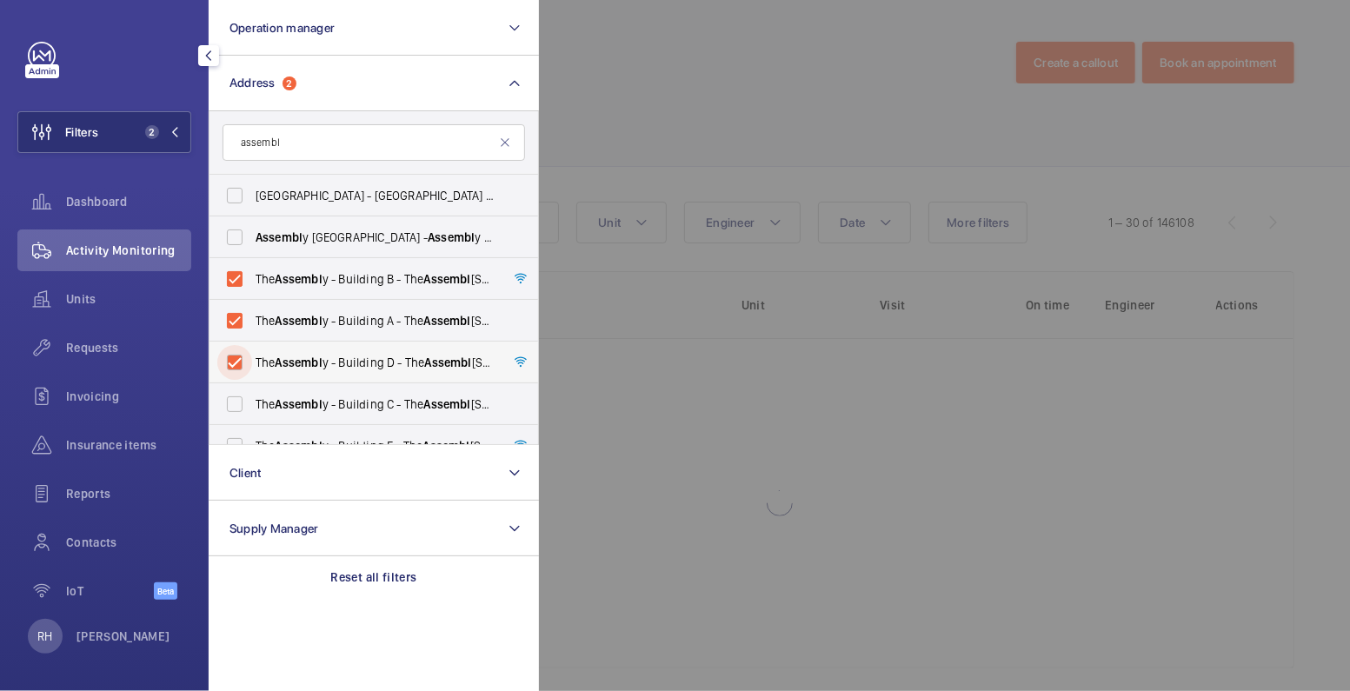
checkbox input "true"
click at [296, 401] on span "Assembl" at bounding box center [299, 404] width 47 height 14
click at [252, 401] on input "The Assembl y - Building C - The Assembl y - Building C, Montrose Crescent, WEM…" at bounding box center [234, 404] width 35 height 35
checkbox input "true"
click at [728, 83] on div at bounding box center [1214, 345] width 1350 height 691
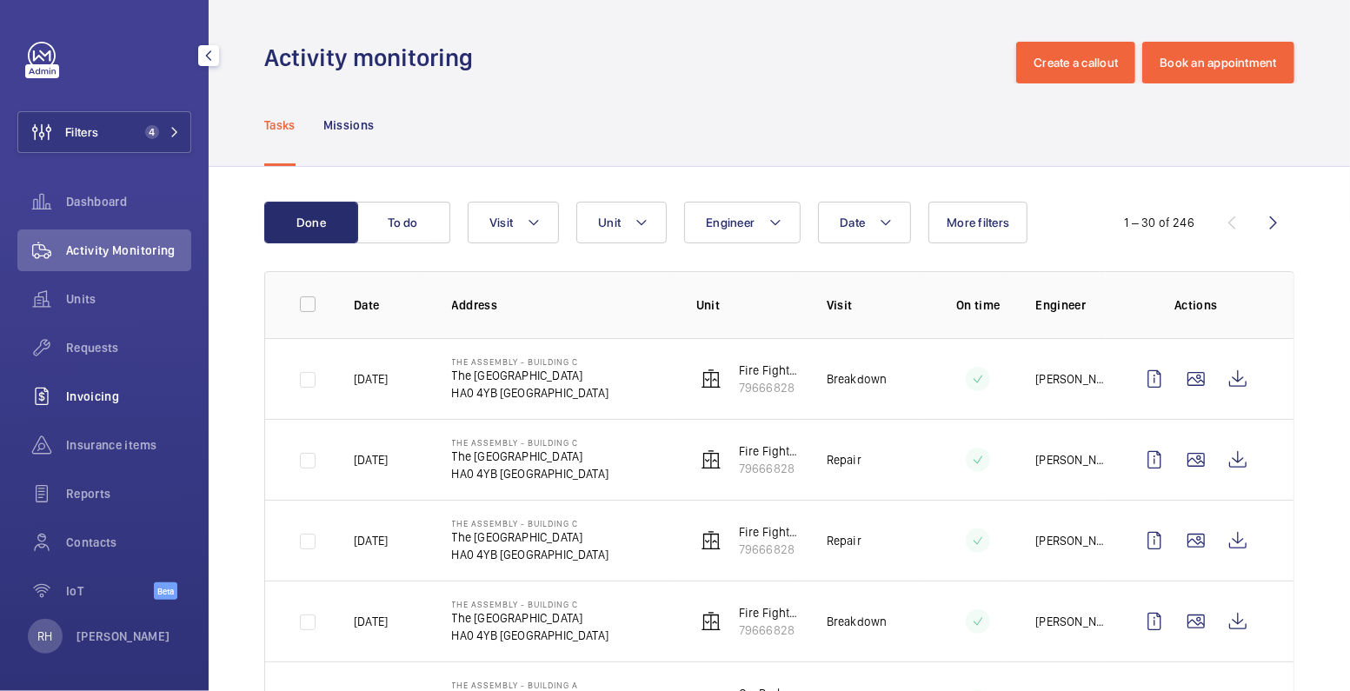
click at [88, 401] on span "Invoicing" at bounding box center [128, 396] width 125 height 17
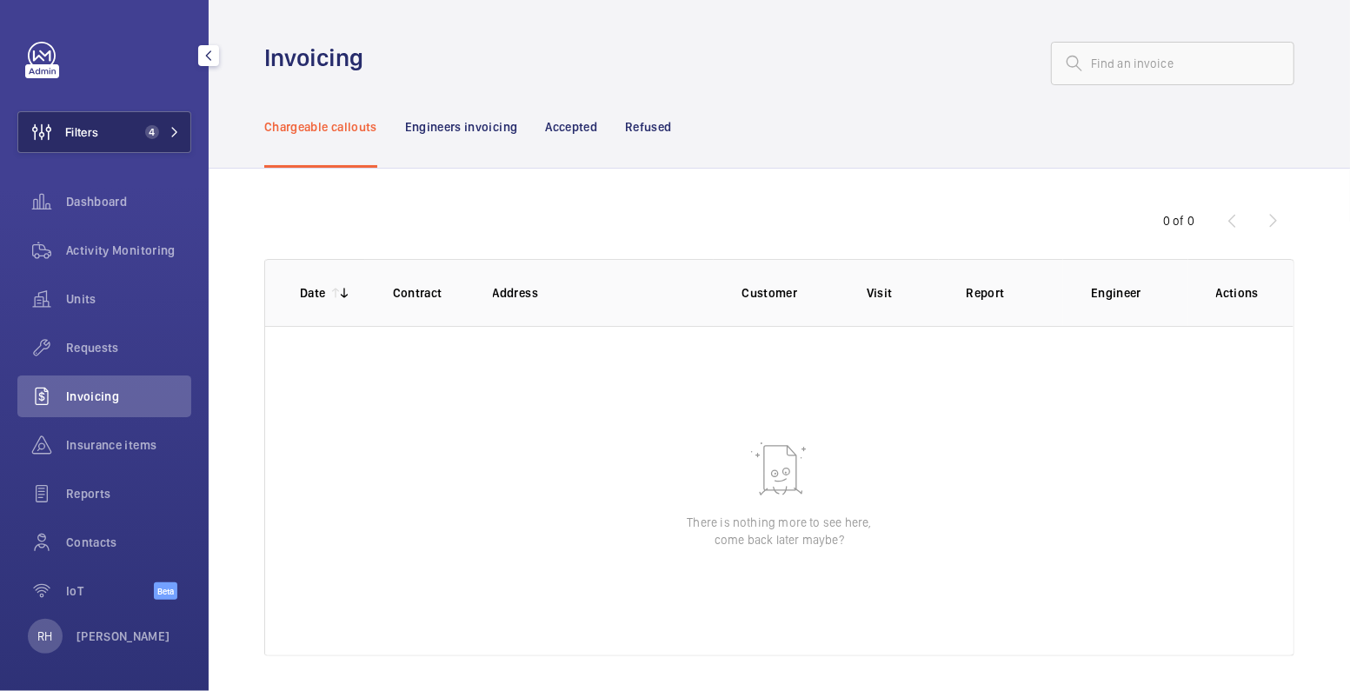
click at [138, 130] on span "4" at bounding box center [148, 132] width 21 height 14
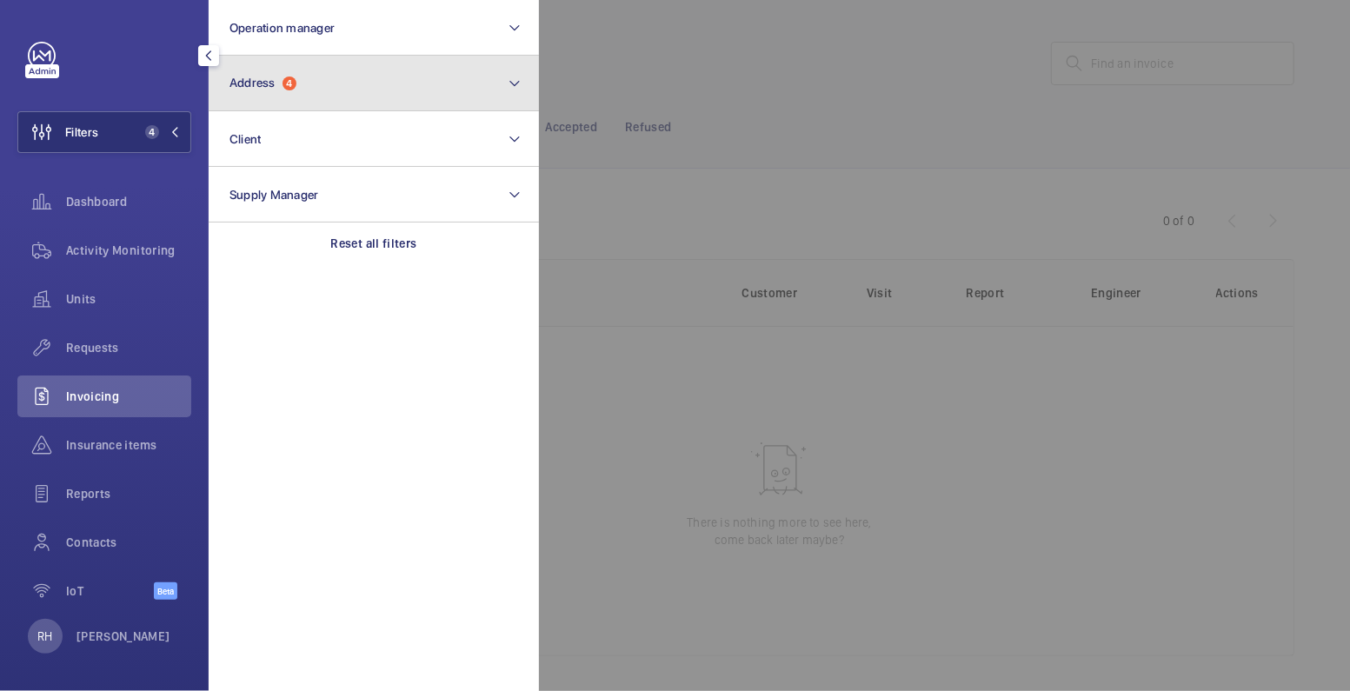
click at [399, 82] on button "Address 4" at bounding box center [374, 84] width 330 height 56
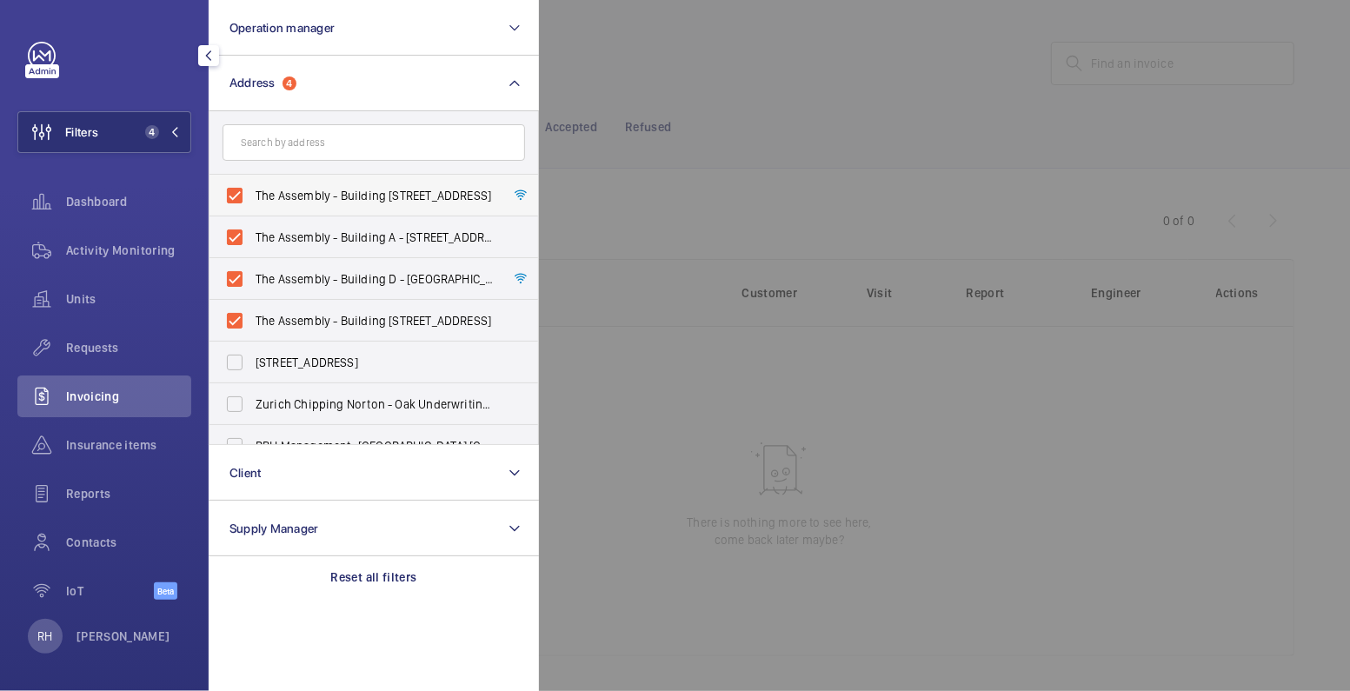
click at [295, 190] on span "The Assembly - Building B - The Assembly - Building B, Montrose Crescent, WEMBL…" at bounding box center [375, 195] width 239 height 17
click at [252, 190] on input "The Assembly - Building B - The Assembly - Building B, Montrose Crescent, WEMBL…" at bounding box center [234, 195] width 35 height 35
checkbox input "false"
click at [299, 237] on span "The Assembly - Building A - The Assembly - Building A, Montrose Crescent, WEMBL…" at bounding box center [375, 237] width 239 height 17
click at [252, 237] on input "The Assembly - Building A - The Assembly - Building A, Montrose Crescent, WEMBL…" at bounding box center [234, 237] width 35 height 35
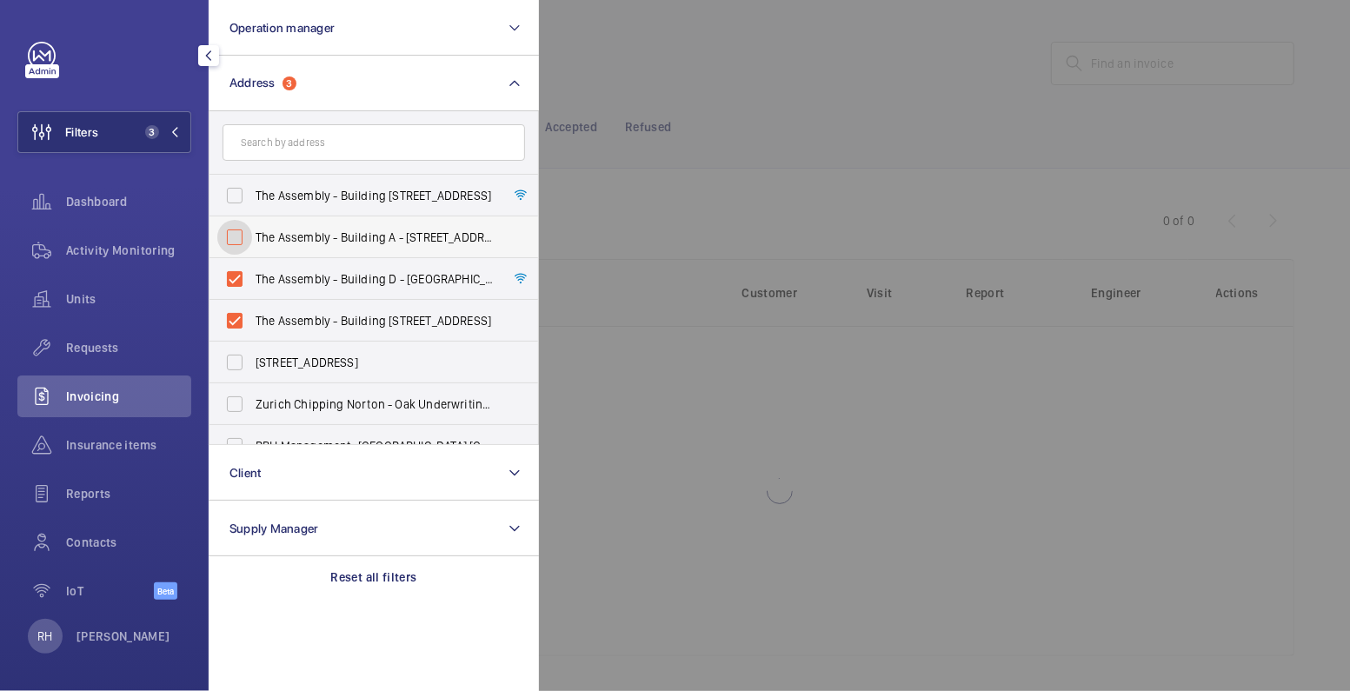
checkbox input "false"
click at [290, 280] on span "The Assembly - Building D - The Assembly - Building D, Montrose Crescent, WEMBL…" at bounding box center [375, 278] width 239 height 17
click at [252, 280] on input "The Assembly - Building D - The Assembly - Building D, Montrose Crescent, WEMBL…" at bounding box center [234, 279] width 35 height 35
checkbox input "false"
click at [288, 319] on span "The Assembly - Building C - The Assembly - Building C, Montrose Crescent, WEMBL…" at bounding box center [375, 320] width 239 height 17
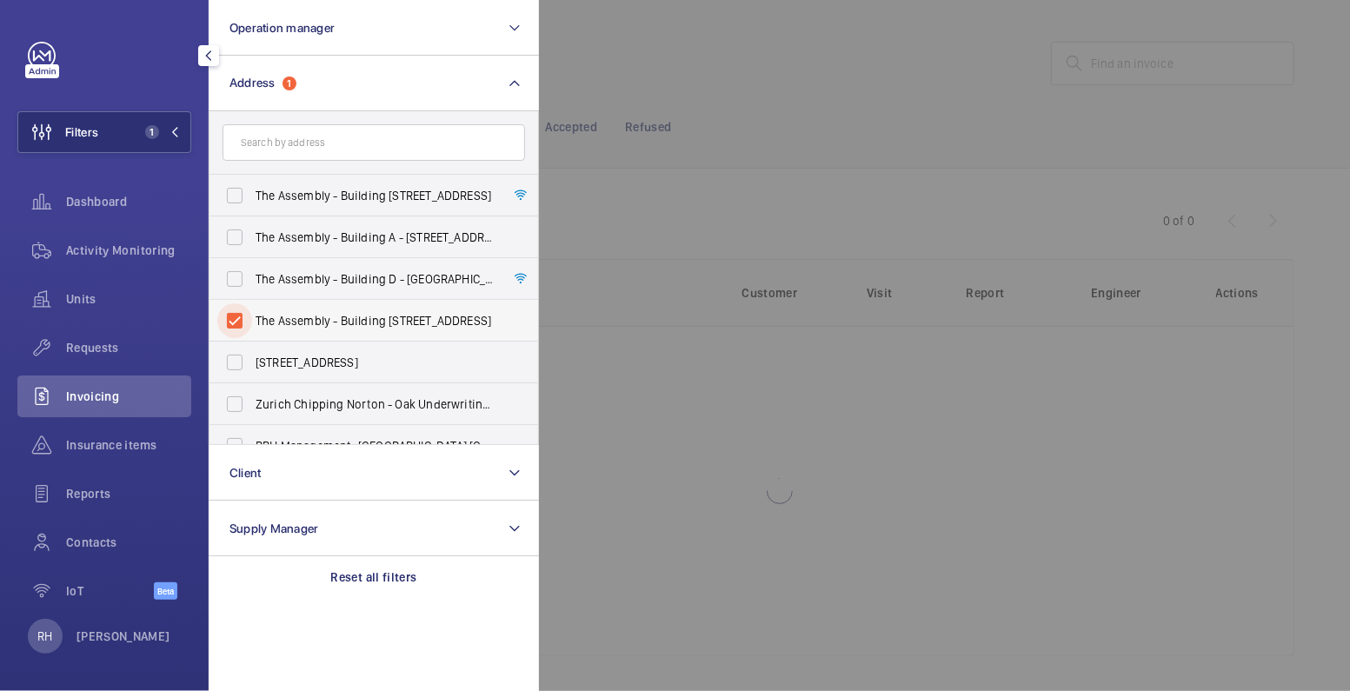
click at [252, 319] on input "The Assembly - Building C - The Assembly - Building C, Montrose Crescent, WEMBL…" at bounding box center [234, 320] width 35 height 35
checkbox input "false"
click at [740, 103] on div at bounding box center [1214, 345] width 1350 height 691
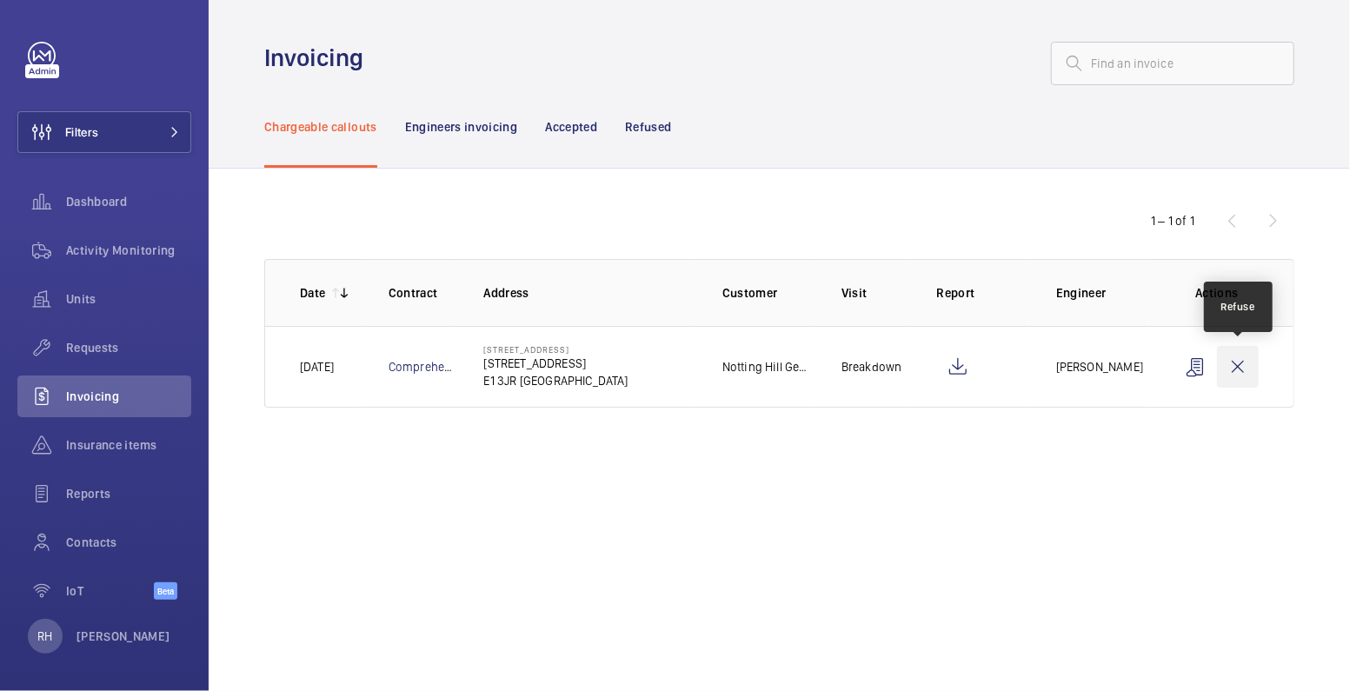
click at [1240, 371] on wm-front-icon-button at bounding box center [1238, 367] width 42 height 42
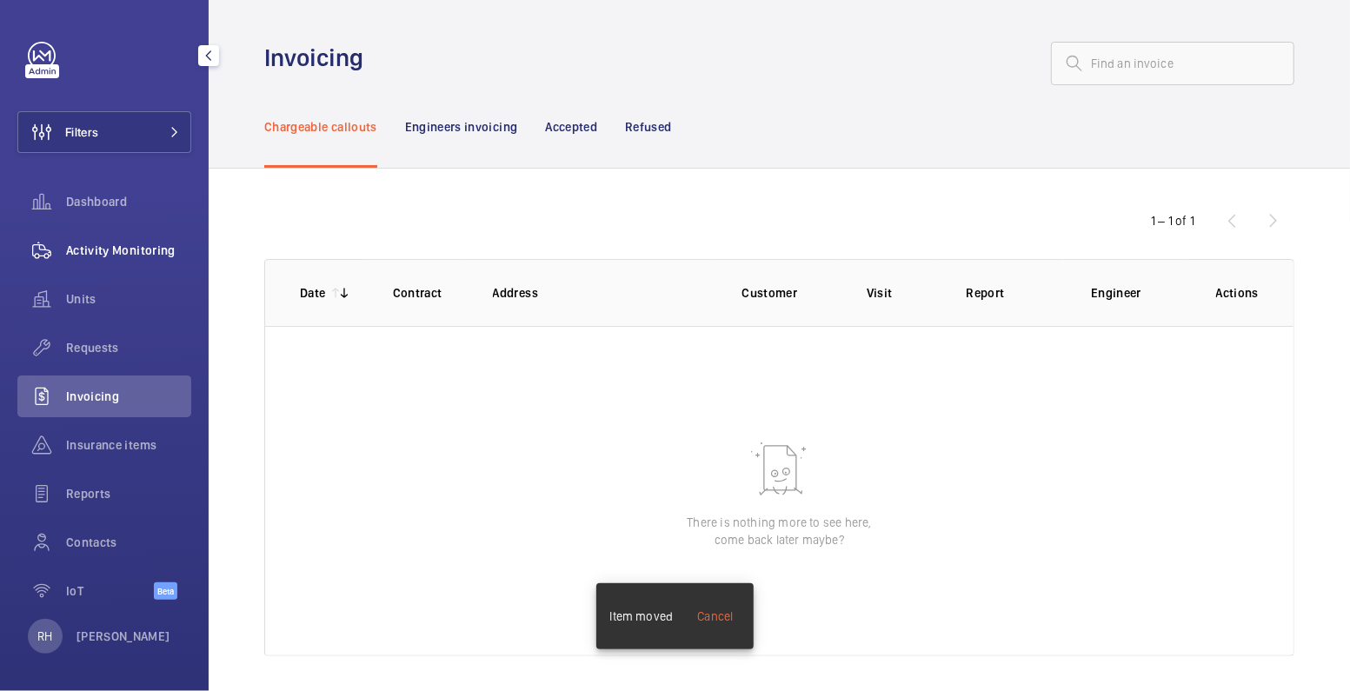
click at [124, 257] on span "Activity Monitoring" at bounding box center [128, 250] width 125 height 17
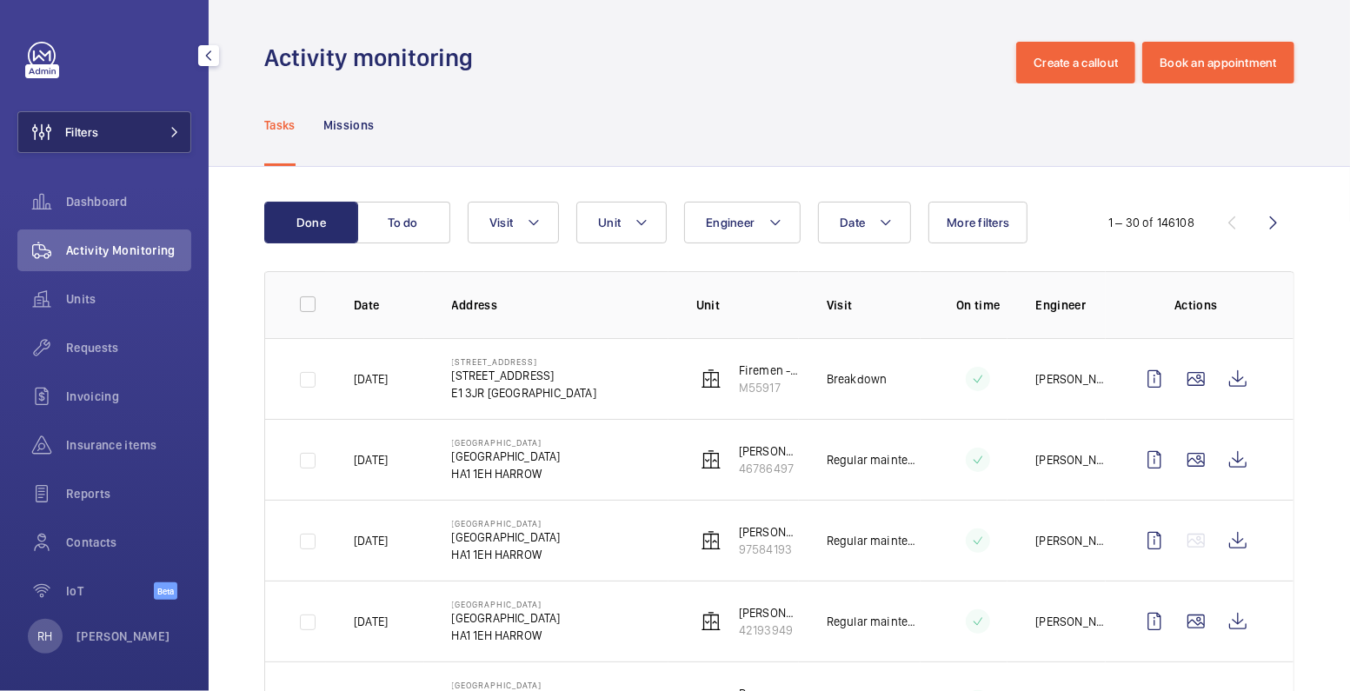
click at [112, 143] on button "Filters" at bounding box center [104, 132] width 174 height 42
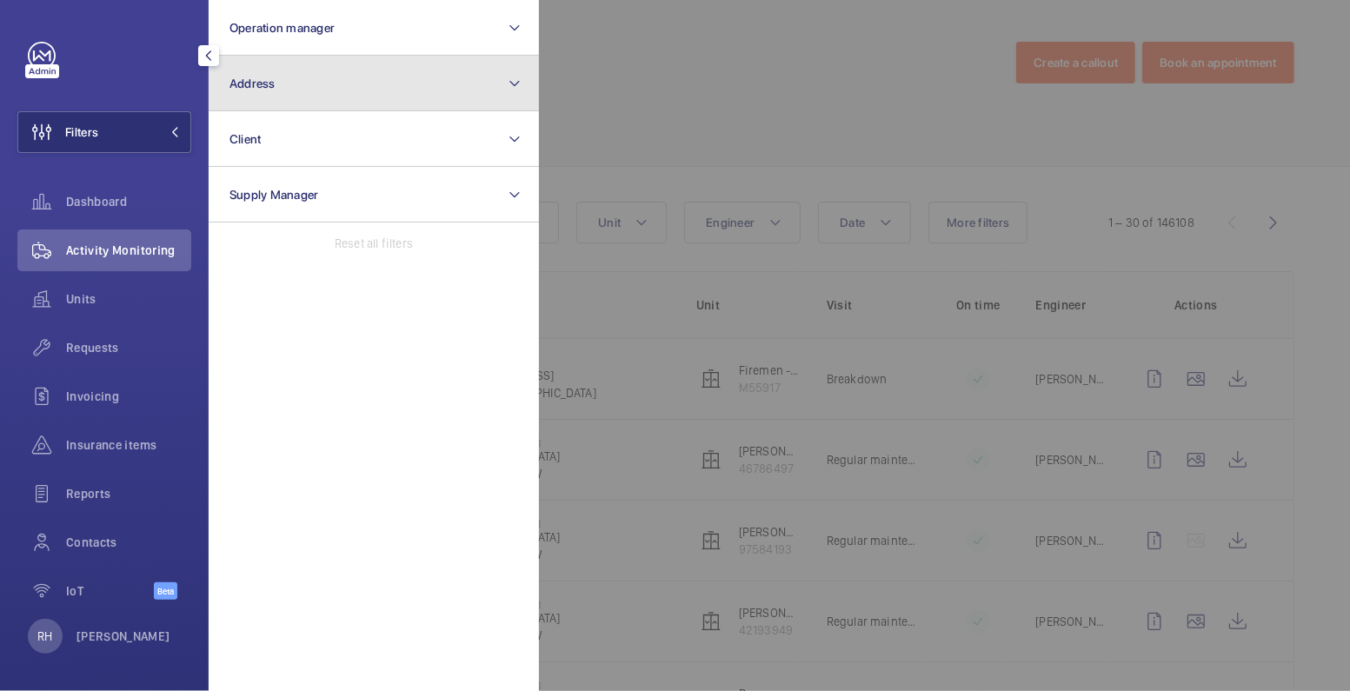
click at [270, 91] on button "Address" at bounding box center [374, 84] width 330 height 56
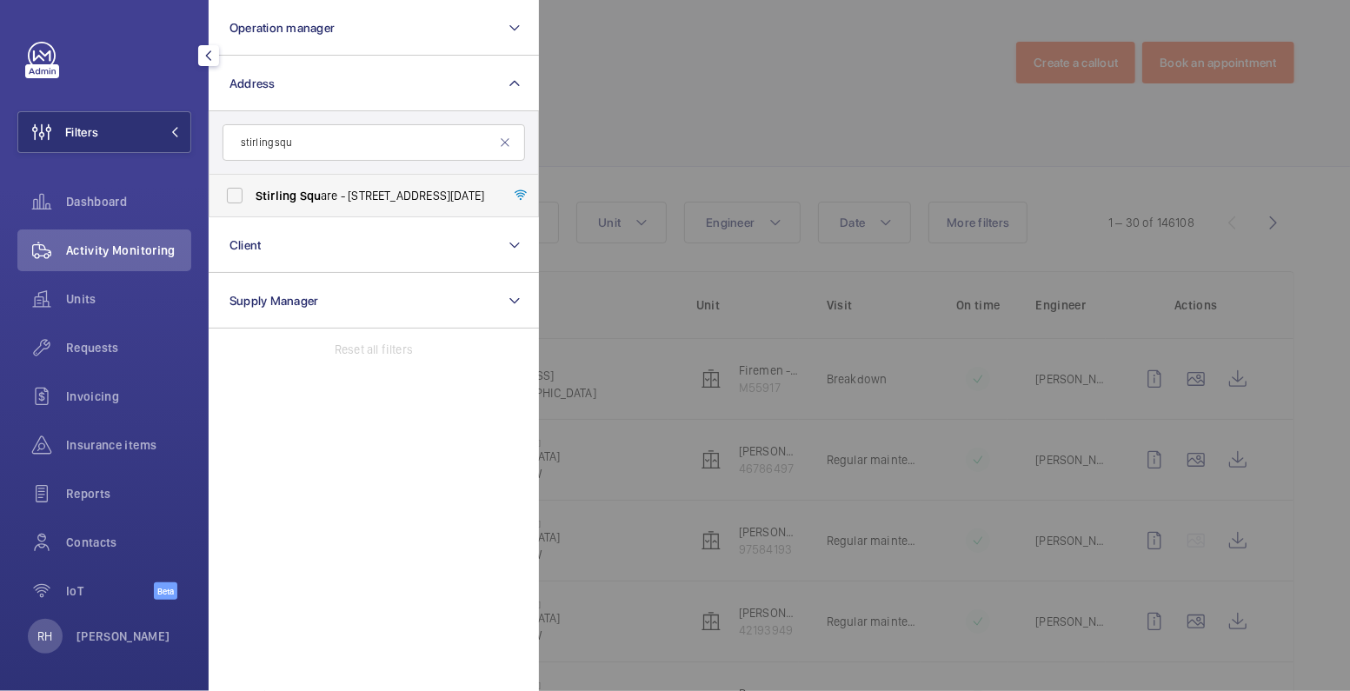
type input "stirling squ"
click at [347, 196] on span "Stirling Squ are - 6 Carlton Gardens, LONDON SW1Y 5AD" at bounding box center [375, 195] width 239 height 17
click at [252, 196] on input "Stirling Squ are - 6 Carlton Gardens, LONDON SW1Y 5AD" at bounding box center [234, 195] width 35 height 35
checkbox input "true"
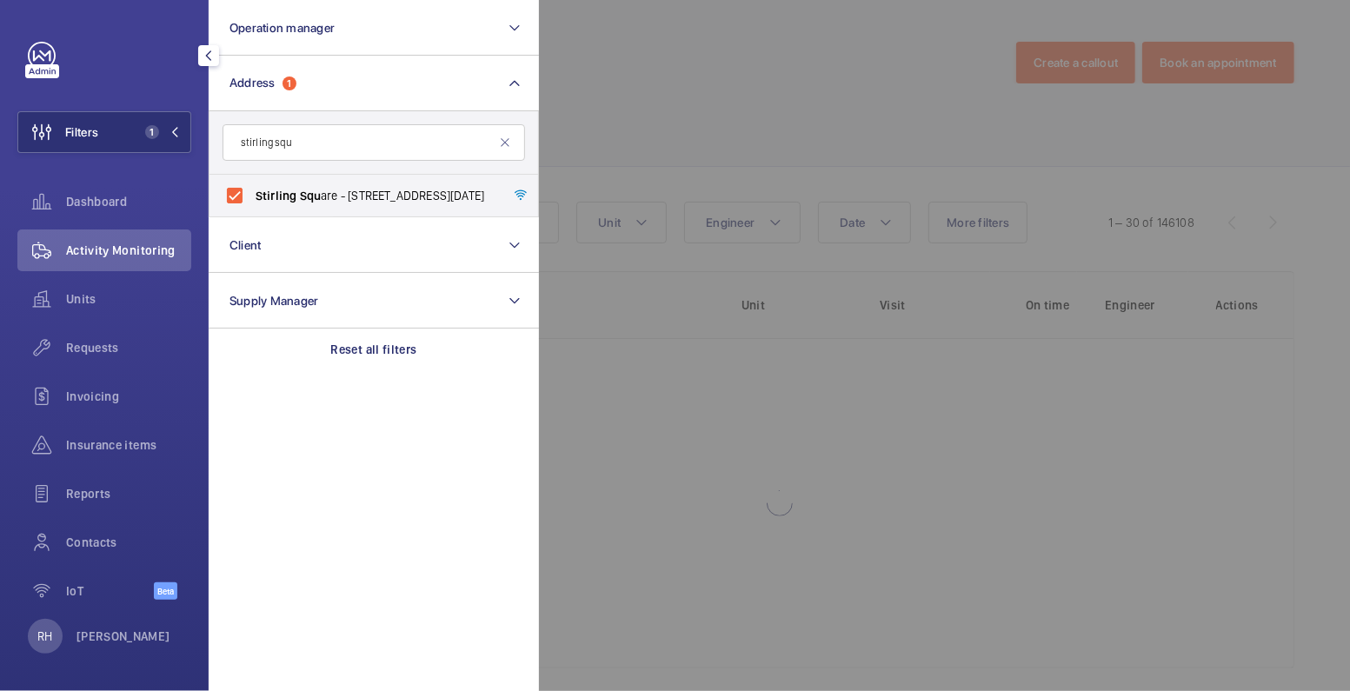
click at [708, 83] on div at bounding box center [1214, 345] width 1350 height 691
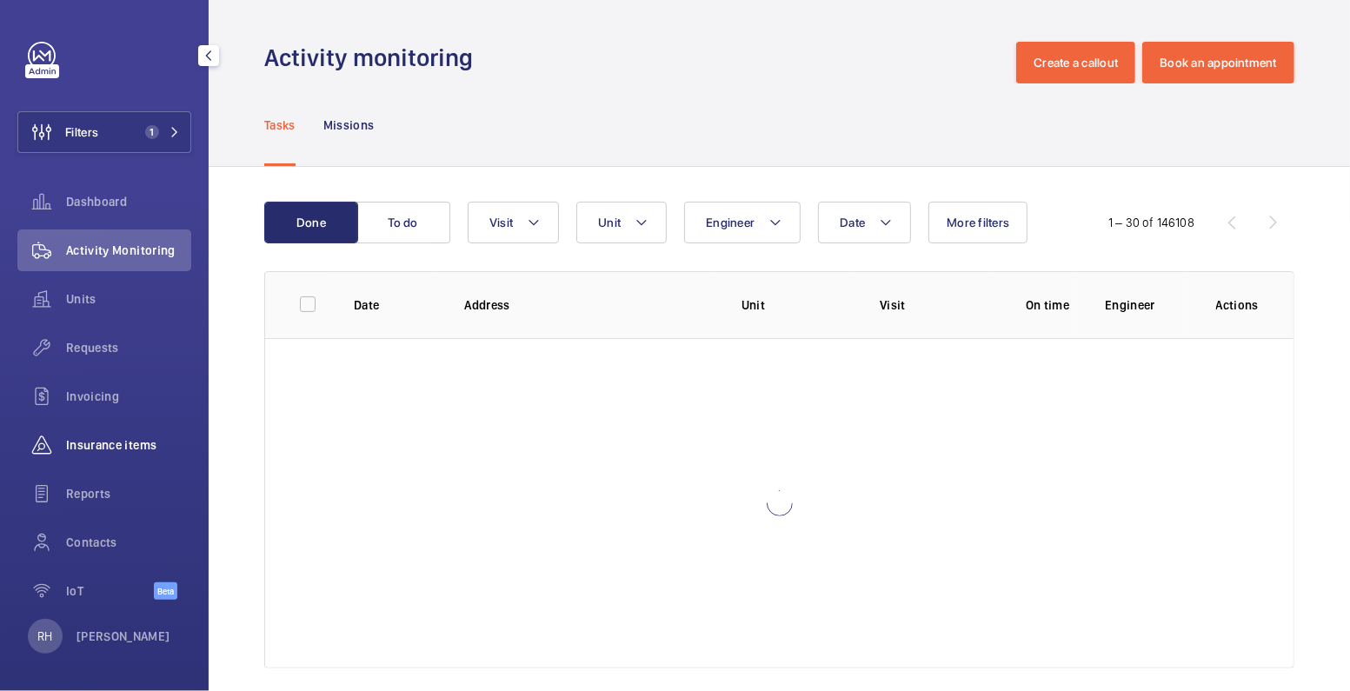
click at [120, 446] on span "Insurance items" at bounding box center [128, 445] width 125 height 17
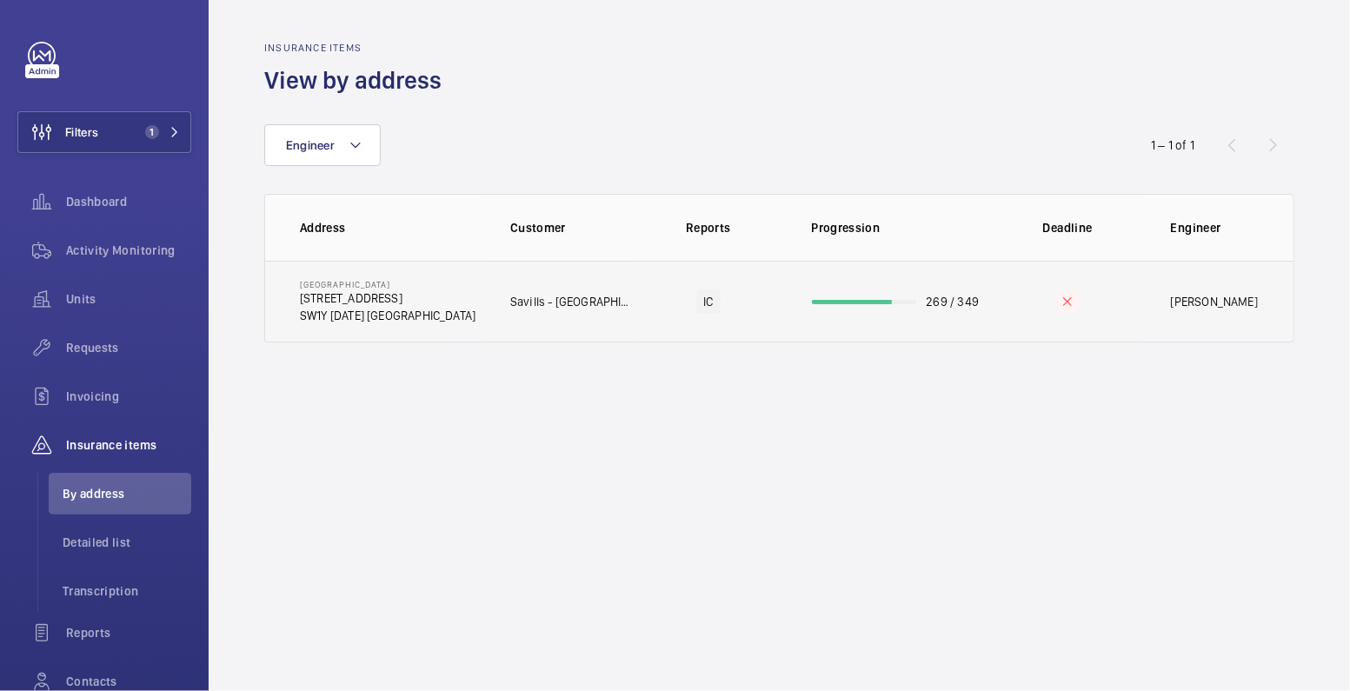
click at [1018, 307] on td at bounding box center [1068, 302] width 150 height 82
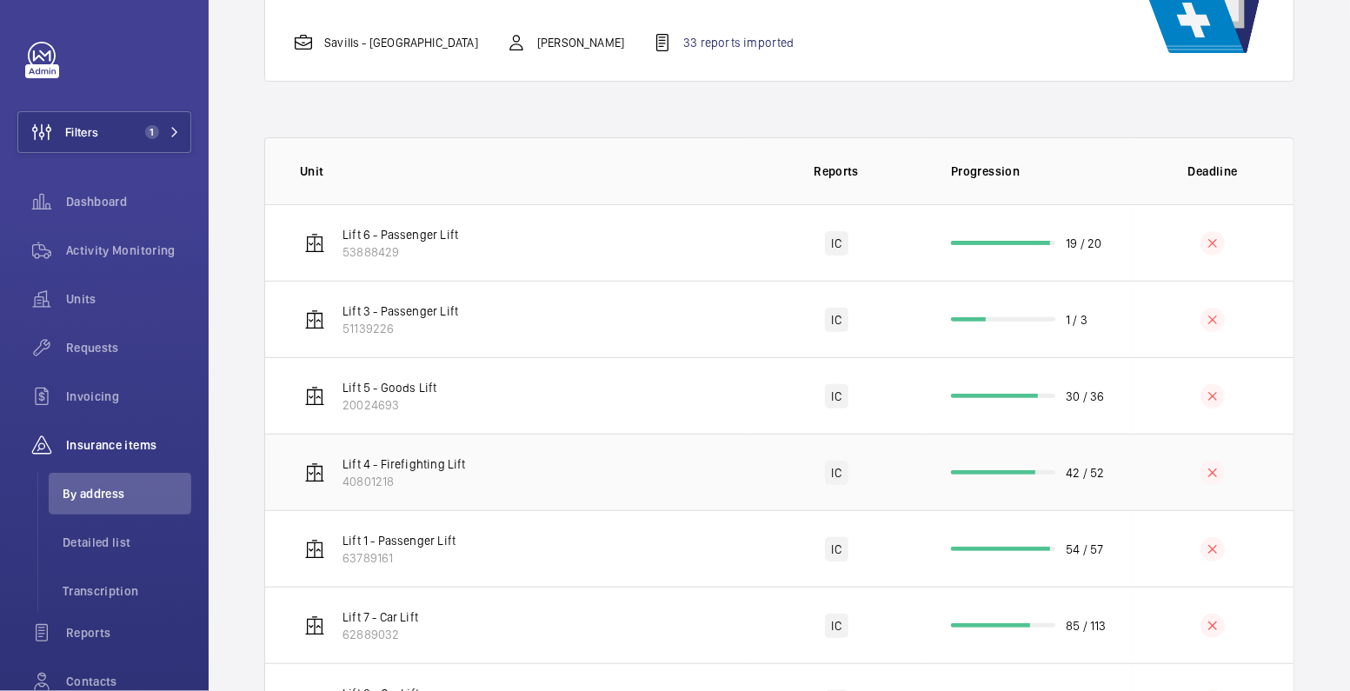
scroll to position [202, 0]
click at [1132, 557] on td at bounding box center [1213, 548] width 162 height 77
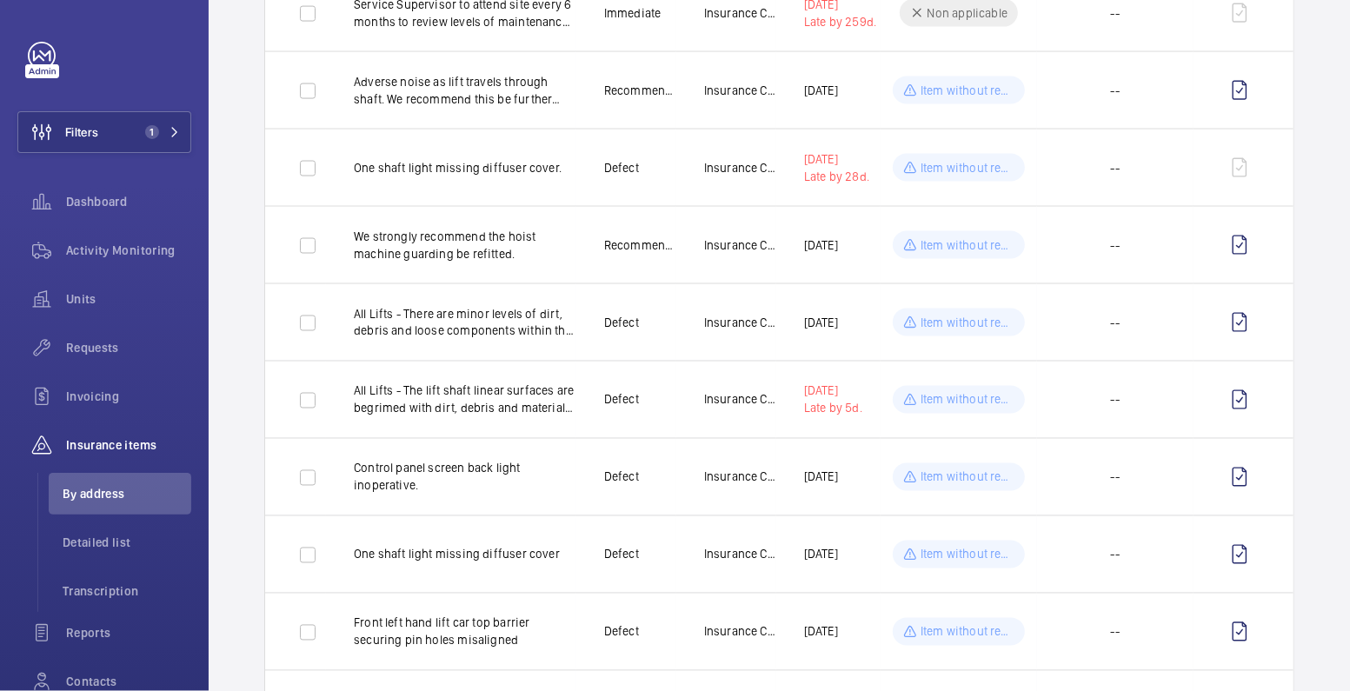
scroll to position [1696, 0]
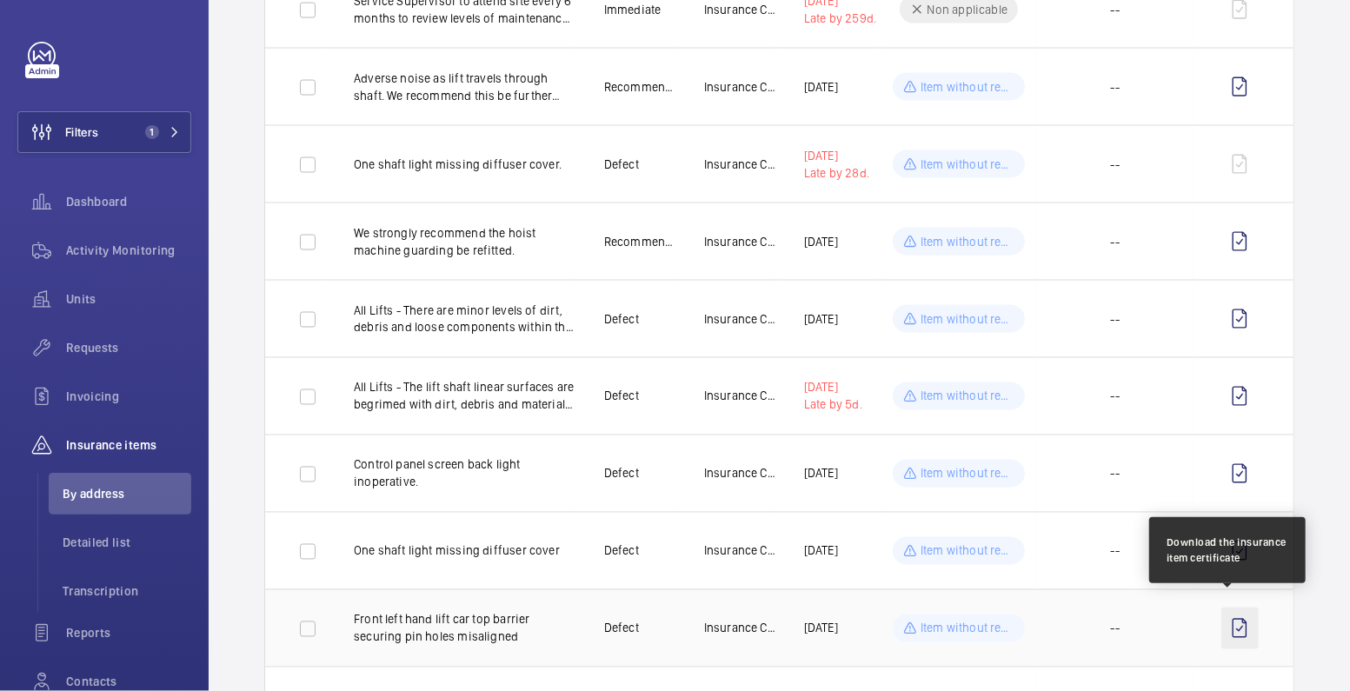
click at [1230, 619] on wm-front-icon-button at bounding box center [1240, 629] width 37 height 42
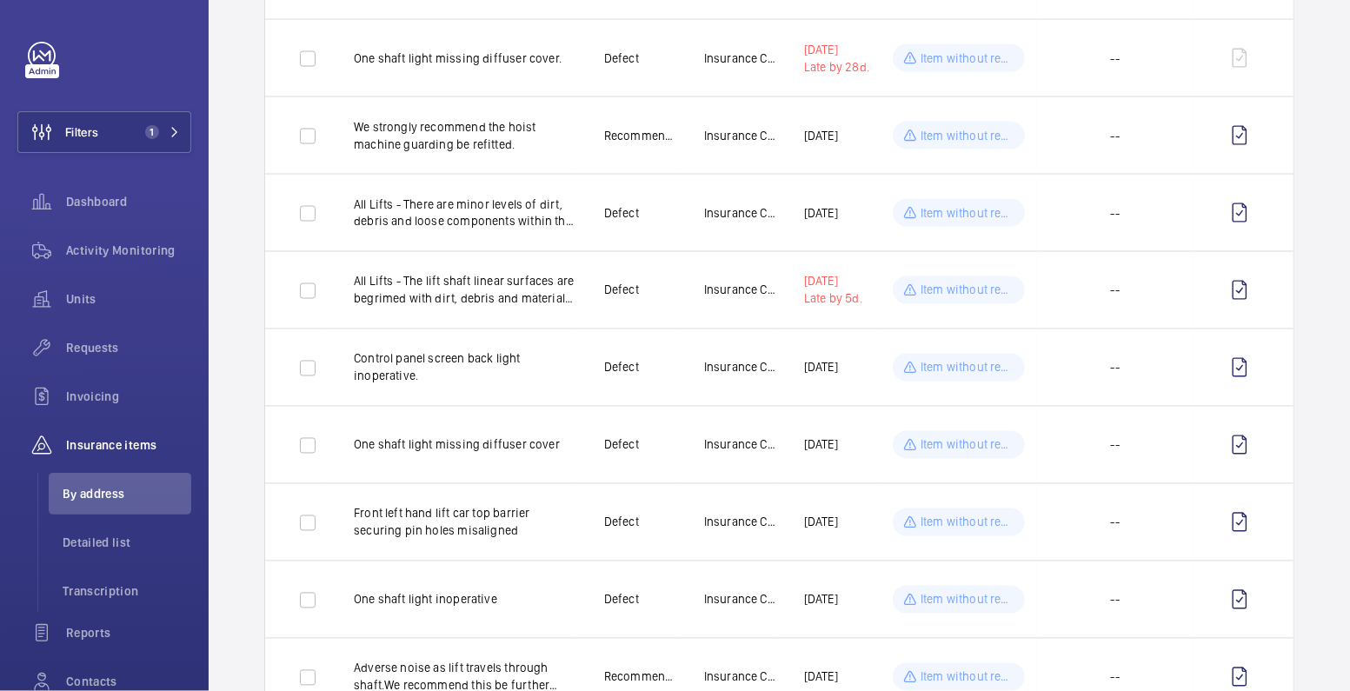
scroll to position [1810, 0]
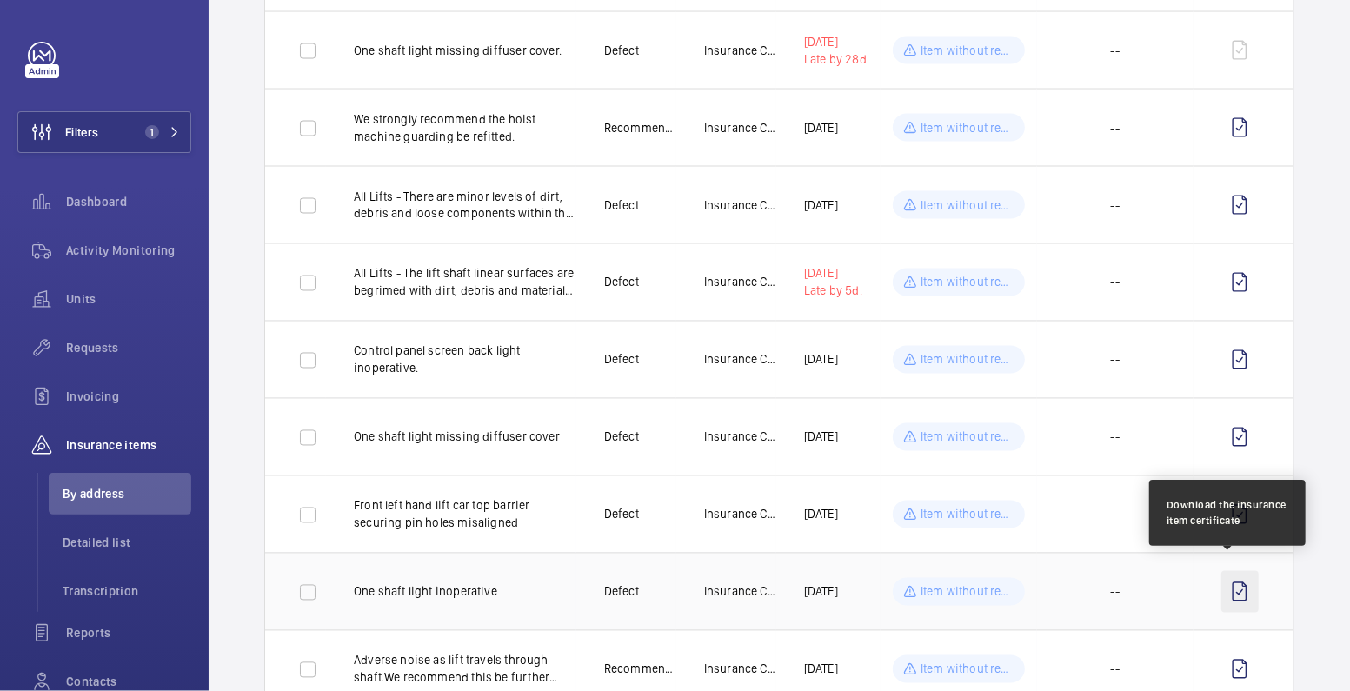
click at [1230, 582] on wm-front-icon-button at bounding box center [1240, 592] width 37 height 42
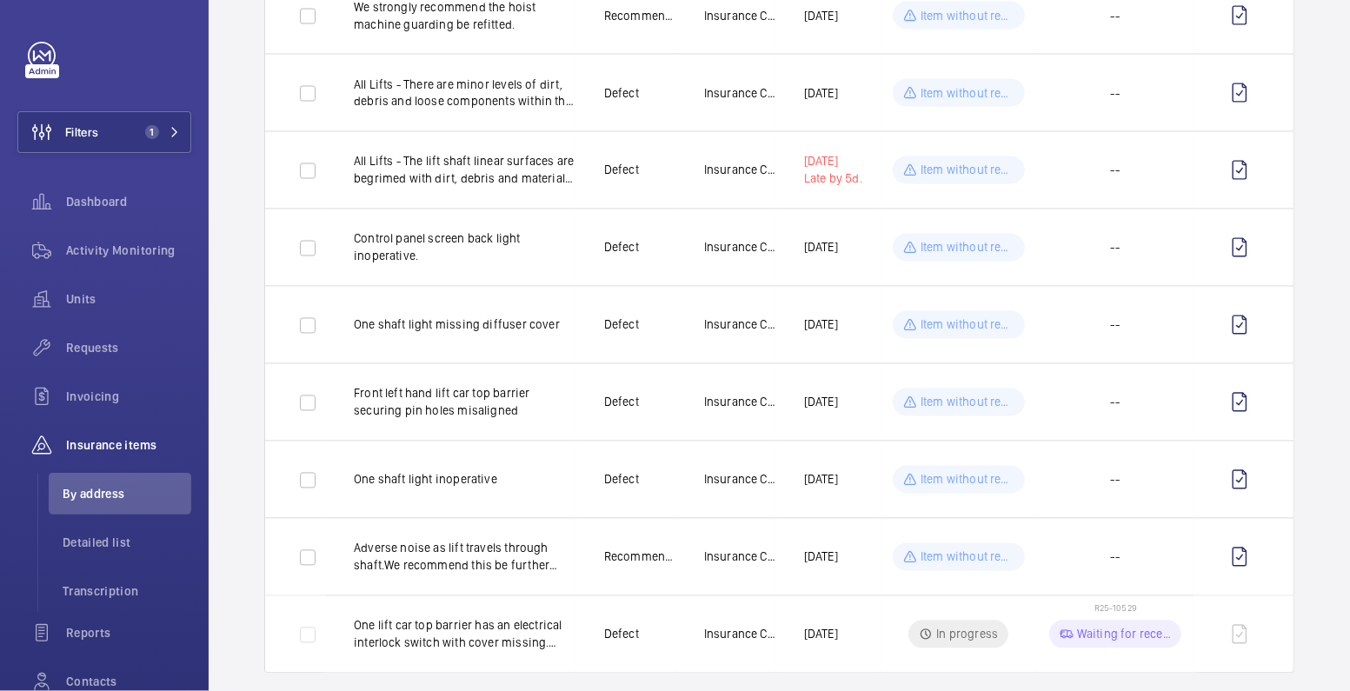
scroll to position [1932, 0]
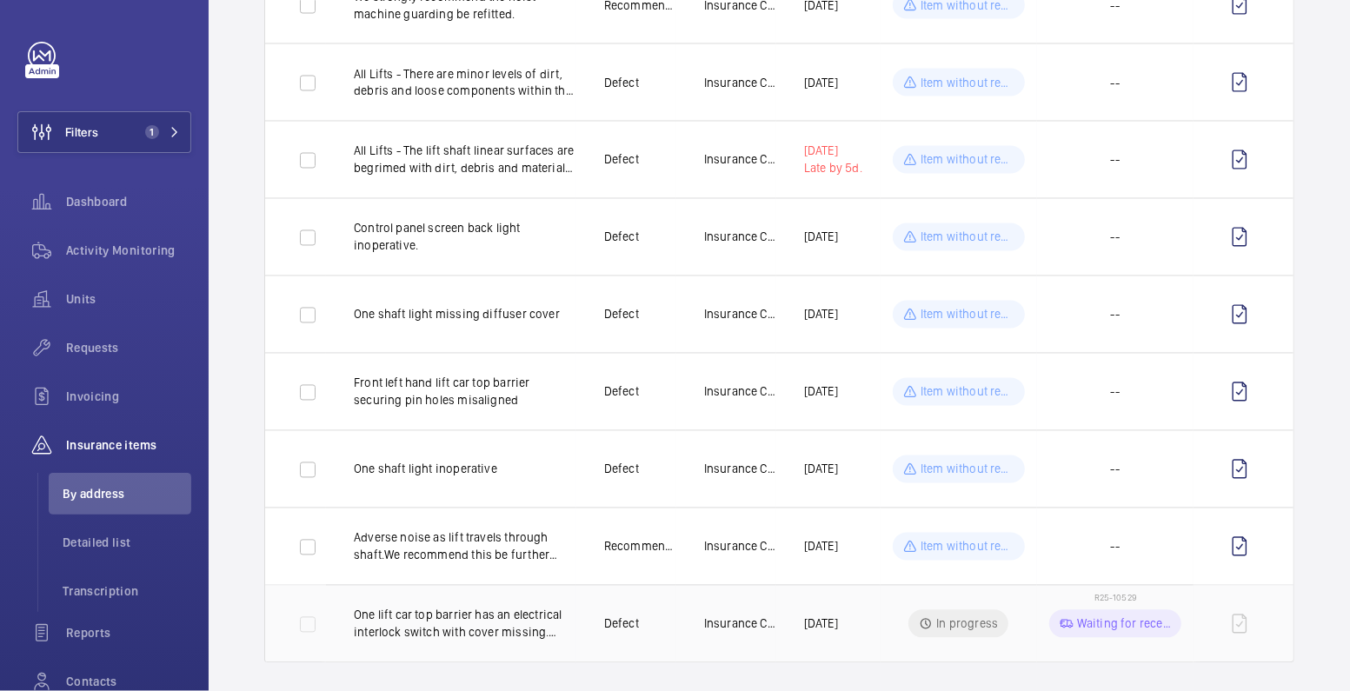
click at [1101, 593] on span "R25-10529" at bounding box center [1116, 598] width 42 height 10
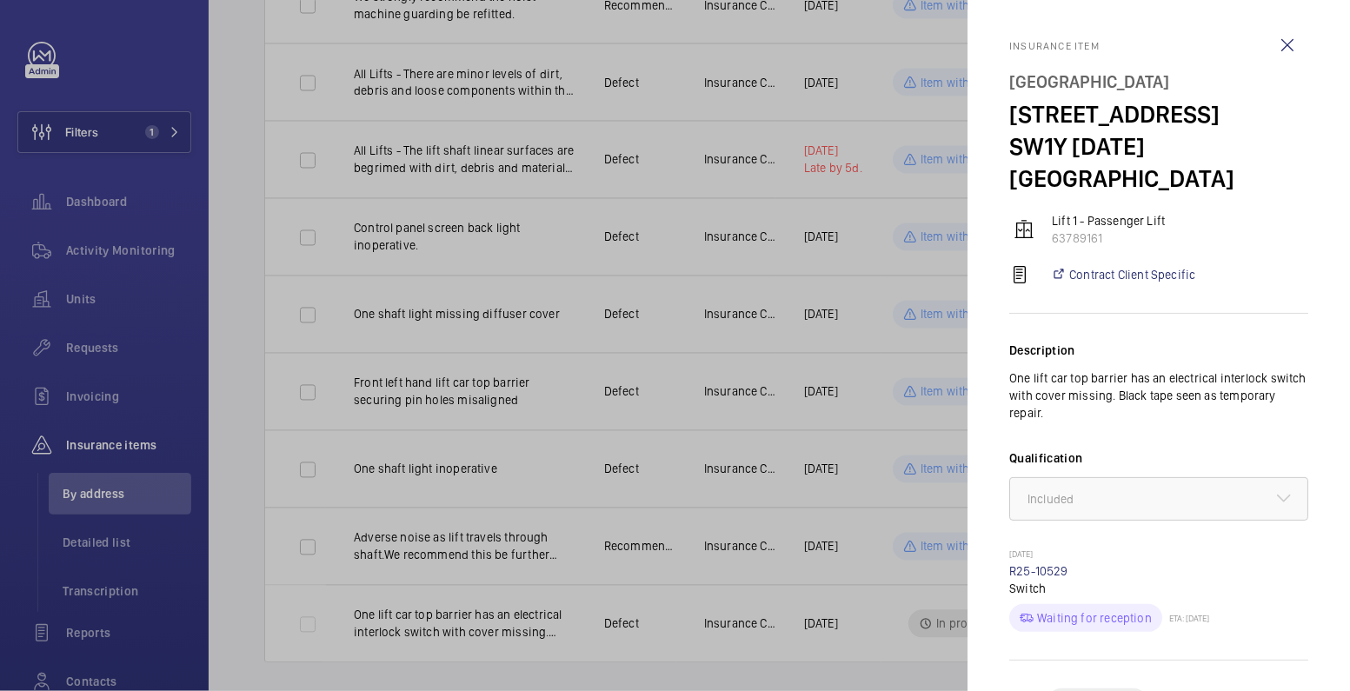
scroll to position [0, 0]
click at [1050, 566] on link "R25-10529" at bounding box center [1039, 573] width 59 height 14
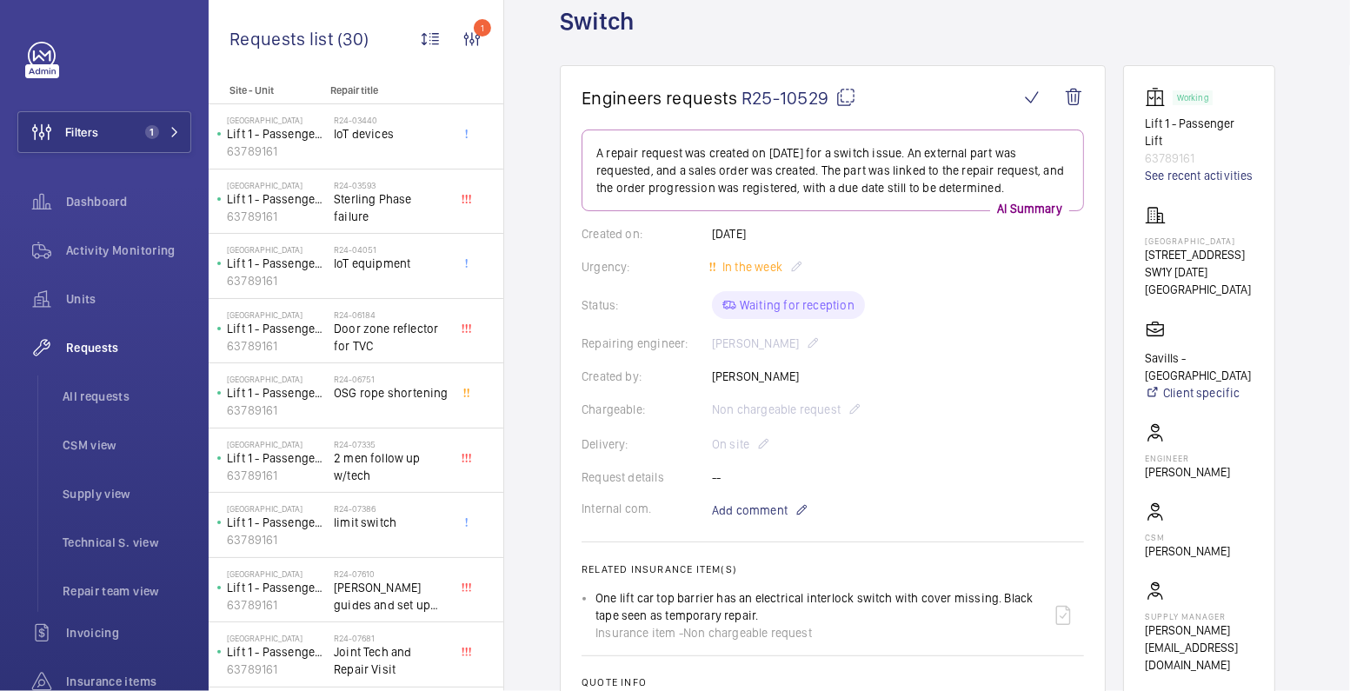
scroll to position [19, 0]
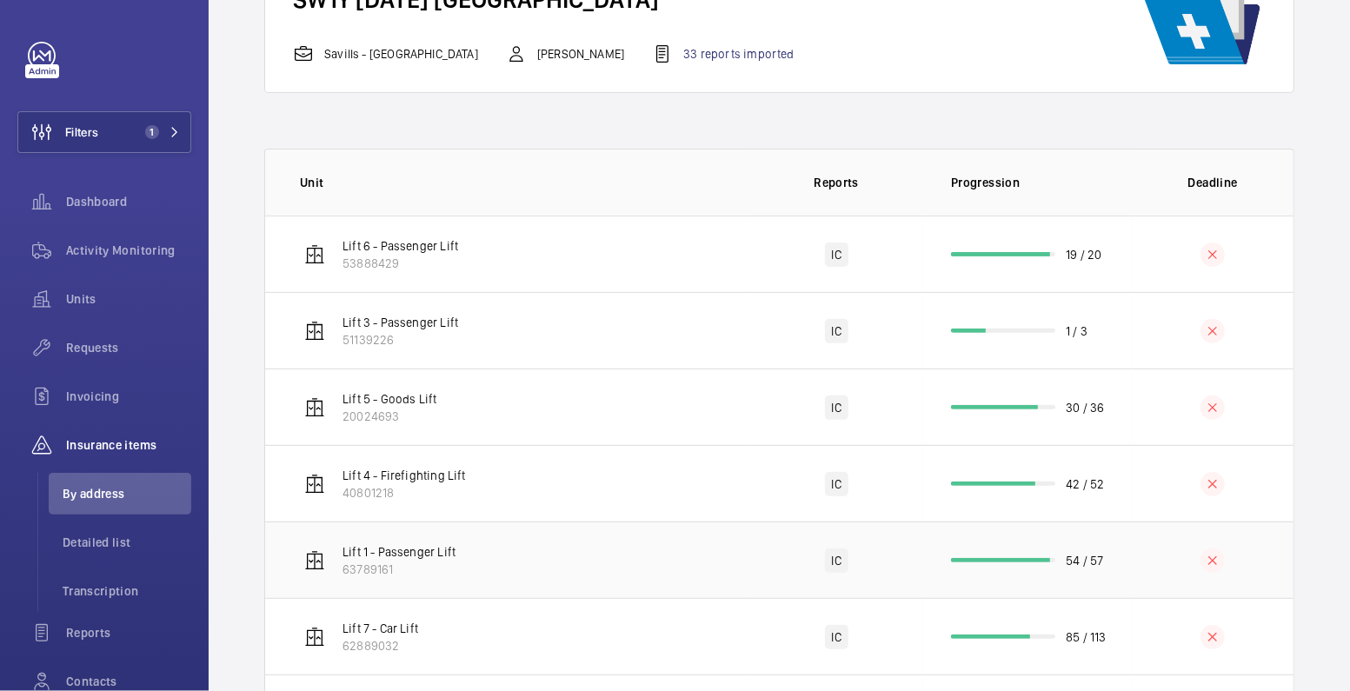
scroll to position [191, 0]
click at [1132, 557] on td at bounding box center [1213, 559] width 162 height 77
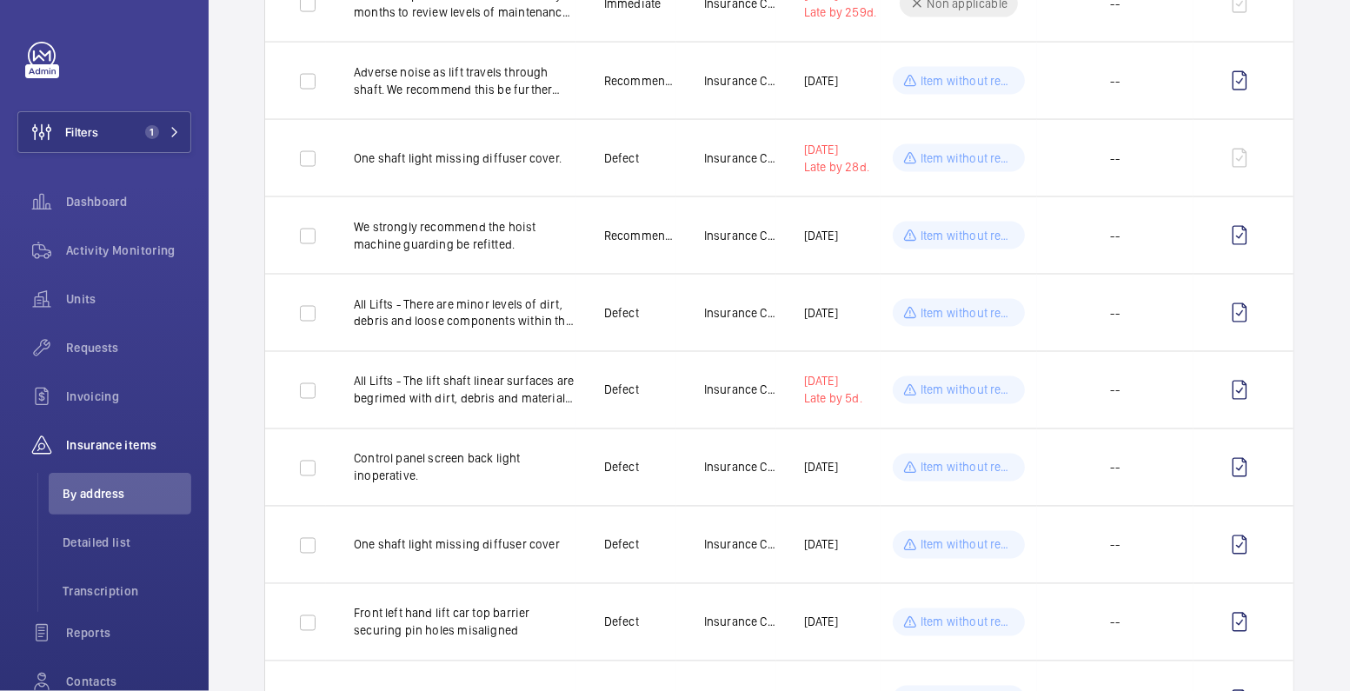
scroll to position [1719, 0]
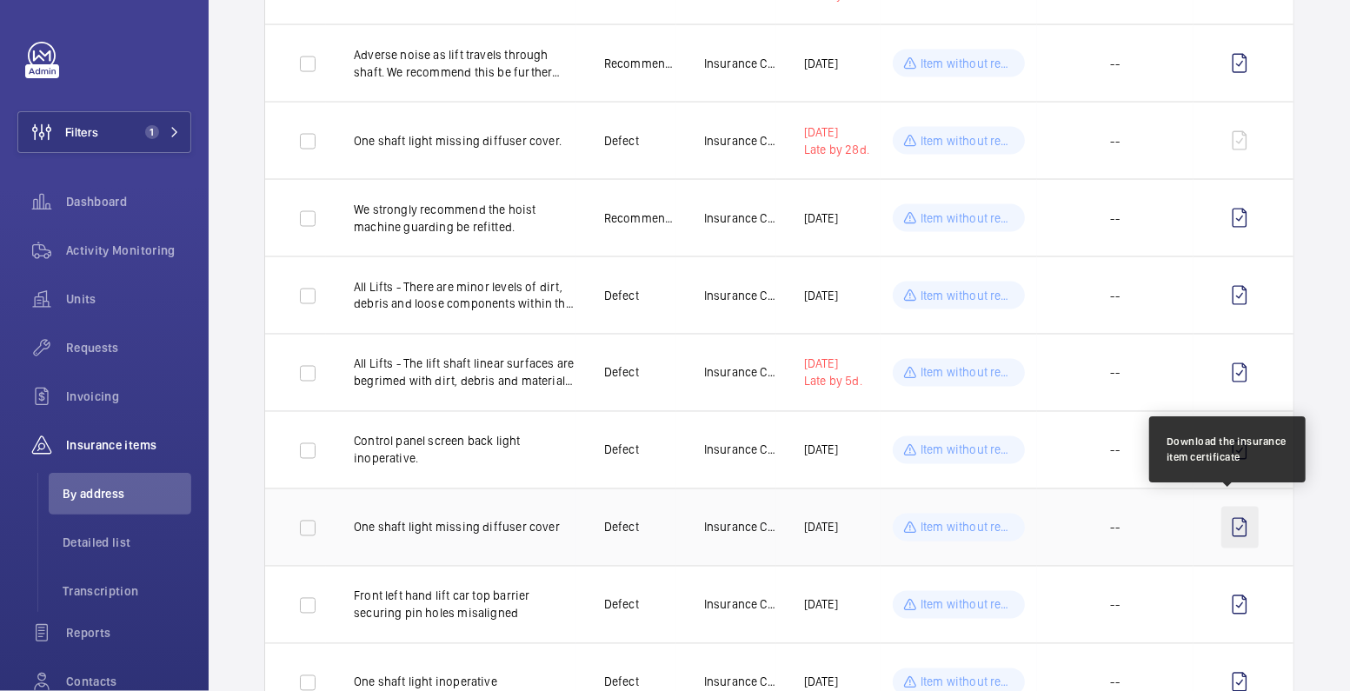
click at [1230, 517] on wm-front-icon-button at bounding box center [1240, 528] width 37 height 42
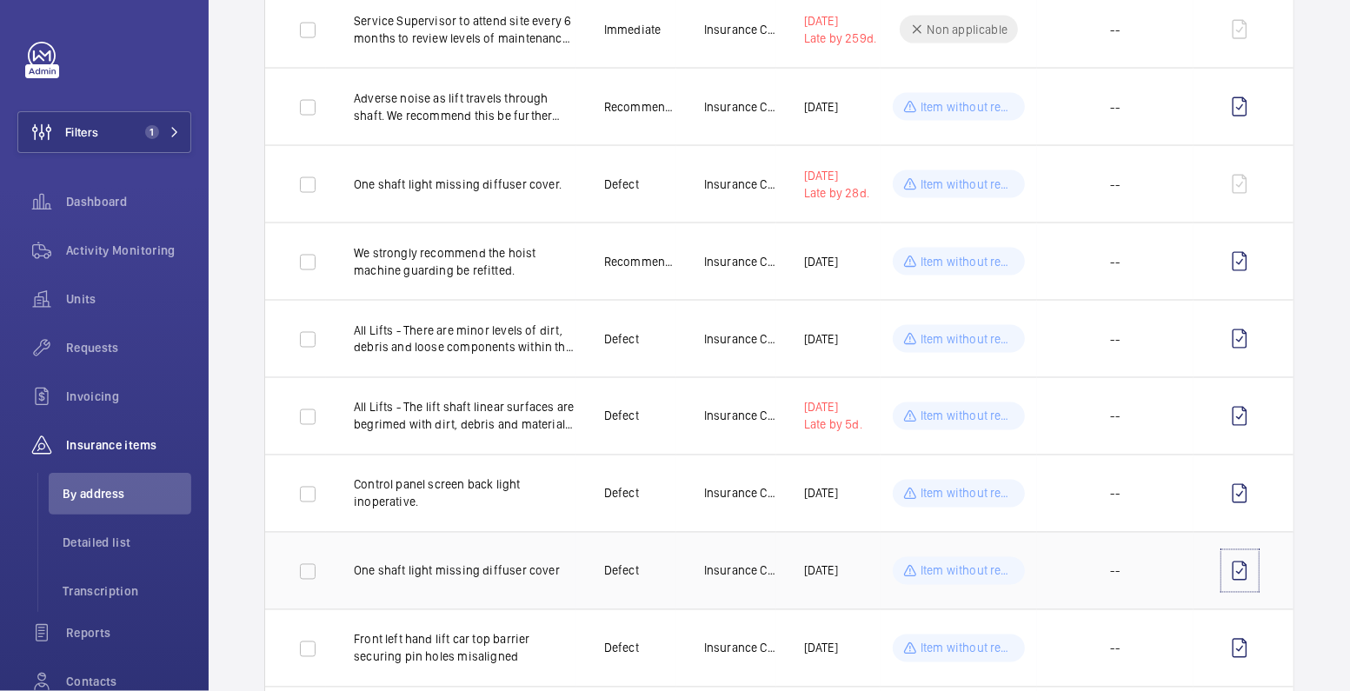
scroll to position [1650, 0]
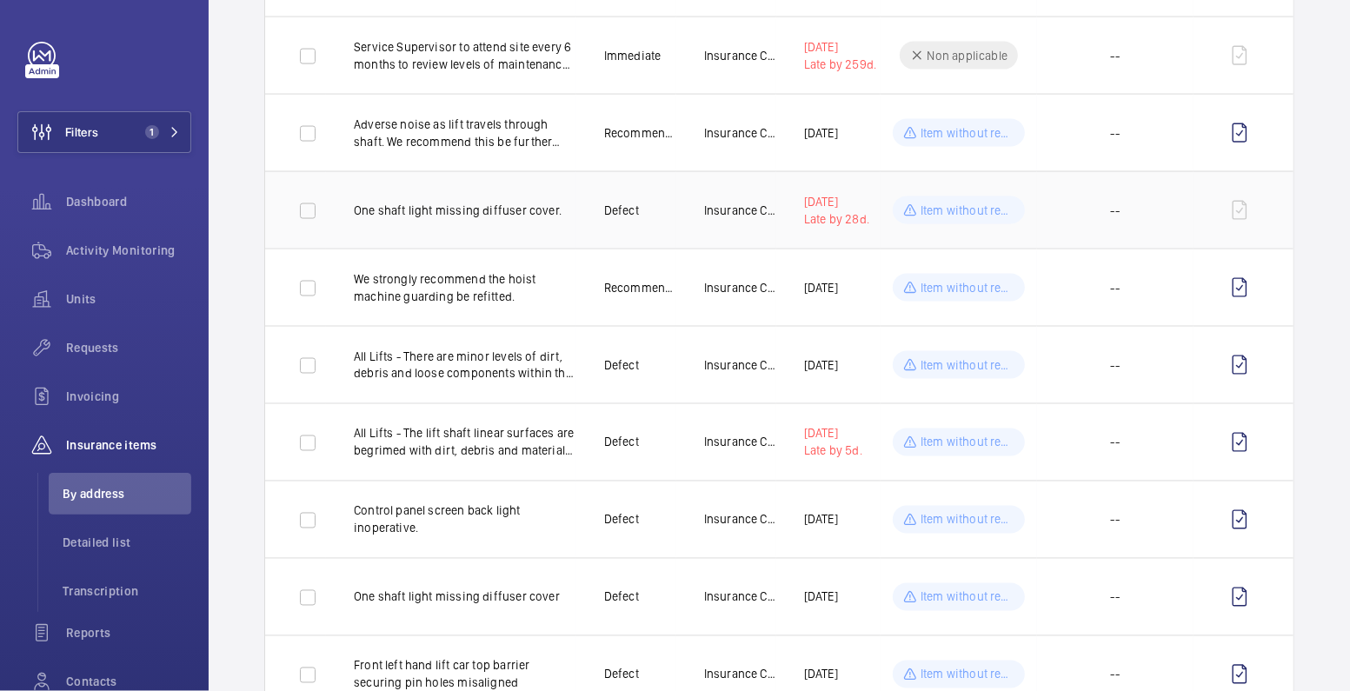
click at [1219, 201] on td at bounding box center [1244, 209] width 100 height 77
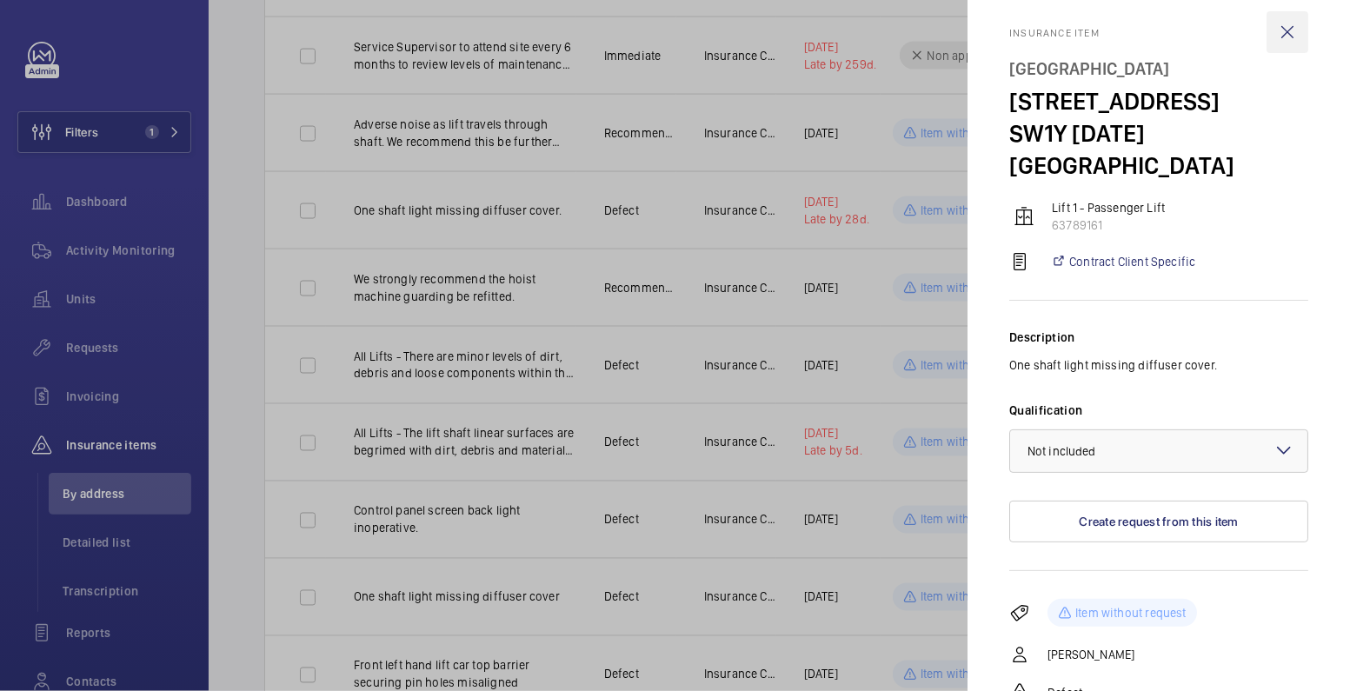
scroll to position [0, 0]
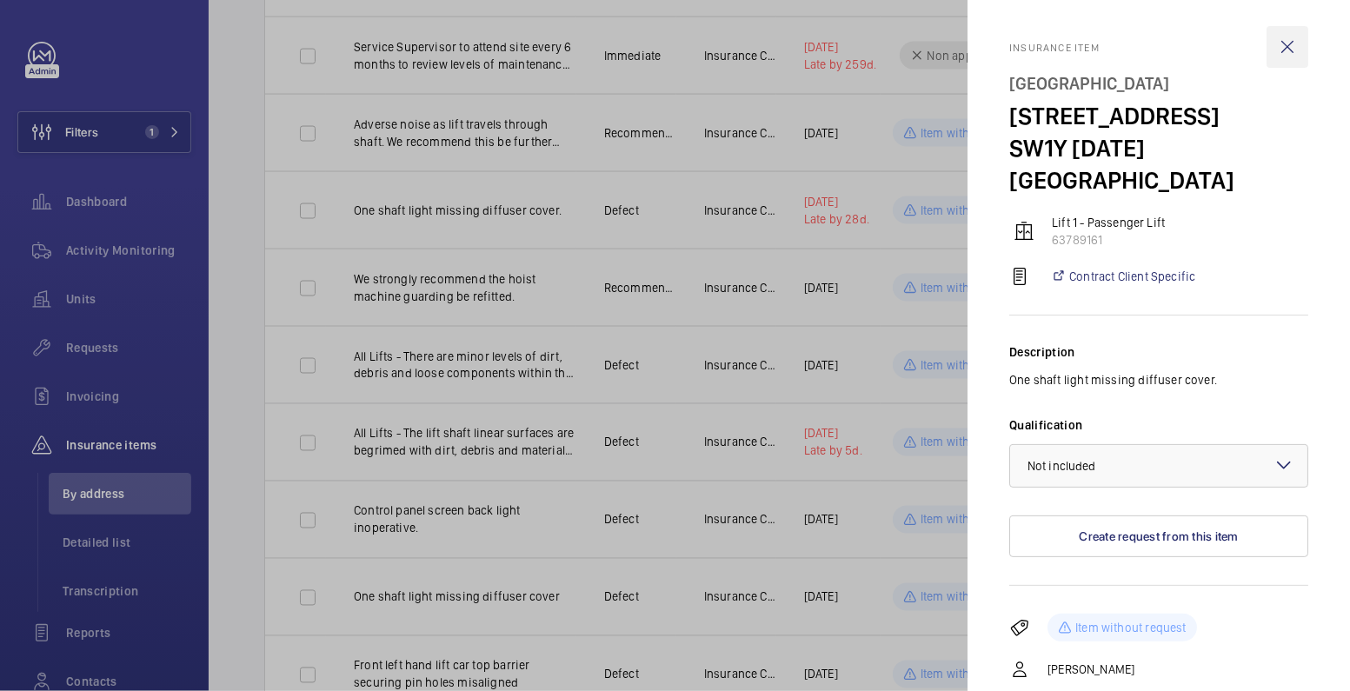
click at [1270, 44] on wm-front-icon-button at bounding box center [1288, 47] width 42 height 42
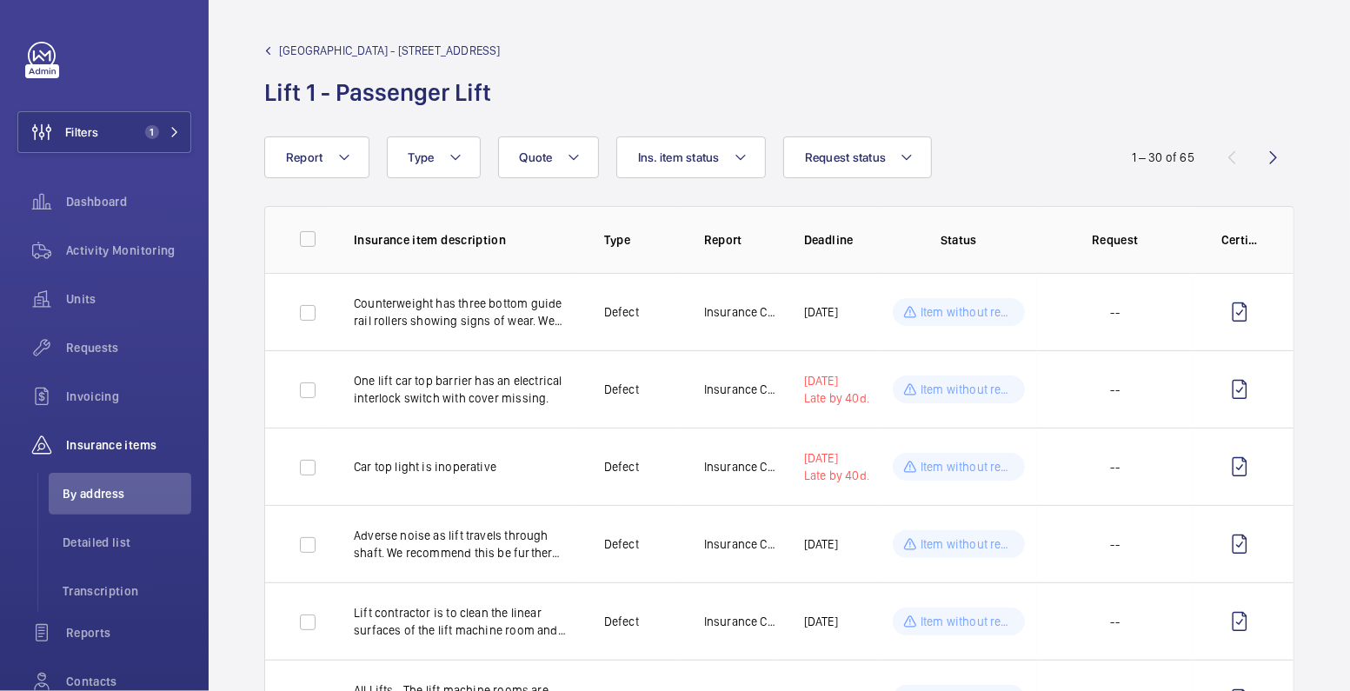
click at [306, 48] on span "Stirling Square - 6 Carlton Gardens" at bounding box center [390, 50] width 222 height 17
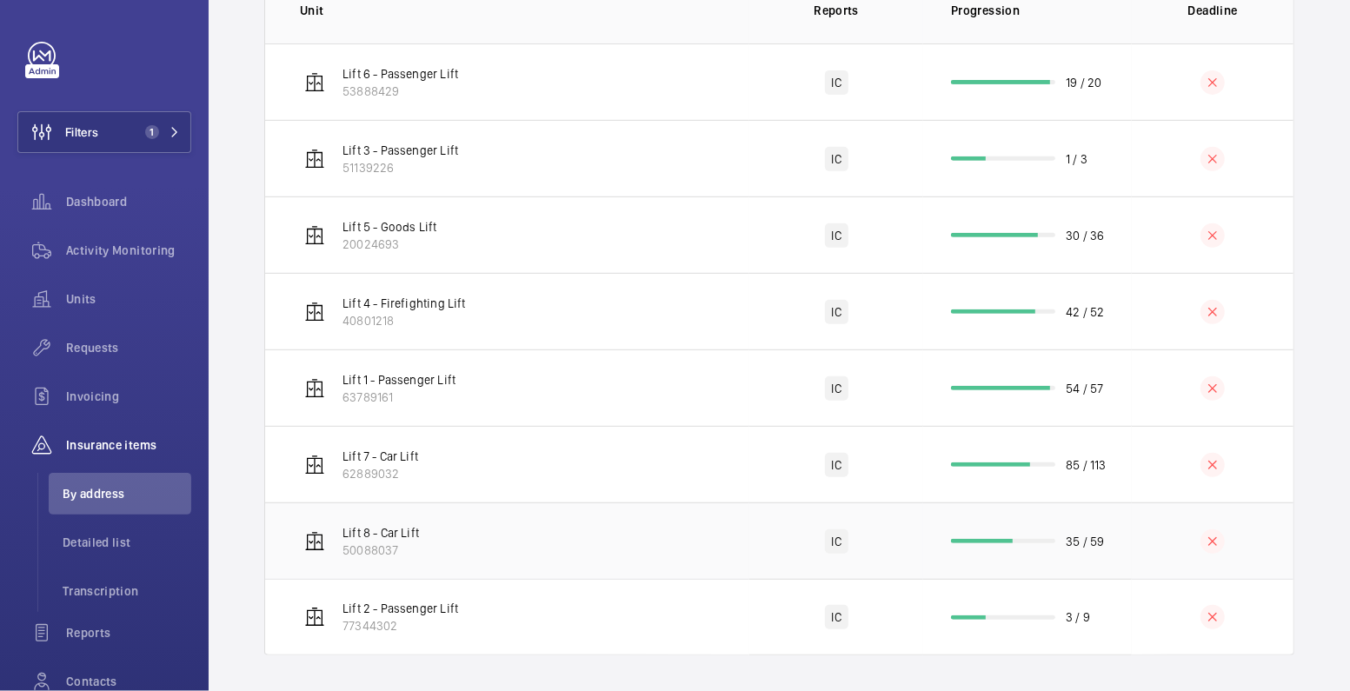
scroll to position [367, 0]
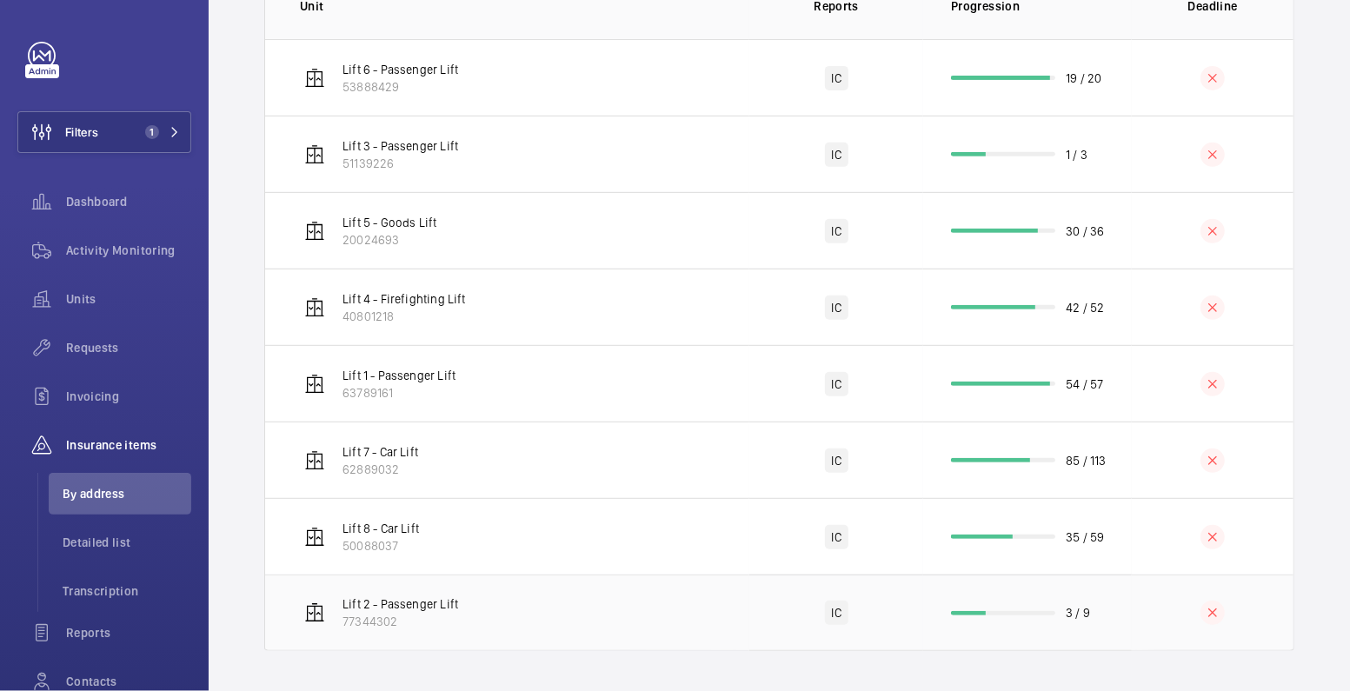
click at [1112, 623] on td "3 / 9" at bounding box center [1027, 613] width 209 height 77
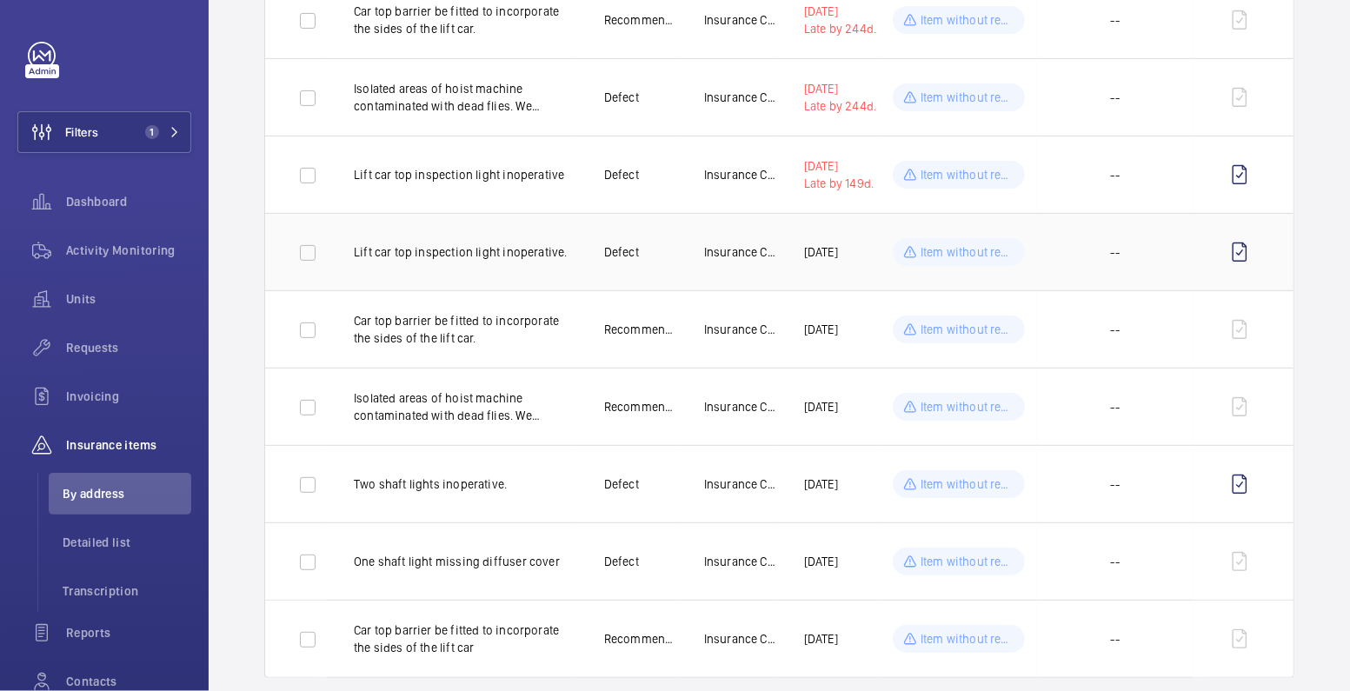
scroll to position [309, 0]
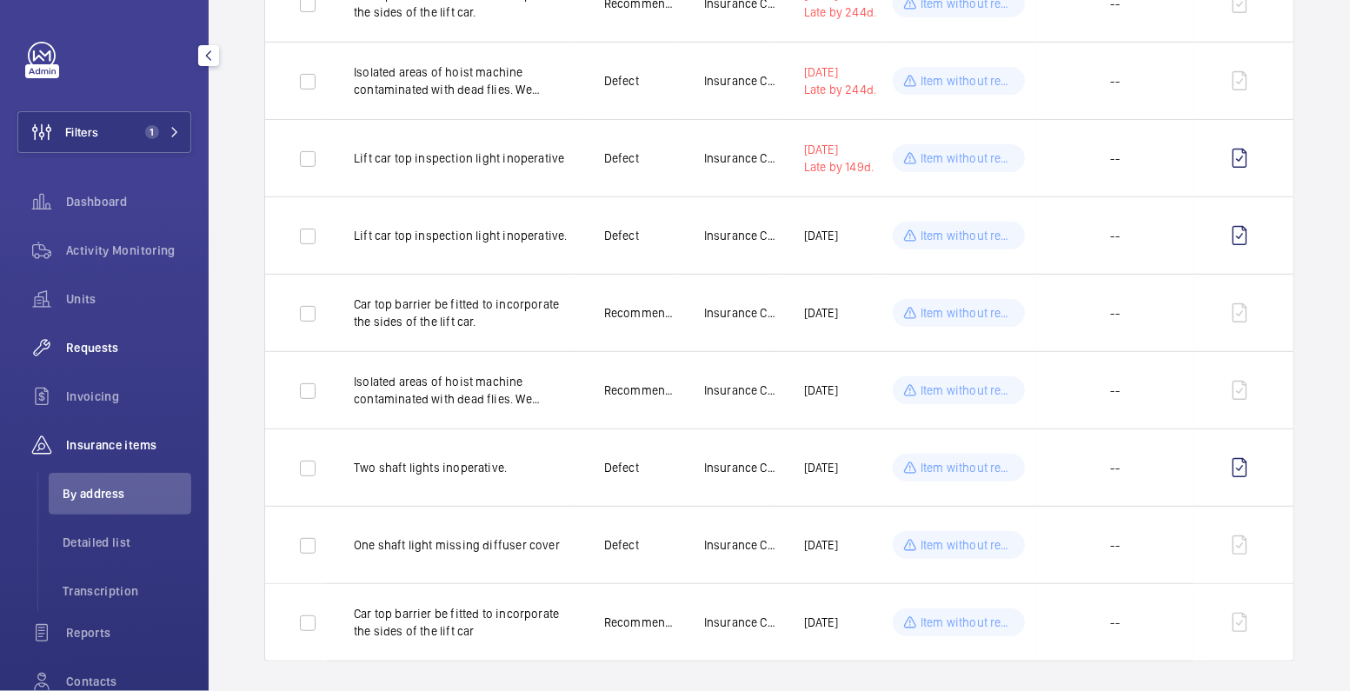
click at [99, 351] on span "Requests" at bounding box center [128, 347] width 125 height 17
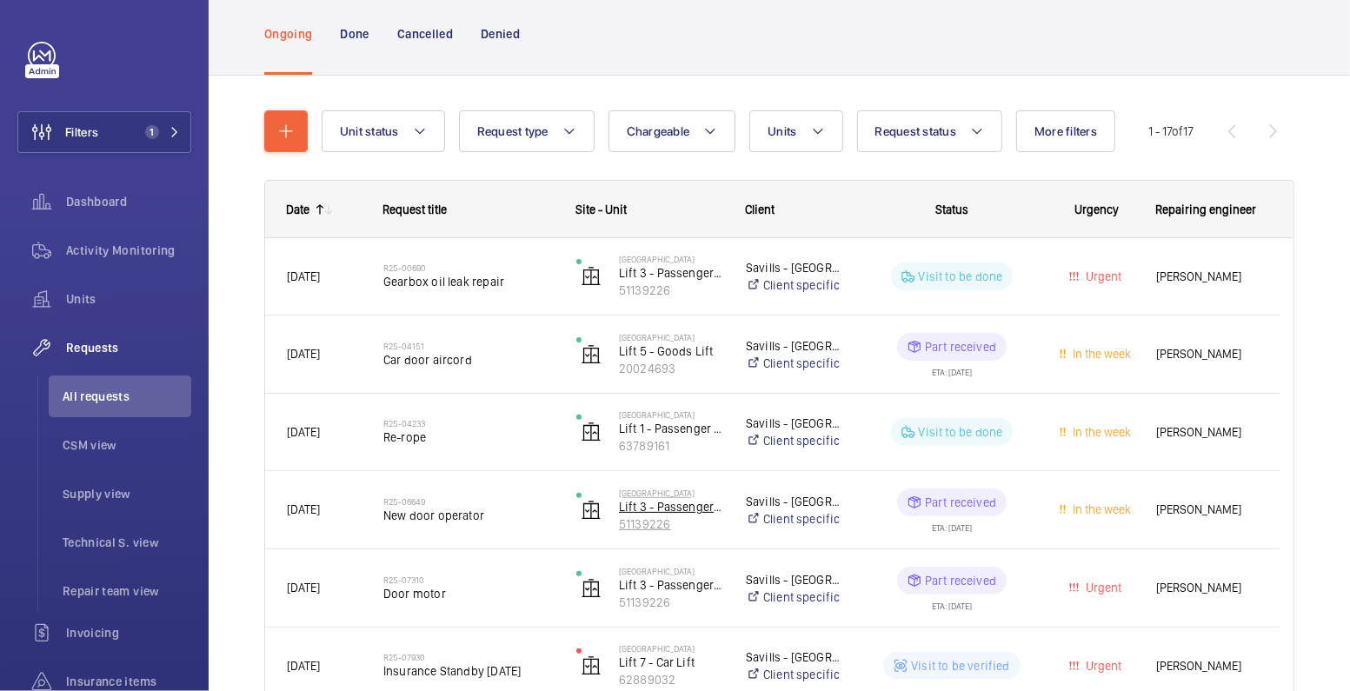
scroll to position [106, 0]
click at [803, 119] on button "Units" at bounding box center [796, 130] width 93 height 42
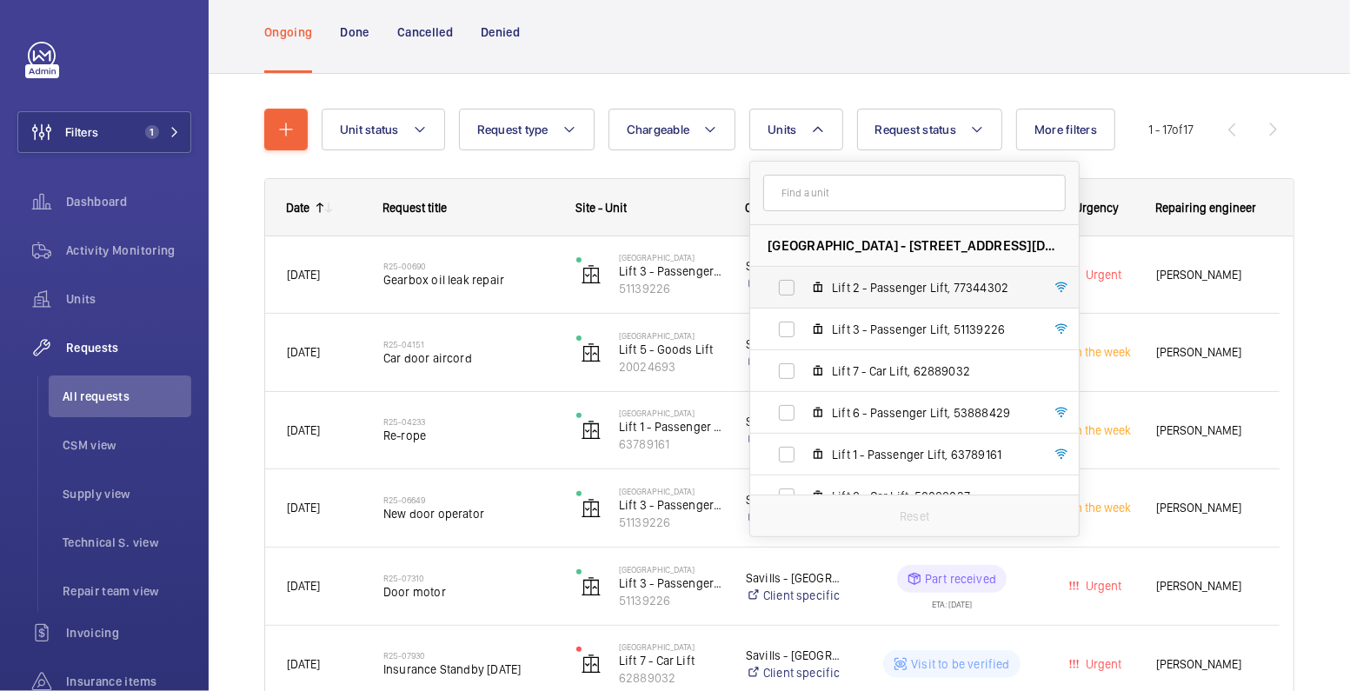
click at [887, 289] on span "Lift 2 - Passenger Lift, 77344302" at bounding box center [933, 287] width 202 height 17
click at [804, 289] on input "Lift 2 - Passenger Lift, 77344302" at bounding box center [787, 287] width 35 height 35
checkbox input "true"
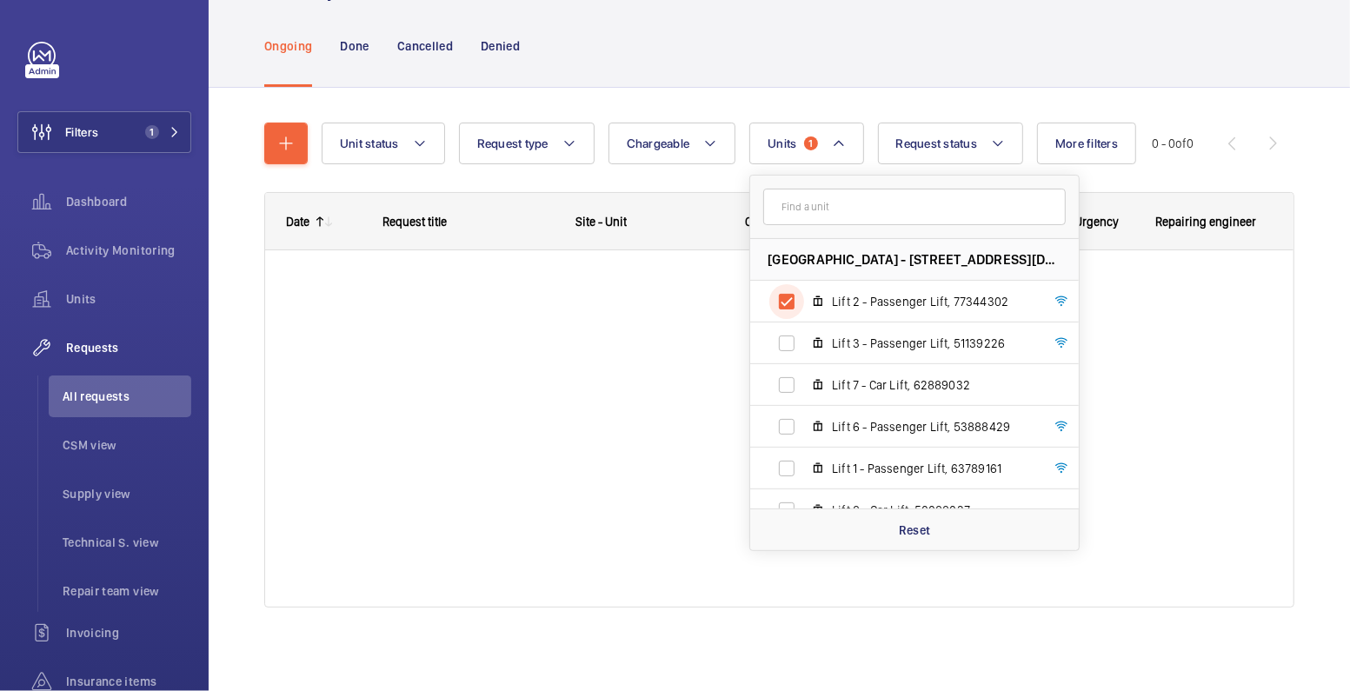
scroll to position [92, 0]
click at [831, 72] on div "Ongoing Done Cancelled Denied" at bounding box center [779, 45] width 1030 height 83
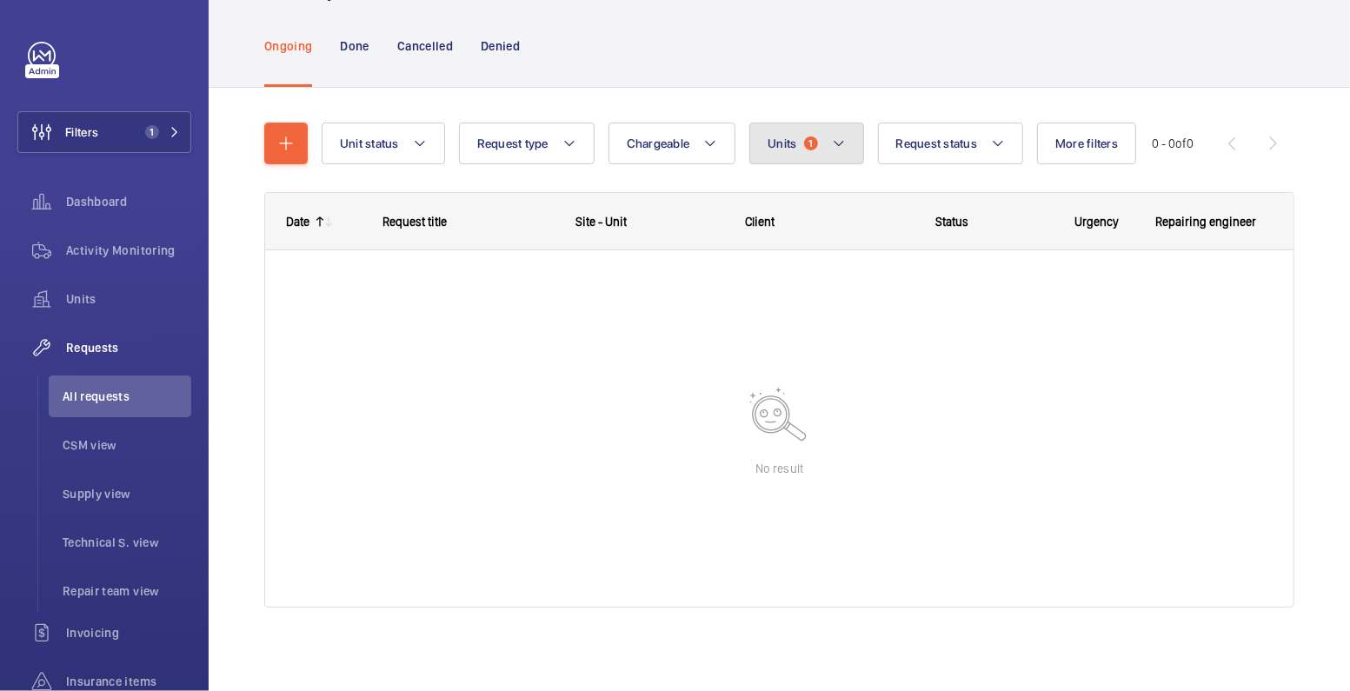
click at [783, 148] on span "Units" at bounding box center [782, 144] width 29 height 14
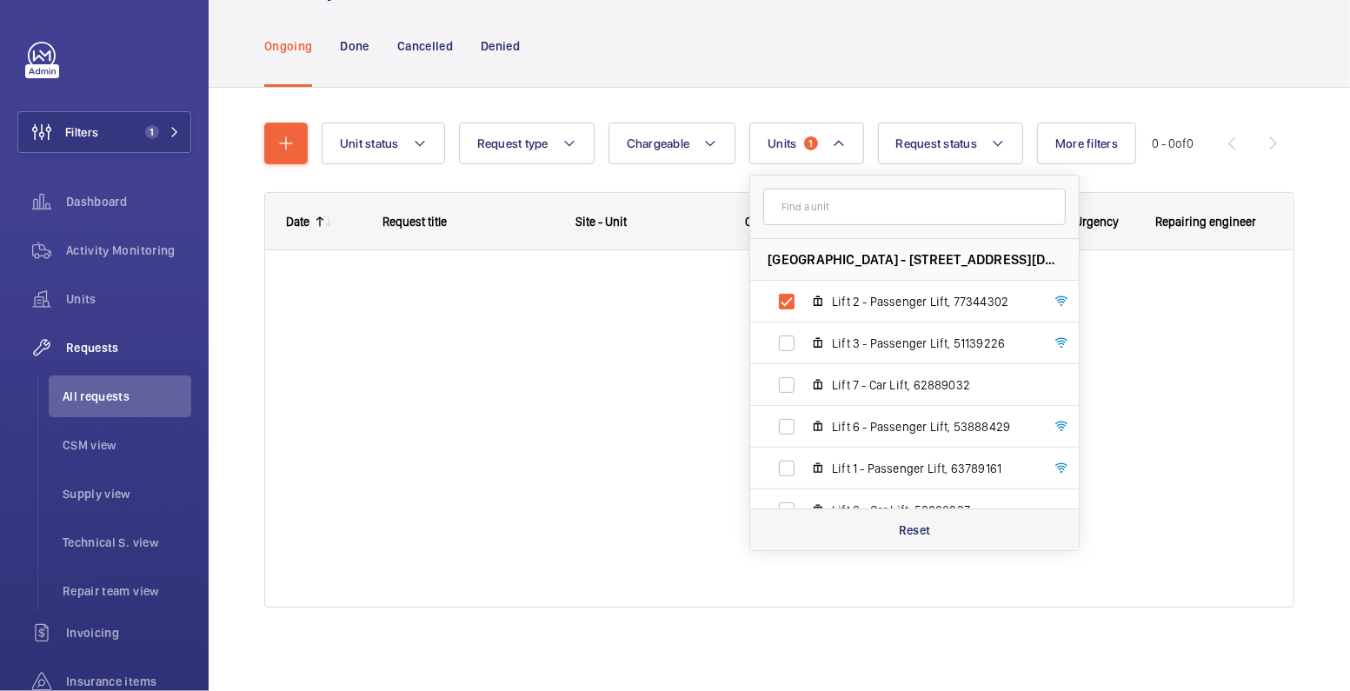
click at [882, 521] on div "Reset" at bounding box center [914, 530] width 329 height 42
checkbox input "false"
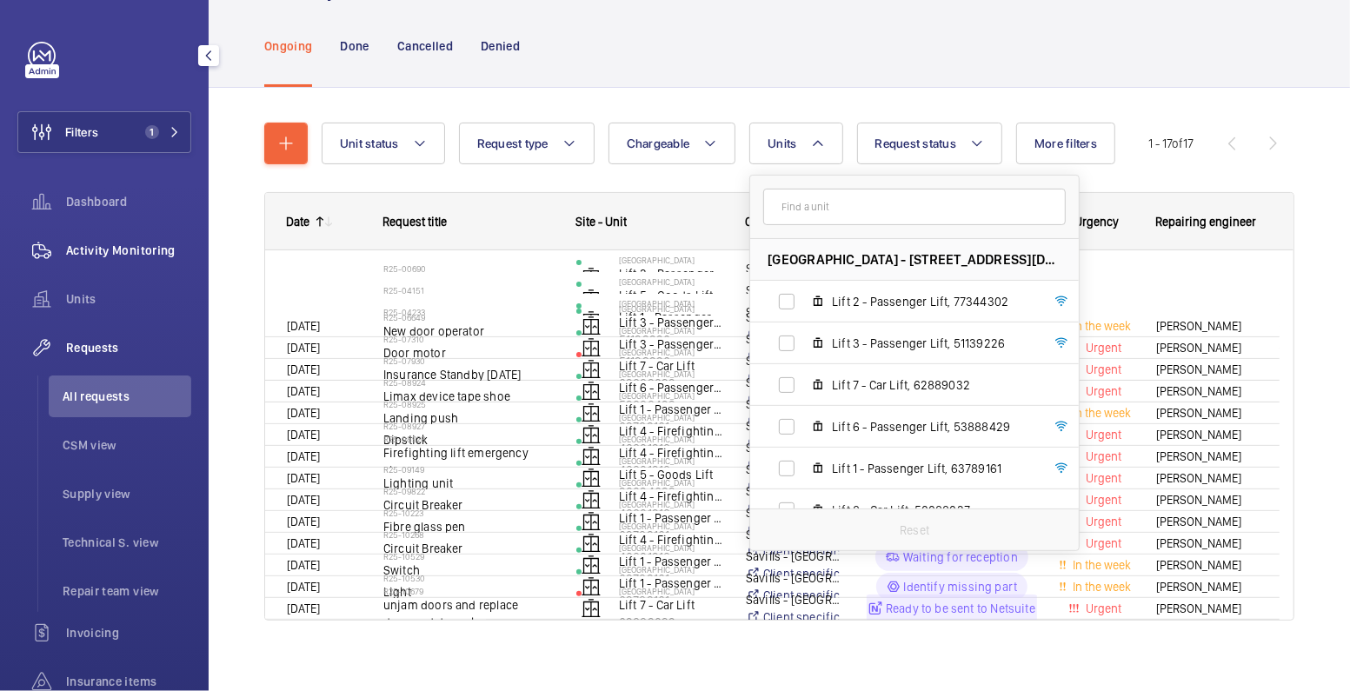
scroll to position [92, 0]
click at [130, 254] on span "Activity Monitoring" at bounding box center [128, 250] width 125 height 17
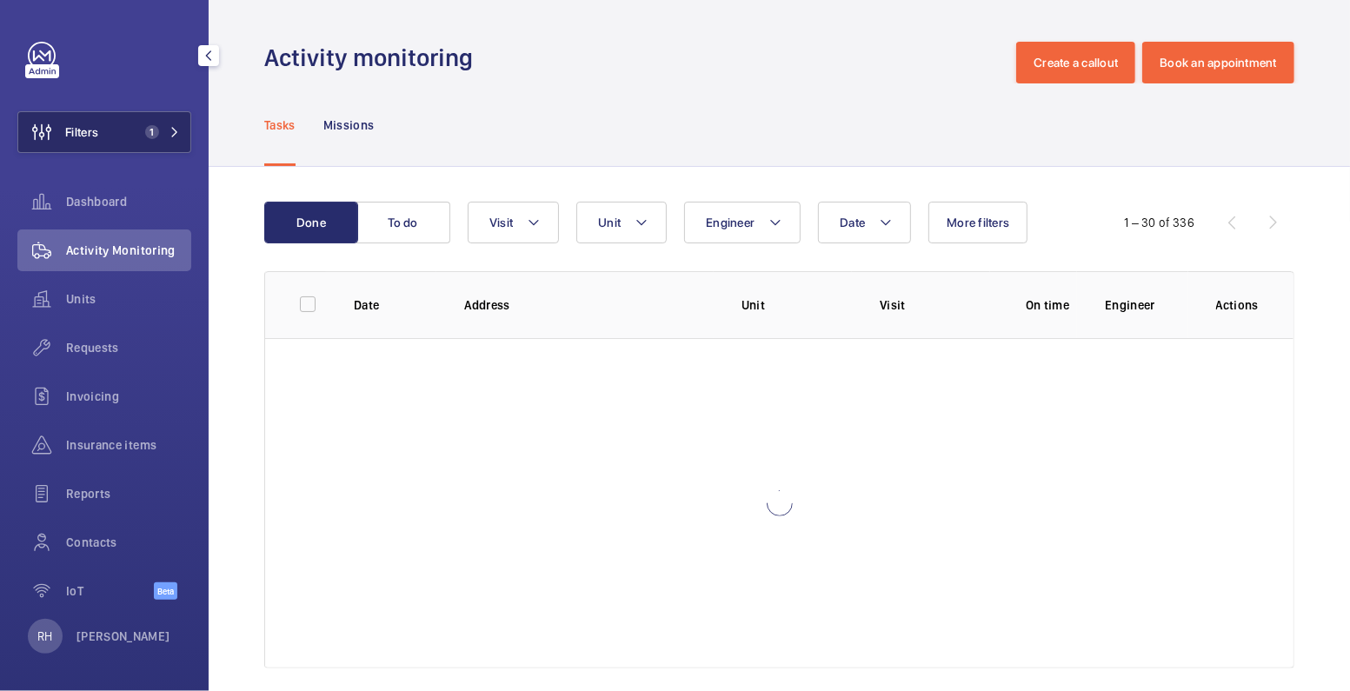
click at [121, 135] on button "Filters 1" at bounding box center [104, 132] width 174 height 42
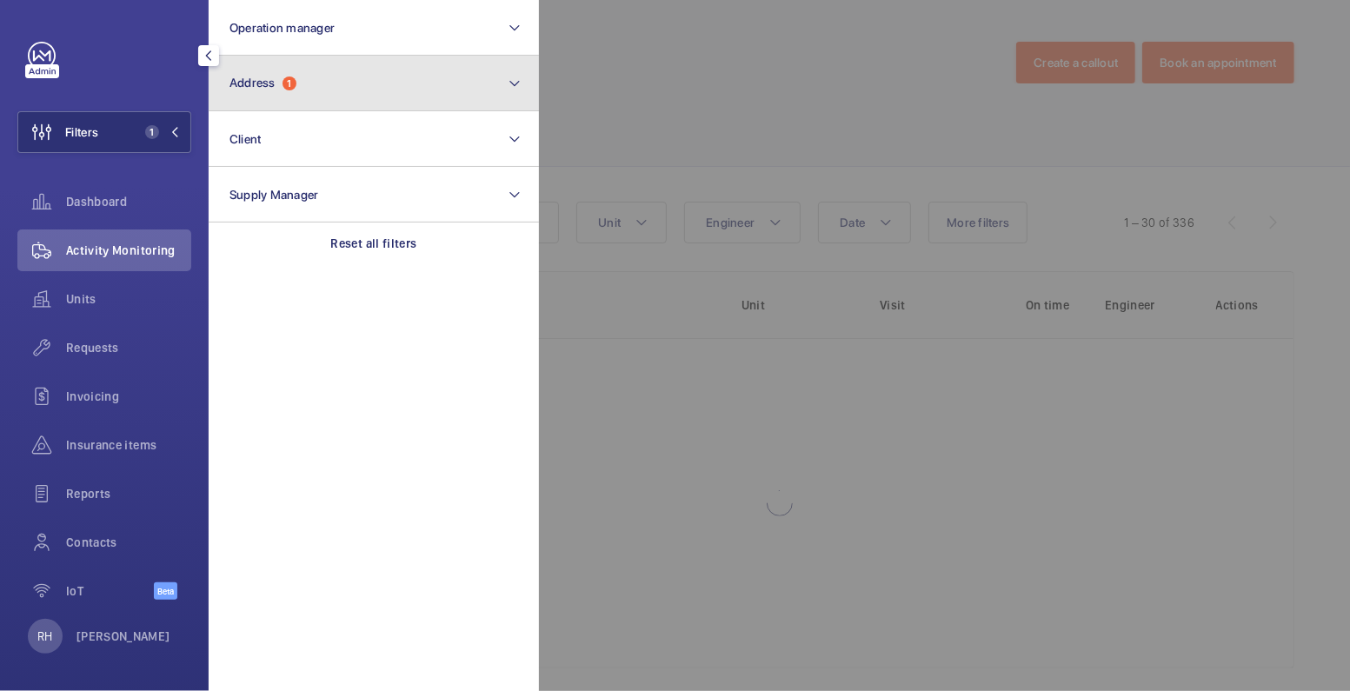
click at [370, 77] on button "Address 1" at bounding box center [374, 84] width 330 height 56
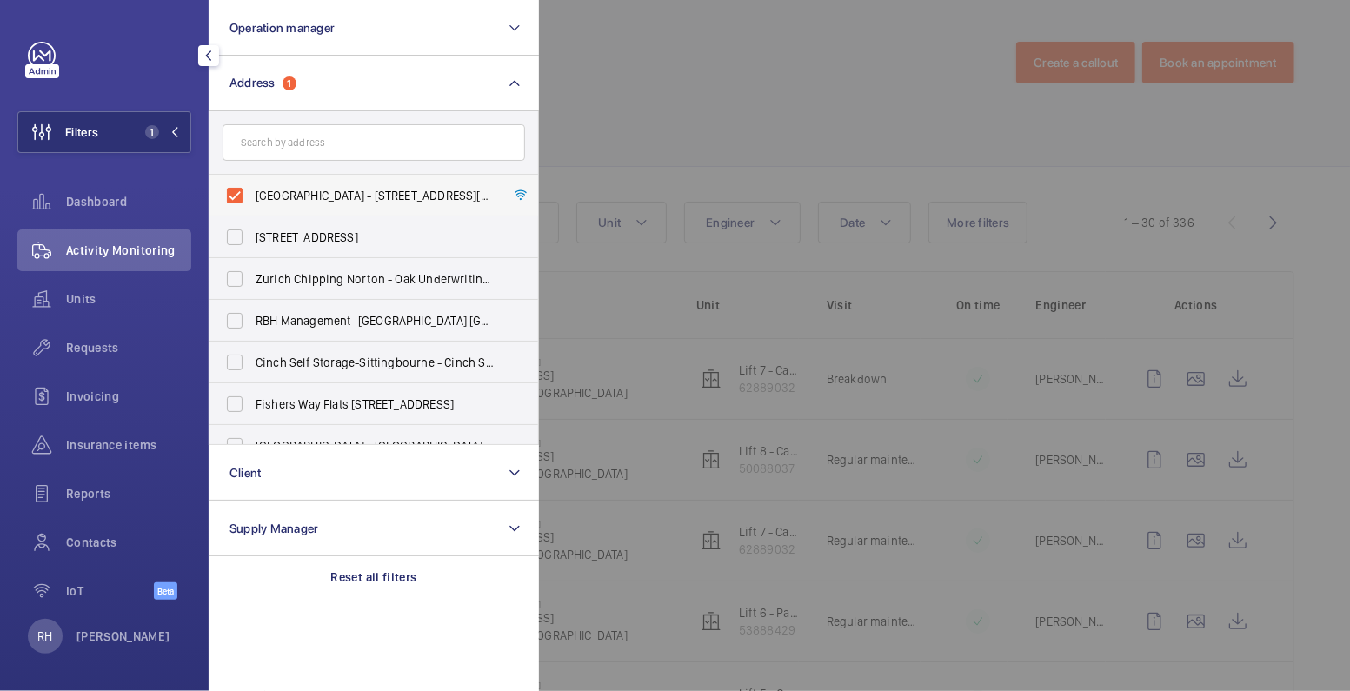
click at [291, 190] on span "Stirling Square - 6 Carlton Gardens, LONDON SW1Y 5AD" at bounding box center [375, 195] width 239 height 17
click at [252, 190] on input "Stirling Square - 6 Carlton Gardens, LONDON SW1Y 5AD" at bounding box center [234, 195] width 35 height 35
checkbox input "false"
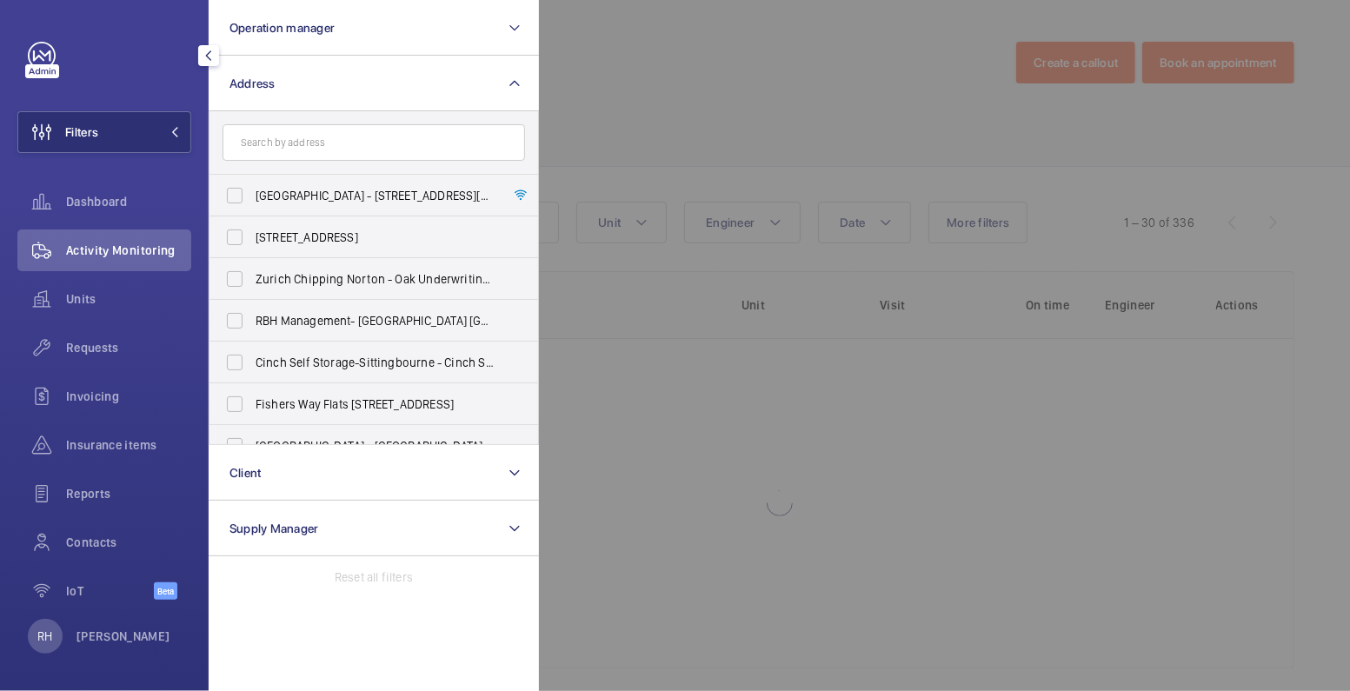
click at [741, 78] on div at bounding box center [1214, 345] width 1350 height 691
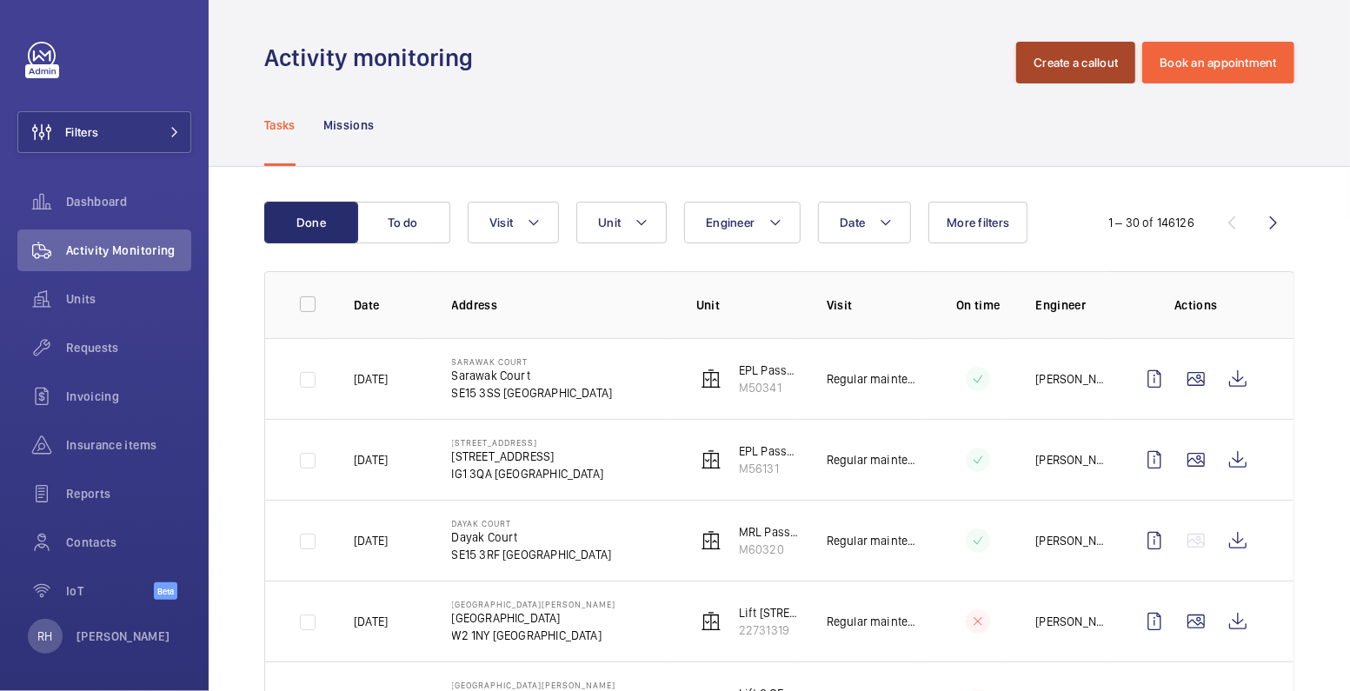
click at [1031, 58] on button "Create a callout" at bounding box center [1076, 63] width 119 height 42
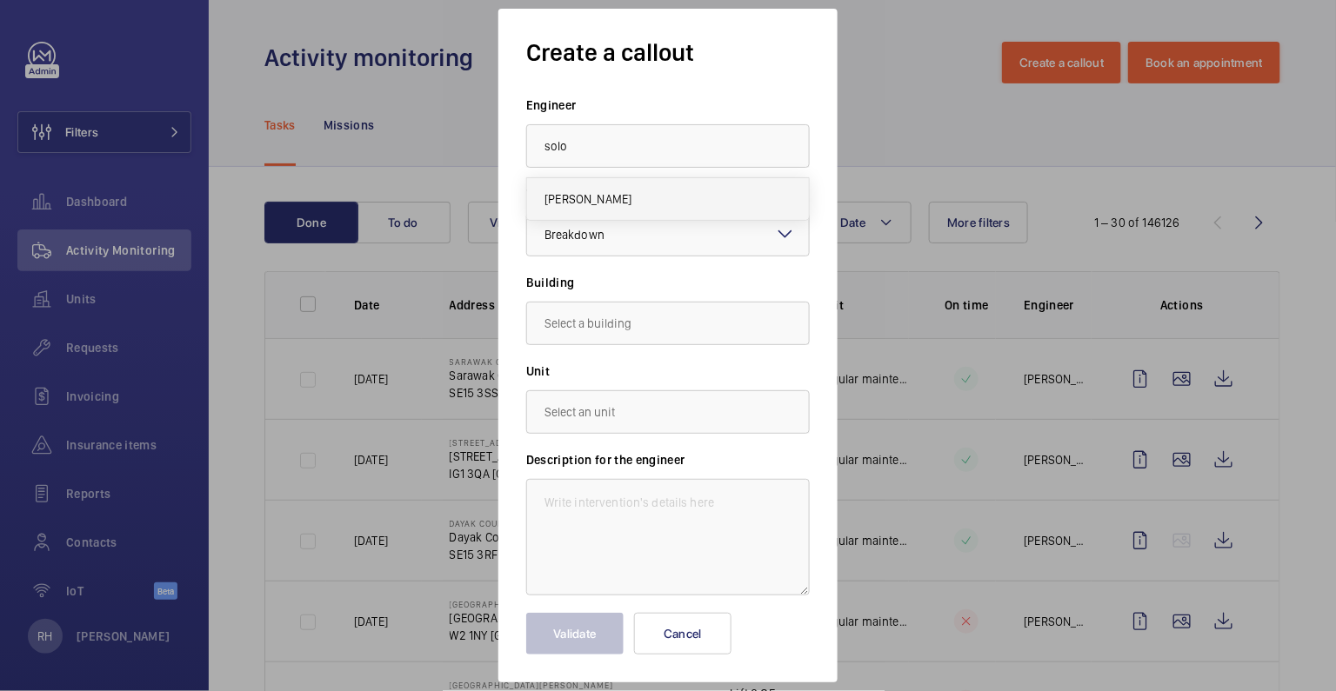
click at [702, 190] on mat-option "Solomon Francis" at bounding box center [668, 199] width 282 height 42
type input "Solomon Francis"
click at [631, 315] on input "text" at bounding box center [667, 323] width 283 height 43
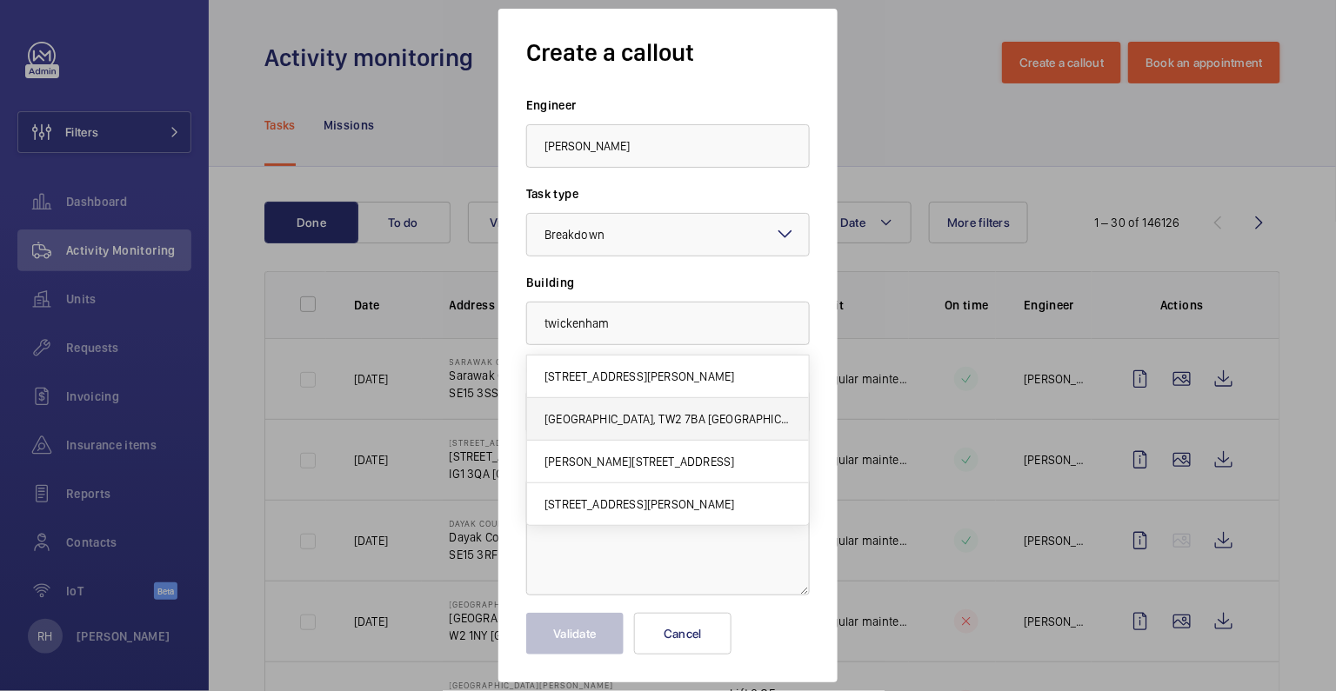
click at [718, 420] on span "Twickenham Stadium, TW2 7BA TWICKENHAM" at bounding box center [667, 418] width 247 height 17
type input "Twickenham Stadium, TW2 7BA TWICKENHAM"
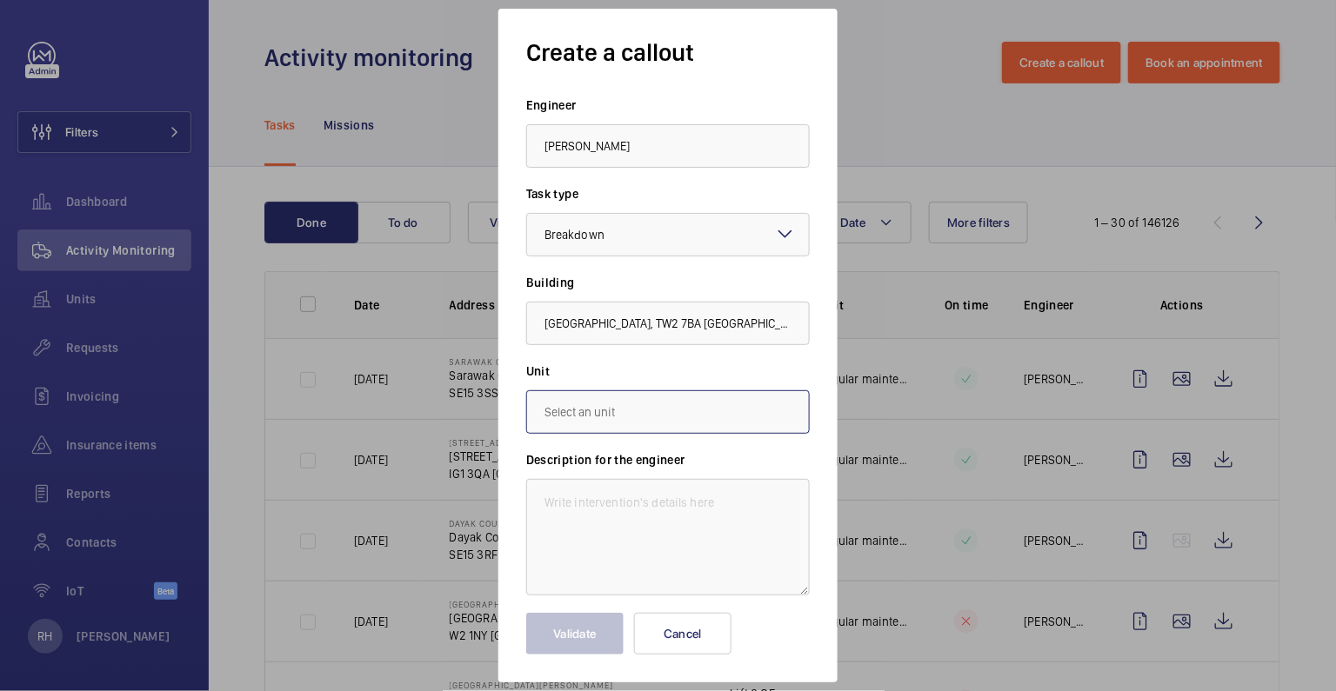
click at [643, 419] on input "text" at bounding box center [667, 411] width 283 height 43
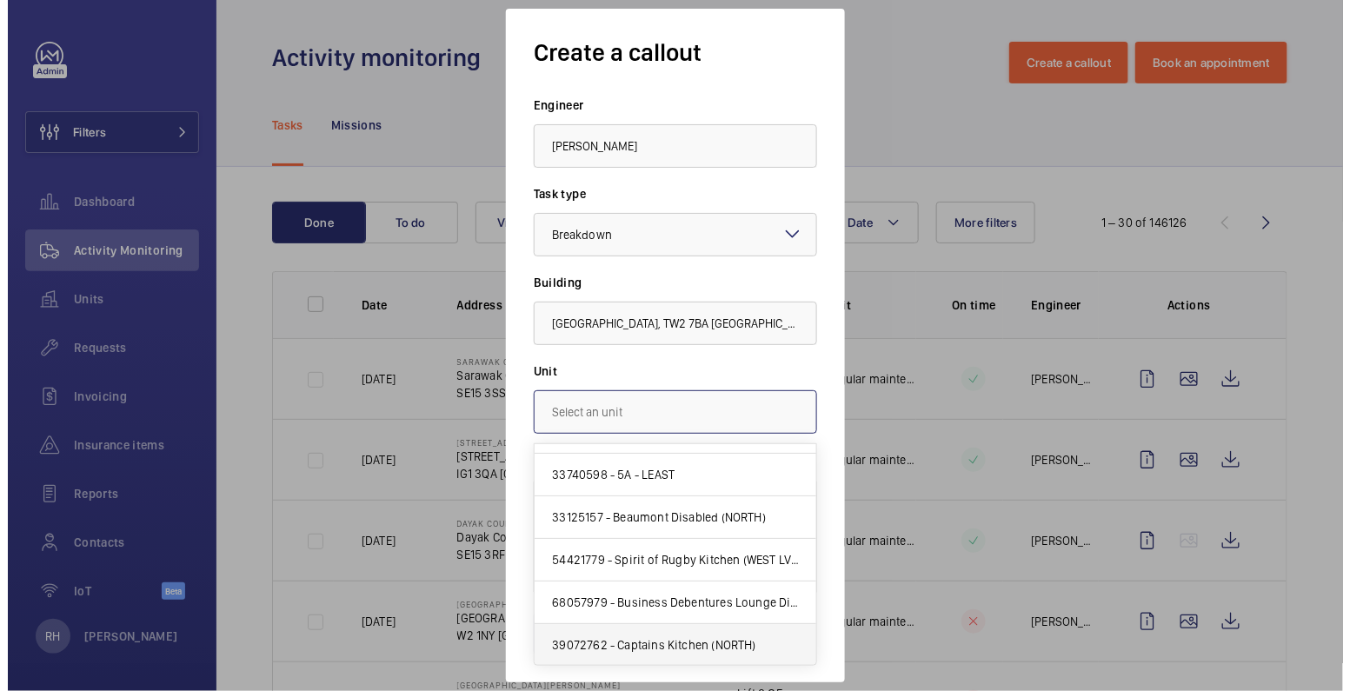
scroll to position [2183, 0]
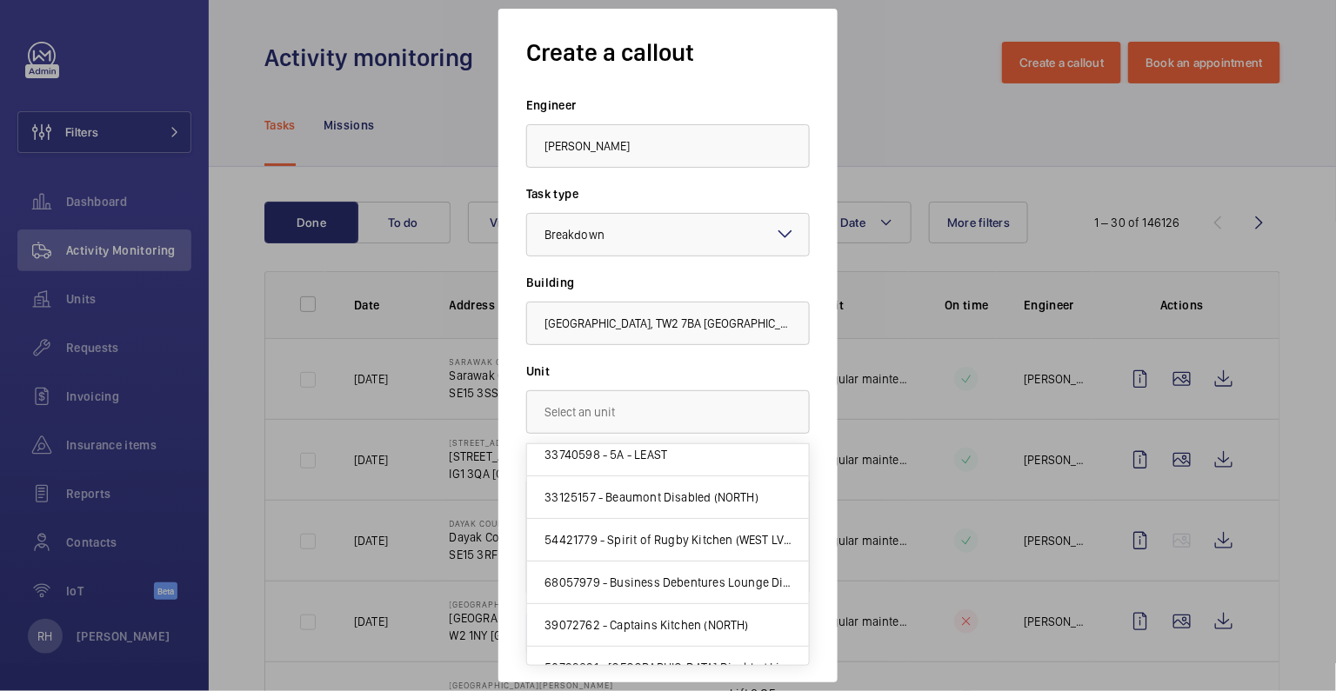
click at [900, 160] on div at bounding box center [668, 345] width 1336 height 691
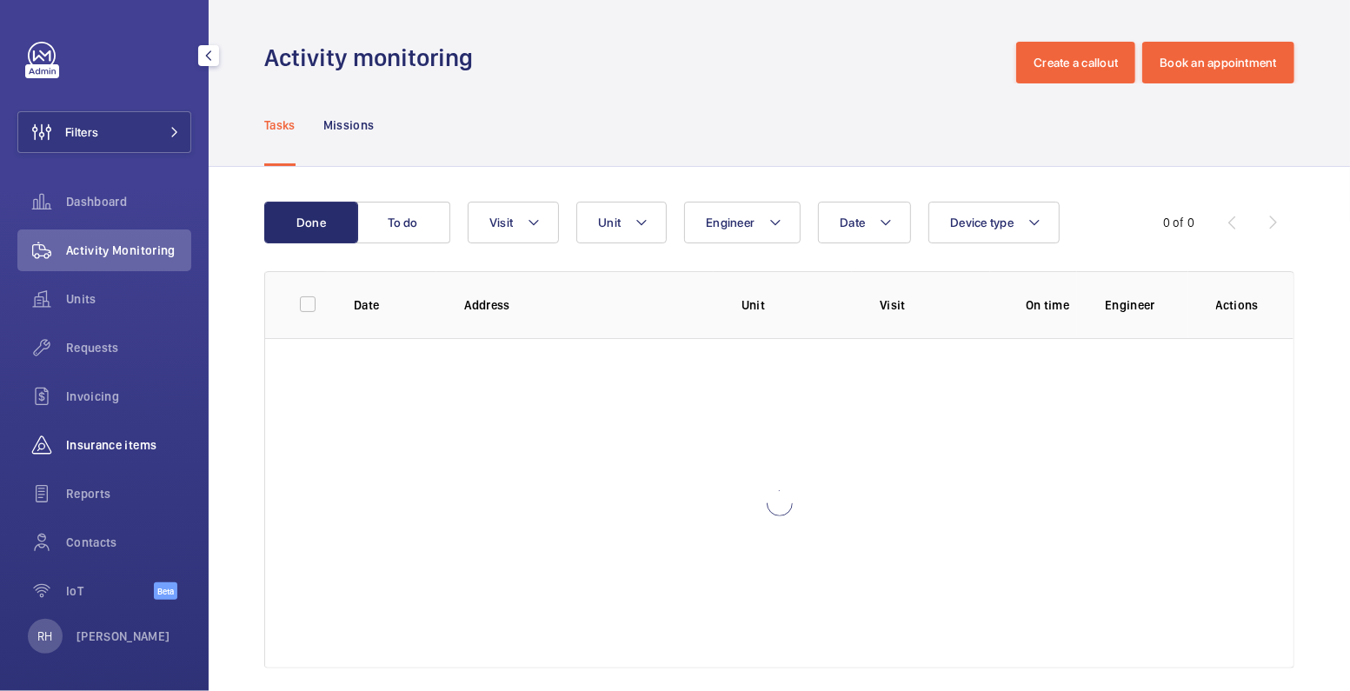
click at [112, 453] on div "Insurance items" at bounding box center [104, 445] width 174 height 42
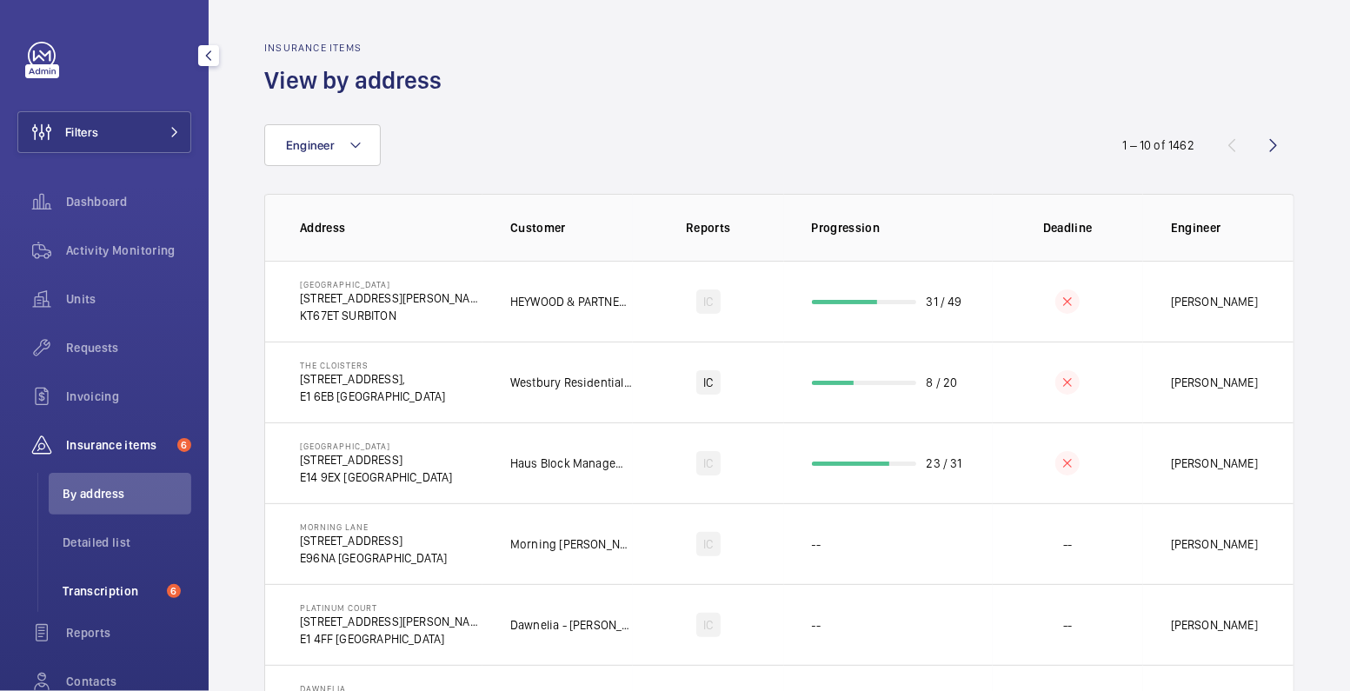
click at [116, 595] on span "Transcription" at bounding box center [111, 591] width 97 height 17
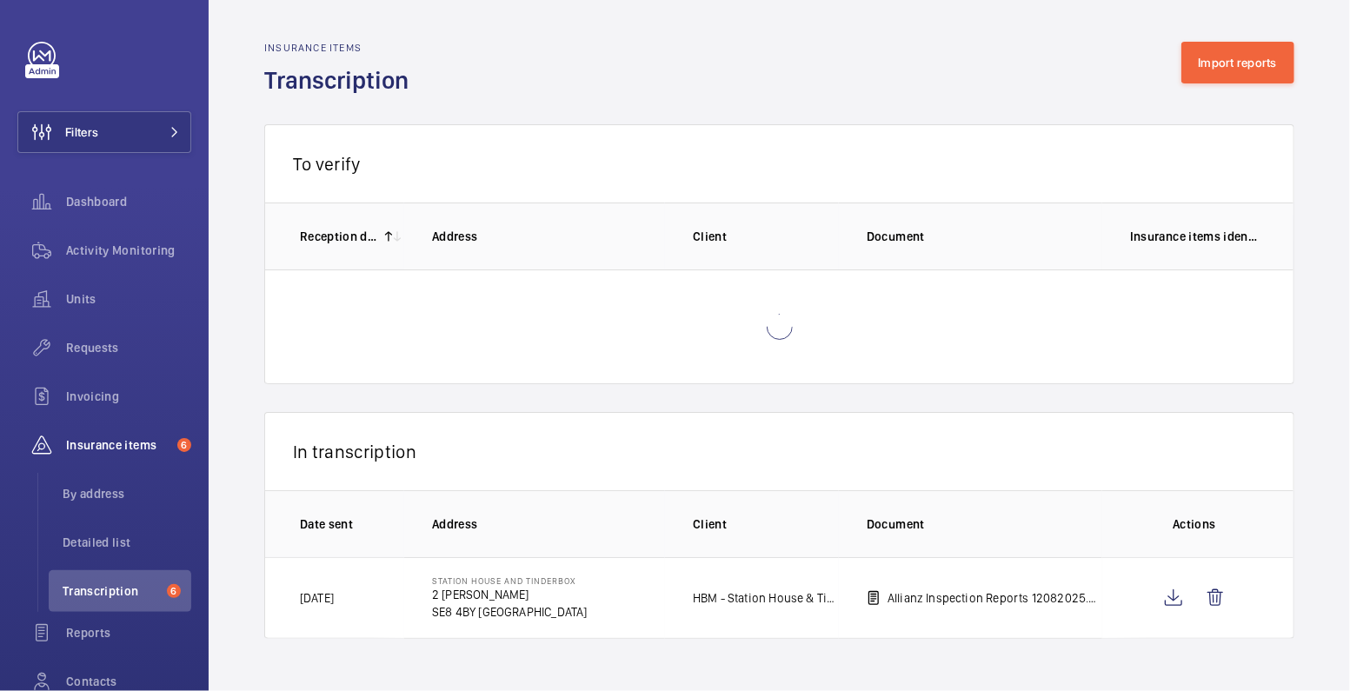
scroll to position [383, 0]
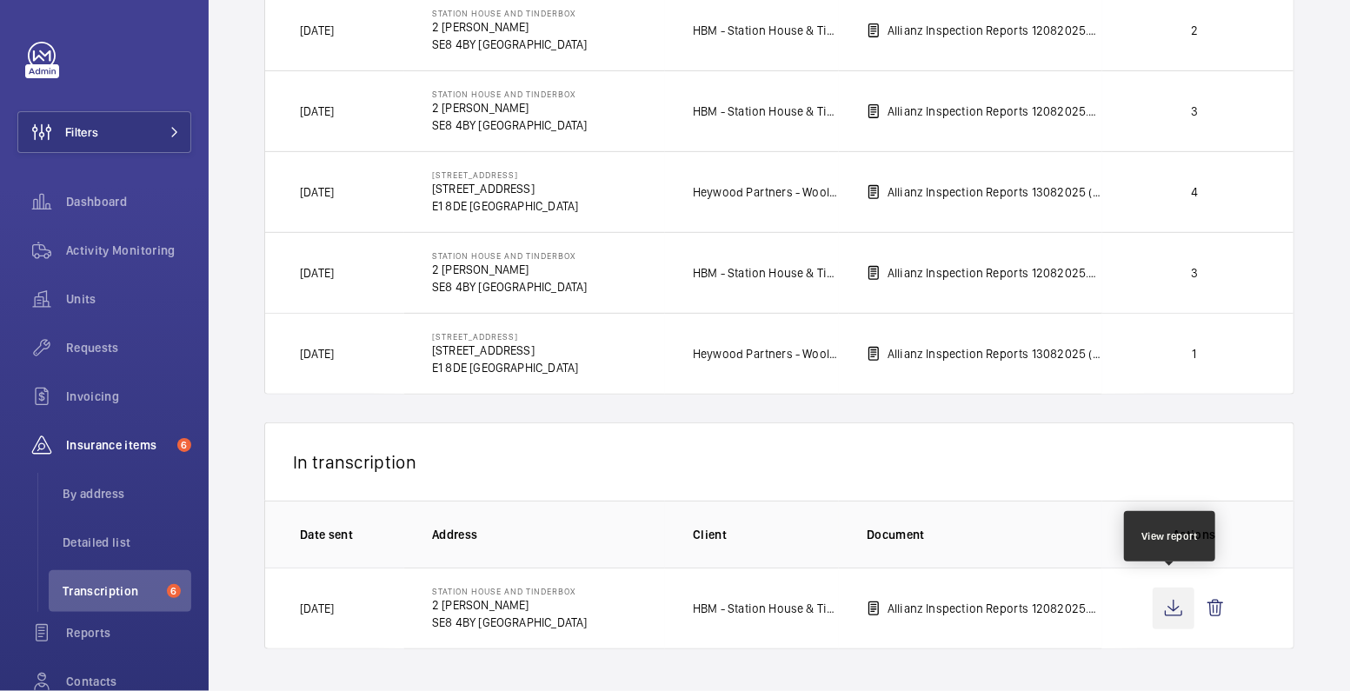
click at [1173, 600] on wm-front-icon-button at bounding box center [1174, 609] width 42 height 42
